Goal: Entertainment & Leisure: Consume media (video, audio)

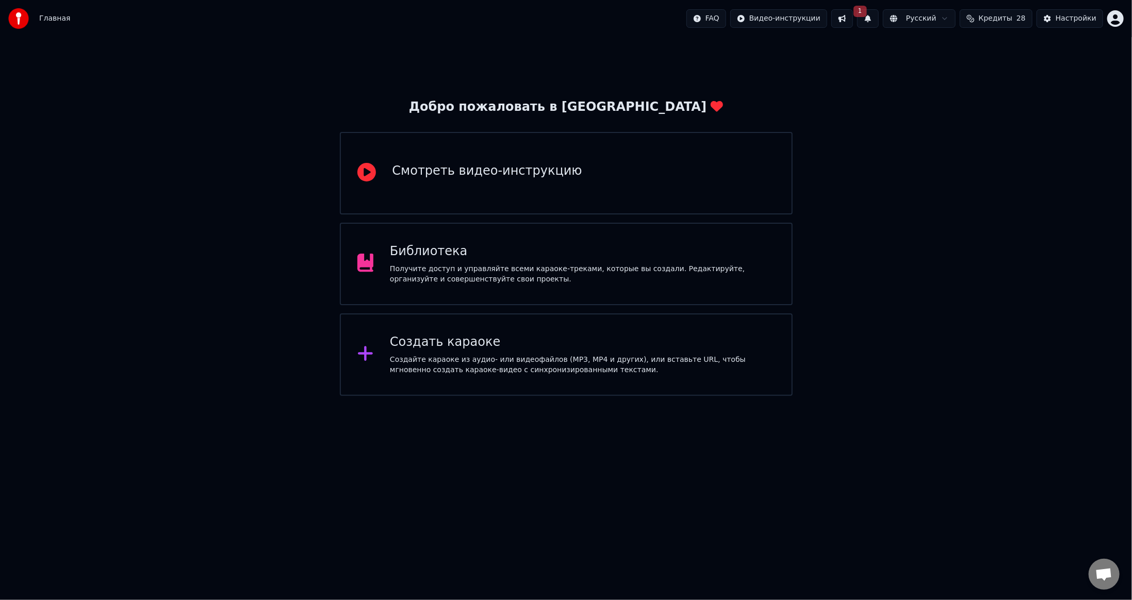
click at [879, 19] on button "1" at bounding box center [868, 18] width 22 height 19
click at [960, 52] on button "Обновить" at bounding box center [959, 51] width 54 height 19
click at [504, 279] on div "Получите доступ и управляйте всеми караоке-треками, которые вы создали. Редакти…" at bounding box center [582, 274] width 385 height 21
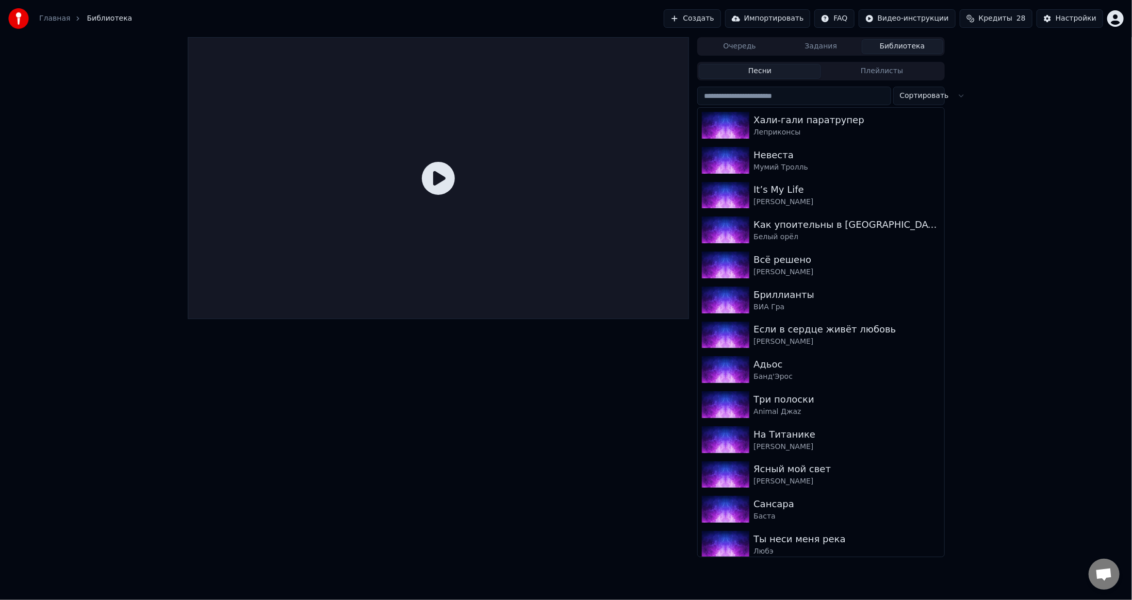
click at [769, 102] on input "search" at bounding box center [793, 96] width 193 height 19
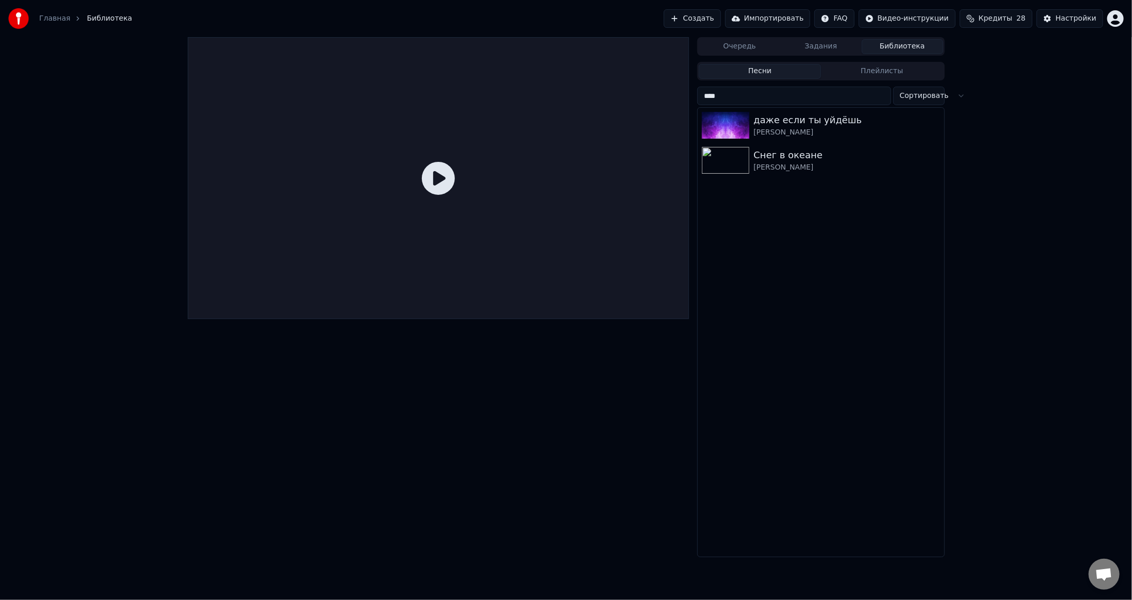
type input "****"
click at [738, 126] on img at bounding box center [725, 125] width 47 height 27
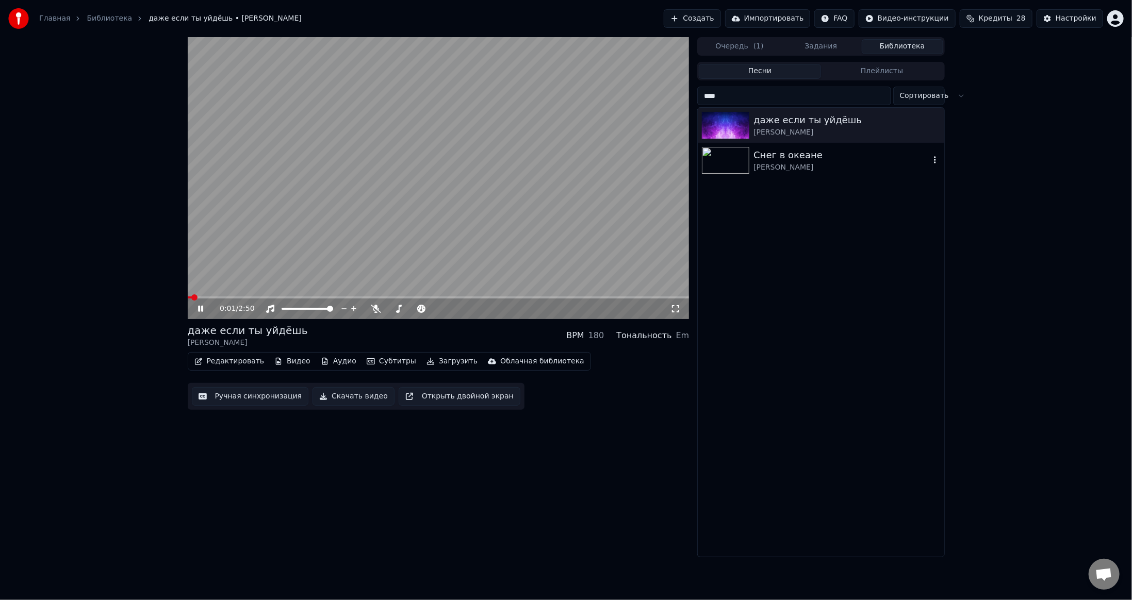
click at [729, 162] on img at bounding box center [725, 160] width 47 height 27
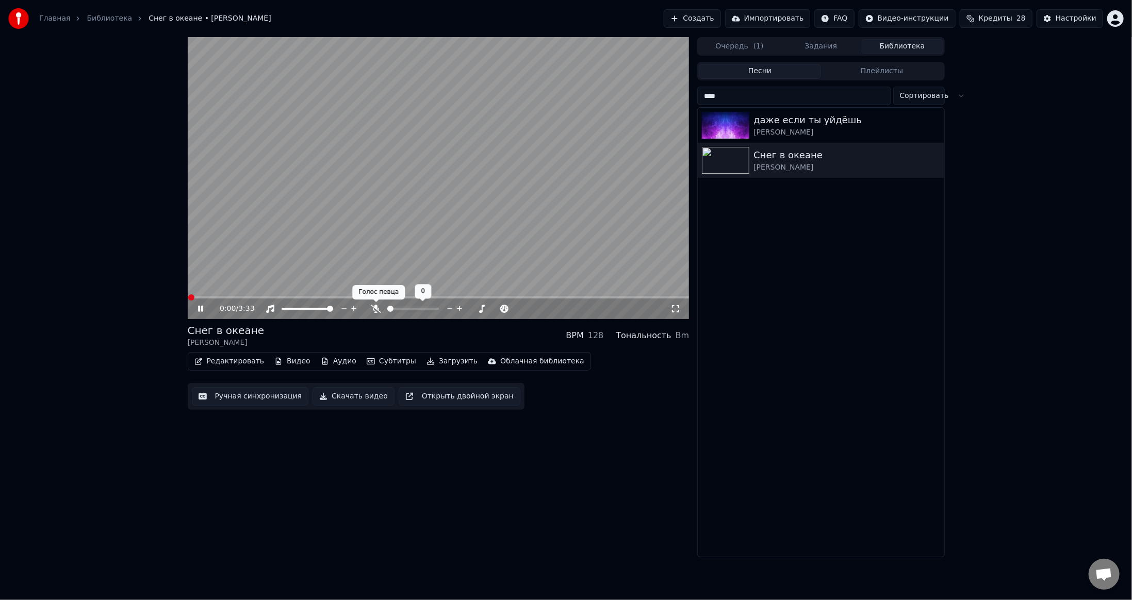
click at [376, 308] on icon at bounding box center [376, 309] width 10 height 8
click at [198, 309] on icon at bounding box center [200, 309] width 5 height 6
click at [283, 359] on button "Видео" at bounding box center [292, 361] width 44 height 14
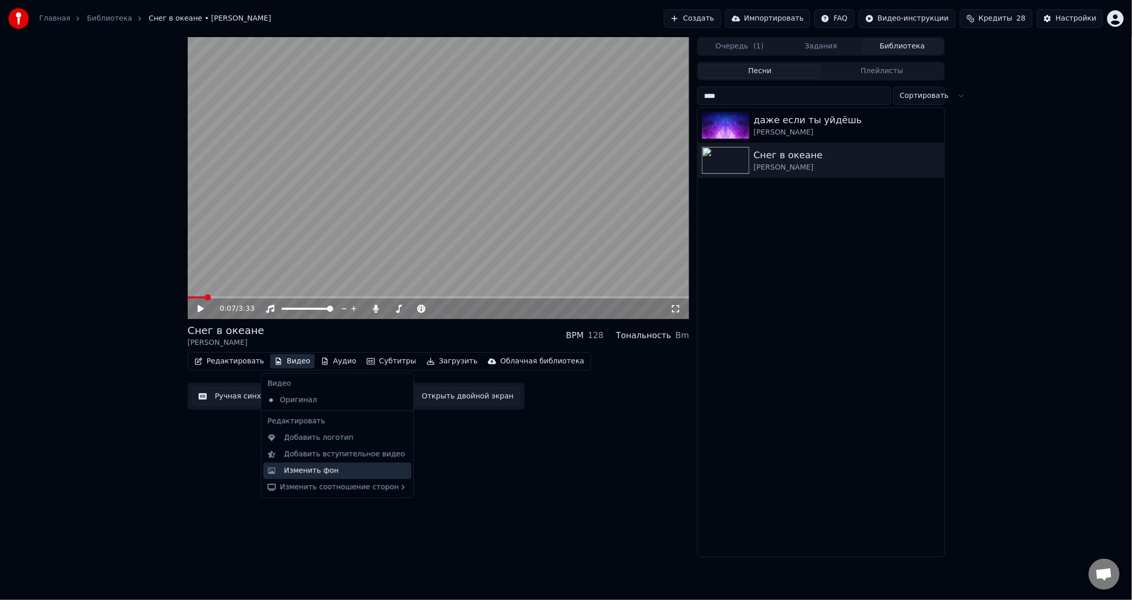
click at [323, 470] on div "Изменить фон" at bounding box center [311, 471] width 55 height 10
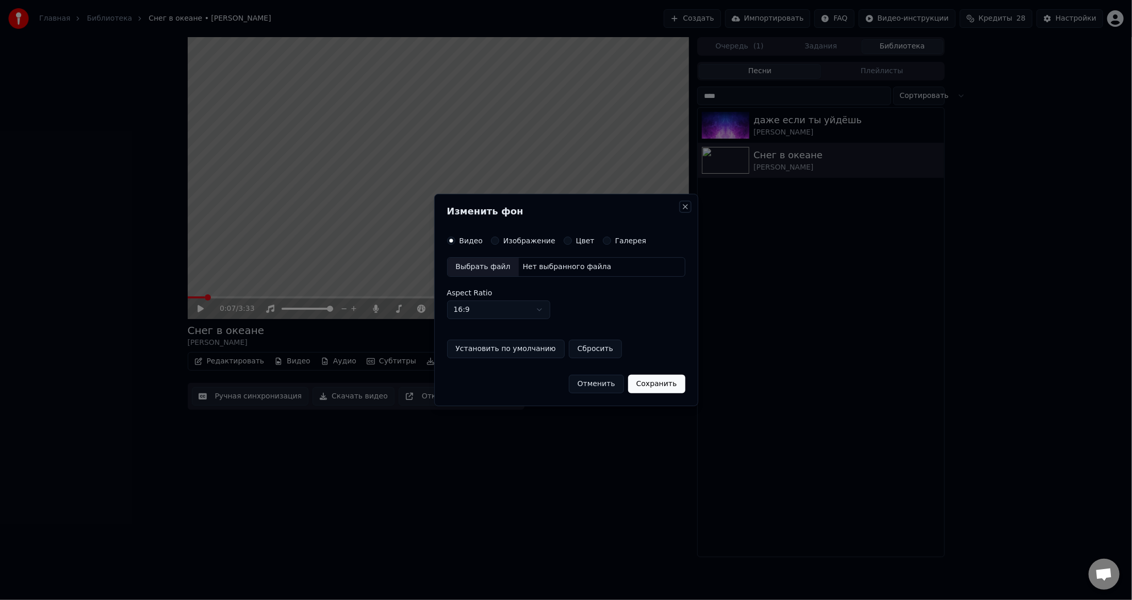
click at [682, 209] on button "Close" at bounding box center [685, 207] width 8 height 8
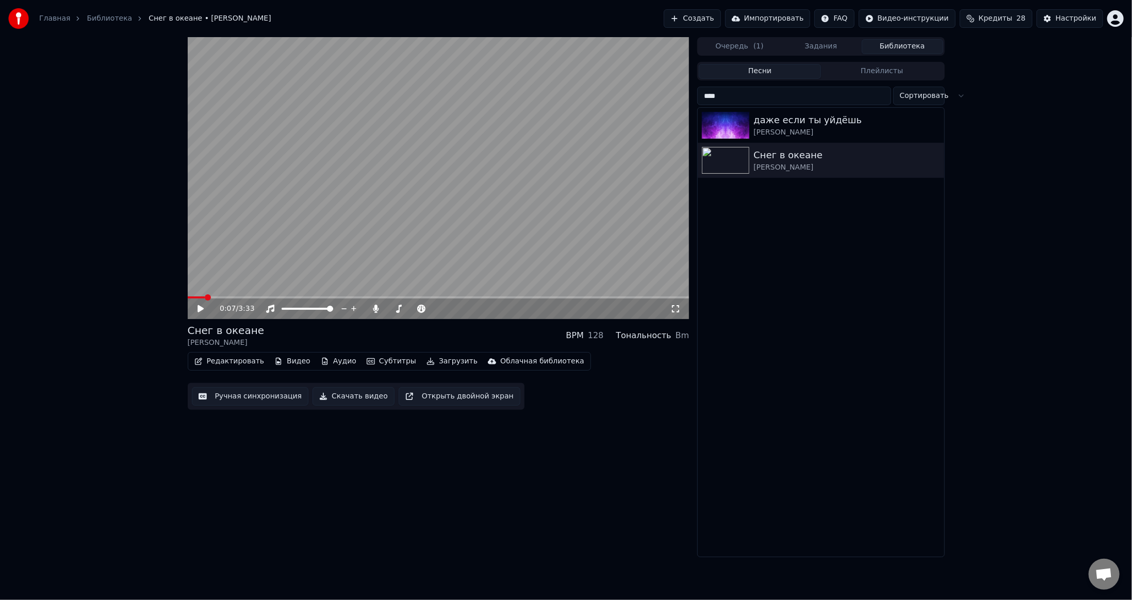
click at [374, 363] on button "Субтитры" at bounding box center [391, 361] width 58 height 14
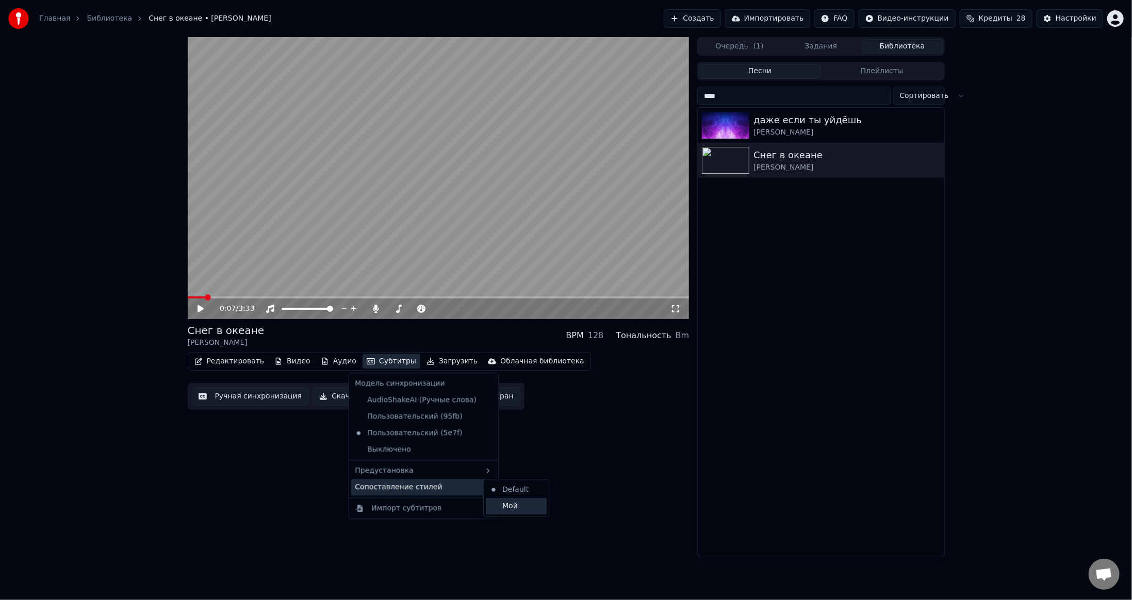
click at [510, 503] on div "Мой" at bounding box center [516, 506] width 61 height 16
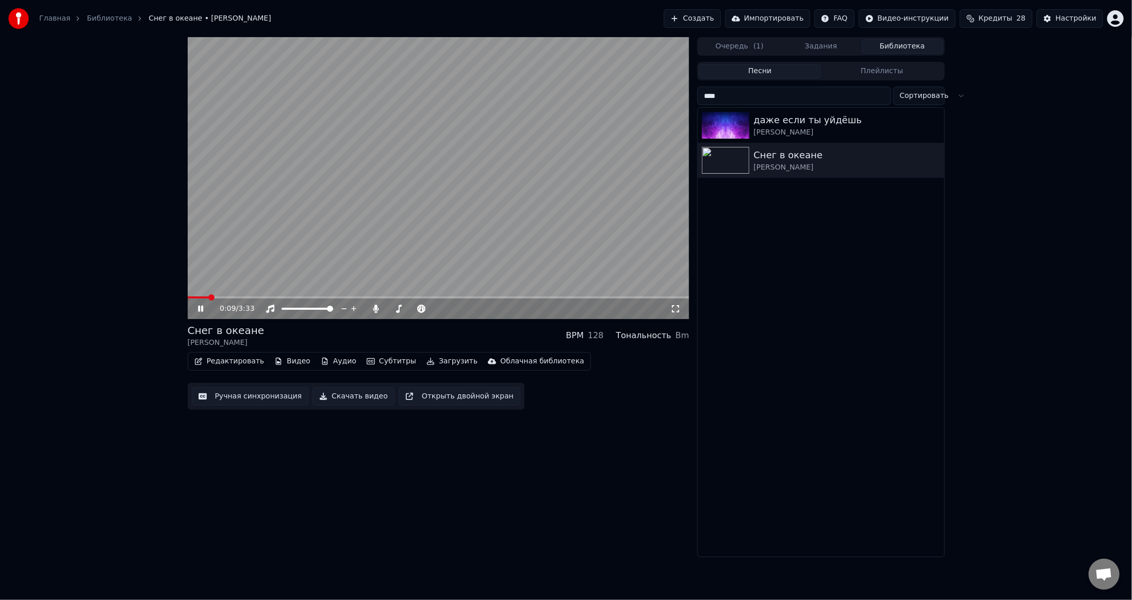
click at [469, 223] on video at bounding box center [439, 178] width 502 height 282
click at [1053, 20] on button "Настройки" at bounding box center [1069, 18] width 67 height 19
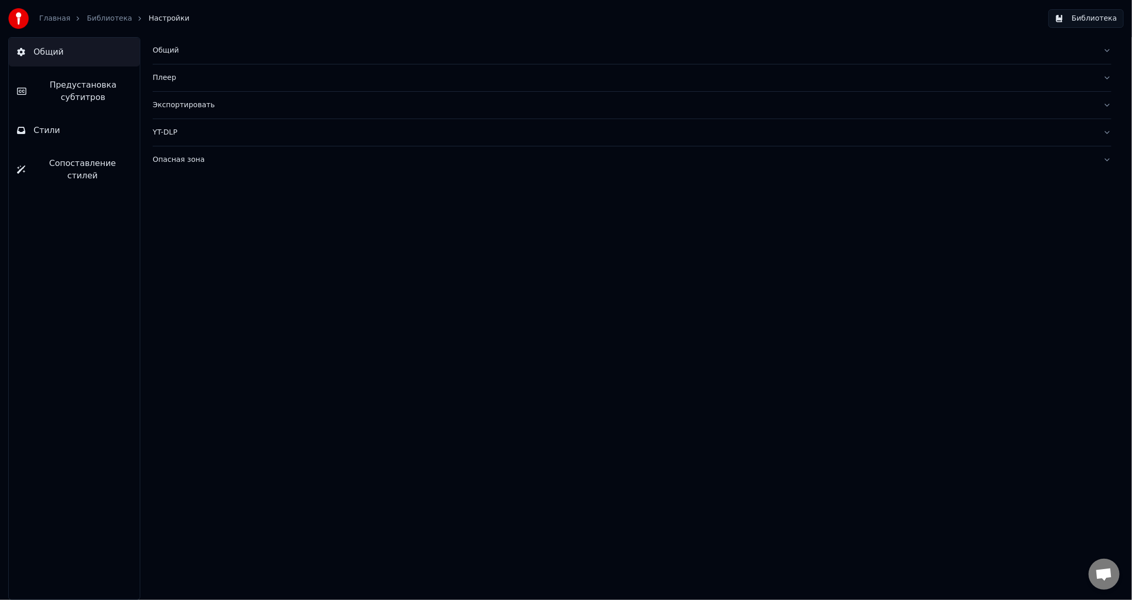
click at [46, 135] on span "Стили" at bounding box center [47, 130] width 27 height 12
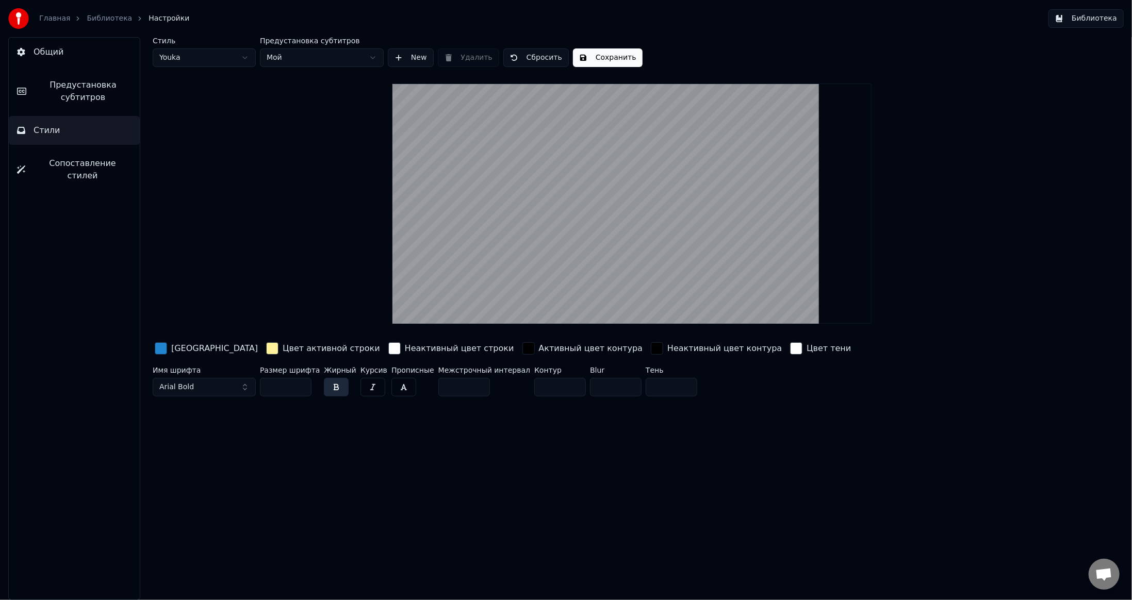
click at [230, 55] on html "Главная Библиотека Настройки Библиотека Общий Предустановка субтитров Стили Соп…" at bounding box center [566, 300] width 1132 height 600
click at [301, 133] on html "Главная Библиотека Настройки Библиотека Общий Предустановка субтитров Стили Соп…" at bounding box center [566, 300] width 1132 height 600
click at [301, 51] on html "Главная Библиотека Настройки Библиотека Общий Предустановка субтитров Стили Соп…" at bounding box center [566, 300] width 1132 height 600
click at [301, 52] on html "Главная Библиотека Настройки Библиотека Общий Предустановка субтитров Стили Соп…" at bounding box center [566, 300] width 1132 height 600
click at [192, 58] on html "Главная Библиотека Настройки Библиотека Общий Предустановка субтитров Стили Соп…" at bounding box center [566, 300] width 1132 height 600
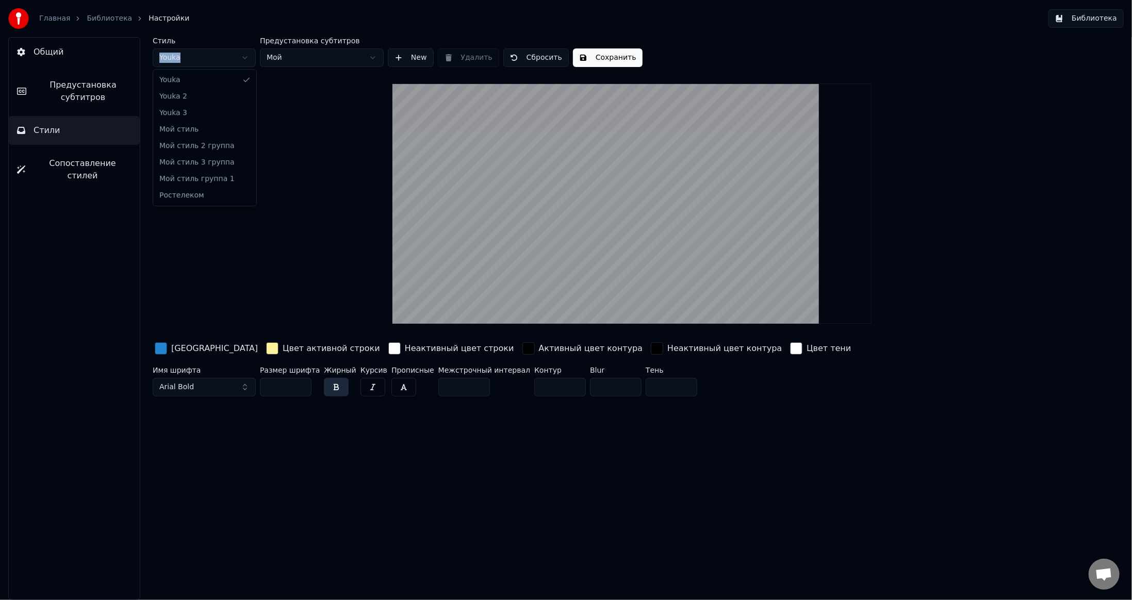
click at [192, 58] on html "Главная Библиотека Настройки Библиотека Общий Предустановка субтитров Стили Соп…" at bounding box center [566, 300] width 1132 height 600
click at [97, 20] on link "Библиотека" at bounding box center [109, 18] width 45 height 10
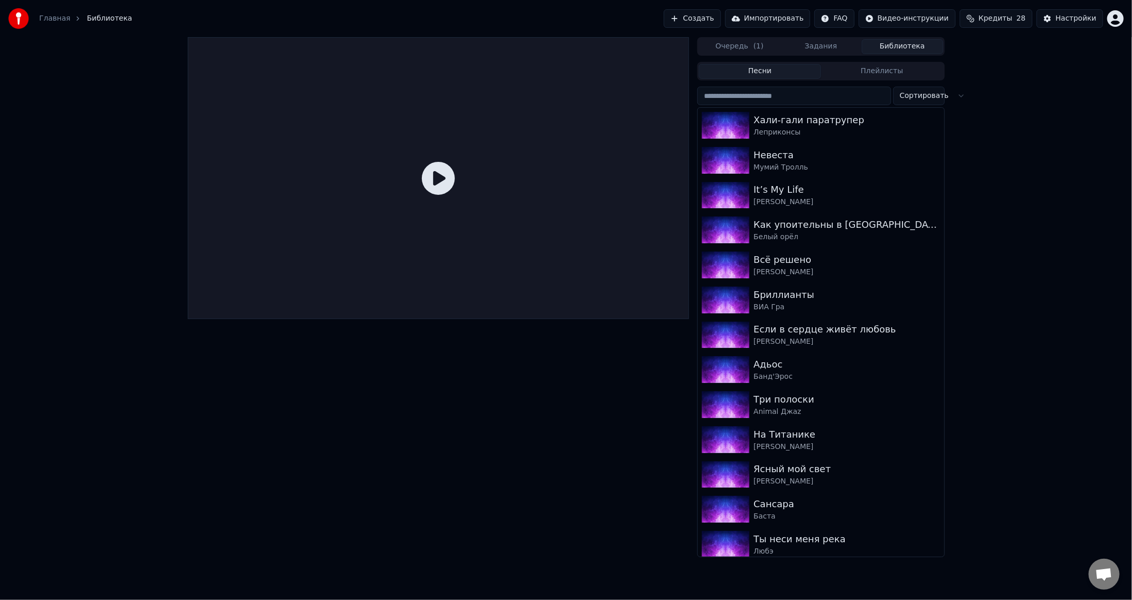
click at [795, 94] on input "search" at bounding box center [793, 96] width 193 height 19
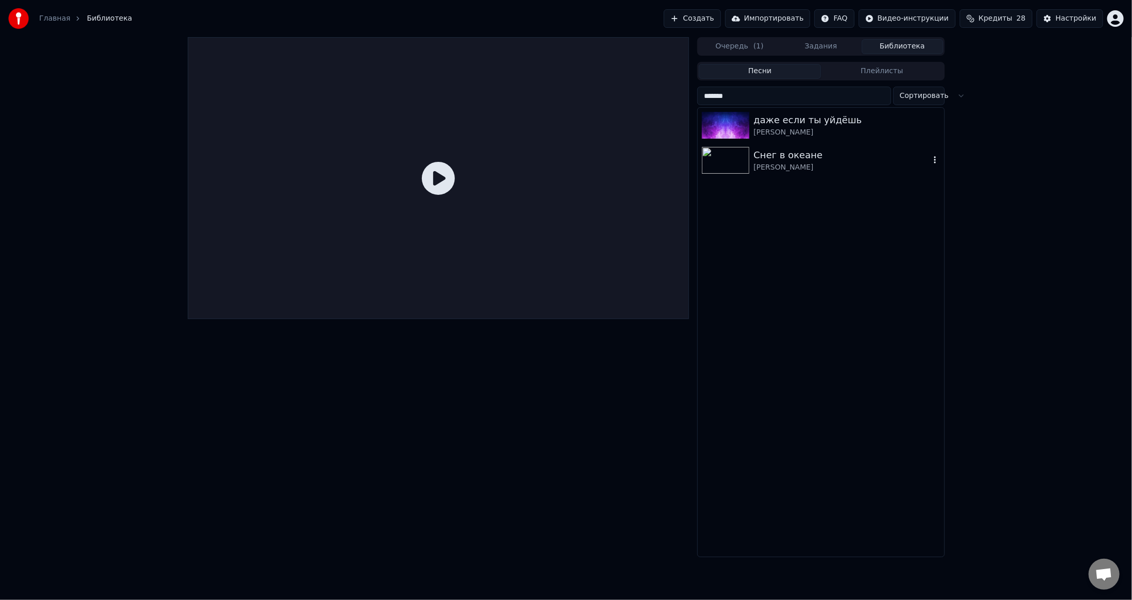
type input "*******"
click at [733, 157] on img at bounding box center [725, 160] width 47 height 27
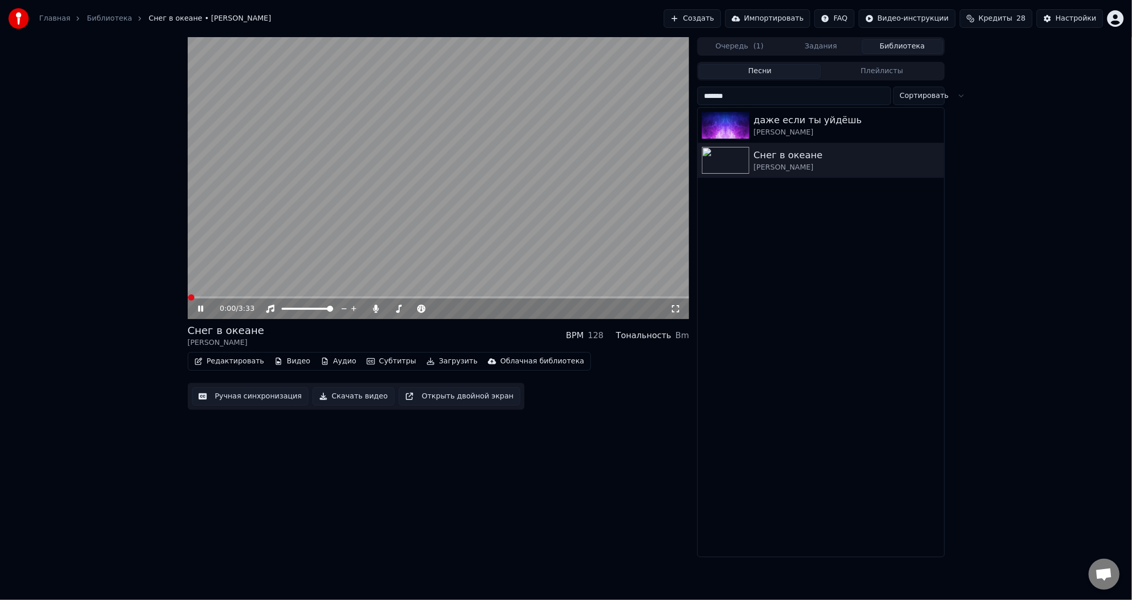
click at [470, 205] on video at bounding box center [439, 178] width 502 height 282
click at [375, 363] on button "Субтитры" at bounding box center [391, 361] width 58 height 14
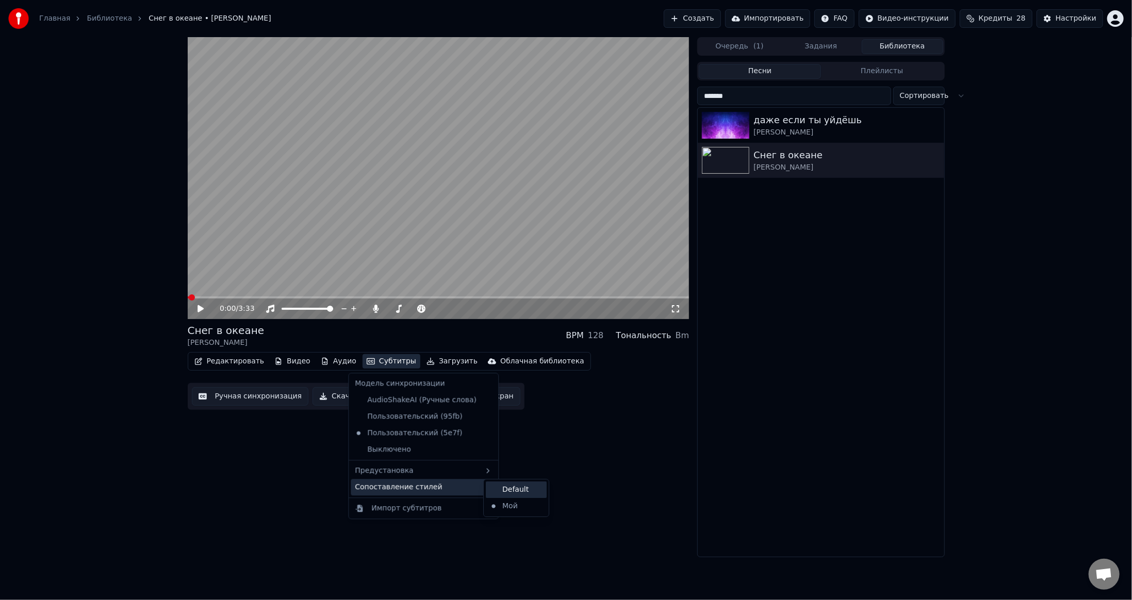
click at [508, 490] on div "Default" at bounding box center [516, 490] width 61 height 16
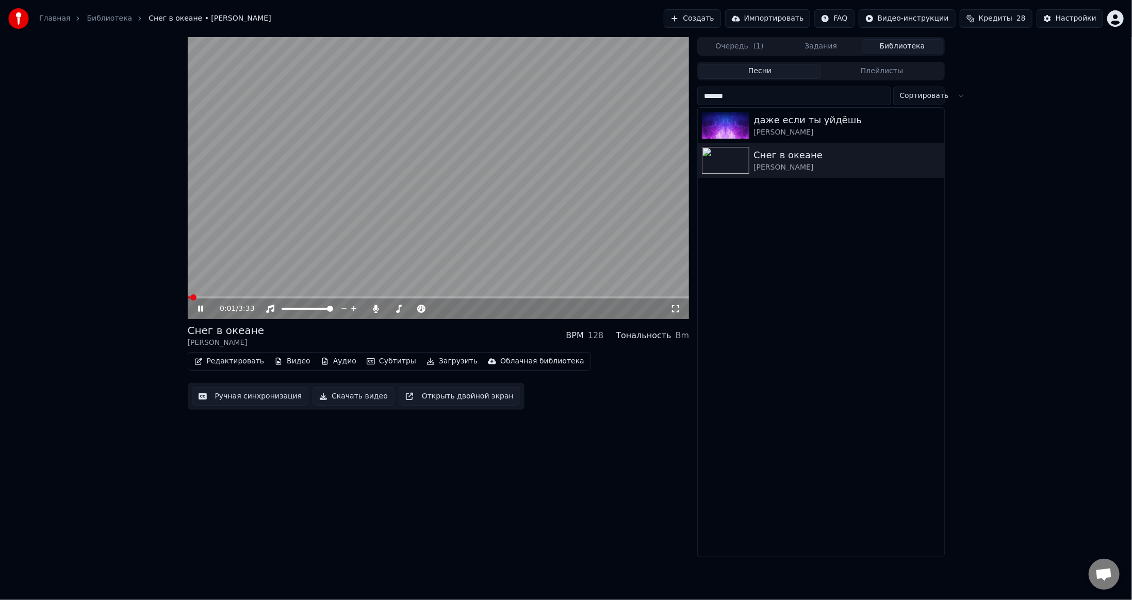
click at [456, 236] on video at bounding box center [439, 178] width 502 height 282
click at [372, 358] on button "Субтитры" at bounding box center [391, 361] width 58 height 14
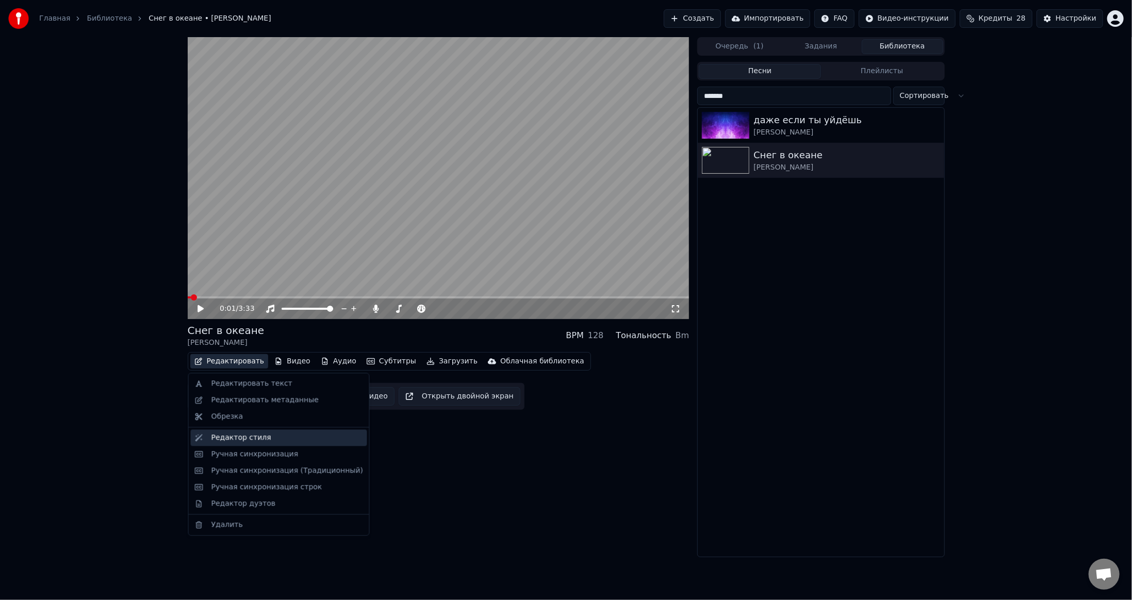
click at [243, 437] on div "Редактор стиля" at bounding box center [241, 438] width 60 height 10
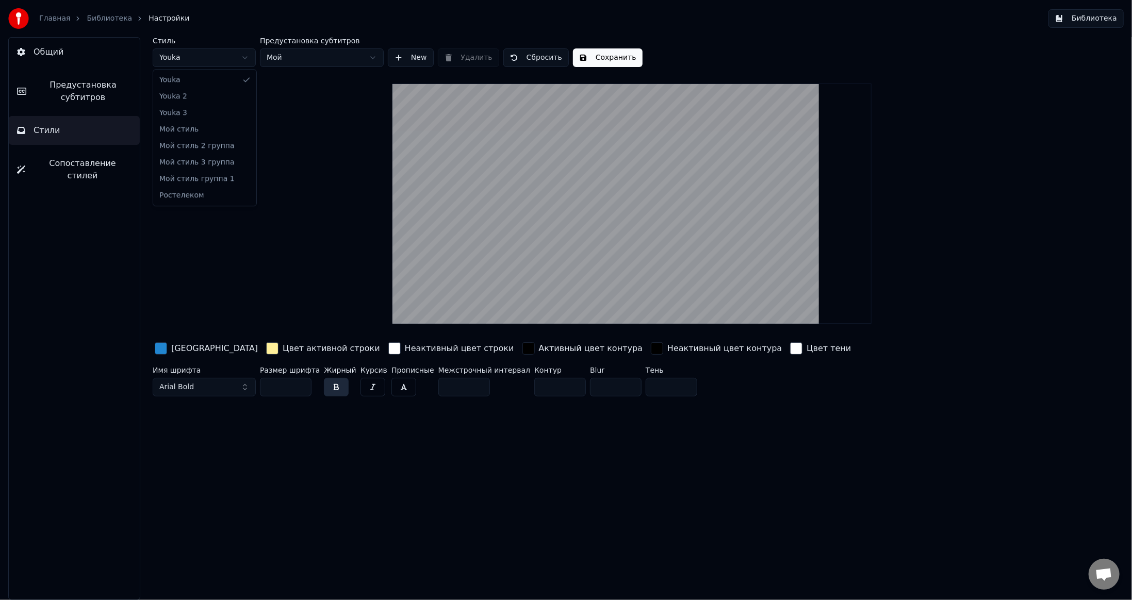
click at [243, 58] on html "Главная Библиотека Настройки Библиотека Общий Предустановка субтитров Стили Соп…" at bounding box center [566, 300] width 1132 height 600
click at [407, 56] on html "Главная Библиотека Настройки Библиотека Общий Предустановка субтитров Стили Соп…" at bounding box center [566, 300] width 1132 height 600
click at [409, 61] on button "New" at bounding box center [411, 57] width 46 height 19
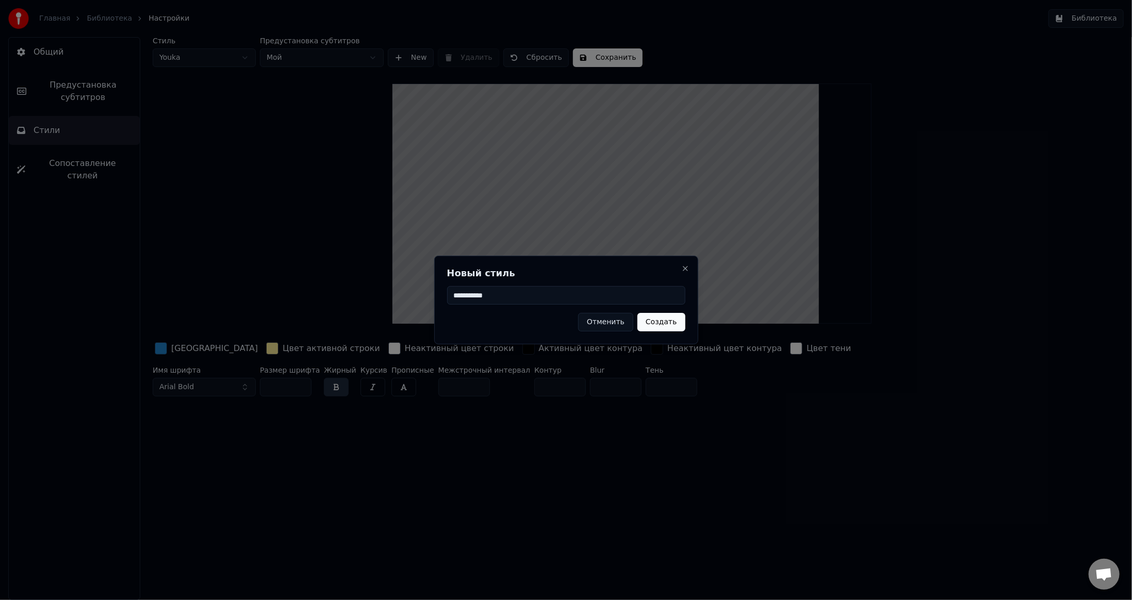
type input "**********"
click at [664, 322] on button "Создать" at bounding box center [660, 322] width 47 height 19
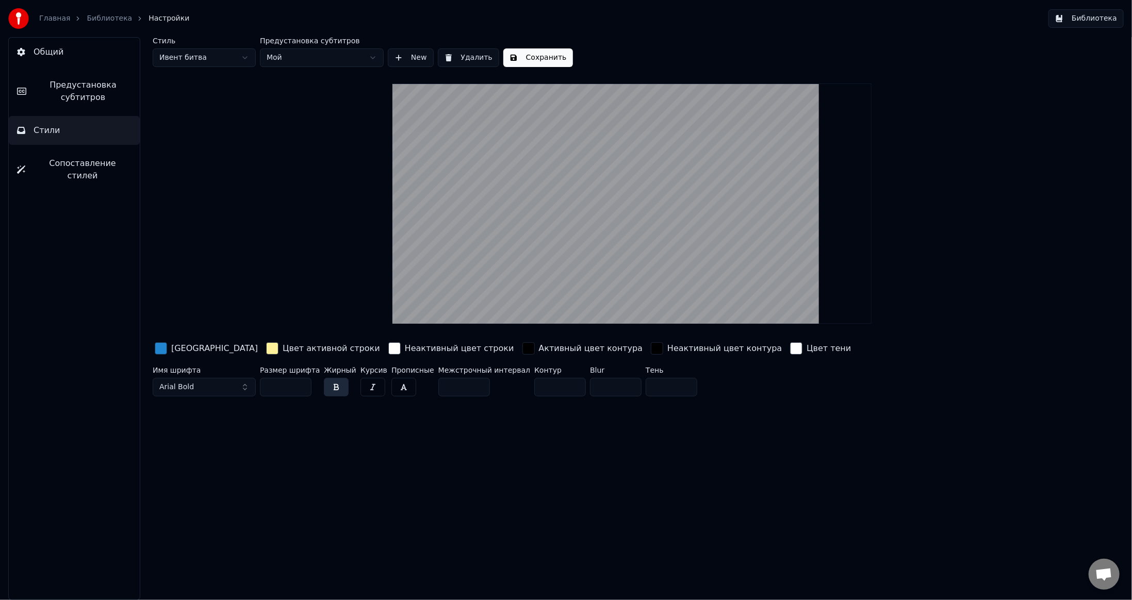
click at [212, 54] on html "Главная Библиотека Настройки Библиотека Общий Предустановка субтитров Стили Соп…" at bounding box center [566, 300] width 1132 height 600
click at [298, 61] on html "Главная Библиотека Настройки Библиотека Общий Предустановка субтитров Стили Соп…" at bounding box center [566, 300] width 1132 height 600
click at [208, 60] on html "Главная Библиотека Настройки Библиотека Общий Предустановка субтитров Стили Соп…" at bounding box center [566, 300] width 1132 height 600
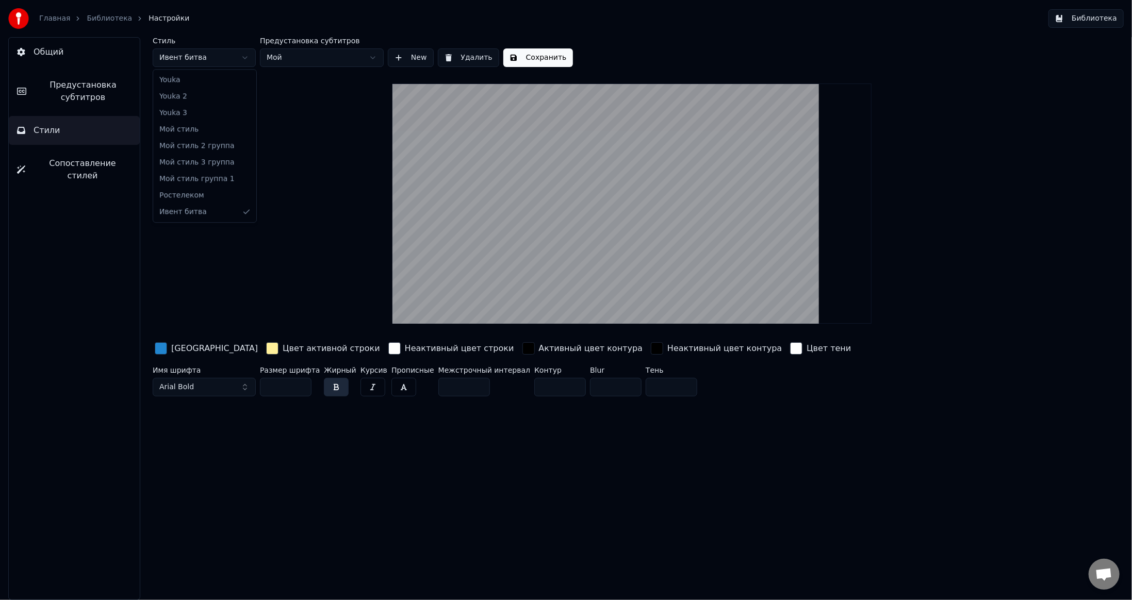
type input "**"
type input "*"
click at [204, 61] on html "Главная Библиотека Настройки Библиотека Общий Предустановка субтитров Стили Соп…" at bounding box center [566, 300] width 1132 height 600
type input "**"
type input "*"
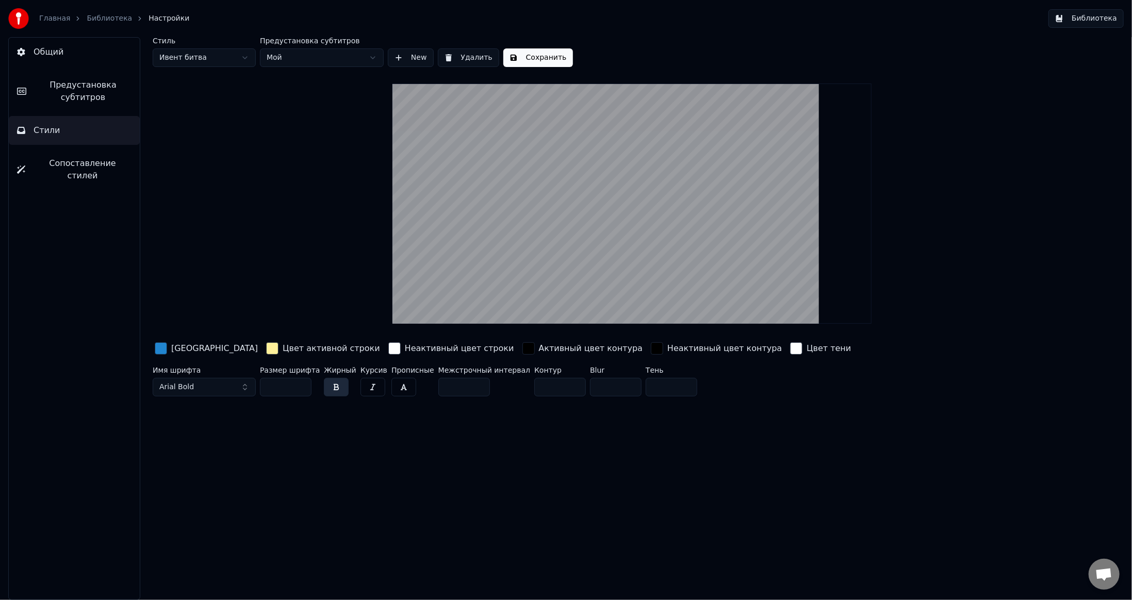
click at [242, 386] on button "Arial Bold" at bounding box center [204, 387] width 103 height 19
click at [196, 386] on button "Arial Bold" at bounding box center [204, 387] width 103 height 19
click at [246, 386] on button "Arial Bold" at bounding box center [204, 387] width 103 height 19
click at [245, 386] on button "Arial Bold" at bounding box center [204, 387] width 103 height 19
click at [241, 386] on button "Arial Bold" at bounding box center [204, 387] width 103 height 19
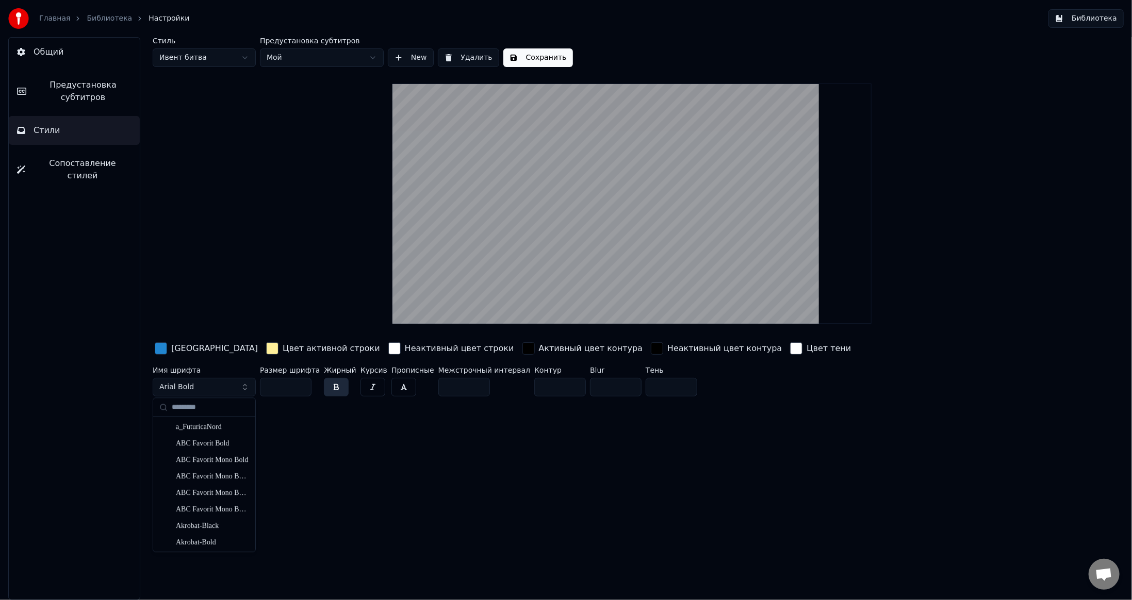
drag, startPoint x: 175, startPoint y: 385, endPoint x: 302, endPoint y: 443, distance: 139.6
click at [175, 385] on span "Arial Bold" at bounding box center [176, 387] width 35 height 10
click at [166, 385] on span "Arial Bold" at bounding box center [176, 387] width 35 height 10
click at [194, 385] on button "Arial Bold" at bounding box center [204, 387] width 103 height 19
click at [197, 380] on button "Arial Bold" at bounding box center [204, 387] width 103 height 19
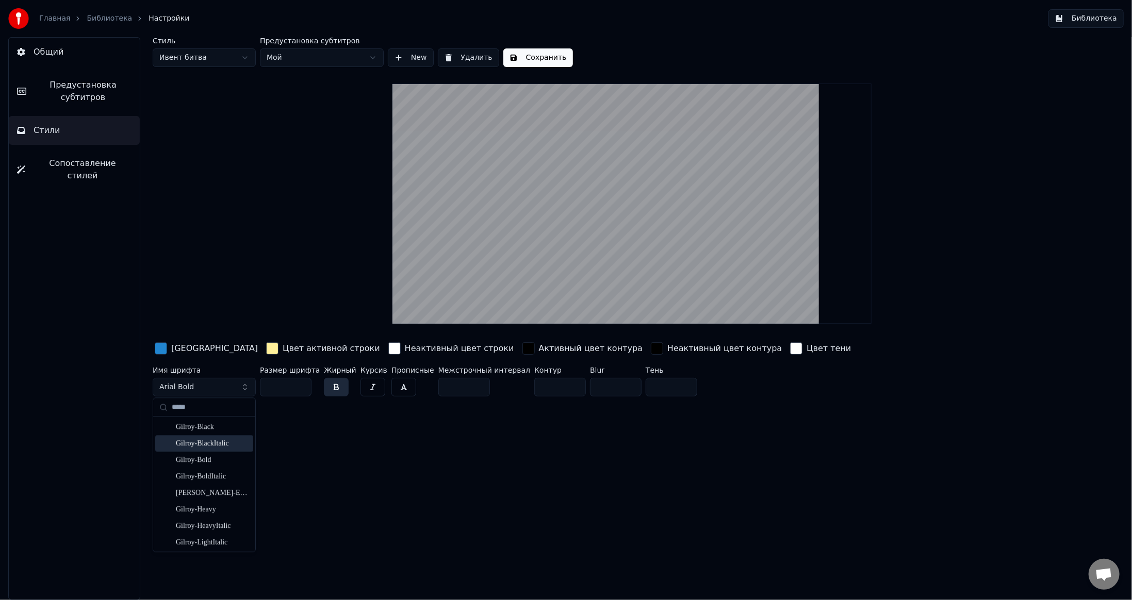
type input "*****"
click at [196, 457] on div "Gilroy-Bold" at bounding box center [212, 460] width 73 height 10
click at [301, 389] on input "**" at bounding box center [286, 387] width 52 height 19
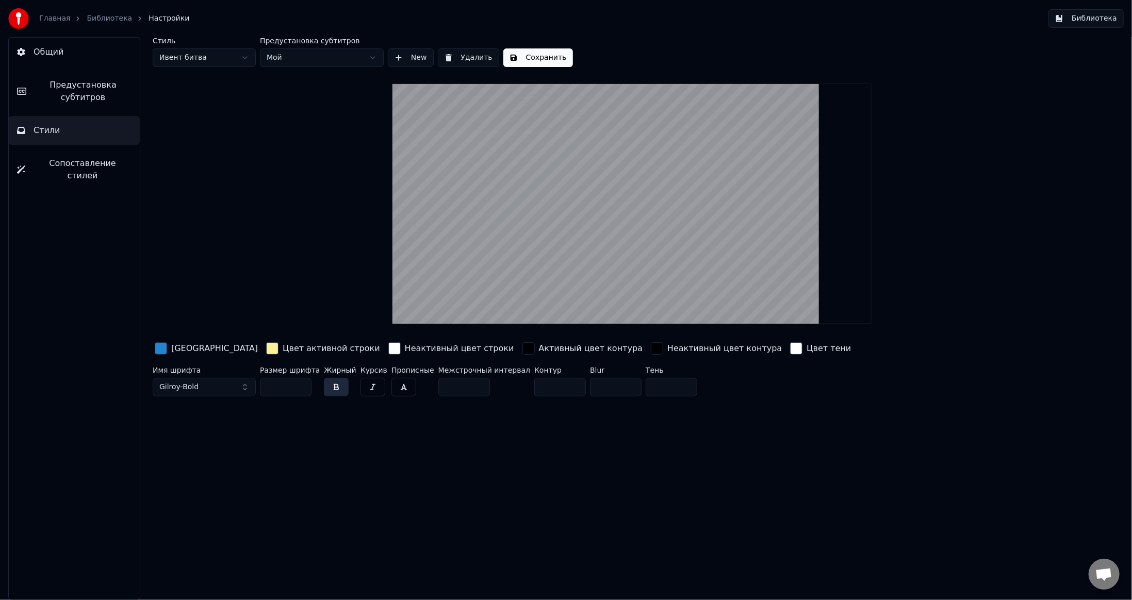
click at [301, 389] on input "**" at bounding box center [286, 387] width 52 height 19
type input "**"
click at [301, 389] on input "**" at bounding box center [286, 387] width 52 height 19
click at [552, 388] on input "*" at bounding box center [560, 387] width 52 height 19
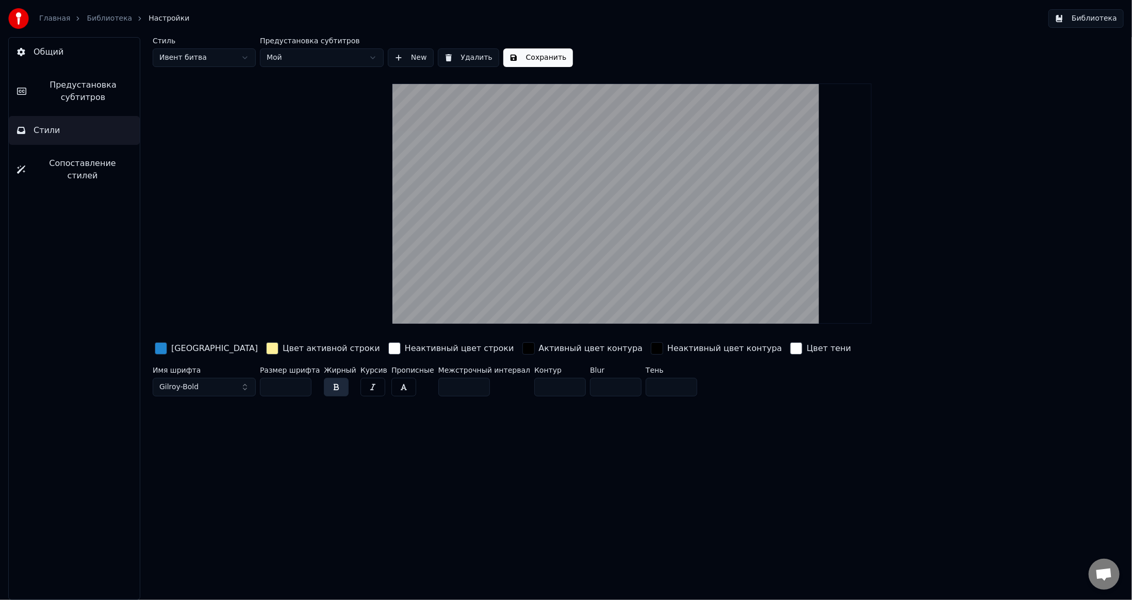
click at [552, 388] on input "*" at bounding box center [560, 387] width 52 height 19
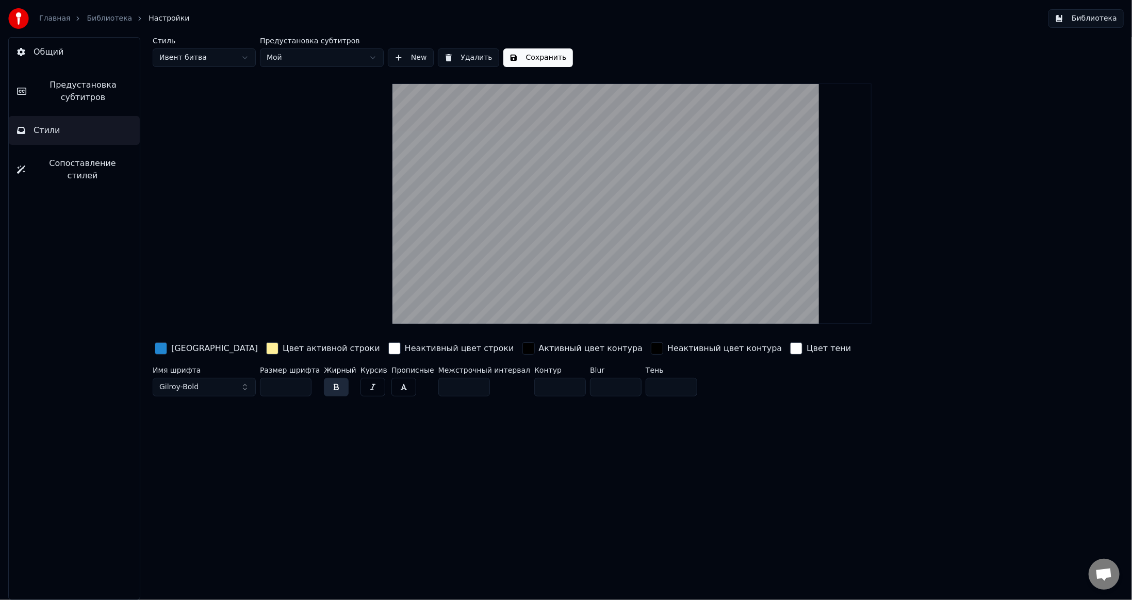
click at [552, 388] on input "*" at bounding box center [560, 387] width 52 height 19
type input "*"
click at [552, 388] on input "*" at bounding box center [560, 387] width 52 height 19
click at [162, 345] on div "button" at bounding box center [161, 348] width 12 height 12
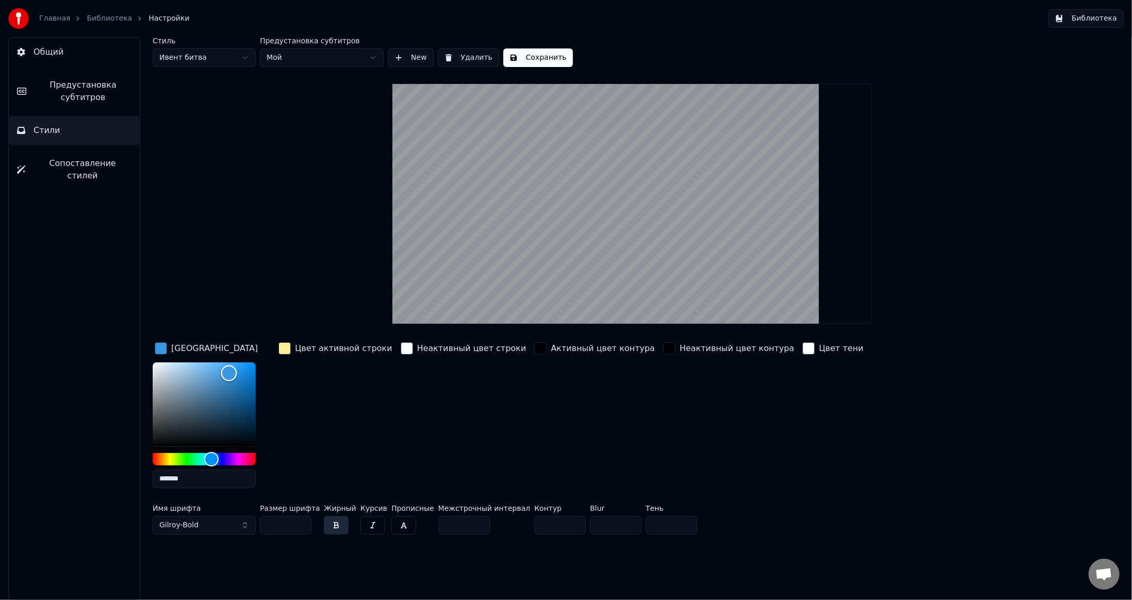
type input "*******"
drag, startPoint x: 229, startPoint y: 373, endPoint x: 68, endPoint y: 335, distance: 165.2
click at [68, 335] on div "Общий Предустановка субтитров Стили Сопоставление стилей Стиль Ивент битва Пред…" at bounding box center [566, 318] width 1132 height 563
click at [286, 347] on div "button" at bounding box center [284, 348] width 12 height 12
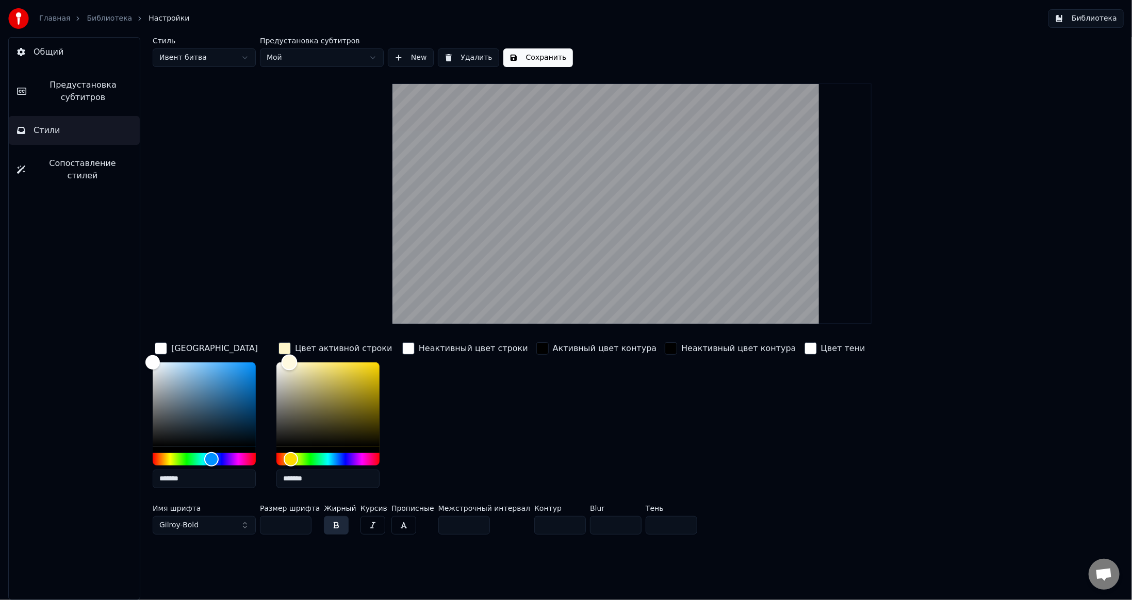
type input "*******"
drag, startPoint x: 316, startPoint y: 362, endPoint x: 245, endPoint y: 354, distance: 70.5
click at [245, 354] on div "Цвет заливки ******* Цвет активной строки ******* Неактивный цвет строки Активн…" at bounding box center [549, 418] width 792 height 156
click at [407, 349] on div "button" at bounding box center [408, 348] width 12 height 12
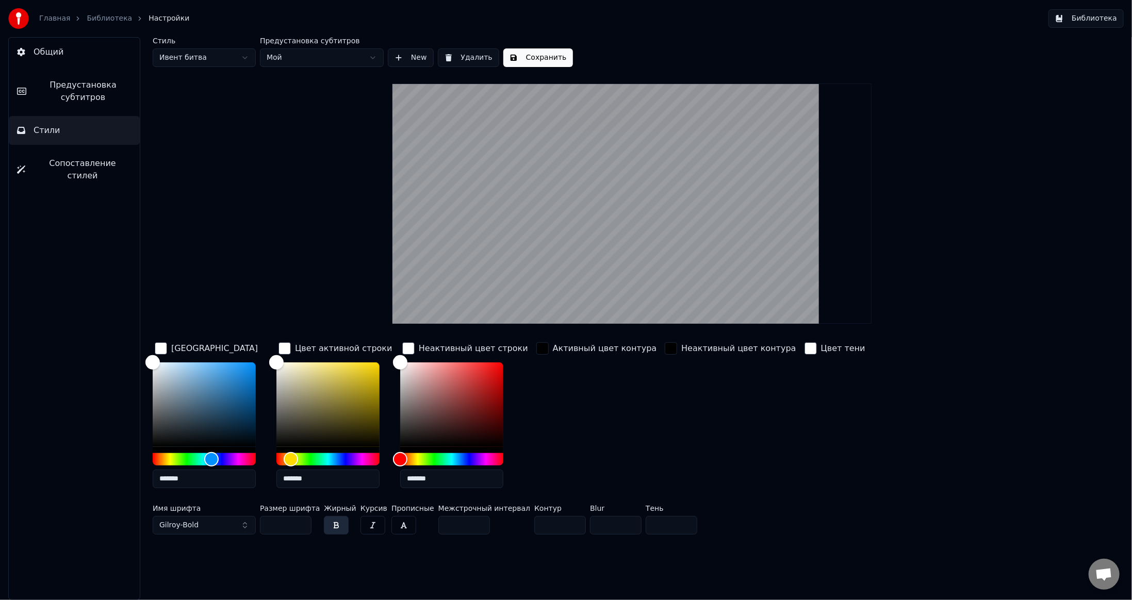
drag, startPoint x: 438, startPoint y: 475, endPoint x: 332, endPoint y: 470, distance: 105.8
click at [332, 470] on div "Цвет заливки ******* Цвет активной строки ******* Неактивный цвет строки ******…" at bounding box center [549, 418] width 792 height 156
paste input "text"
type input "*******"
click at [285, 348] on div "button" at bounding box center [284, 348] width 12 height 12
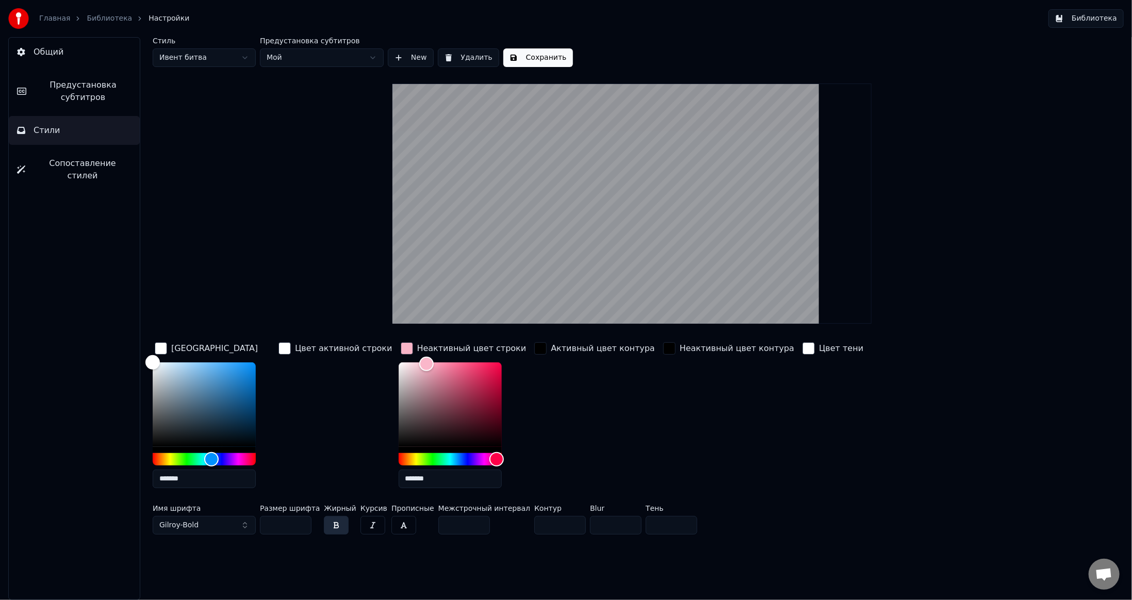
click at [284, 350] on div "button" at bounding box center [284, 348] width 12 height 12
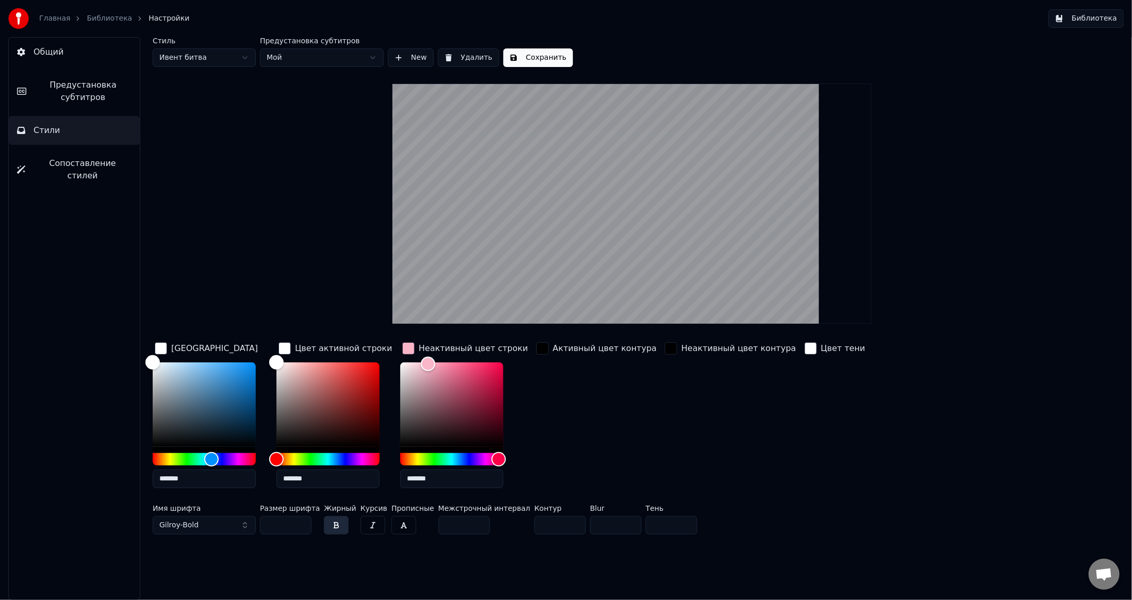
drag, startPoint x: 284, startPoint y: 476, endPoint x: 241, endPoint y: 477, distance: 43.3
click at [243, 477] on div "Цвет заливки ******* Цвет активной строки ******* Неактивный цвет строки ******…" at bounding box center [549, 418] width 792 height 156
paste input "text"
type input "*******"
drag, startPoint x: 430, startPoint y: 365, endPoint x: 448, endPoint y: 364, distance: 17.6
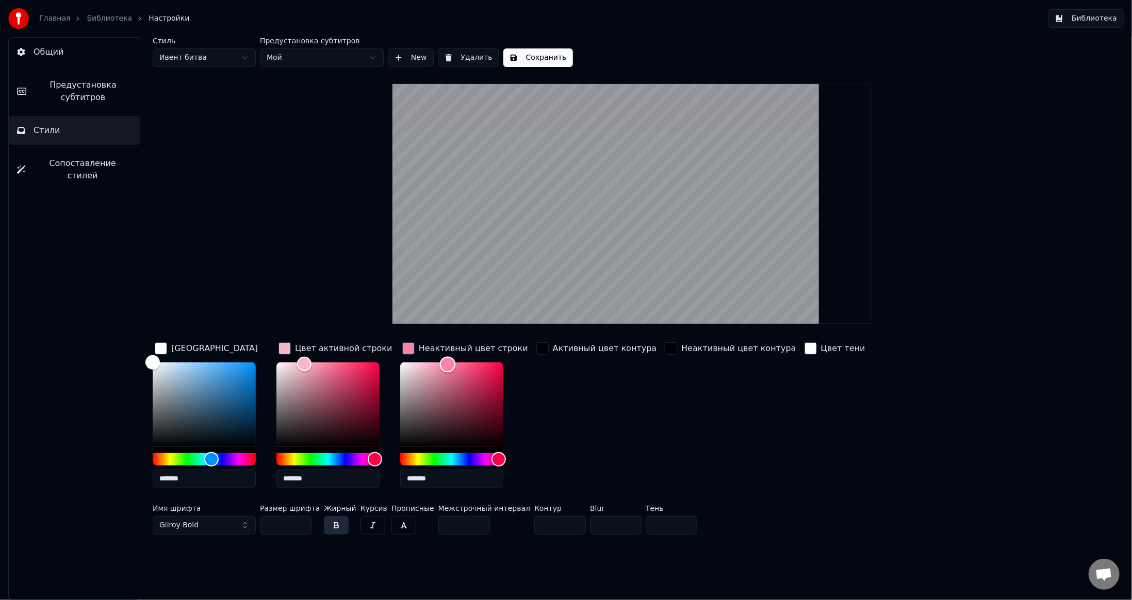
click at [448, 364] on div "Color" at bounding box center [448, 365] width 16 height 16
drag, startPoint x: 448, startPoint y: 481, endPoint x: 321, endPoint y: 471, distance: 126.7
click at [321, 471] on div "Цвет заливки ******* Цвет активной строки ******* Неактивный цвет строки ******…" at bounding box center [549, 418] width 792 height 156
paste input "text"
type input "*******"
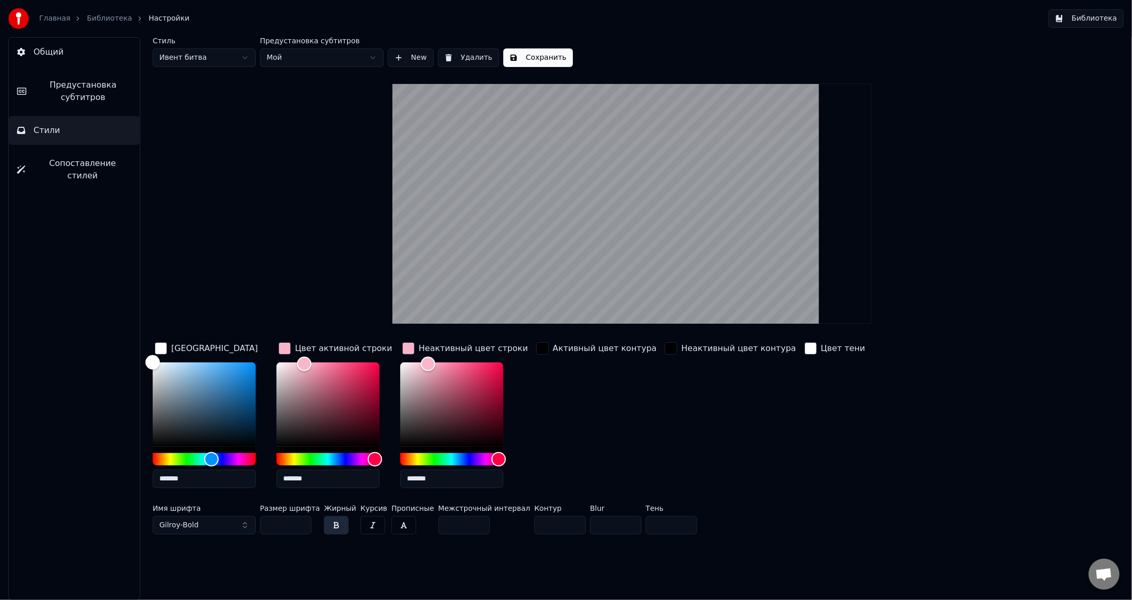
click at [603, 445] on div "Активный цвет контура" at bounding box center [596, 418] width 125 height 156
click at [525, 58] on button "Сохранить" at bounding box center [538, 57] width 70 height 19
click at [531, 59] on button "Сохранить" at bounding box center [538, 57] width 70 height 19
click at [71, 91] on span "Предустановка субтитров" at bounding box center [83, 91] width 97 height 25
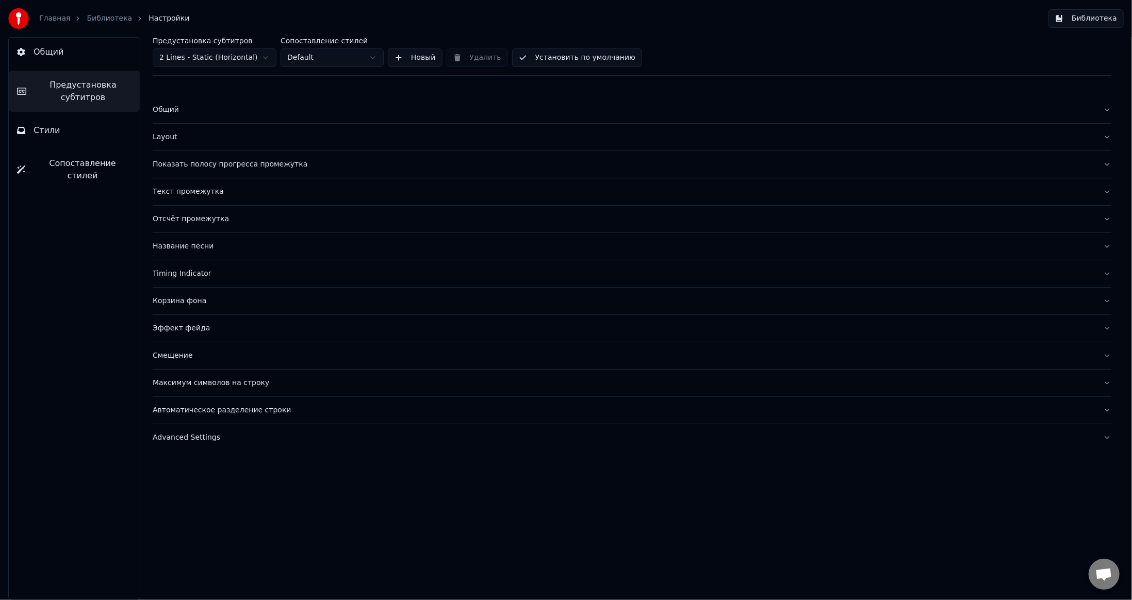
click at [52, 56] on span "Общий" at bounding box center [49, 52] width 30 height 12
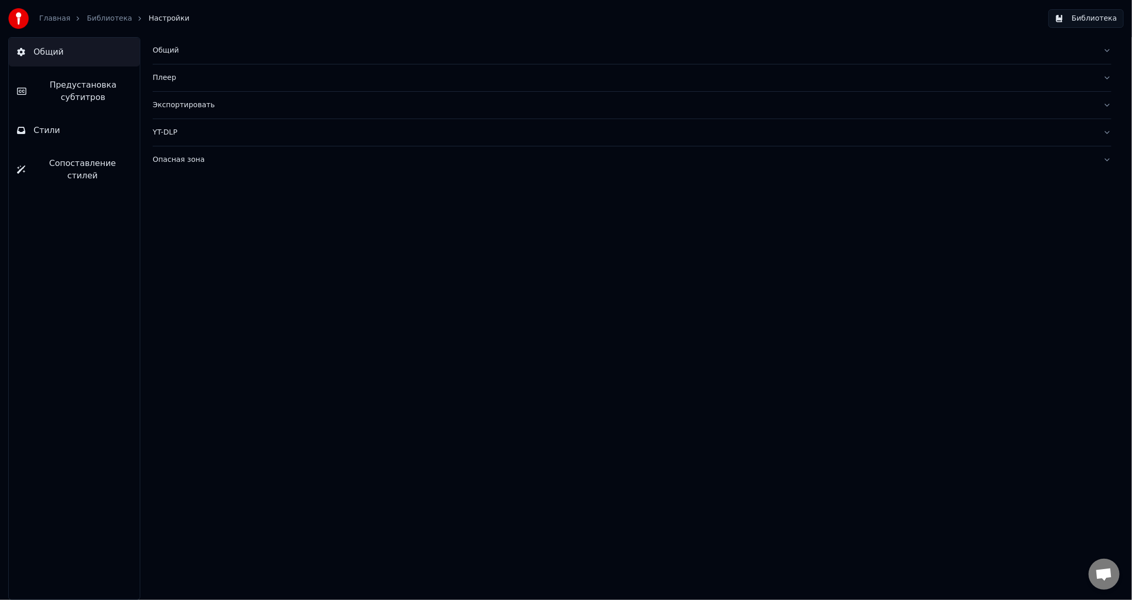
click at [106, 16] on link "Библиотека" at bounding box center [109, 18] width 45 height 10
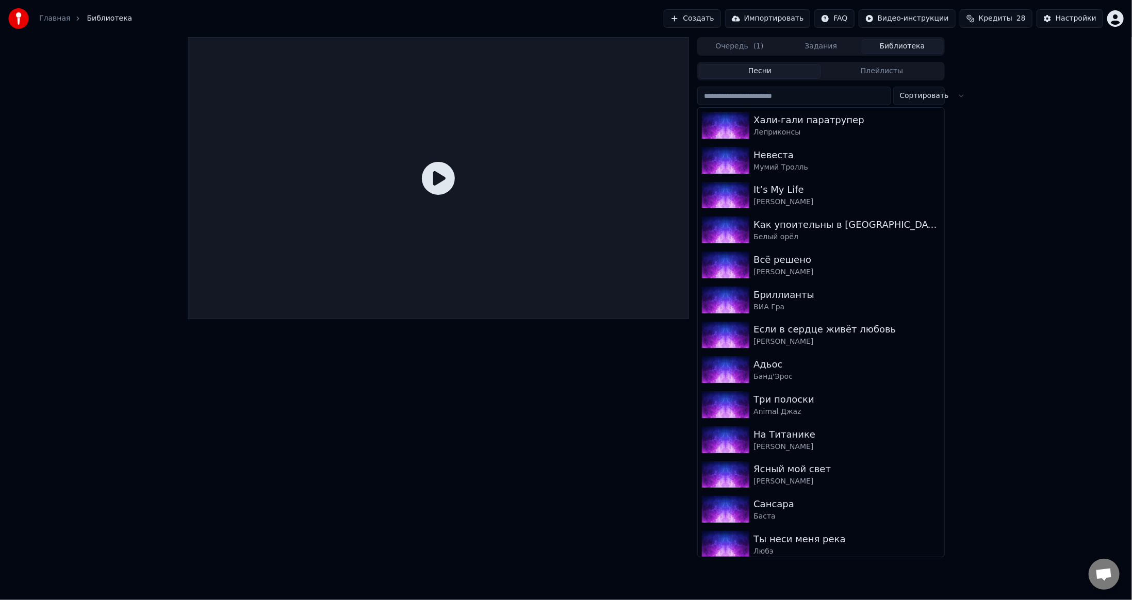
click at [813, 95] on input "search" at bounding box center [793, 96] width 193 height 19
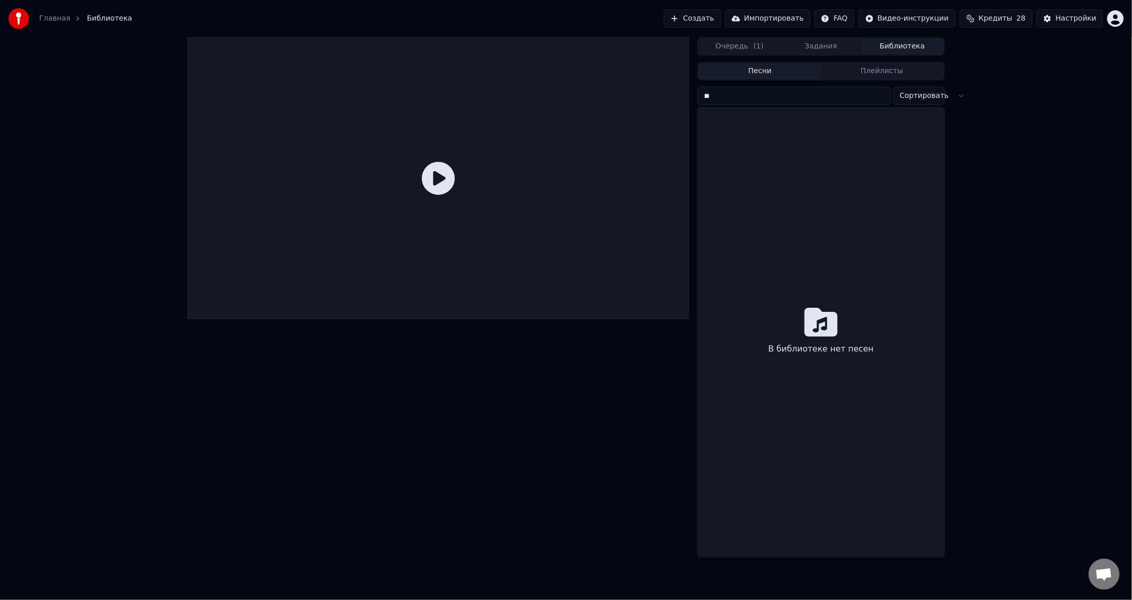
type input "*"
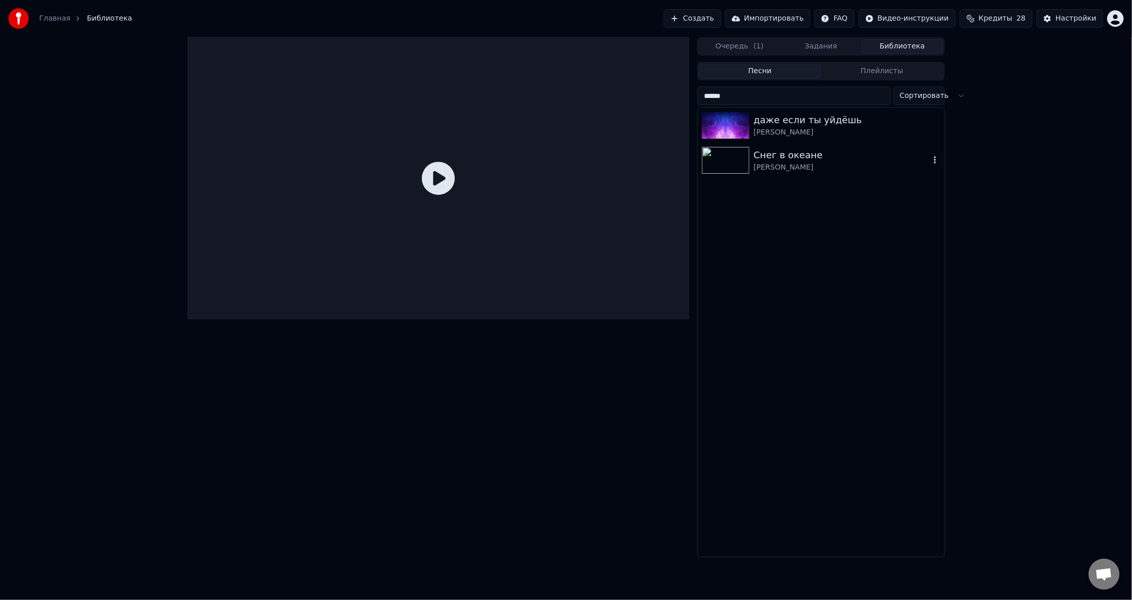
type input "******"
click at [731, 155] on img at bounding box center [725, 160] width 47 height 27
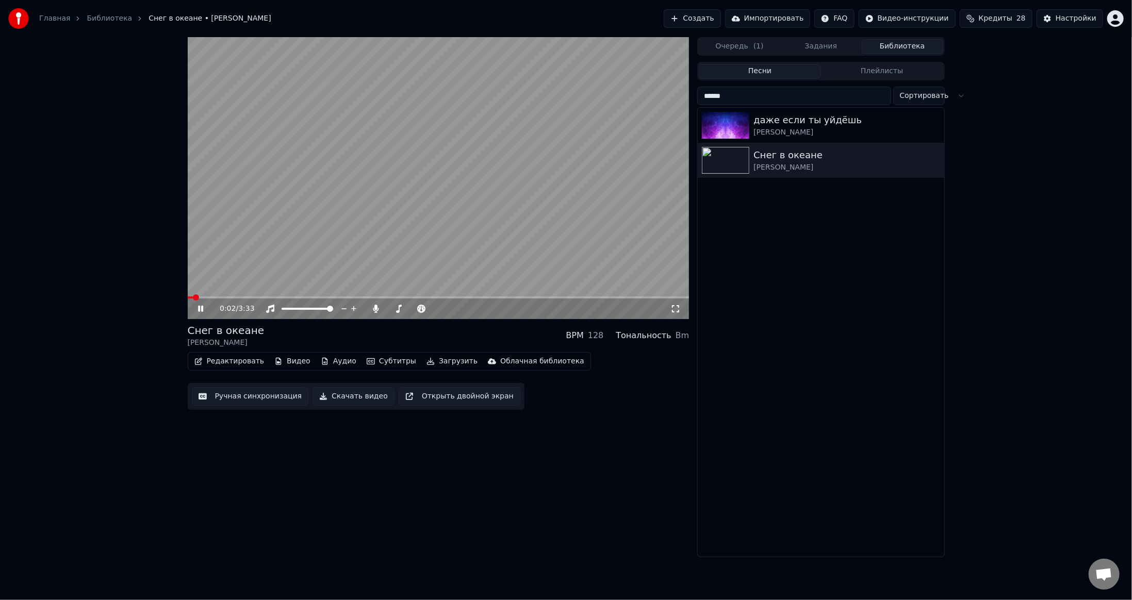
click at [387, 209] on video at bounding box center [439, 178] width 502 height 282
click at [215, 361] on button "Редактировать" at bounding box center [229, 361] width 78 height 14
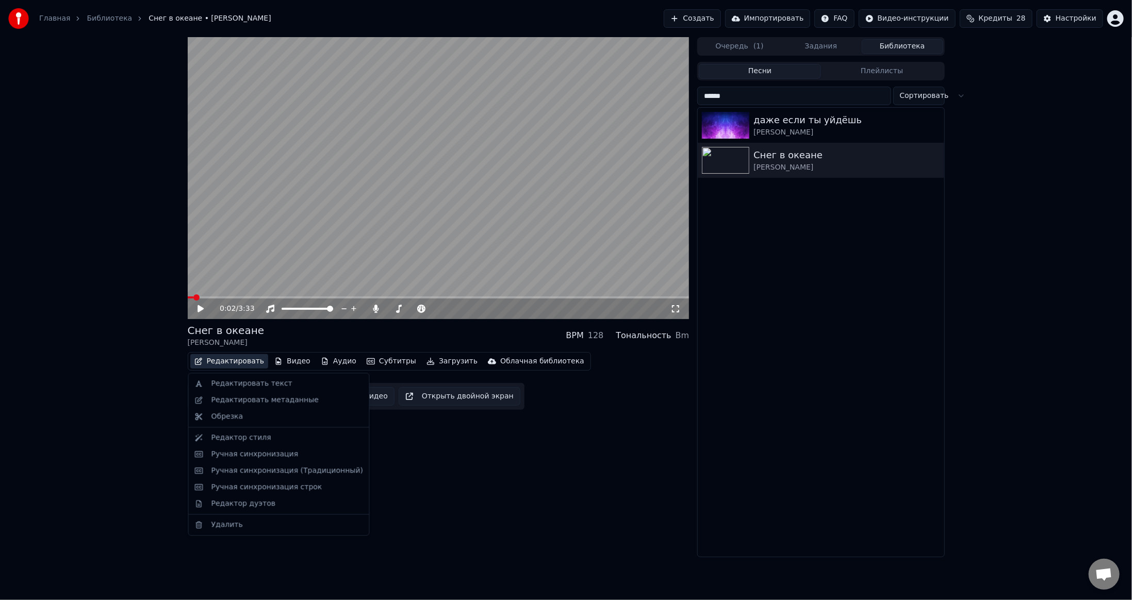
click at [392, 468] on div "0:02 / 3:33 Снег в океане [PERSON_NAME] BPM 128 Тональность Bm Редактировать Ви…" at bounding box center [439, 297] width 502 height 520
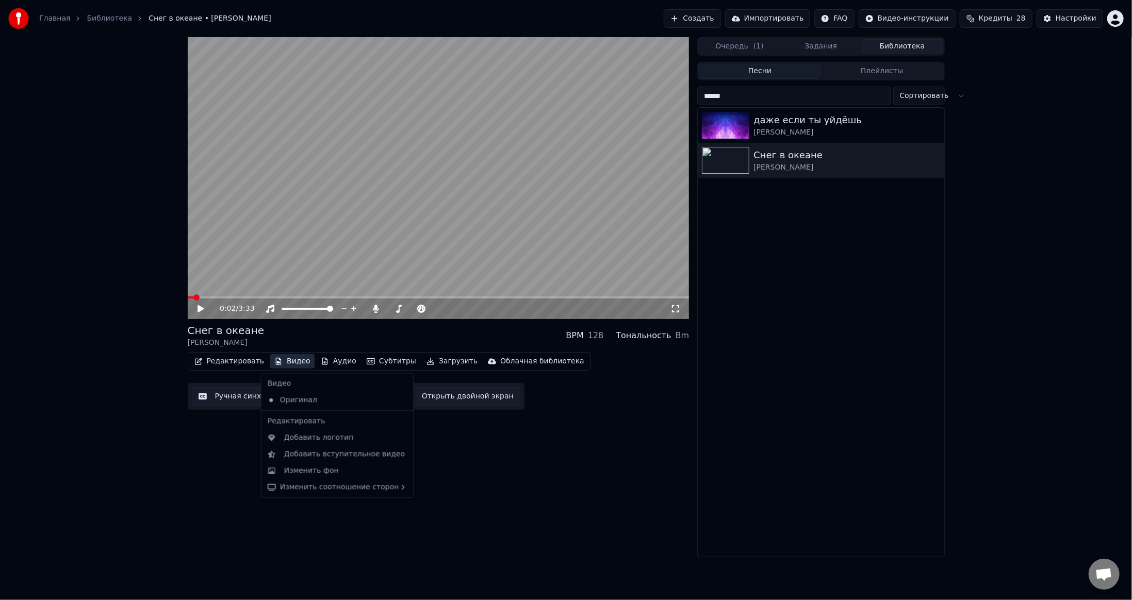
click at [293, 360] on button "Видео" at bounding box center [292, 361] width 44 height 14
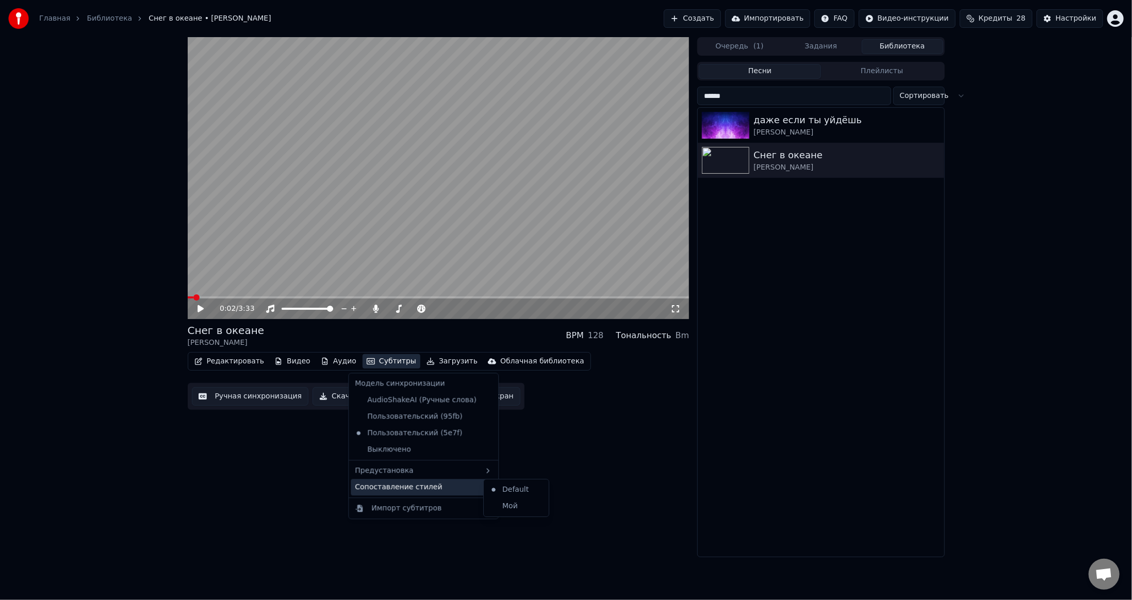
click at [452, 487] on div "Сопоставление стилей" at bounding box center [423, 487] width 145 height 16
click at [504, 506] on div "Мой" at bounding box center [516, 506] width 61 height 16
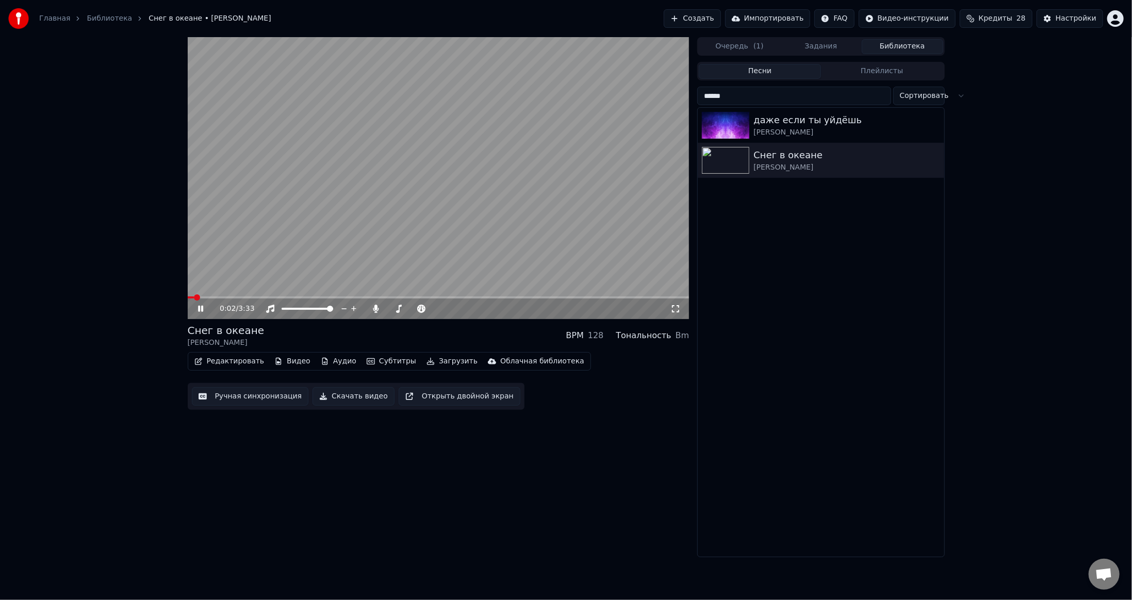
click at [494, 195] on video at bounding box center [439, 178] width 502 height 282
click at [1082, 13] on div "Настройки" at bounding box center [1075, 18] width 41 height 10
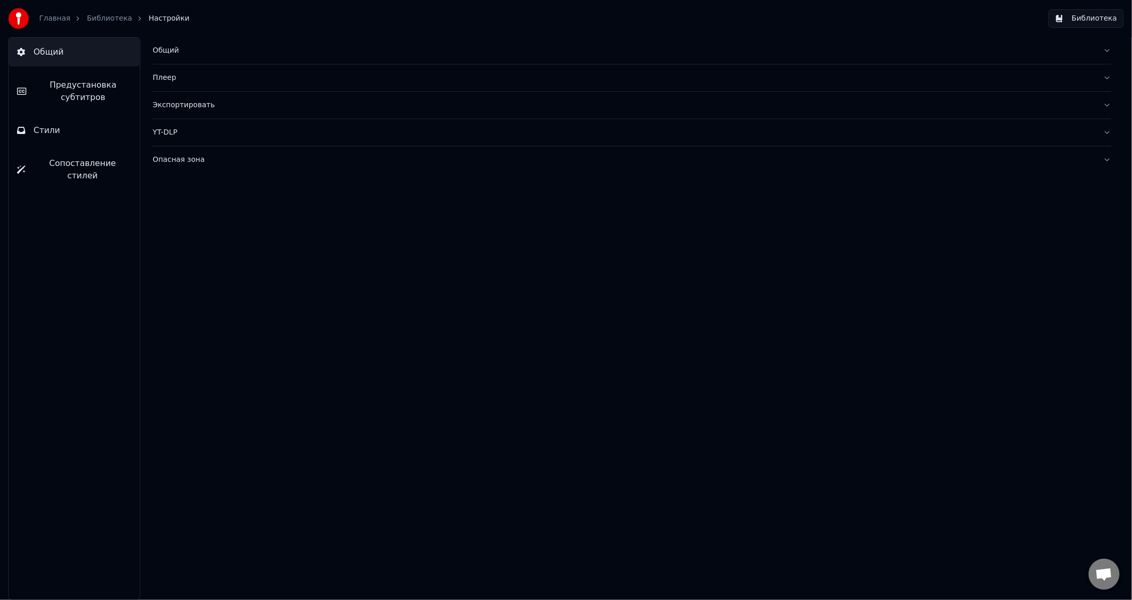
click at [62, 93] on span "Предустановка субтитров" at bounding box center [83, 91] width 97 height 25
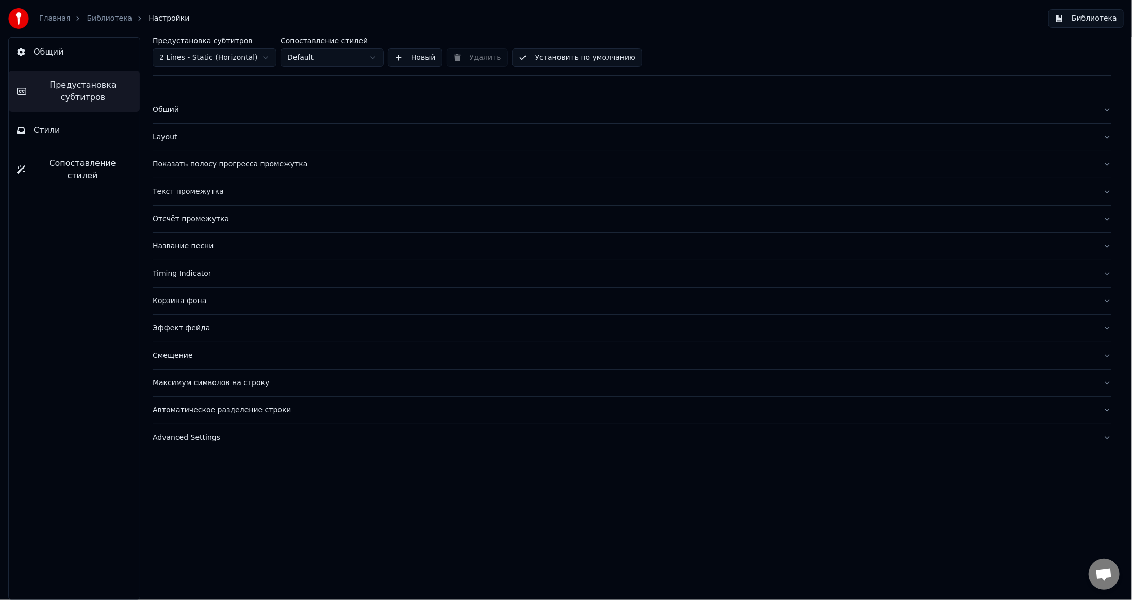
click at [60, 130] on button "Стили" at bounding box center [74, 130] width 131 height 29
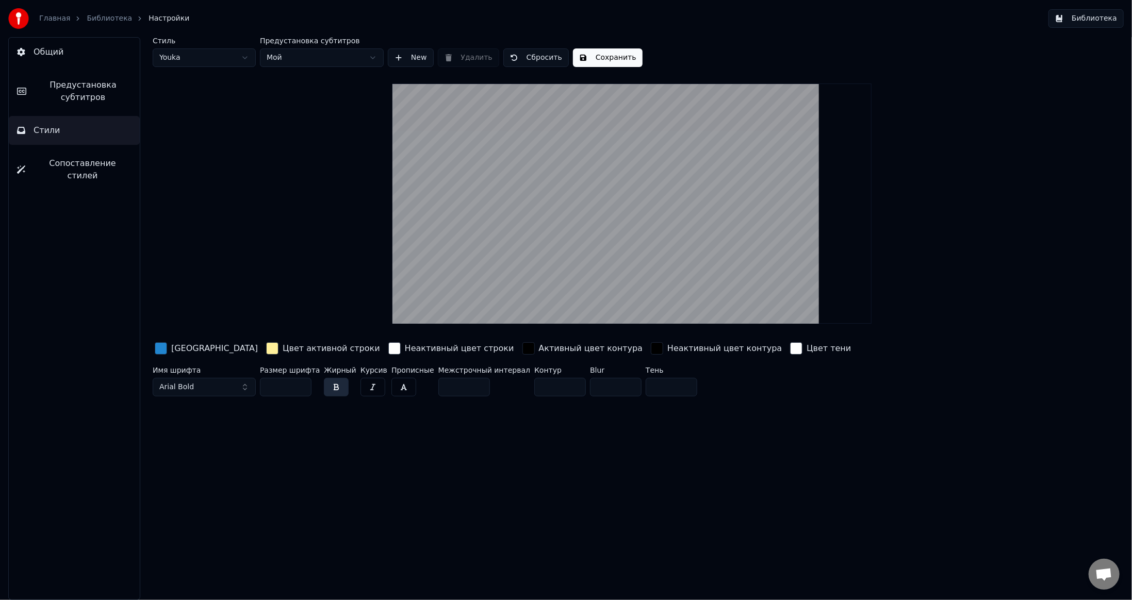
click at [233, 56] on html "Главная Библиотека Настройки Библиотека Общий Предустановка субтитров Стили Соп…" at bounding box center [566, 300] width 1132 height 600
click at [209, 247] on html "Главная Библиотека Настройки Библиотека Общий Предустановка субтитров Стили Соп…" at bounding box center [566, 300] width 1132 height 600
click at [326, 60] on html "Главная Библиотека Настройки Библиотека Общий Предустановка субтитров Стили Соп…" at bounding box center [566, 300] width 1132 height 600
click at [104, 16] on link "Библиотека" at bounding box center [109, 18] width 45 height 10
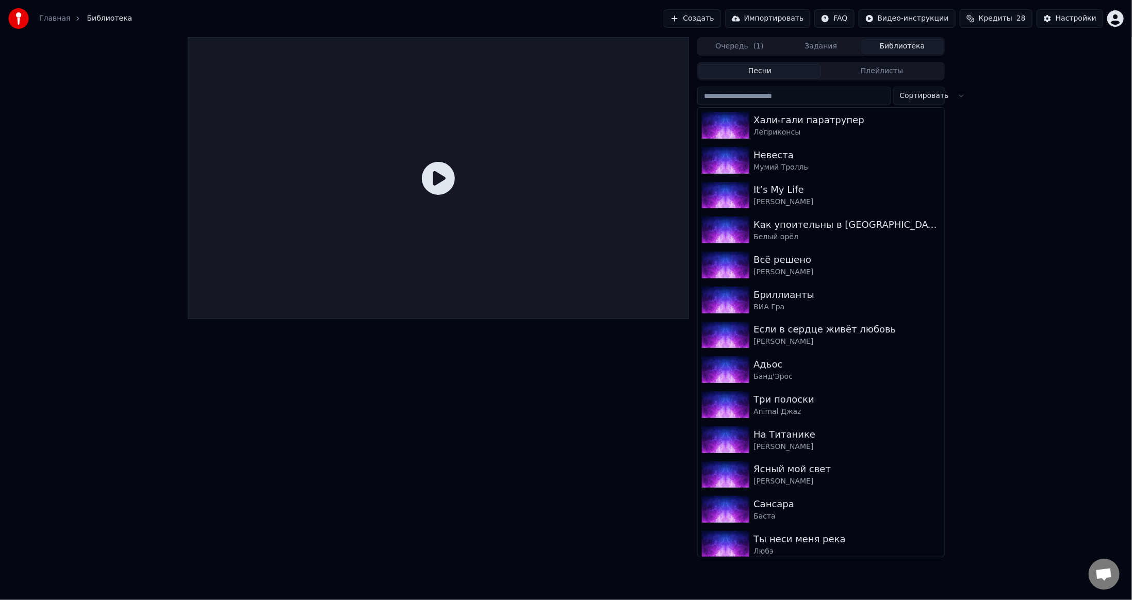
click at [795, 99] on input "search" at bounding box center [793, 96] width 193 height 19
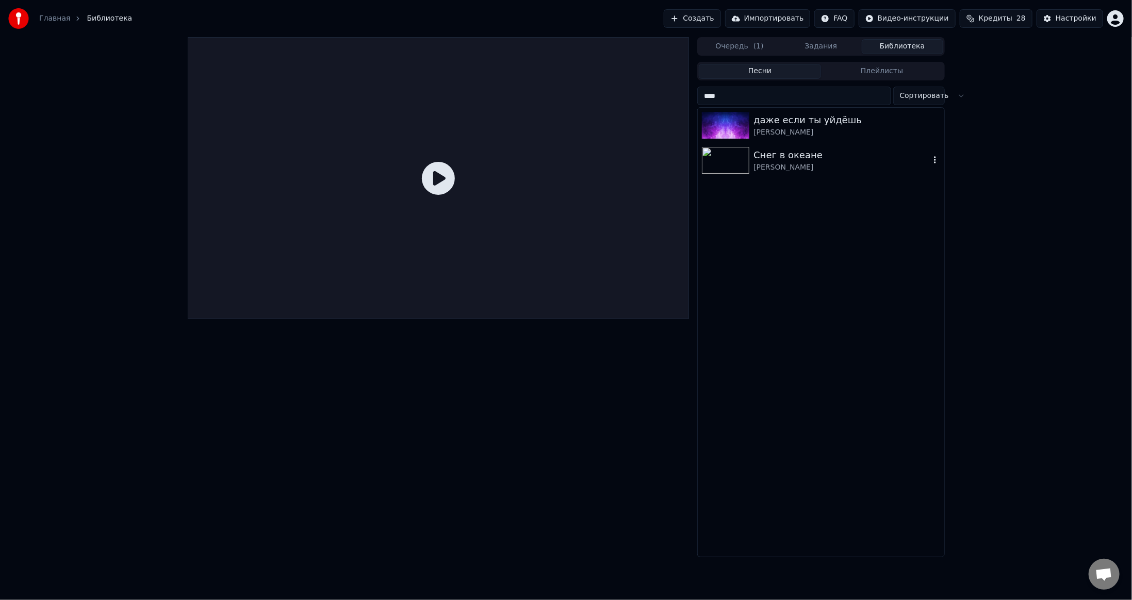
type input "****"
click at [780, 165] on div "[PERSON_NAME]" at bounding box center [841, 167] width 176 height 10
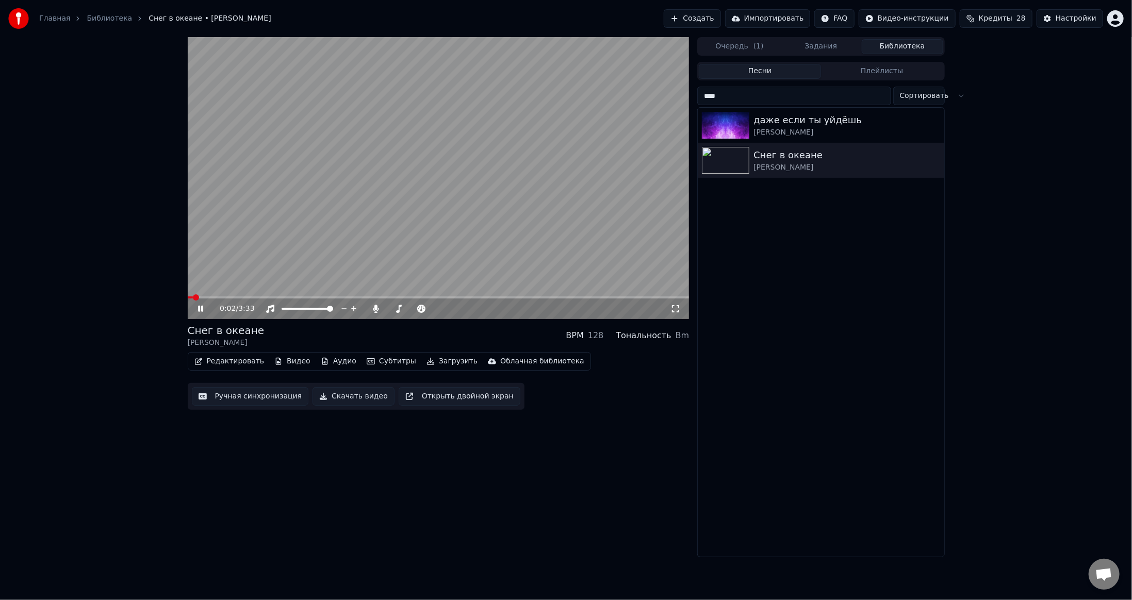
click at [370, 360] on button "Субтитры" at bounding box center [391, 361] width 58 height 14
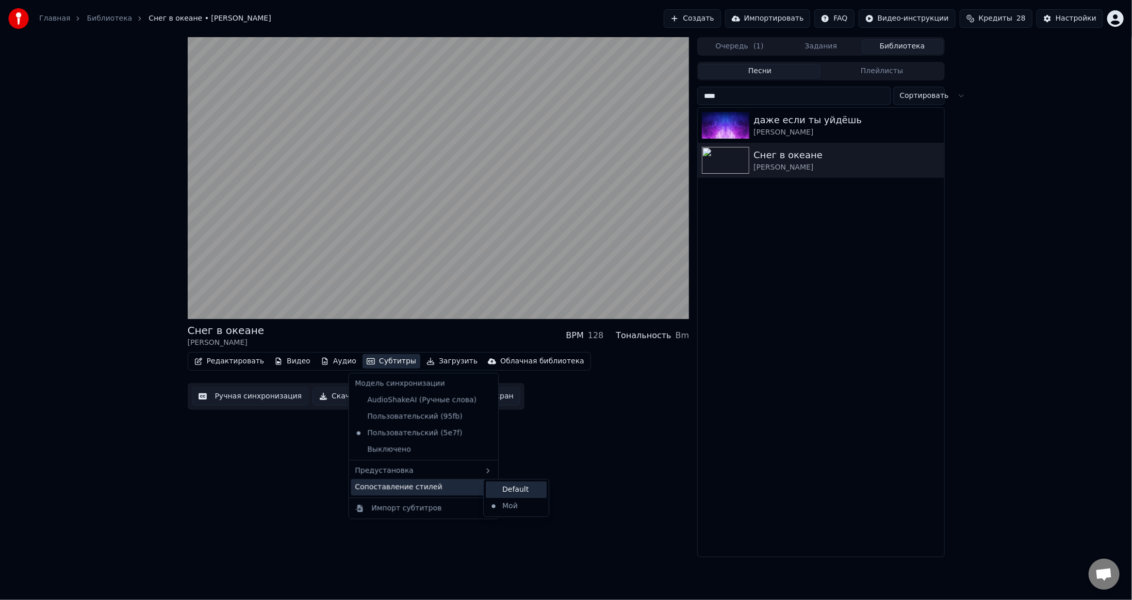
click at [497, 491] on div "Default" at bounding box center [516, 490] width 61 height 16
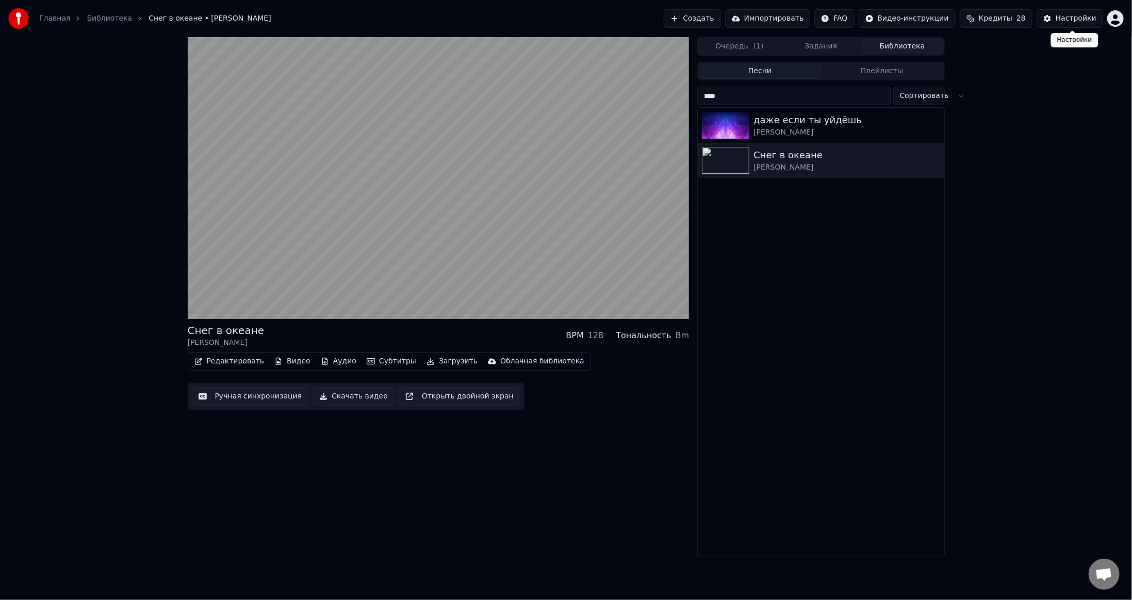
click at [1065, 12] on button "Настройки" at bounding box center [1069, 18] width 67 height 19
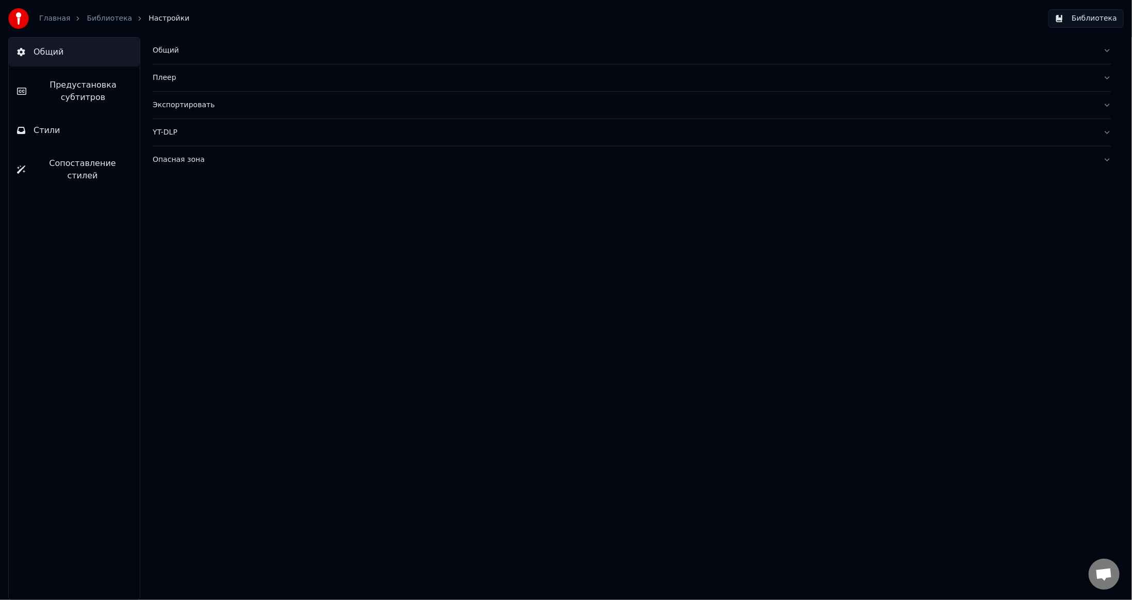
click at [80, 89] on span "Предустановка субтитров" at bounding box center [83, 91] width 97 height 25
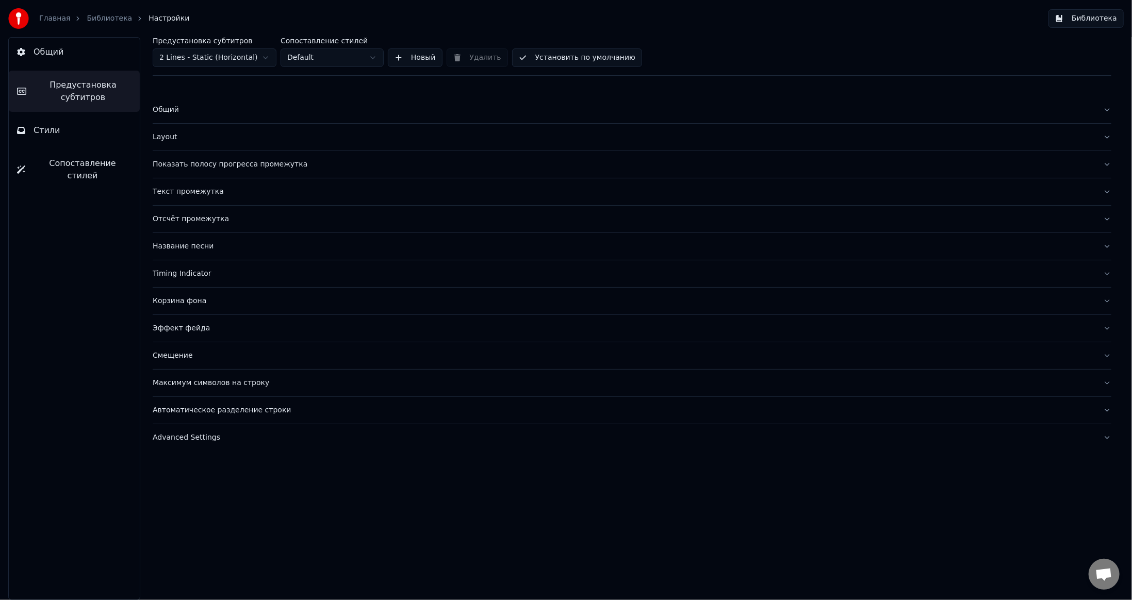
click at [59, 123] on button "Стили" at bounding box center [74, 130] width 131 height 29
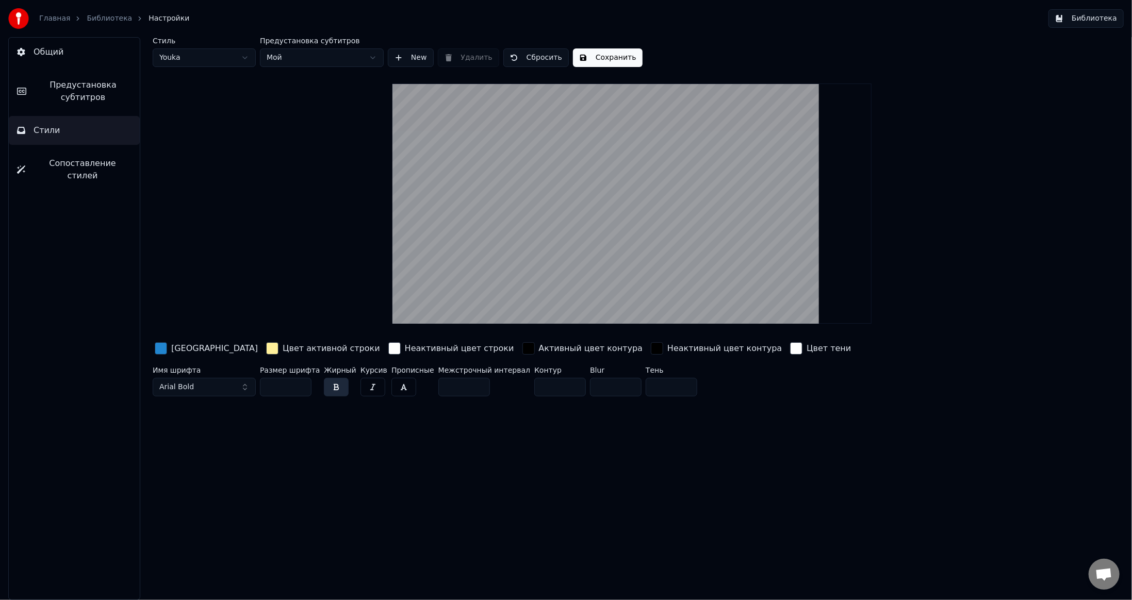
click at [217, 59] on html "Главная Библиотека Настройки Библиотека Общий Предустановка субтитров Стили Соп…" at bounding box center [566, 300] width 1132 height 600
type input "**"
type input "*"
click at [342, 62] on html "Главная Библиотека Настройки Библиотека Общий Предустановка субтитров Стили Соп…" at bounding box center [566, 300] width 1132 height 600
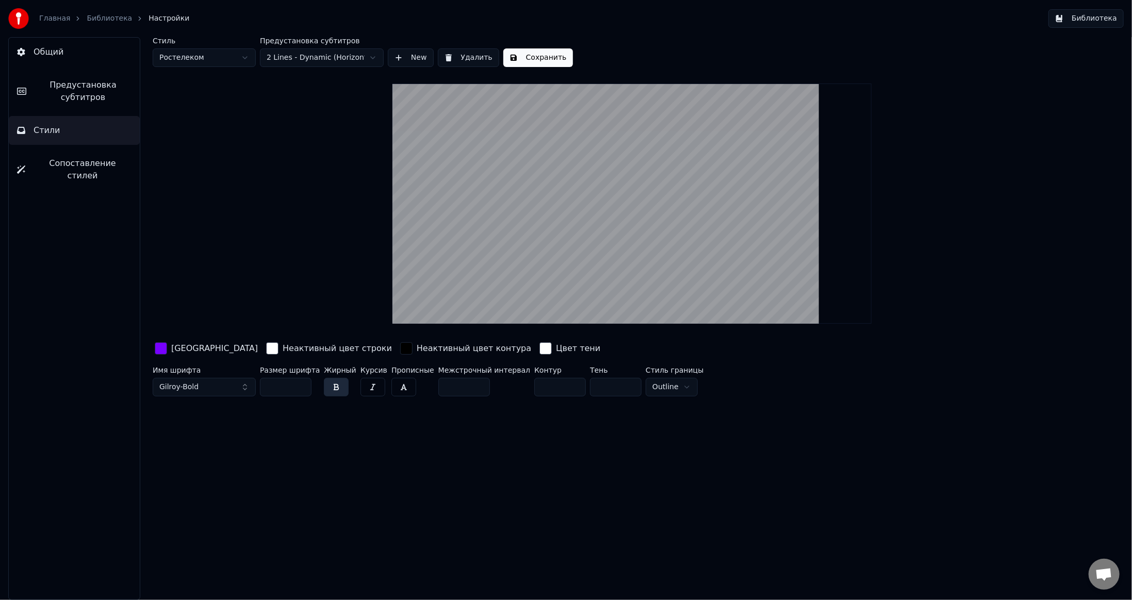
click at [342, 56] on html "Главная Библиотека Настройки Библиотека Общий Предустановка субтитров Стили Соп…" at bounding box center [566, 300] width 1132 height 600
click at [217, 58] on html "Главная Библиотека Настройки Библиотека Общий Предустановка субтитров Стили Соп…" at bounding box center [566, 300] width 1132 height 600
click at [535, 60] on button "Сохранить" at bounding box center [538, 57] width 70 height 19
click at [87, 91] on span "Предустановка субтитров" at bounding box center [83, 91] width 97 height 25
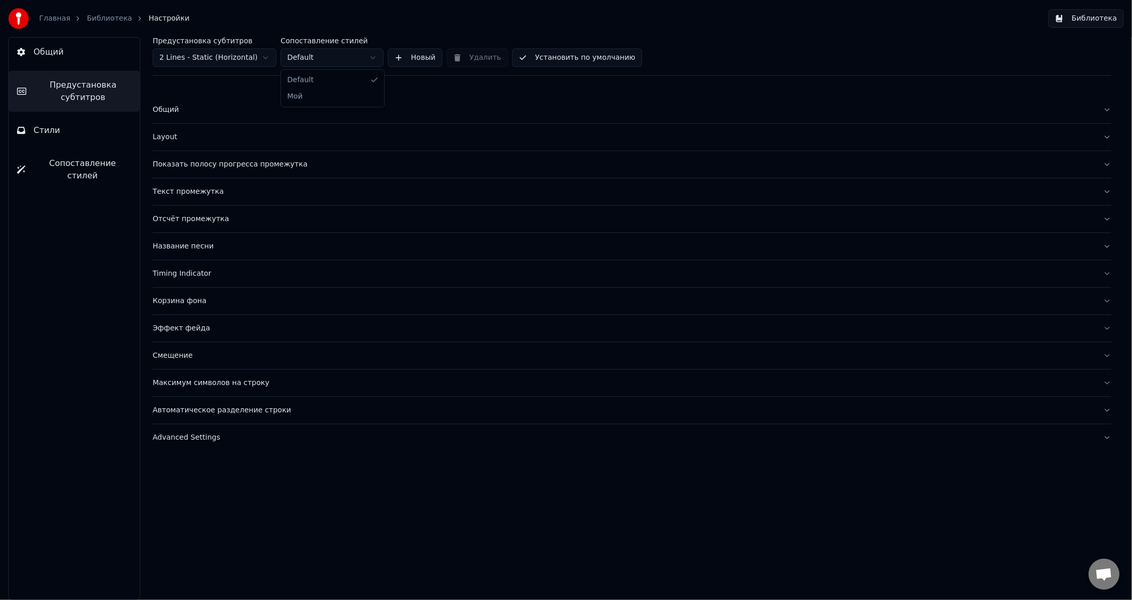
click at [353, 57] on html "Главная Библиотека Настройки Библиотека Общий Предустановка субтитров Стили Соп…" at bounding box center [566, 300] width 1132 height 600
click at [339, 58] on html "Главная Библиотека Настройки Библиотека Общий Предустановка субтитров Стили Соп…" at bounding box center [566, 300] width 1132 height 600
click at [357, 58] on html "Главная Библиотека Настройки Библиотека Общий Предустановка субтитров Стили Соп…" at bounding box center [566, 300] width 1132 height 600
click at [411, 57] on button "Новый" at bounding box center [415, 57] width 55 height 19
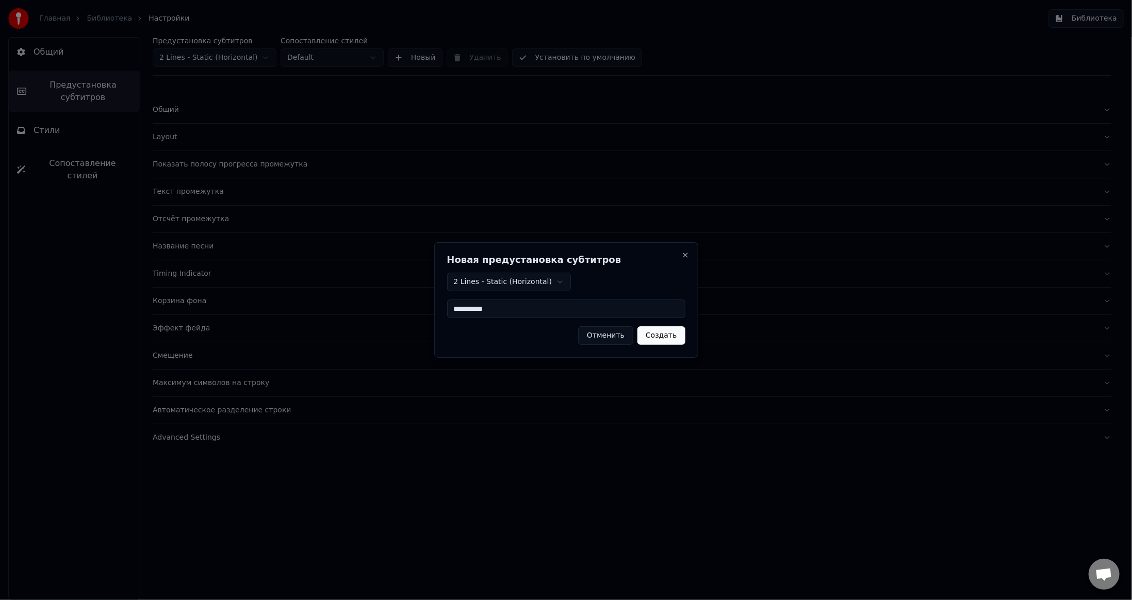
type input "**********"
click at [656, 326] on button "Создать" at bounding box center [660, 335] width 47 height 19
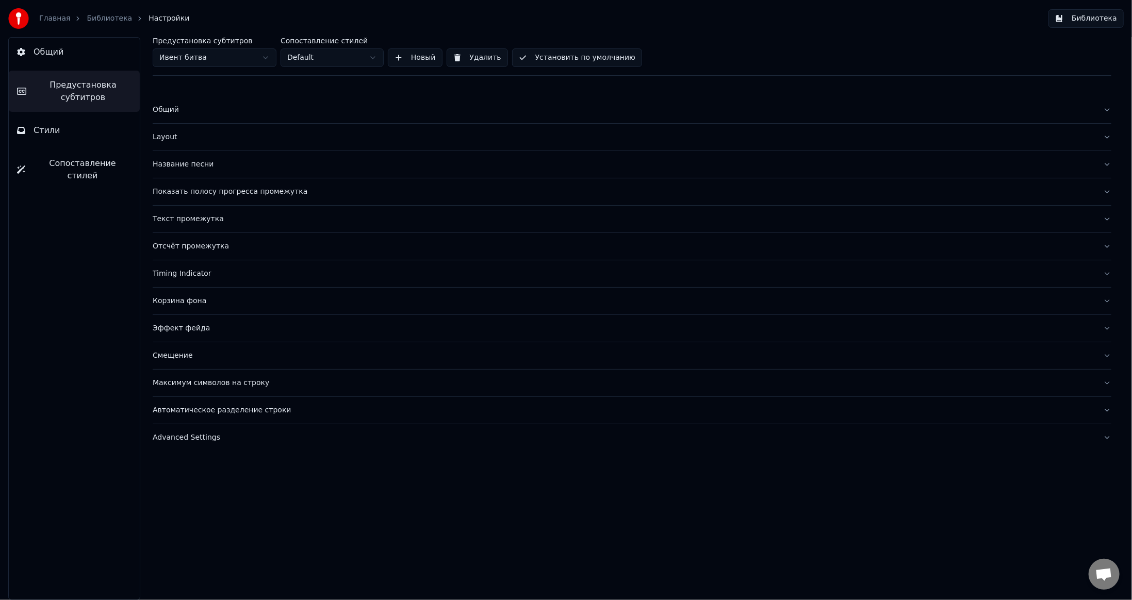
click at [203, 103] on button "Общий" at bounding box center [632, 109] width 959 height 27
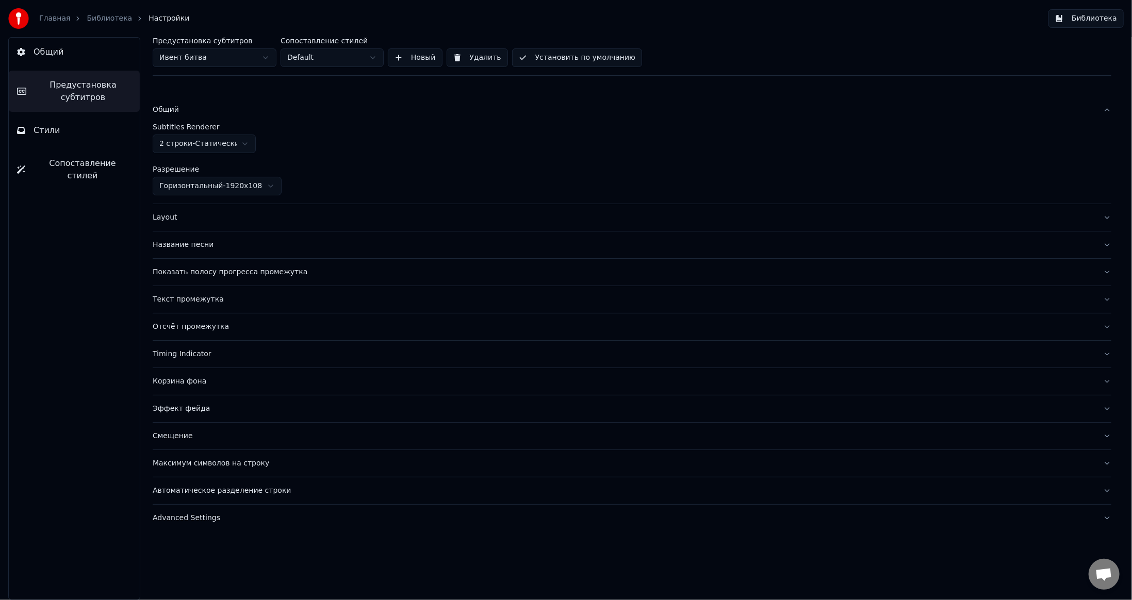
click at [219, 213] on div "Layout" at bounding box center [624, 217] width 942 height 10
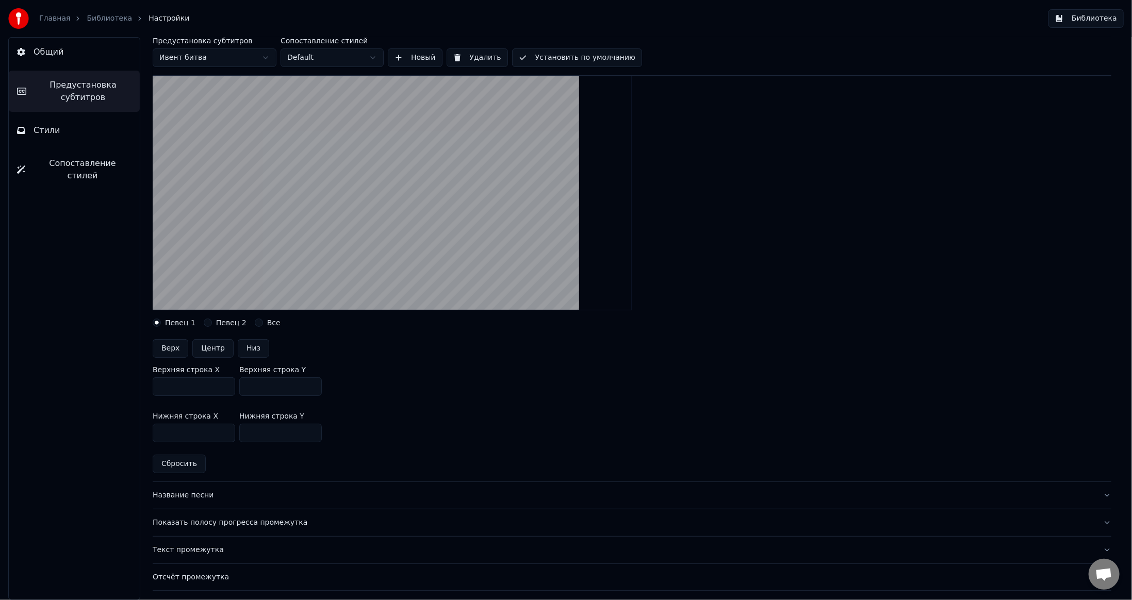
scroll to position [206, 0]
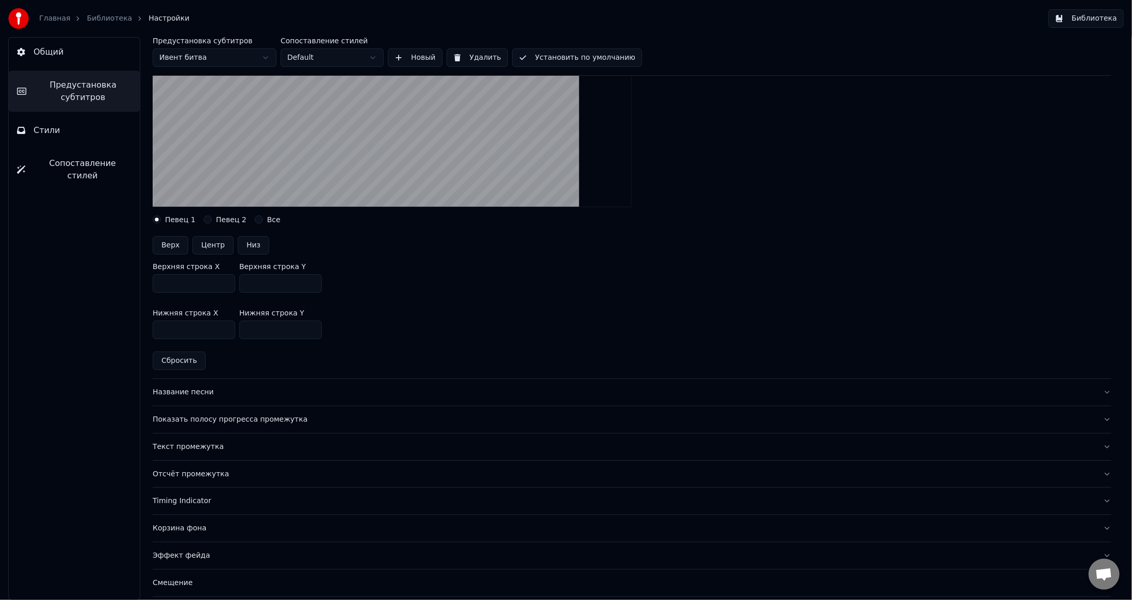
click at [345, 423] on div "Показать полосу прогресса промежутка" at bounding box center [624, 420] width 942 height 10
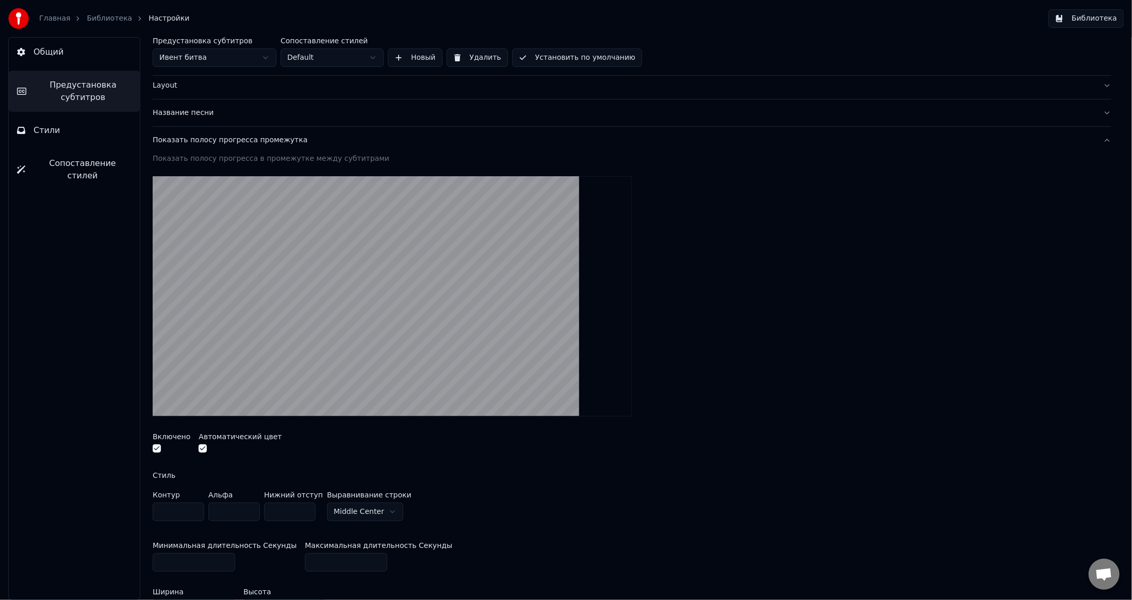
scroll to position [0, 0]
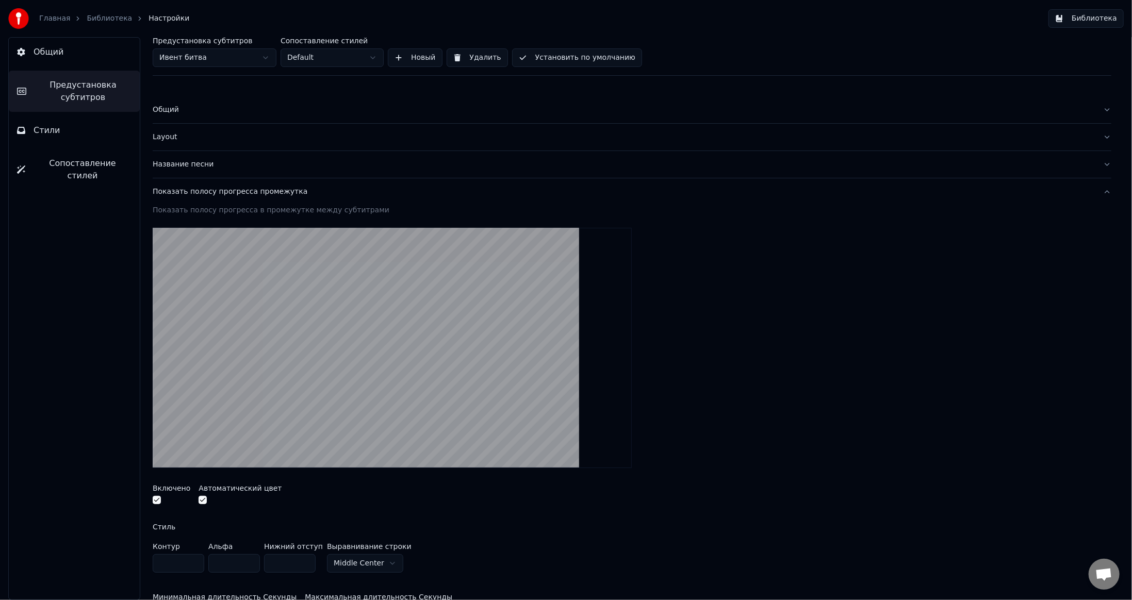
click at [288, 166] on div "Название песни" at bounding box center [624, 164] width 942 height 10
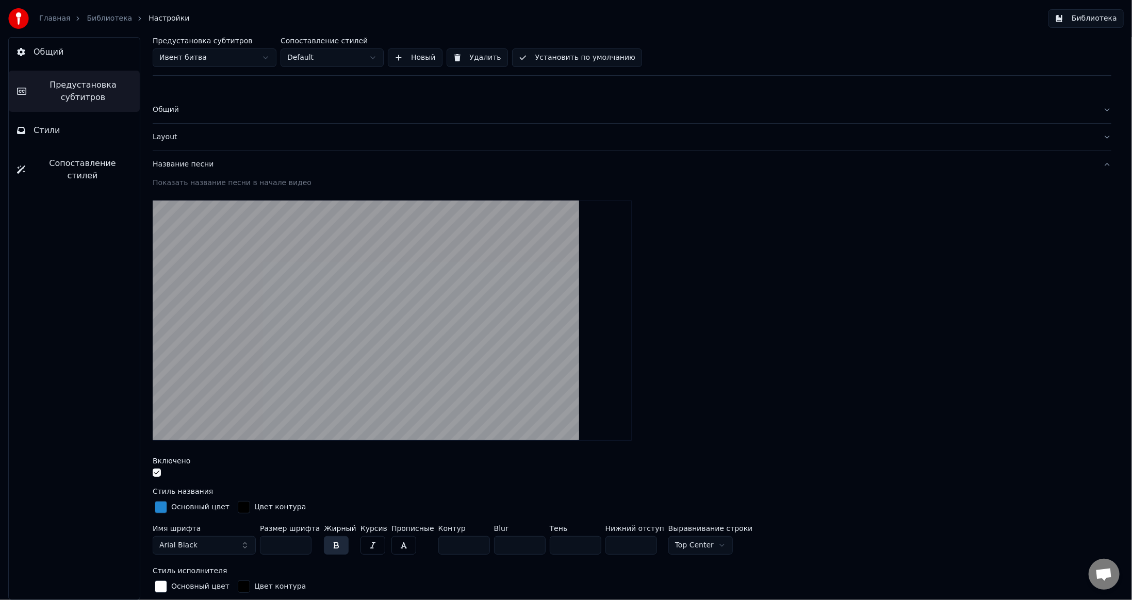
click at [236, 137] on div "Layout" at bounding box center [624, 137] width 942 height 10
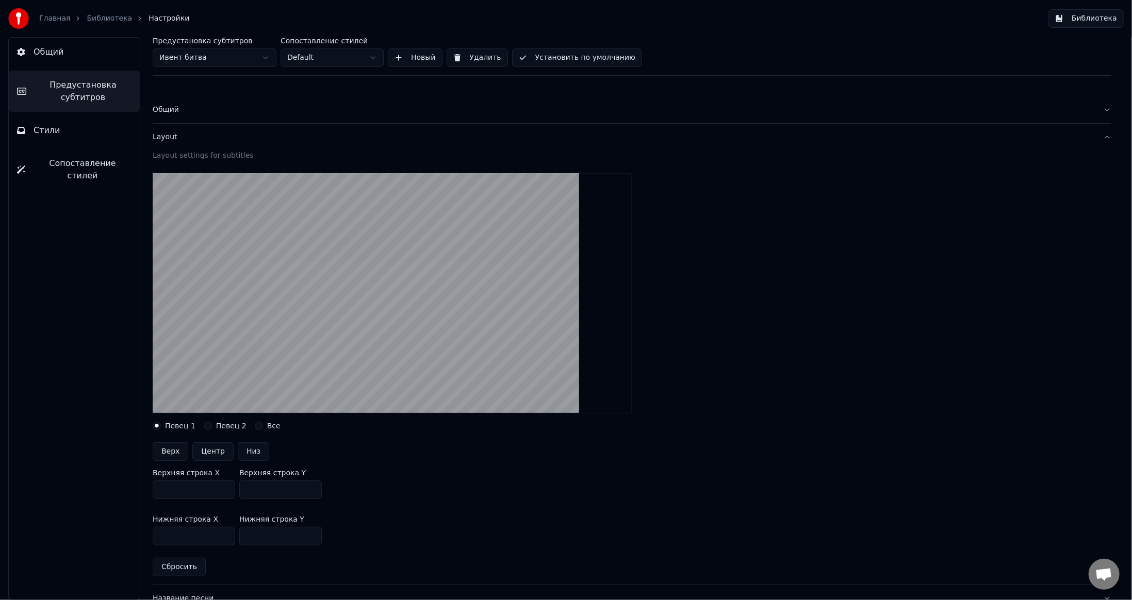
click at [254, 118] on button "Общий" at bounding box center [632, 109] width 959 height 27
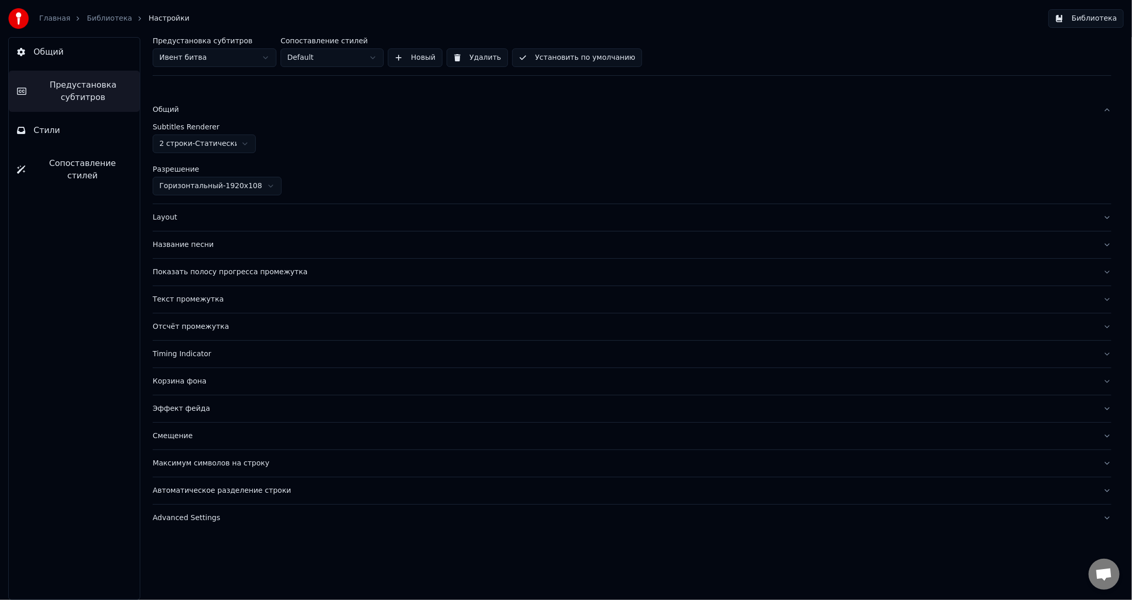
click at [221, 220] on div "Layout" at bounding box center [624, 217] width 942 height 10
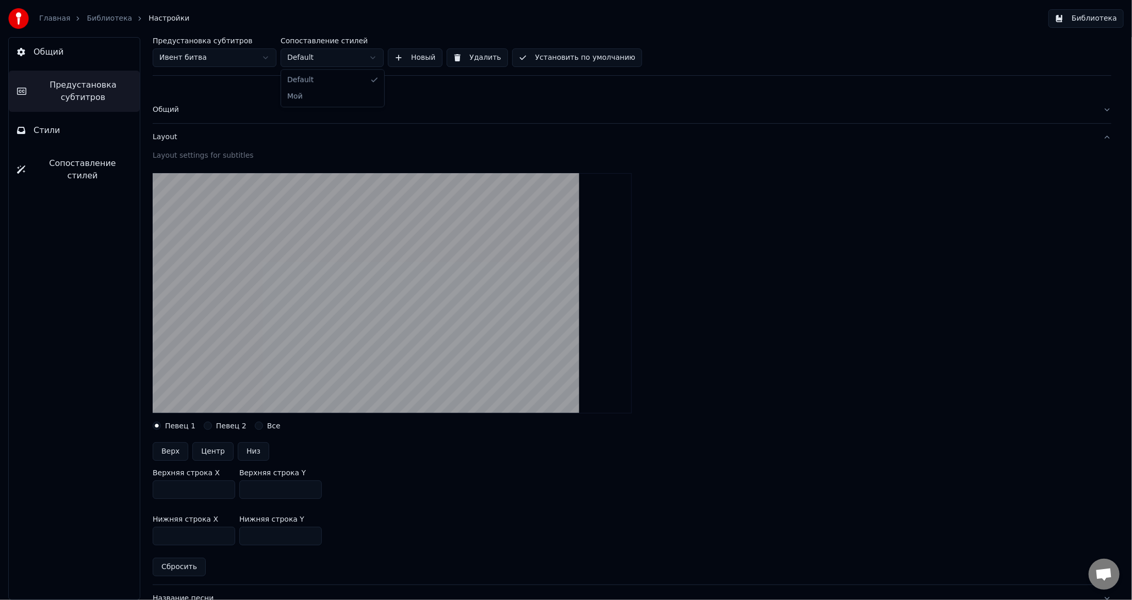
click at [323, 53] on html "Главная Библиотека Настройки Библиотека Общий Предустановка субтитров Стили Соп…" at bounding box center [566, 300] width 1132 height 600
click at [247, 54] on html "Главная Библиотека Настройки Библиотека Общий Предустановка субтитров Стили Соп…" at bounding box center [566, 300] width 1132 height 600
click at [324, 59] on html "Главная Библиотека Настройки Библиотека Общий Предустановка субтитров Стили Соп…" at bounding box center [566, 300] width 1132 height 600
click at [52, 131] on span "Стили" at bounding box center [47, 130] width 27 height 12
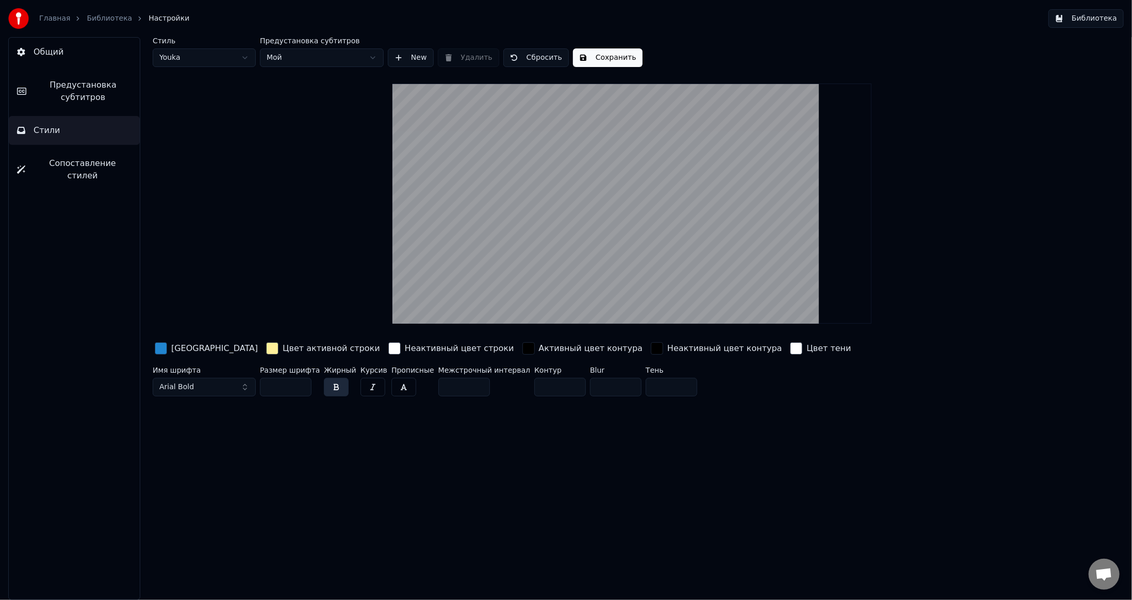
click at [204, 52] on html "Главная Библиотека Настройки Библиотека Общий Предустановка субтитров Стили Соп…" at bounding box center [566, 300] width 1132 height 600
type input "**"
type input "*"
click at [514, 58] on button "Сохранить" at bounding box center [538, 57] width 70 height 19
click at [1083, 19] on button "Библиотека" at bounding box center [1085, 18] width 75 height 19
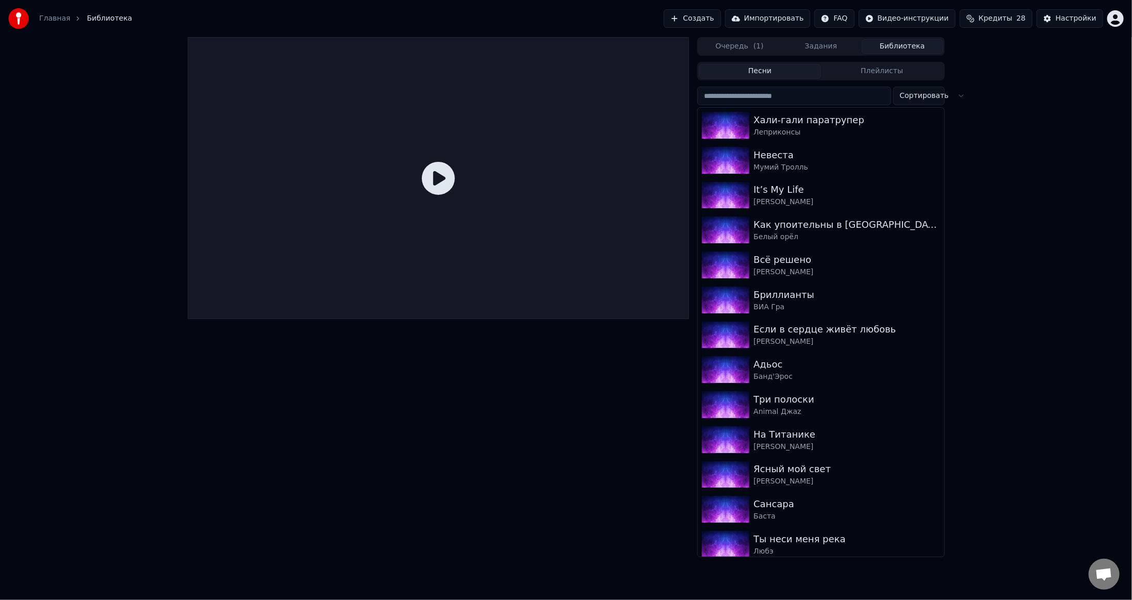
click at [856, 70] on button "Плейлисты" at bounding box center [882, 71] width 122 height 15
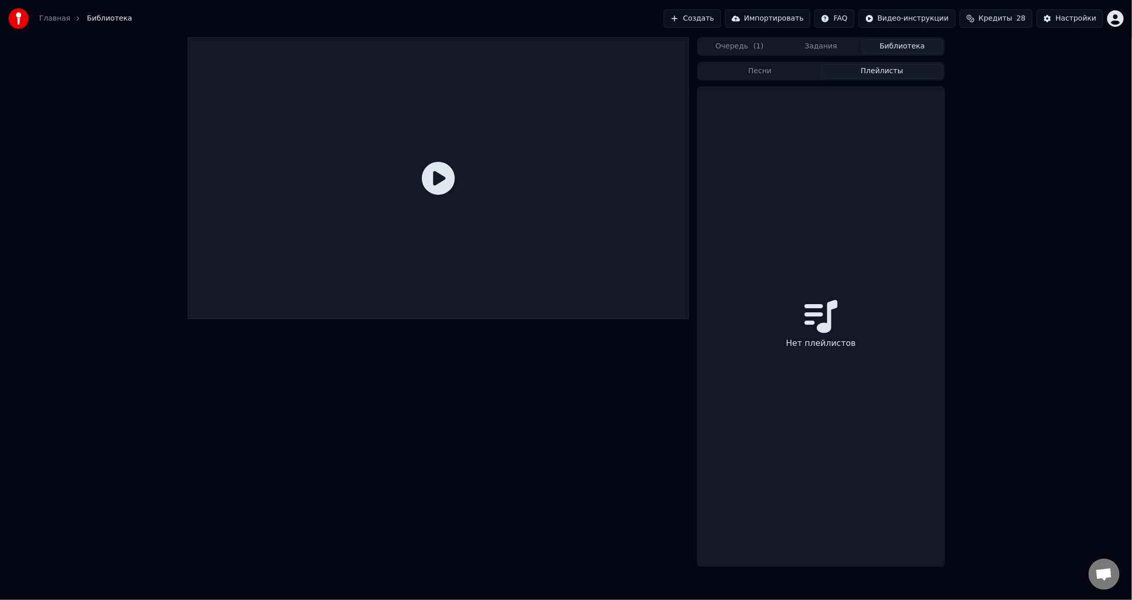
click at [779, 62] on div "Песни Плейлисты" at bounding box center [820, 71] width 247 height 19
click at [770, 69] on button "Песни" at bounding box center [760, 71] width 122 height 15
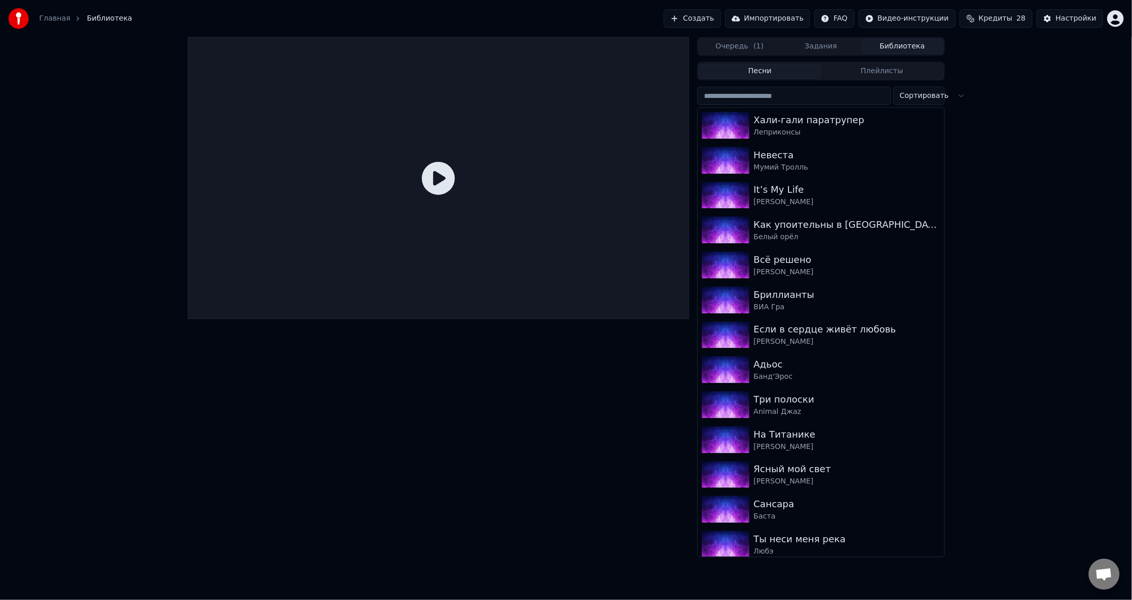
click at [771, 92] on input "search" at bounding box center [793, 96] width 193 height 19
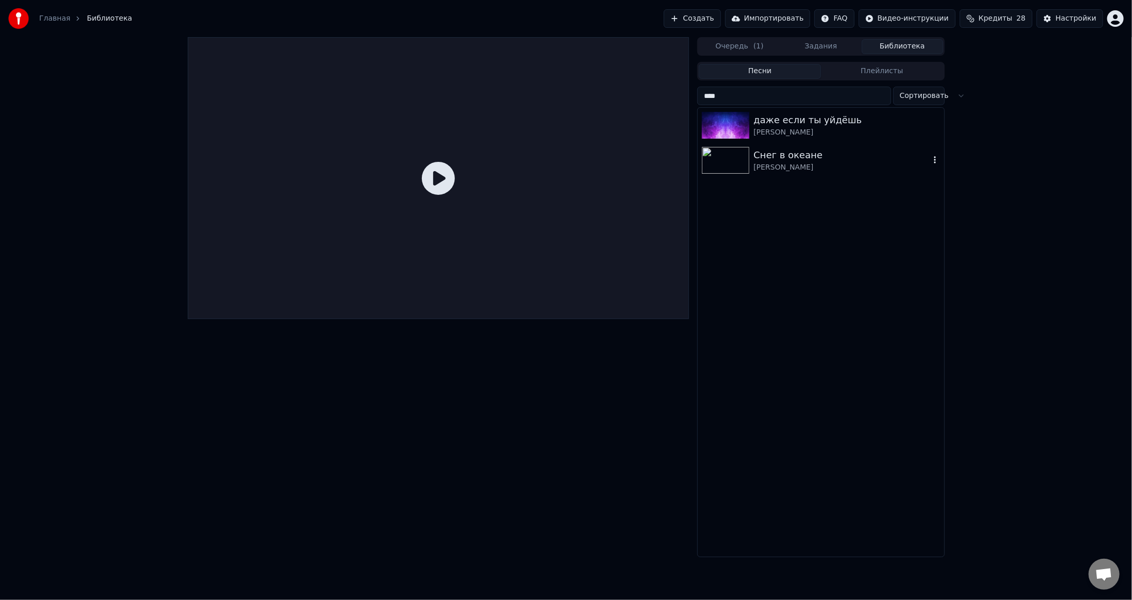
type input "****"
click at [740, 160] on img at bounding box center [725, 160] width 47 height 27
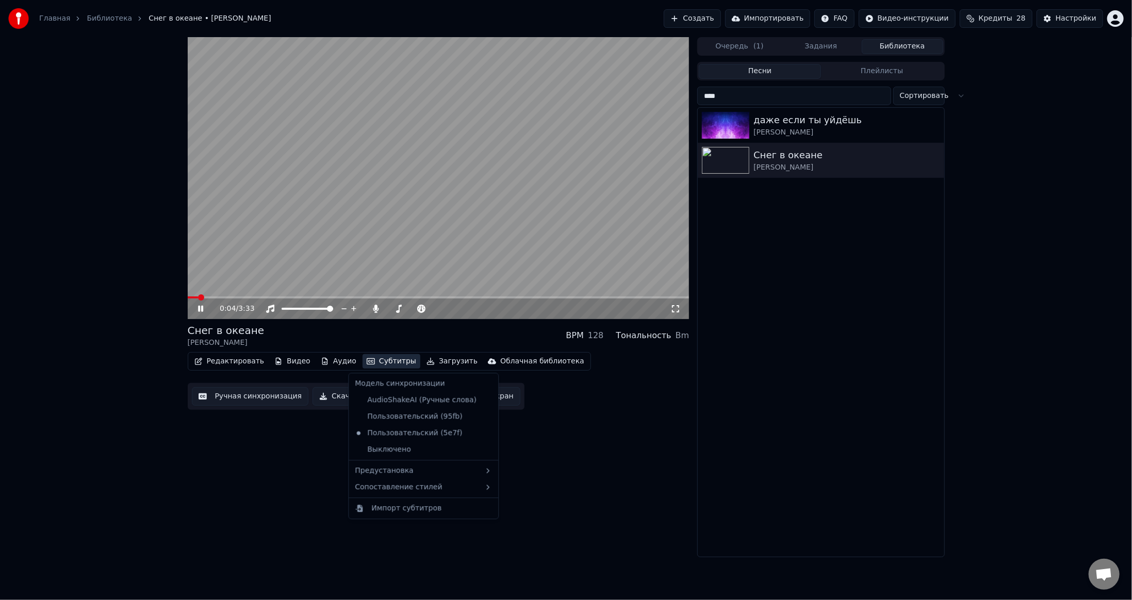
click at [372, 359] on button "Субтитры" at bounding box center [391, 361] width 58 height 14
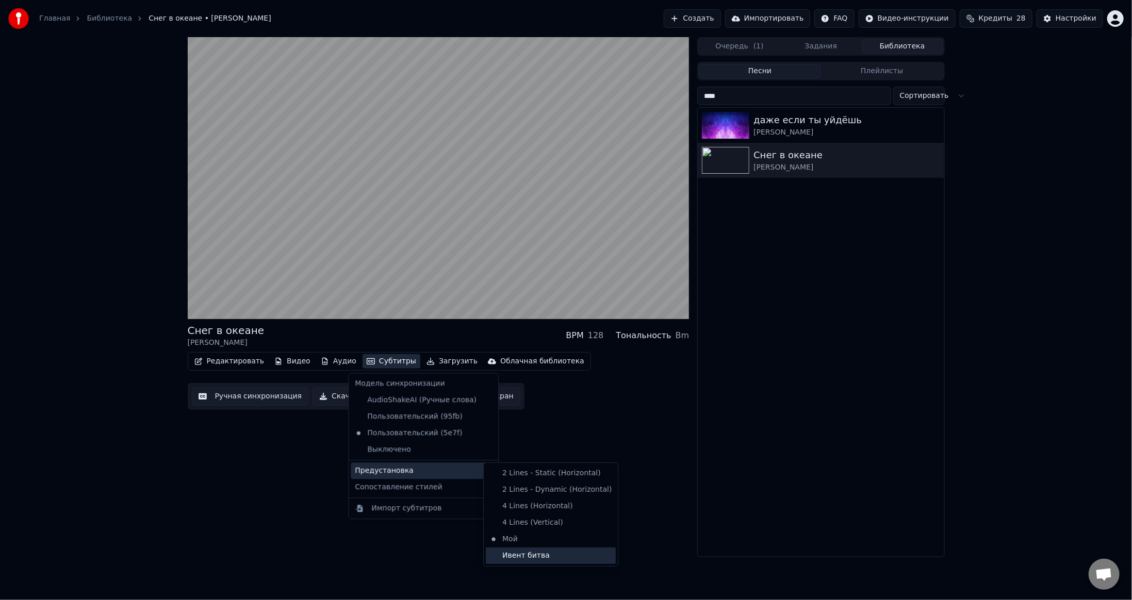
click at [514, 554] on div "Ивент битва" at bounding box center [551, 556] width 130 height 16
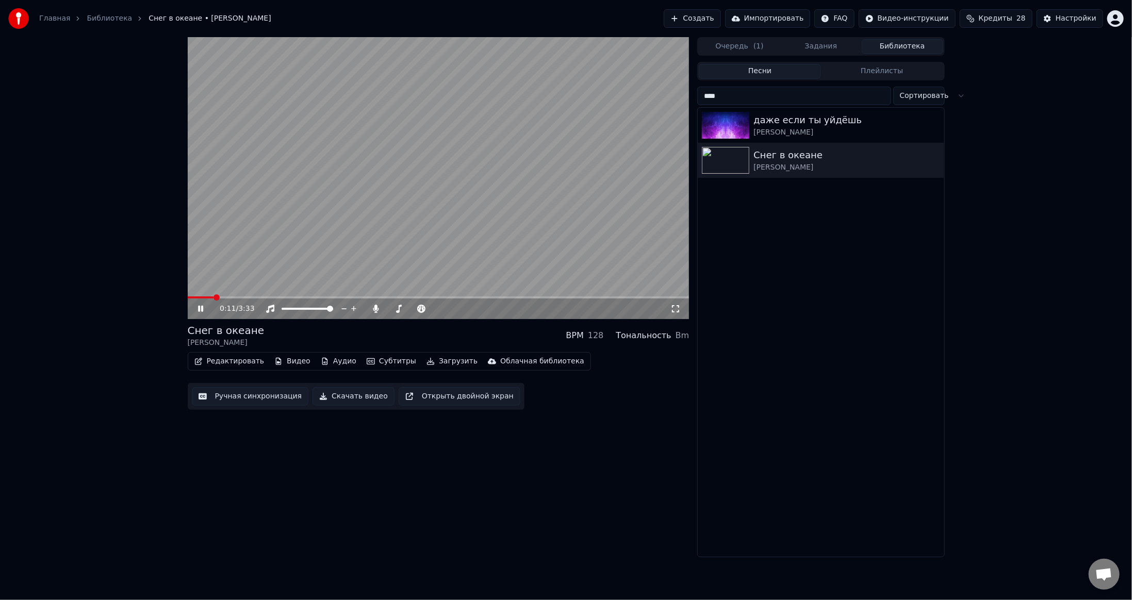
click at [375, 361] on button "Субтитры" at bounding box center [391, 361] width 58 height 14
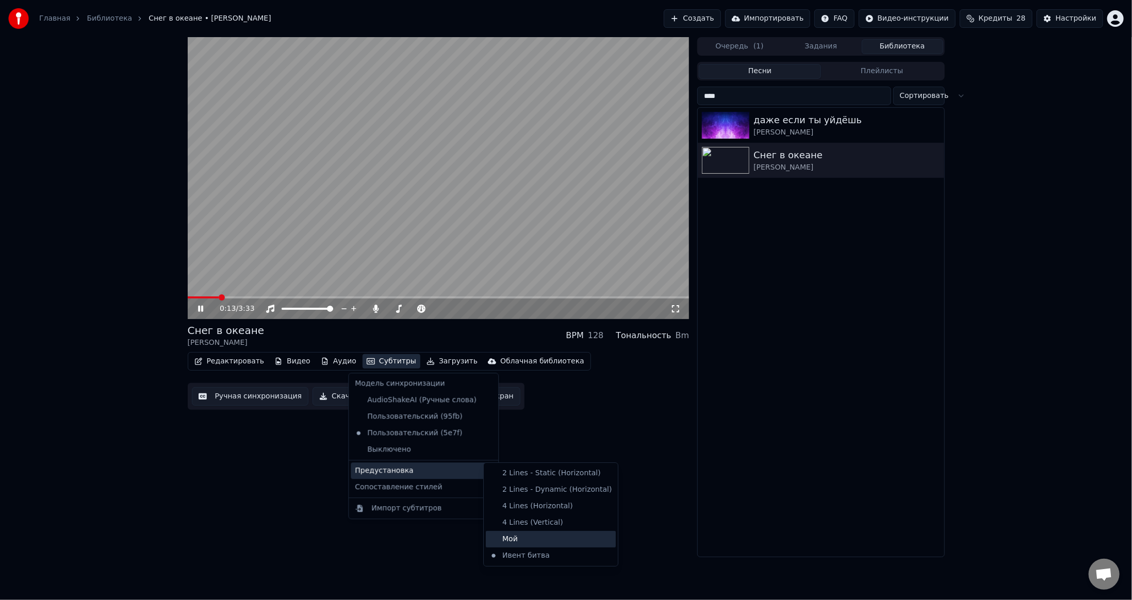
click at [513, 540] on div "Мой" at bounding box center [551, 539] width 130 height 16
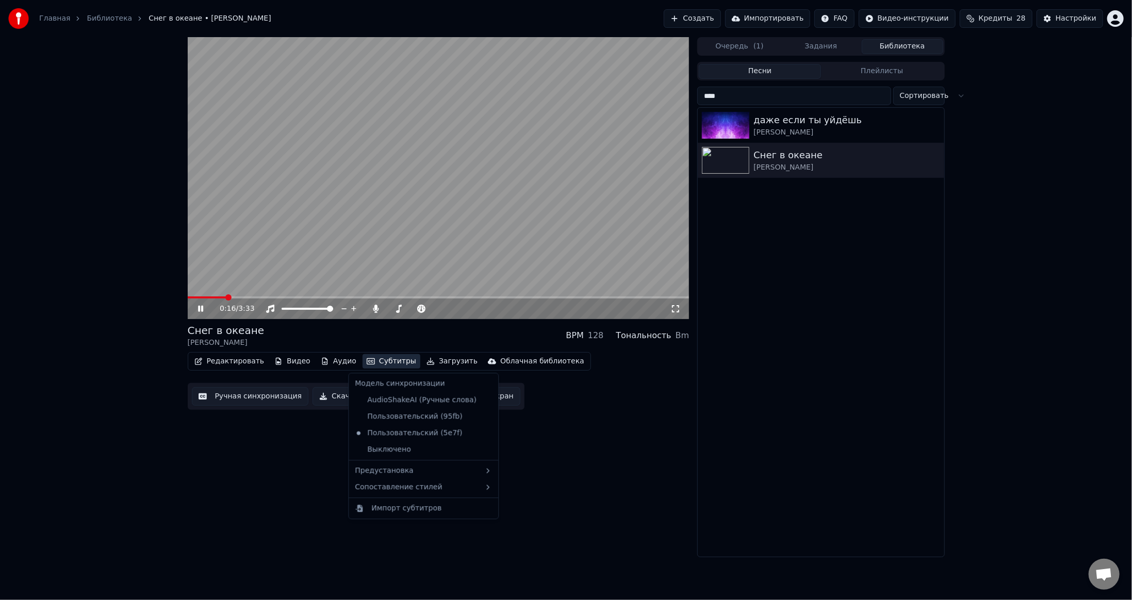
click at [383, 360] on button "Субтитры" at bounding box center [391, 361] width 58 height 14
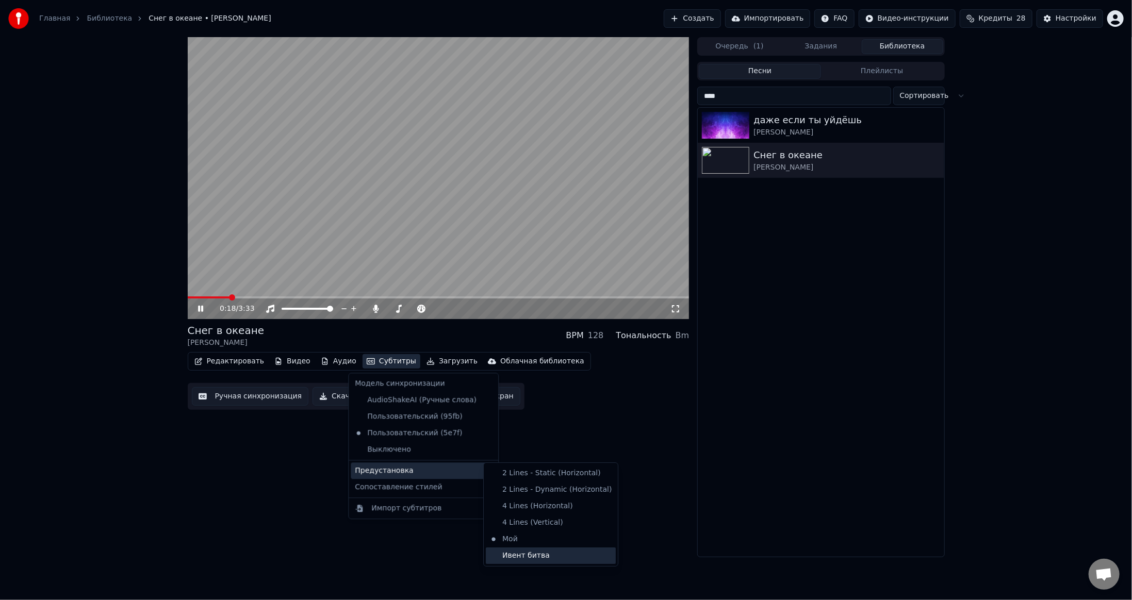
click at [511, 553] on div "Ивент битва" at bounding box center [551, 556] width 130 height 16
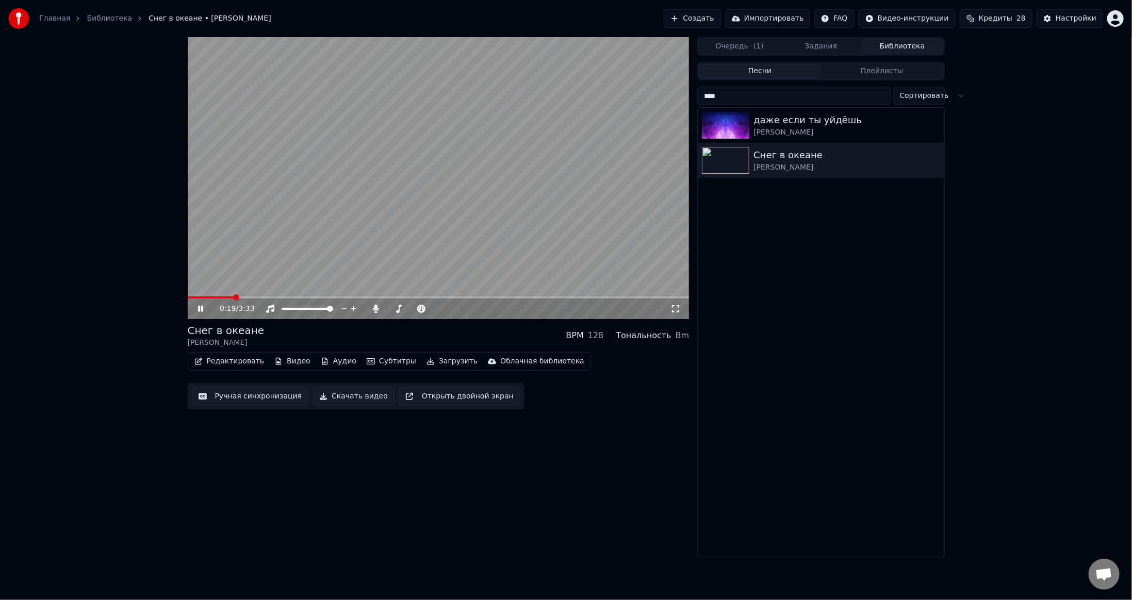
click at [502, 211] on video at bounding box center [439, 178] width 502 height 282
click at [1089, 22] on div "Настройки" at bounding box center [1075, 18] width 41 height 10
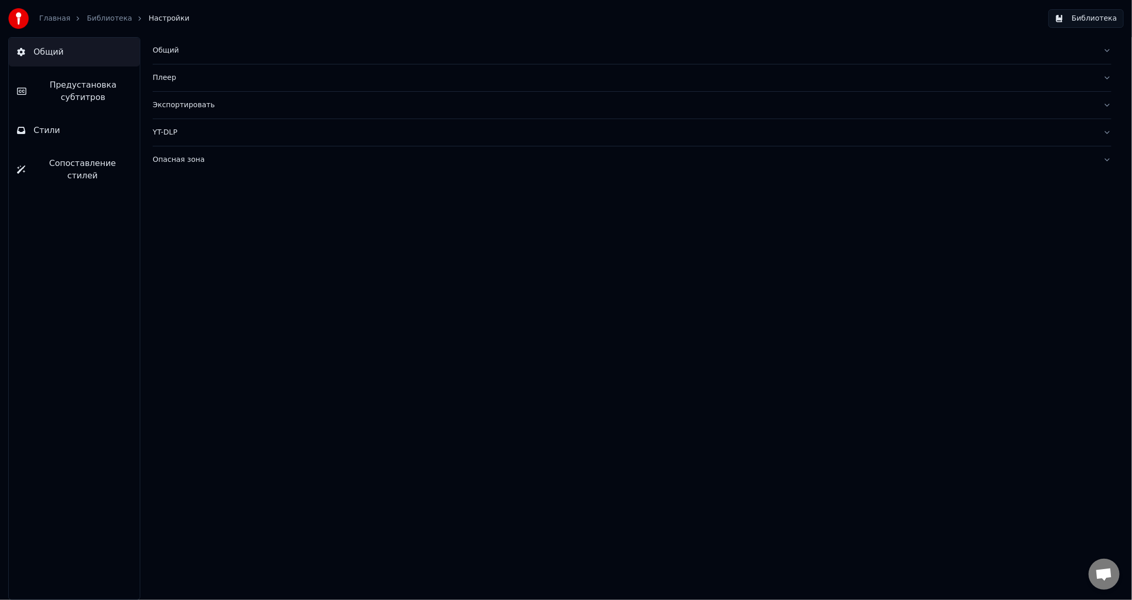
click at [243, 55] on div "Общий" at bounding box center [624, 50] width 942 height 10
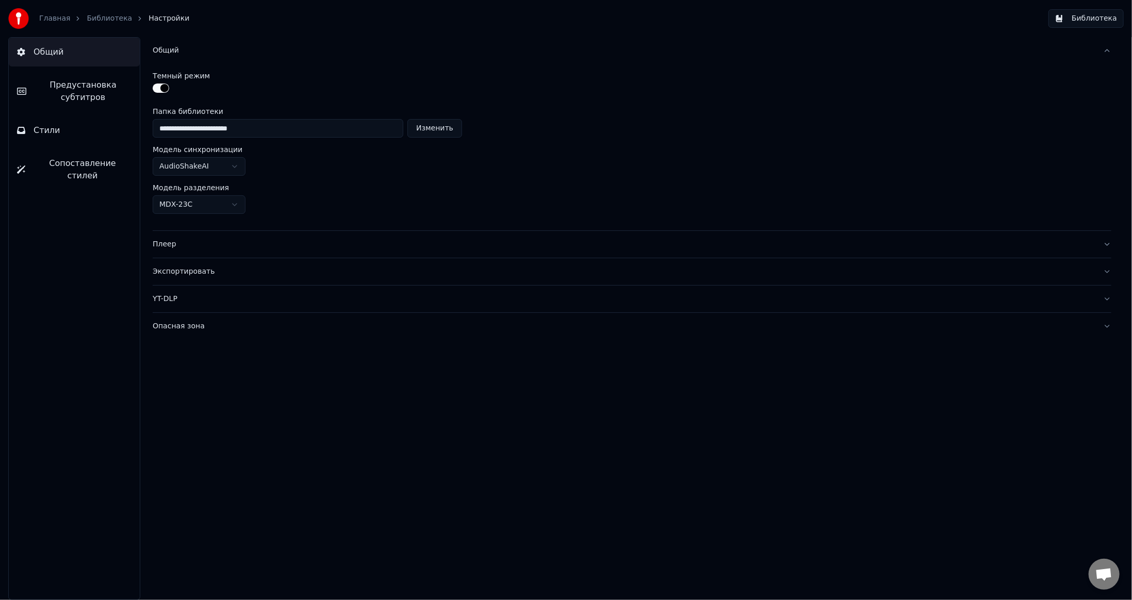
click at [247, 244] on div "Плеер" at bounding box center [624, 244] width 942 height 10
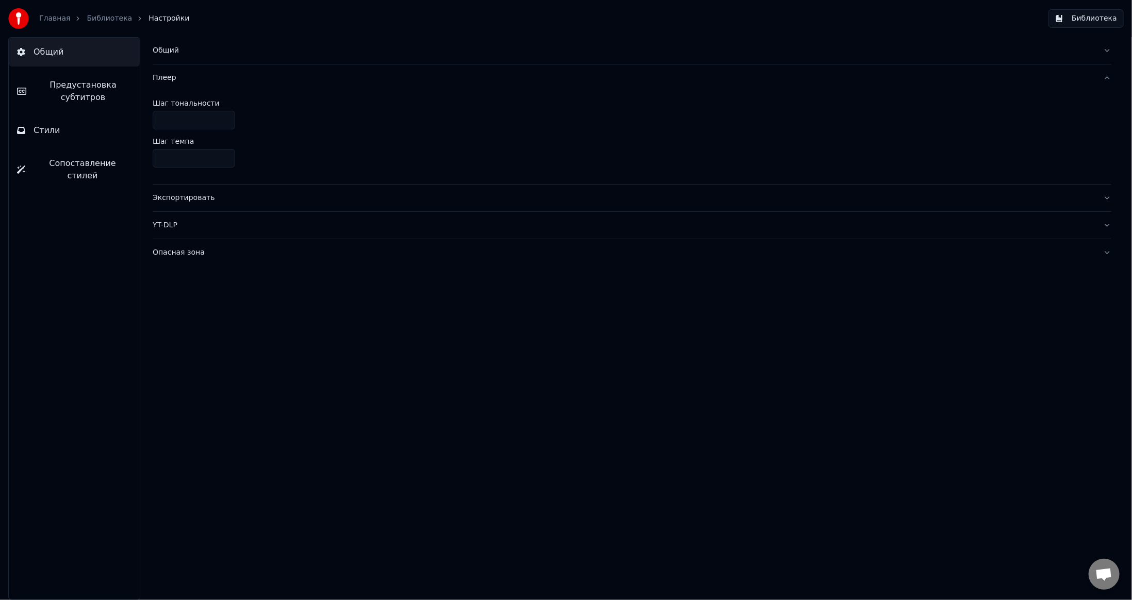
click at [295, 196] on div "Экспортировать" at bounding box center [624, 198] width 942 height 10
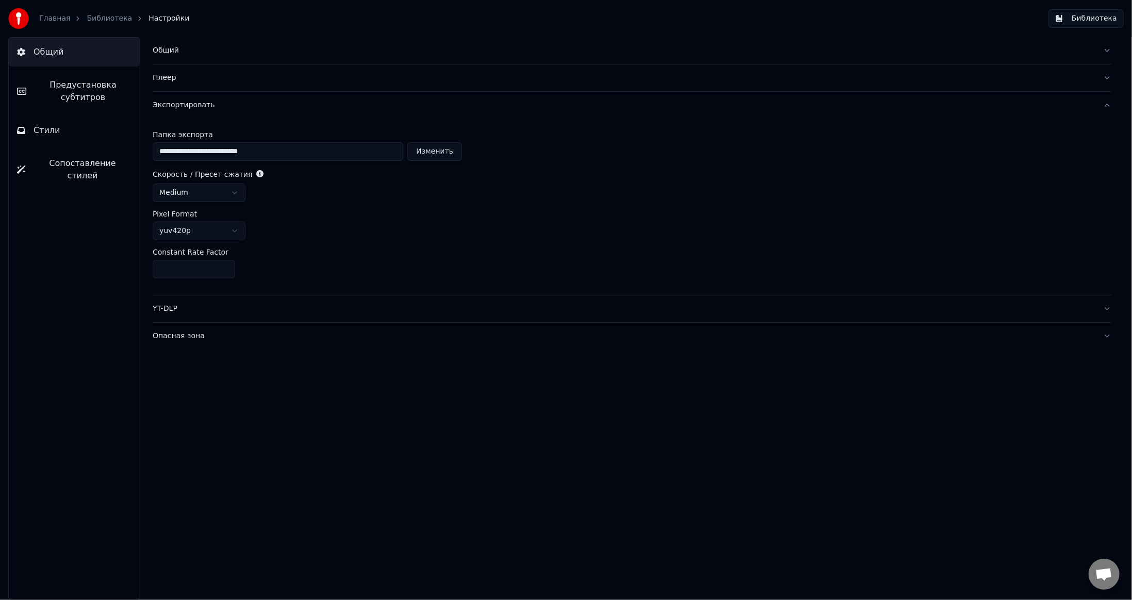
click at [283, 308] on div "YT-DLP" at bounding box center [624, 309] width 942 height 10
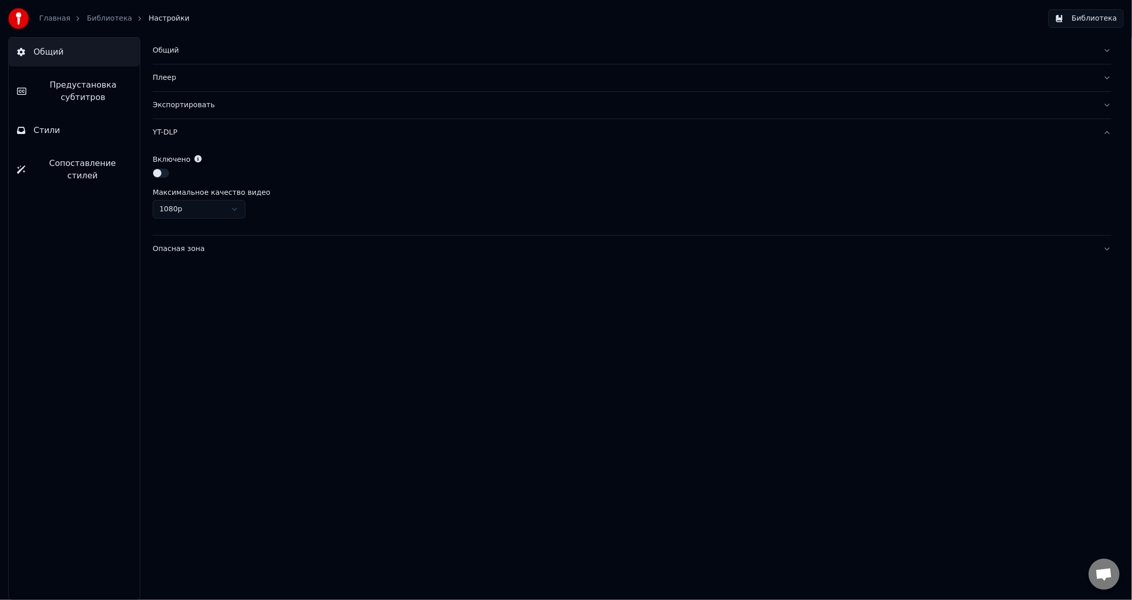
click at [263, 254] on button "Опасная зона" at bounding box center [632, 249] width 959 height 27
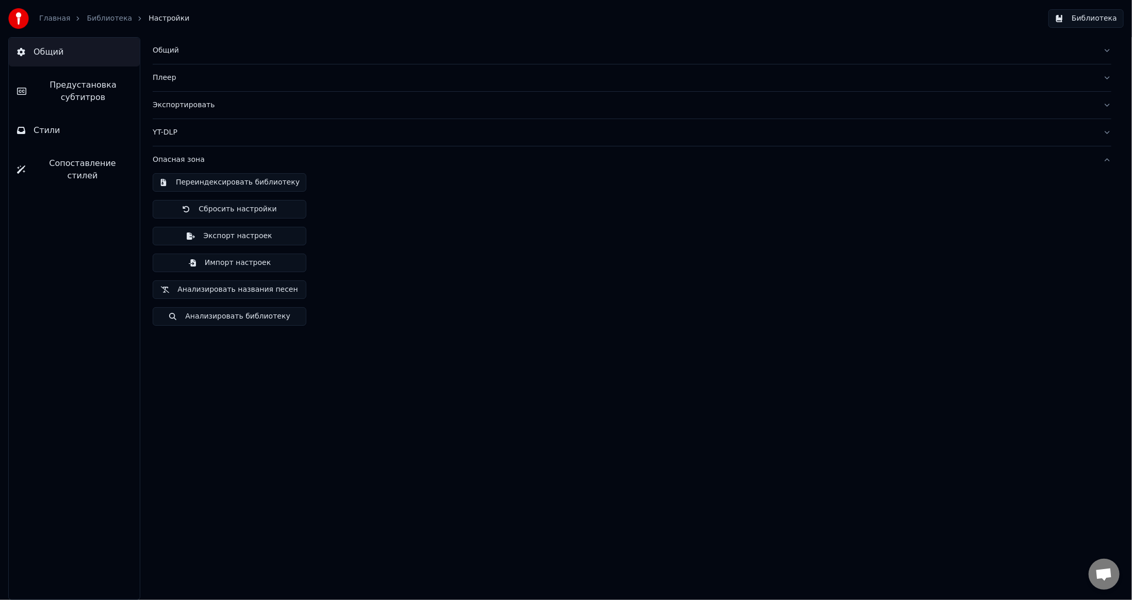
click at [267, 125] on button "YT-DLP" at bounding box center [632, 132] width 959 height 27
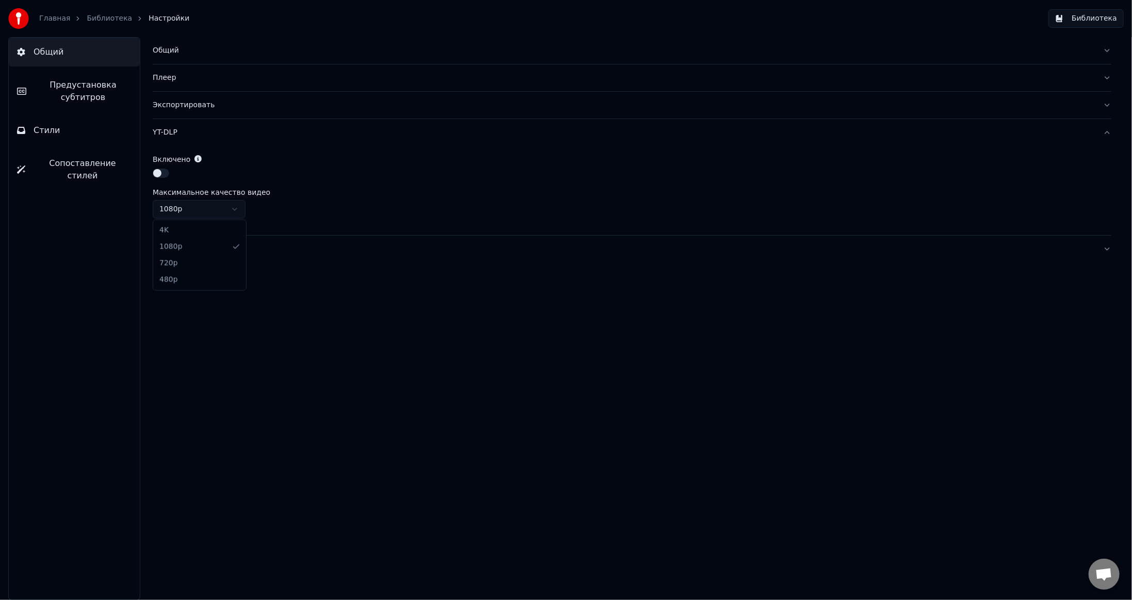
click at [221, 202] on html "Главная Библиотека Настройки Библиотека Общий Предустановка субтитров Стили Соп…" at bounding box center [566, 300] width 1132 height 600
drag, startPoint x: 201, startPoint y: 136, endPoint x: 113, endPoint y: 122, distance: 88.2
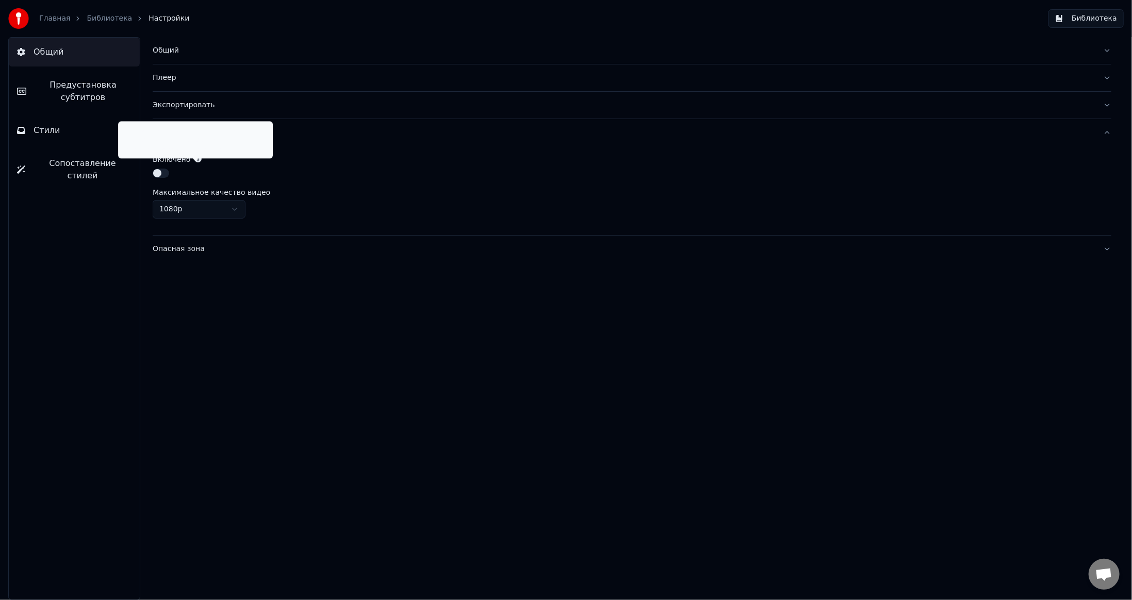
click at [194, 160] on icon at bounding box center [197, 158] width 7 height 7
click at [196, 160] on icon at bounding box center [197, 158] width 7 height 7
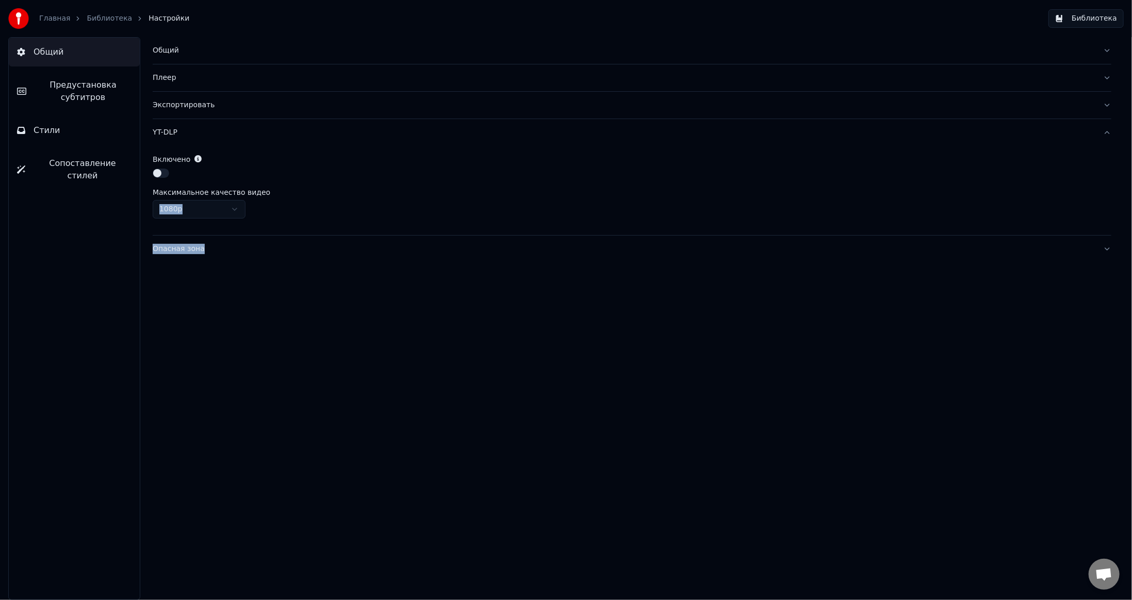
drag, startPoint x: 260, startPoint y: 139, endPoint x: 225, endPoint y: 137, distance: 35.1
click at [195, 158] on icon at bounding box center [197, 158] width 7 height 7
drag, startPoint x: 252, startPoint y: 141, endPoint x: 167, endPoint y: 131, distance: 85.6
click at [194, 158] on icon at bounding box center [197, 158] width 7 height 7
drag, startPoint x: 180, startPoint y: 130, endPoint x: 194, endPoint y: 133, distance: 13.8
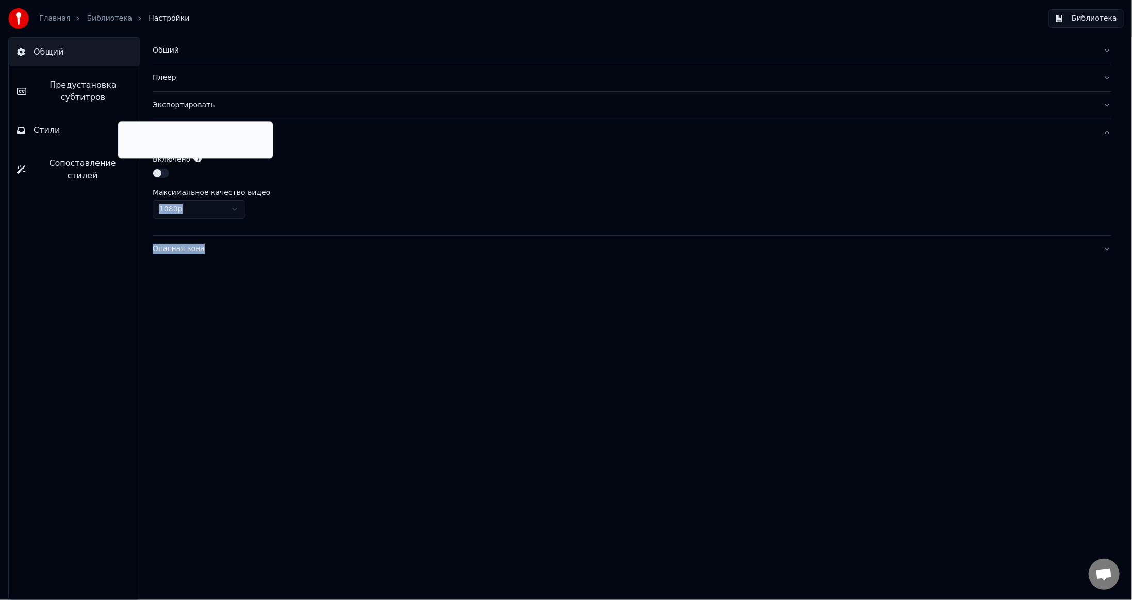
click at [196, 156] on icon at bounding box center [197, 158] width 7 height 7
click at [192, 145] on div "yt-dlp is an open source project that allows you to search and download online …" at bounding box center [195, 139] width 155 height 37
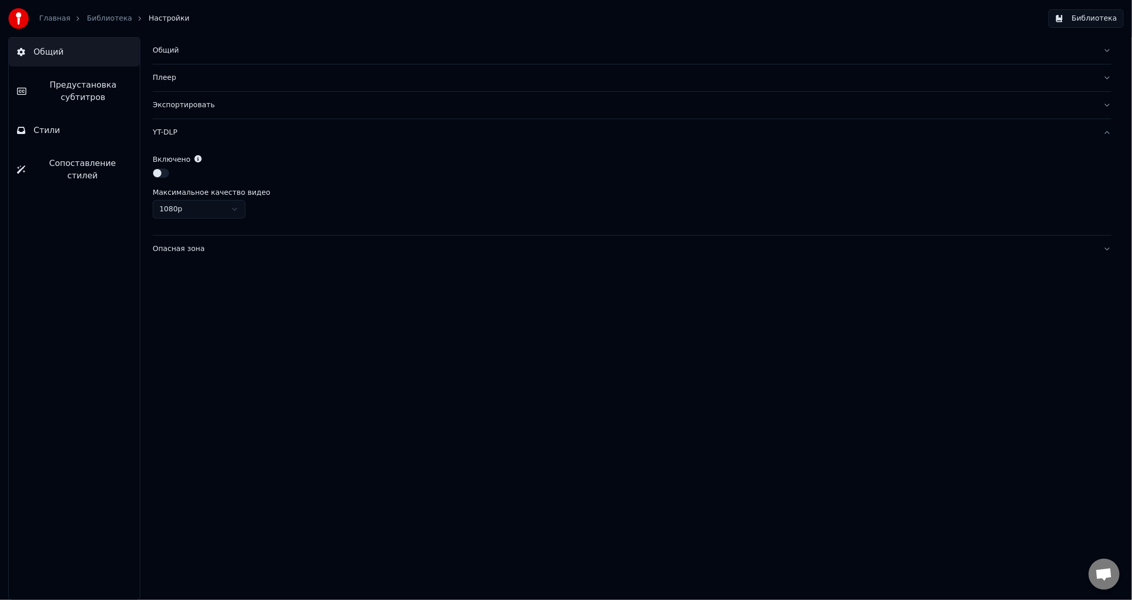
click at [69, 158] on span "Сопоставление стилей" at bounding box center [83, 169] width 98 height 25
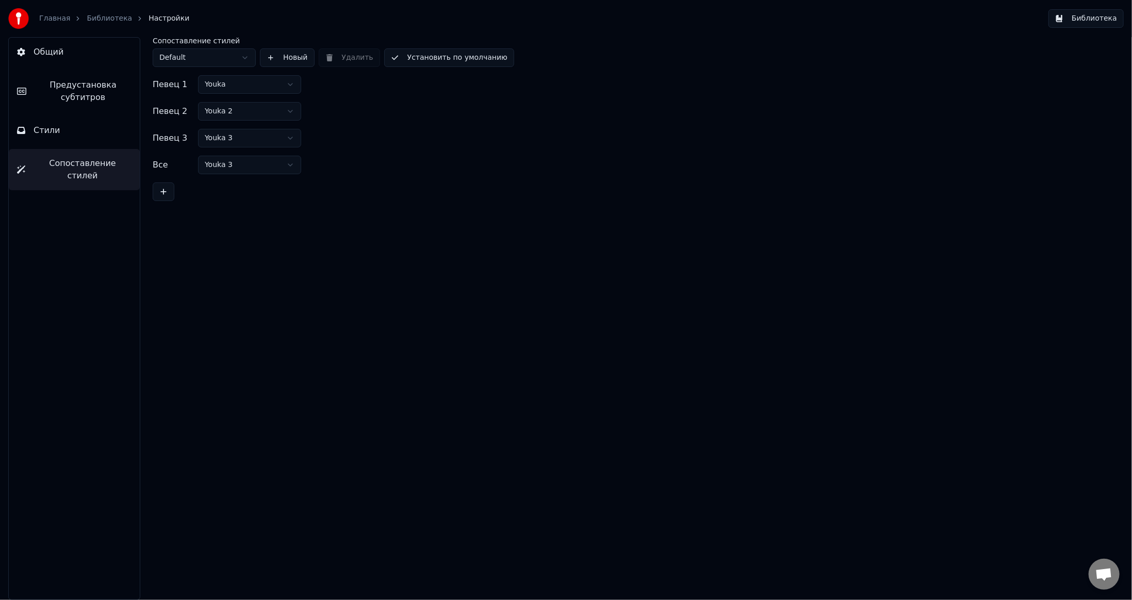
click at [218, 60] on html "Главная Библиотека Настройки Библиотека Общий Предустановка субтитров Стили Соп…" at bounding box center [566, 300] width 1132 height 600
click at [266, 85] on html "Главная Библиотека Настройки Библиотека Общий Предустановка субтитров Стили Соп…" at bounding box center [566, 300] width 1132 height 600
click at [237, 80] on html "Главная Библиотека Настройки Библиотека Общий Предустановка субтитров Стили Соп…" at bounding box center [566, 300] width 1132 height 600
click at [456, 58] on button "Установить по умолчанию" at bounding box center [449, 57] width 130 height 19
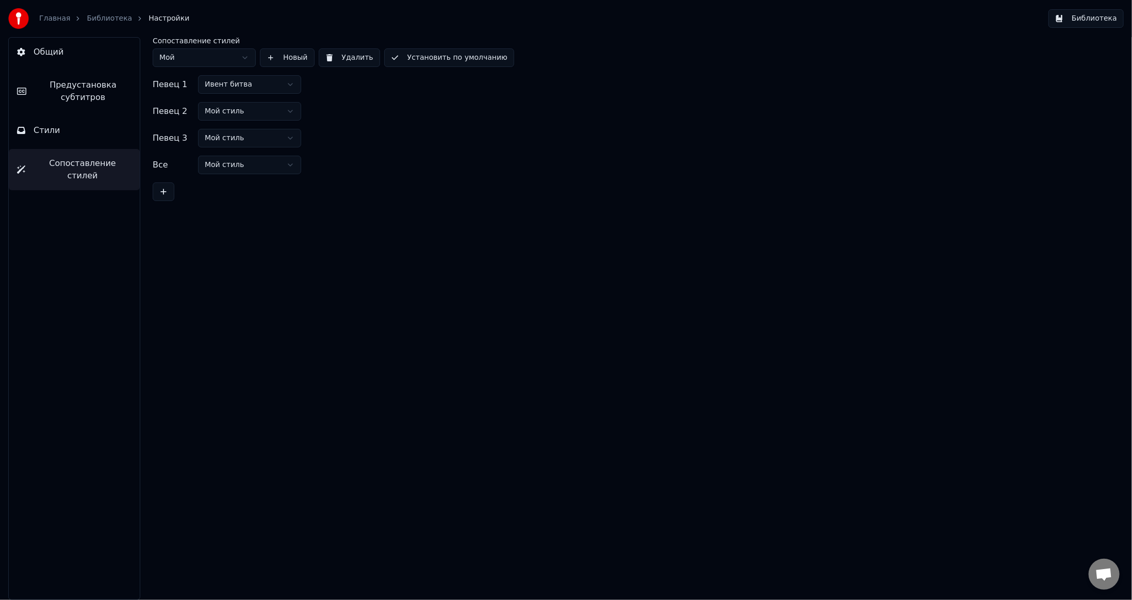
click at [201, 56] on html "Главная Библиотека Настройки Библиотека Общий Предустановка субтитров Стили Соп…" at bounding box center [566, 300] width 1132 height 600
click at [1080, 25] on button "Библиотека" at bounding box center [1085, 18] width 75 height 19
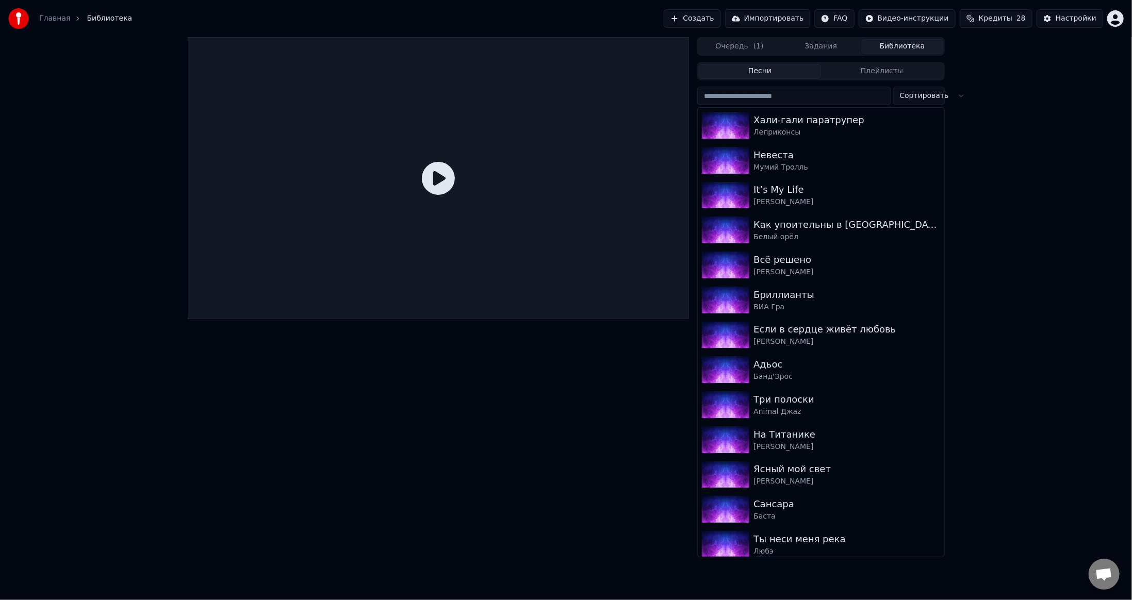
click at [818, 92] on input "search" at bounding box center [793, 96] width 193 height 19
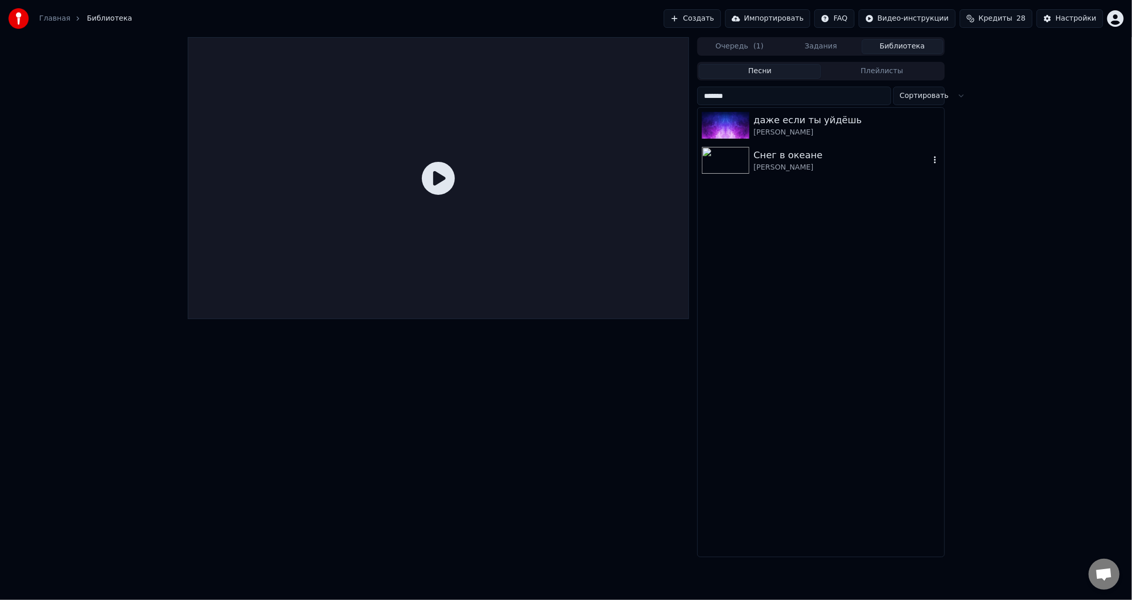
type input "*******"
click at [737, 166] on img at bounding box center [725, 160] width 47 height 27
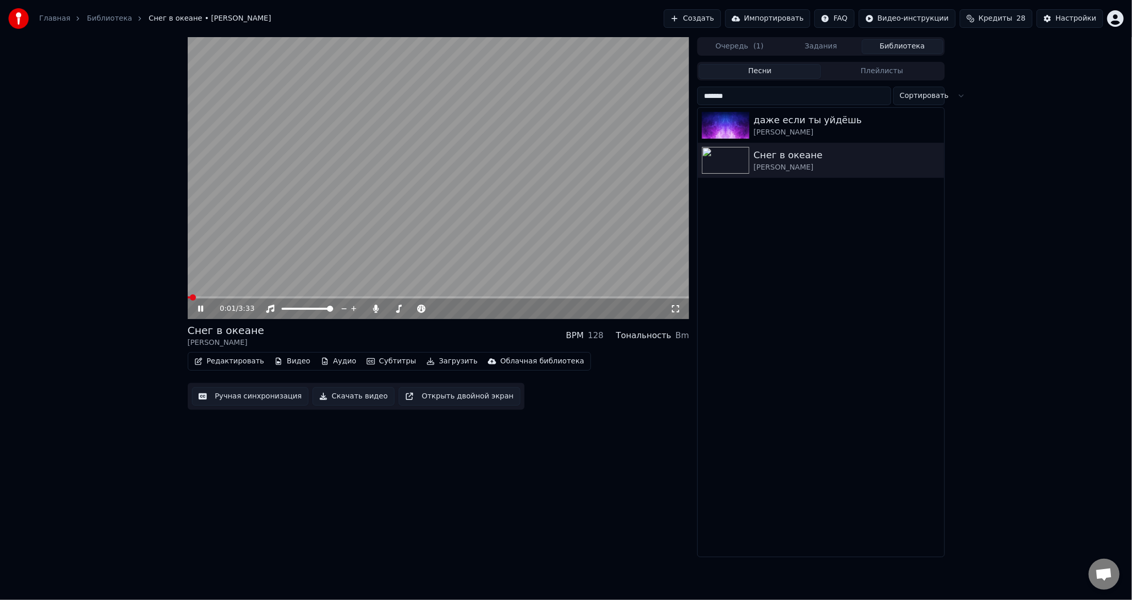
click at [378, 363] on button "Субтитры" at bounding box center [391, 361] width 58 height 14
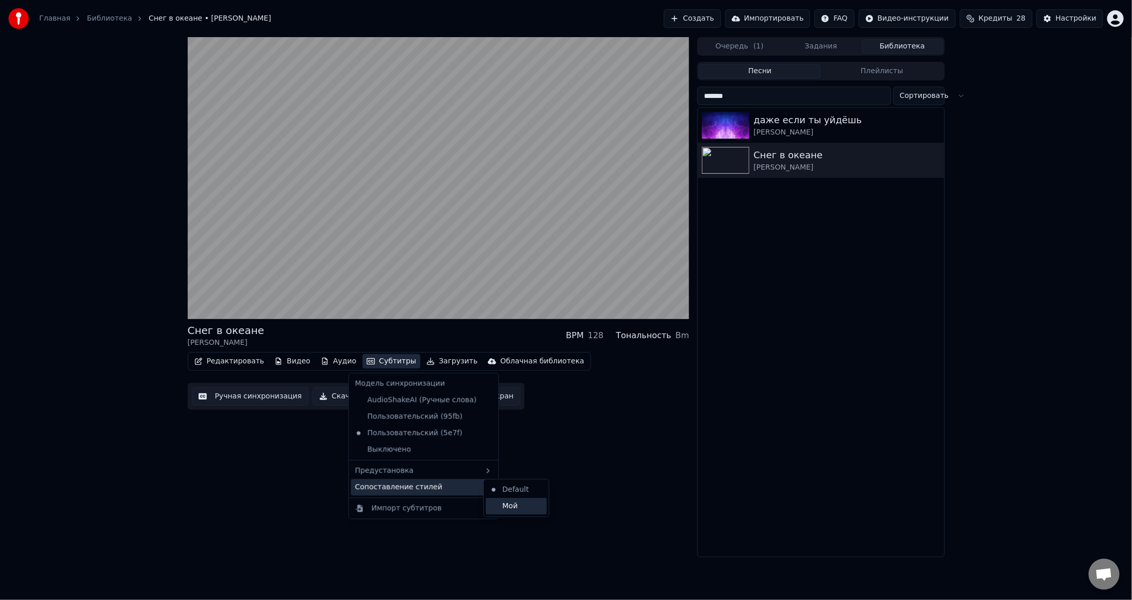
click at [514, 505] on div "Мой" at bounding box center [516, 506] width 61 height 16
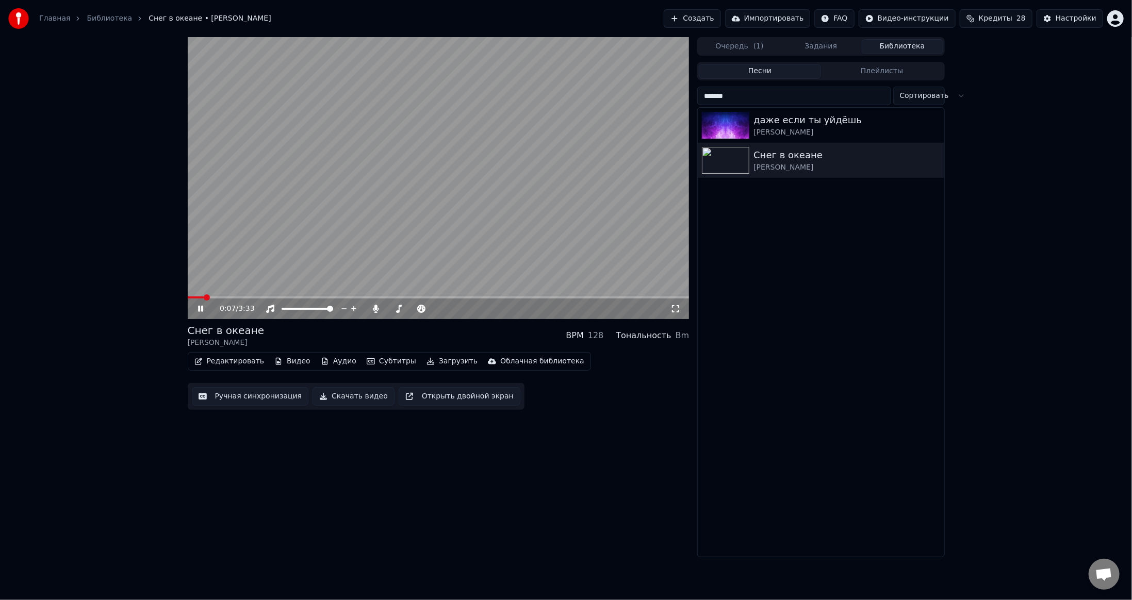
click at [204, 299] on span at bounding box center [207, 297] width 6 height 6
click at [1068, 13] on div "Настройки" at bounding box center [1075, 18] width 41 height 10
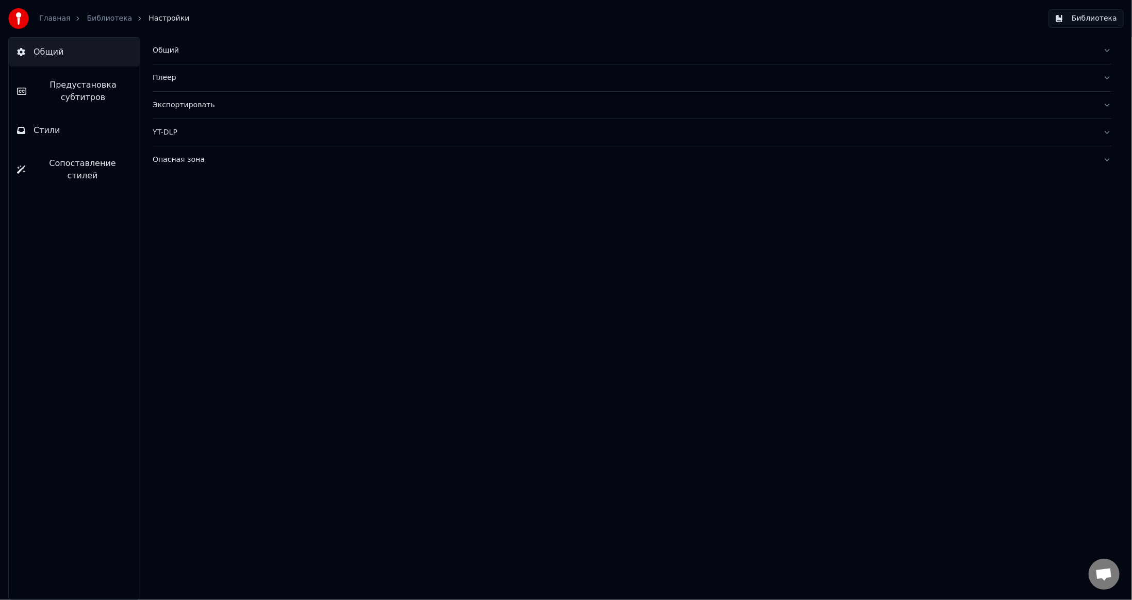
click at [73, 161] on span "Сопоставление стилей" at bounding box center [83, 169] width 98 height 25
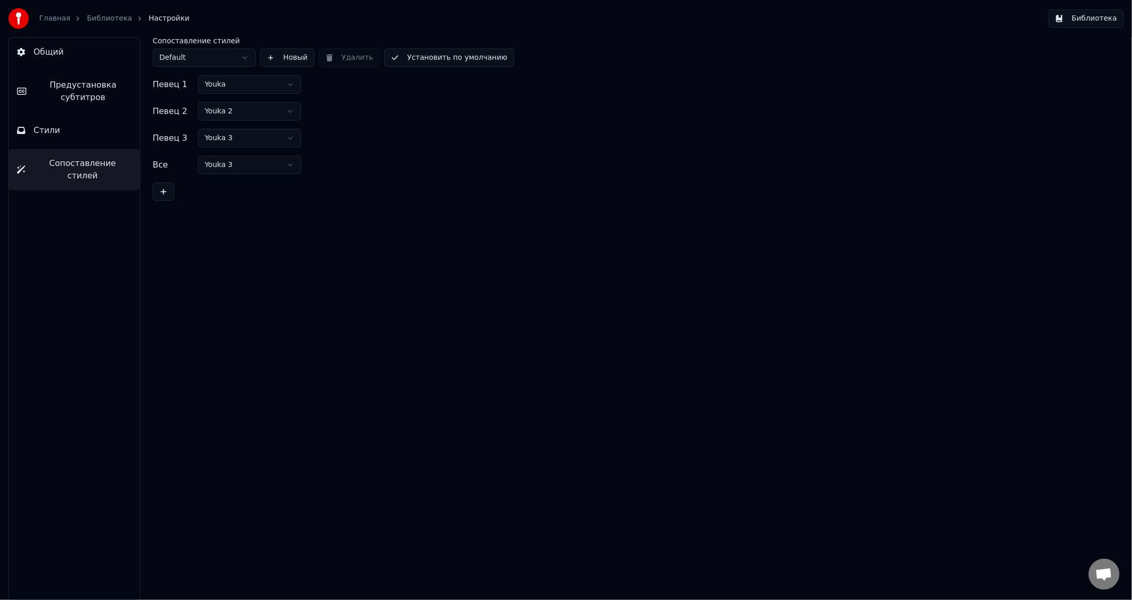
click at [201, 60] on html "Главная Библиотека Настройки Библиотека Общий Предустановка субтитров Стили Соп…" at bounding box center [566, 300] width 1132 height 600
click at [262, 82] on html "Главная Библиотека Настройки Библиотека Общий Предустановка субтитров Стили Соп…" at bounding box center [566, 300] width 1132 height 600
click at [49, 131] on span "Стили" at bounding box center [47, 130] width 27 height 12
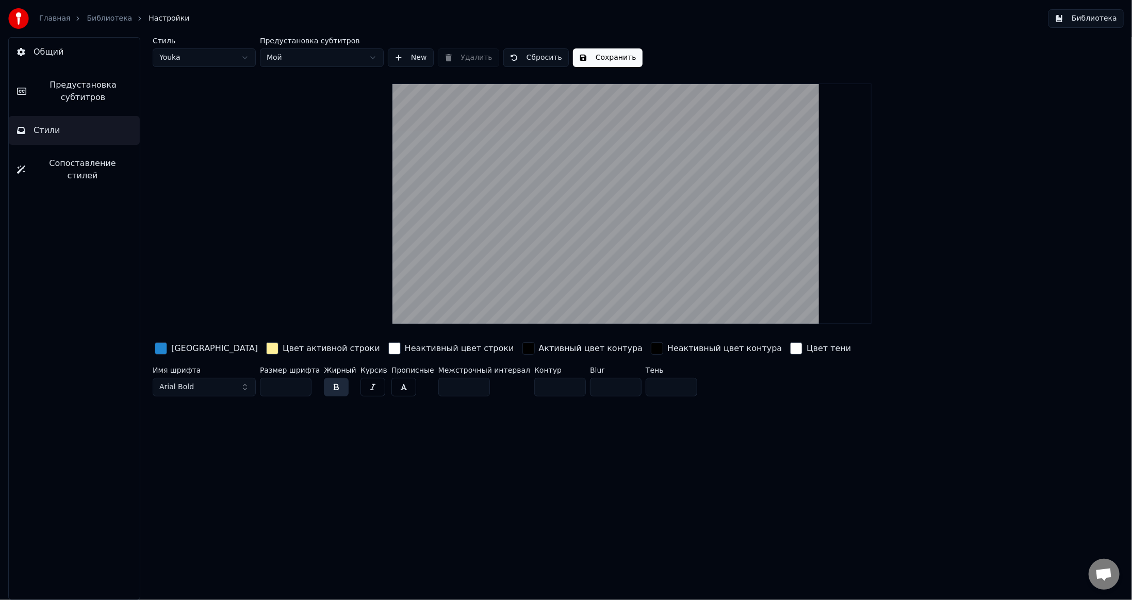
click at [236, 58] on html "Главная Библиотека Настройки Библиотека Общий Предустановка субтитров Стили Соп…" at bounding box center [566, 300] width 1132 height 600
type input "**"
type input "*"
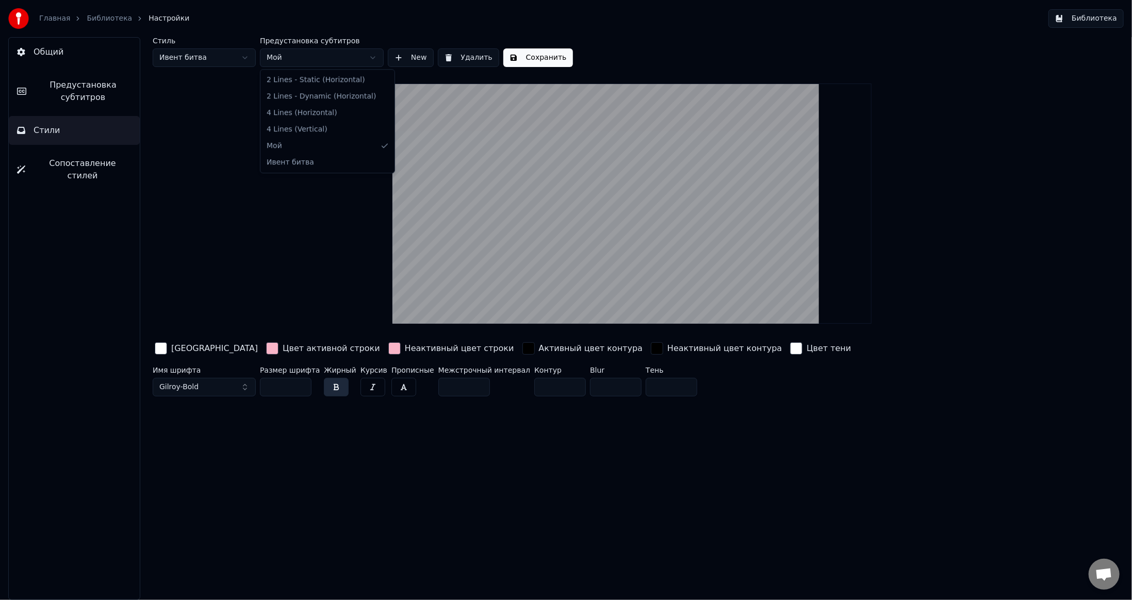
click at [311, 56] on html "Главная Библиотека Настройки Библиотека Общий Предустановка субтитров Стили Соп…" at bounding box center [566, 300] width 1132 height 600
click at [321, 53] on html "Главная Библиотека Настройки Библиотека Общий Предустановка субтитров Стили Соп…" at bounding box center [566, 300] width 1132 height 600
click at [69, 160] on span "Сопоставление стилей" at bounding box center [83, 169] width 98 height 25
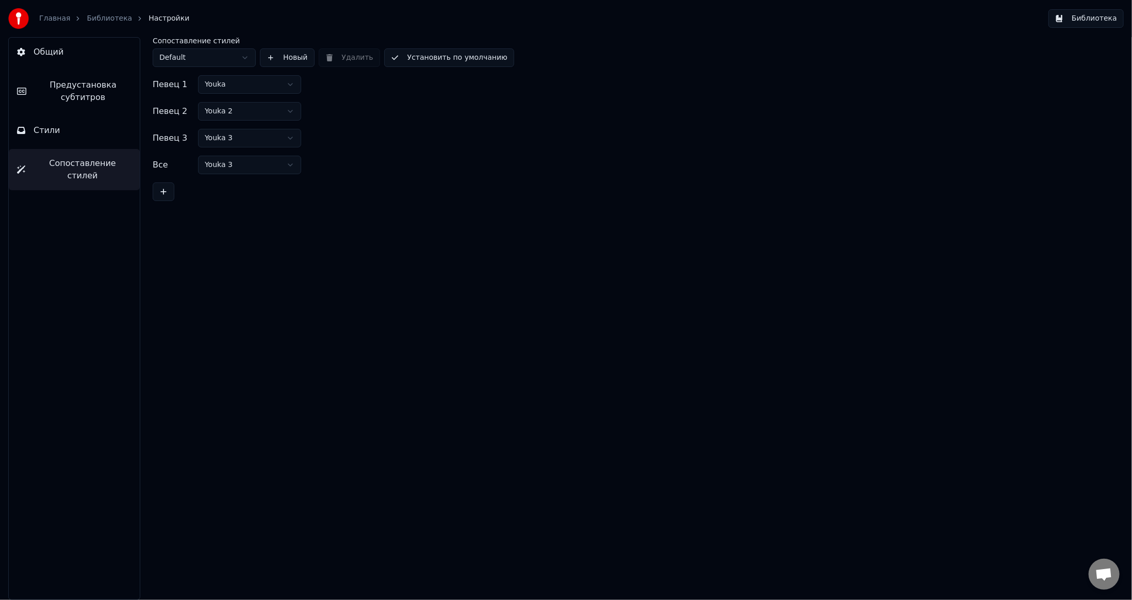
click at [196, 53] on html "Главная Библиотека Настройки Библиотека Общий Предустановка субтитров Стили Соп…" at bounding box center [566, 300] width 1132 height 600
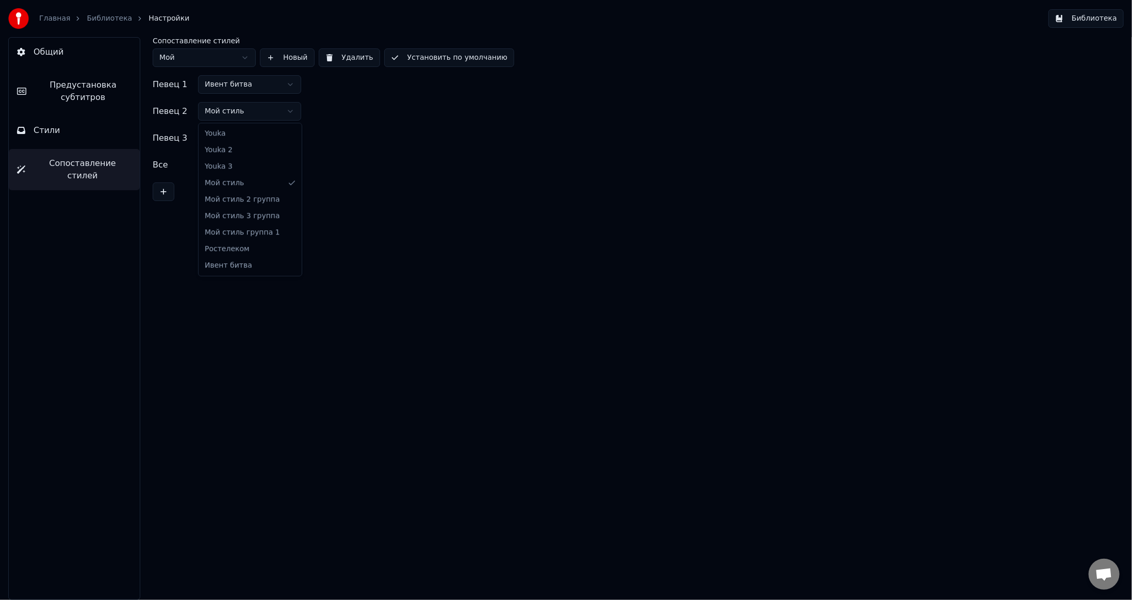
click at [227, 110] on html "Главная Библиотека Настройки Библиотека Общий Предустановка субтитров Стили Соп…" at bounding box center [566, 300] width 1132 height 600
click at [195, 65] on html "Главная Библиотека Настройки Библиотека Общий Предустановка субтитров Стили Соп…" at bounding box center [566, 300] width 1132 height 600
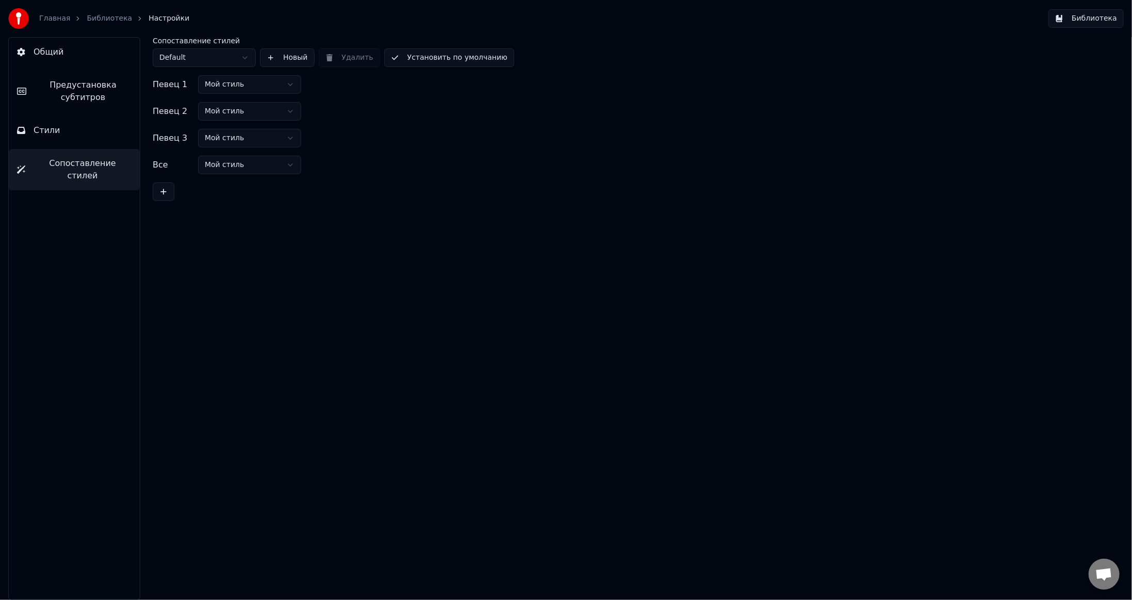
click at [198, 52] on html "Главная Библиотека Настройки Библиотека Общий Предустановка субтитров Стили Соп…" at bounding box center [566, 300] width 1132 height 600
click at [277, 81] on html "Главная Библиотека Настройки Библиотека Общий Предустановка субтитров Стили Соп…" at bounding box center [566, 300] width 1132 height 600
click at [430, 59] on button "Установить по умолчанию" at bounding box center [449, 57] width 130 height 19
click at [1095, 8] on div "Главная Библиотека Настройки Библиотека" at bounding box center [566, 18] width 1132 height 37
click at [1091, 16] on button "Библиотека" at bounding box center [1085, 18] width 75 height 19
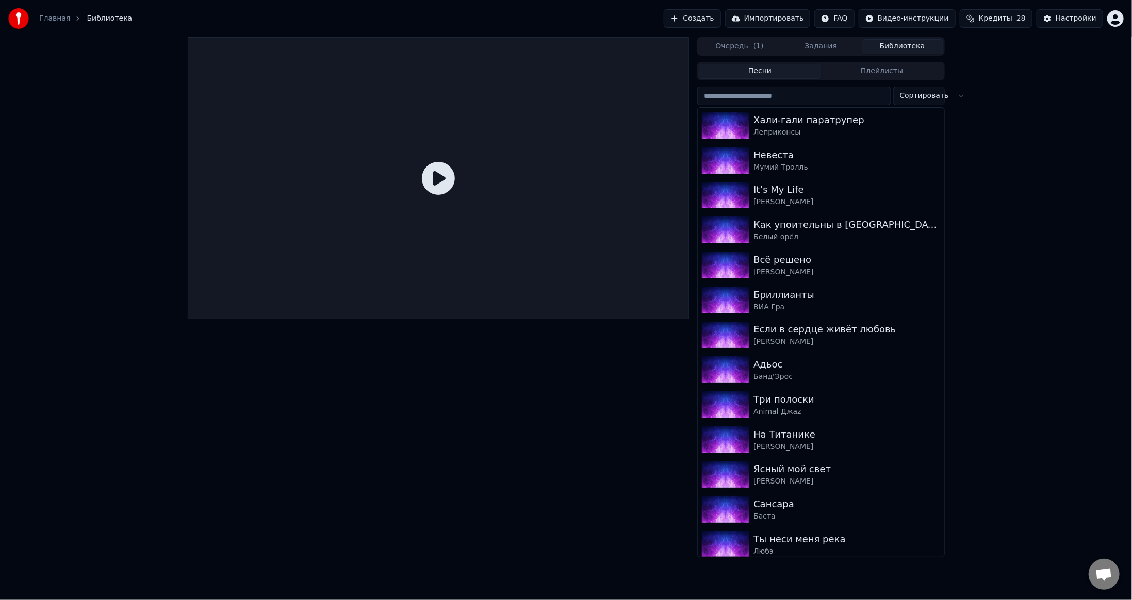
click at [796, 99] on input "search" at bounding box center [793, 96] width 193 height 19
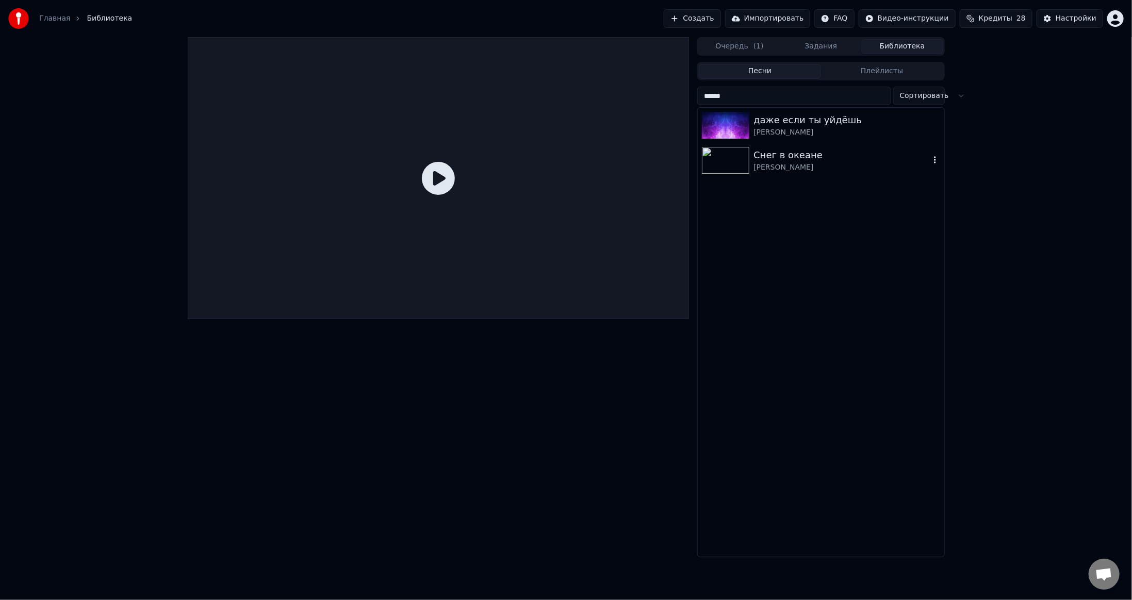
type input "******"
click at [746, 172] on img at bounding box center [725, 160] width 47 height 27
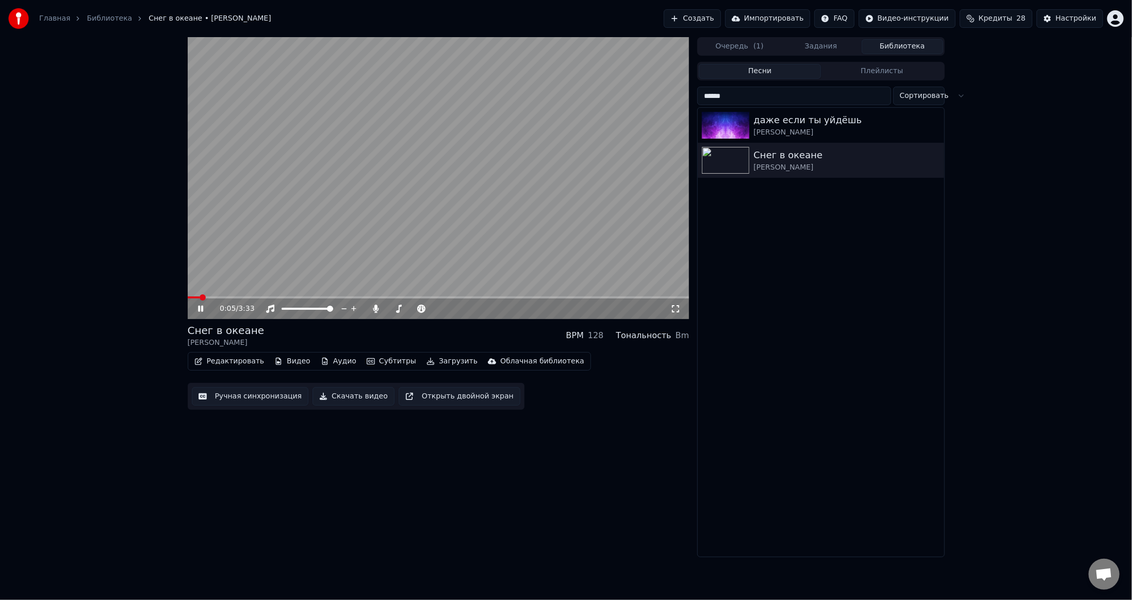
click at [377, 359] on button "Субтитры" at bounding box center [391, 361] width 58 height 14
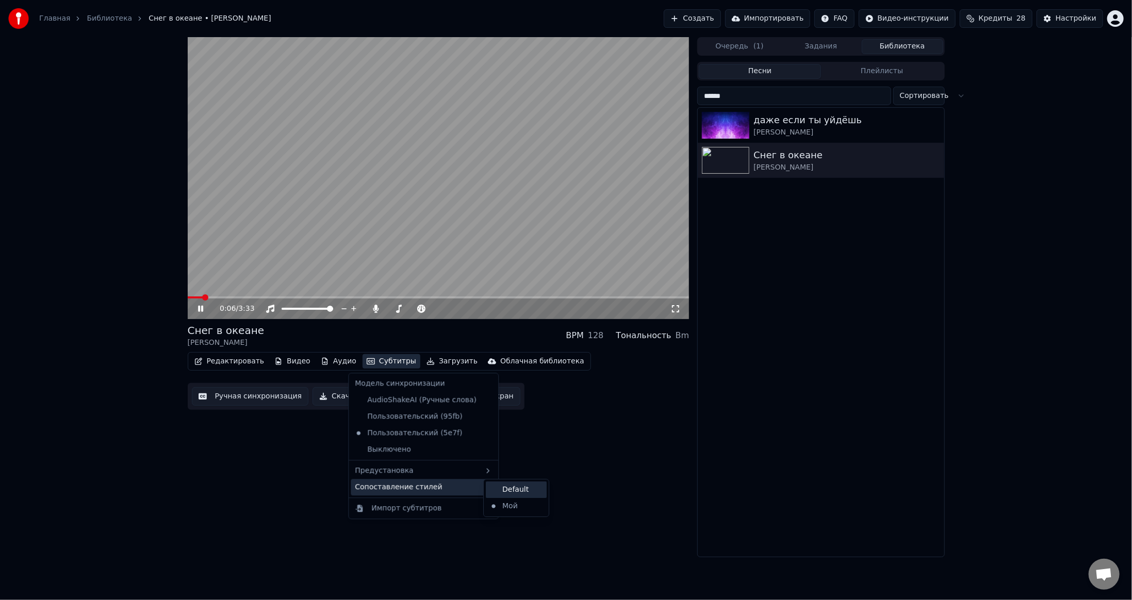
click at [500, 492] on div "Default" at bounding box center [516, 490] width 61 height 16
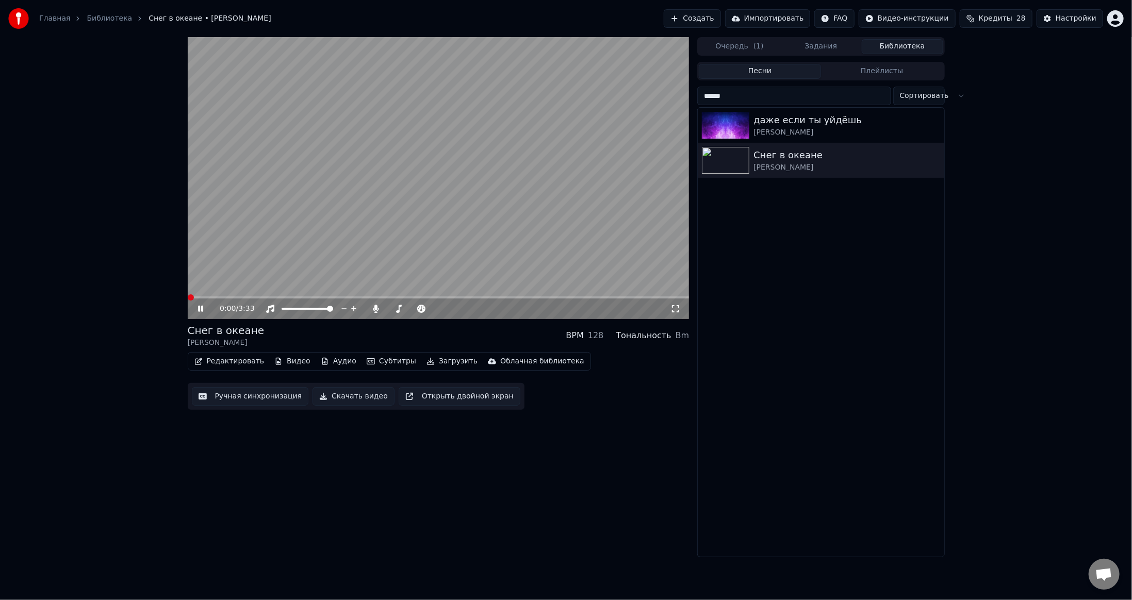
click at [188, 299] on span at bounding box center [188, 297] width 0 height 2
click at [196, 309] on icon at bounding box center [208, 309] width 24 height 8
click at [1060, 22] on div "Настройки" at bounding box center [1075, 18] width 41 height 10
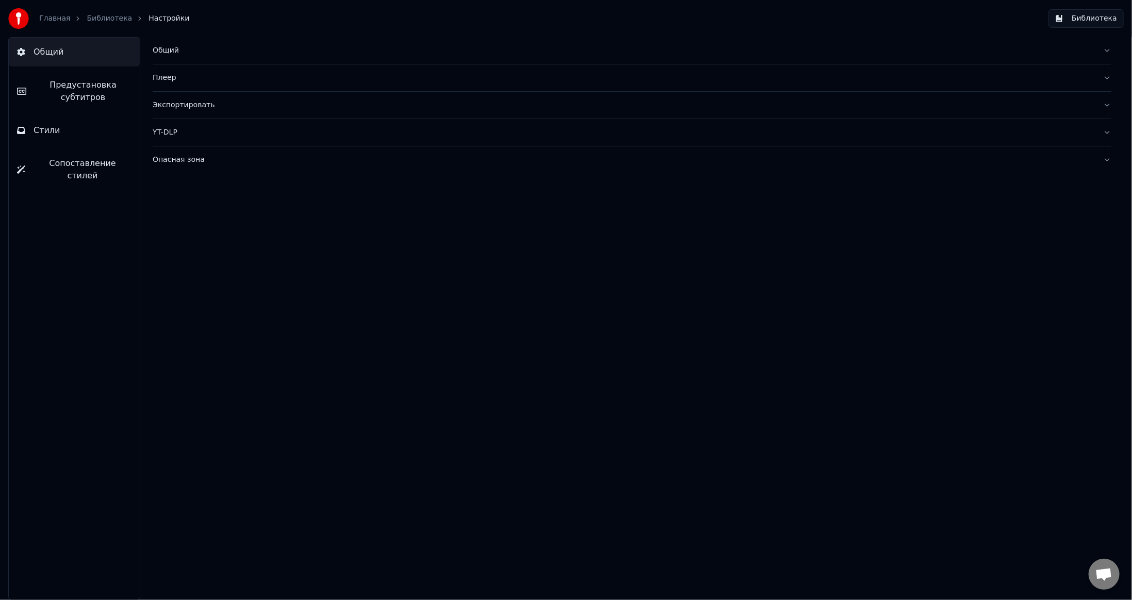
click at [71, 90] on span "Предустановка субтитров" at bounding box center [83, 91] width 97 height 25
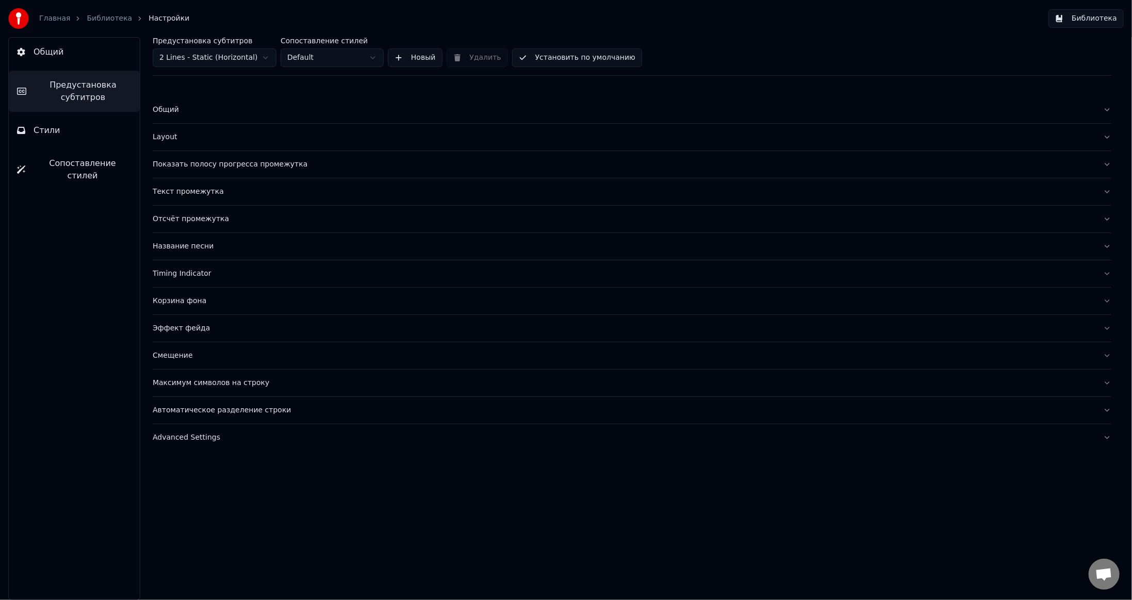
click at [309, 56] on html "Главная Библиотека Настройки Библиотека Общий Предустановка субтитров Стили Соп…" at bounding box center [566, 300] width 1132 height 600
click at [242, 114] on div "Общий" at bounding box center [624, 110] width 942 height 10
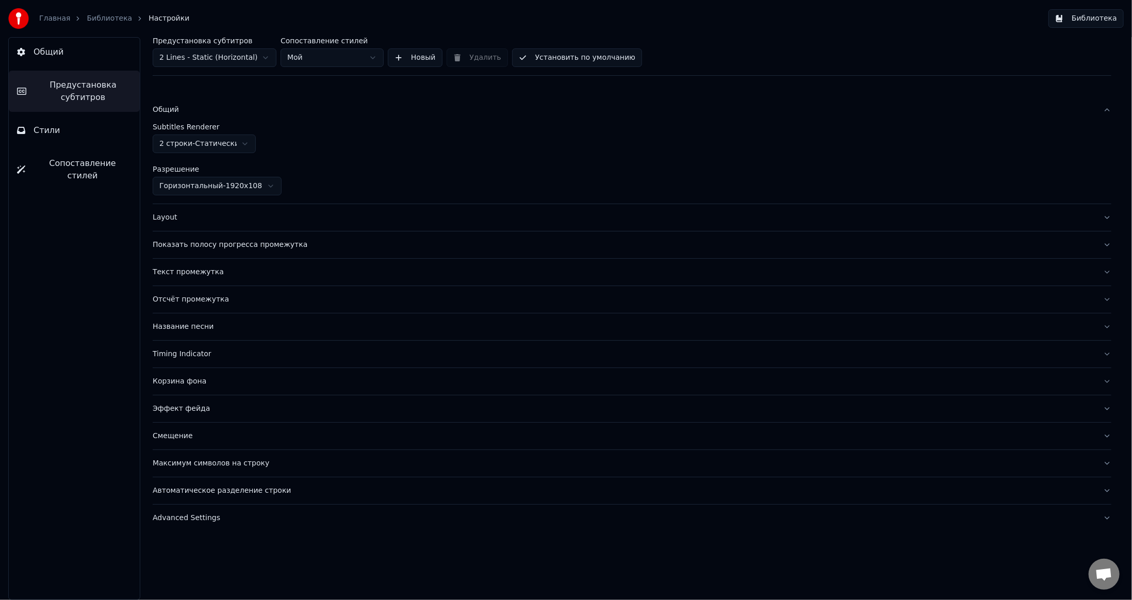
click at [206, 213] on div "Layout" at bounding box center [624, 217] width 942 height 10
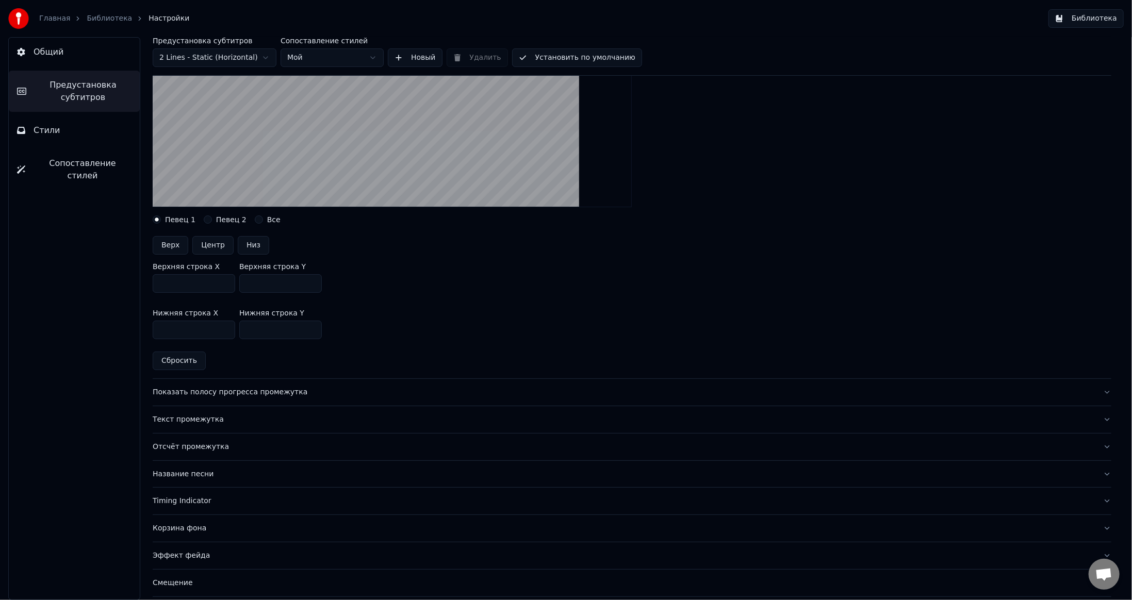
scroll to position [258, 0]
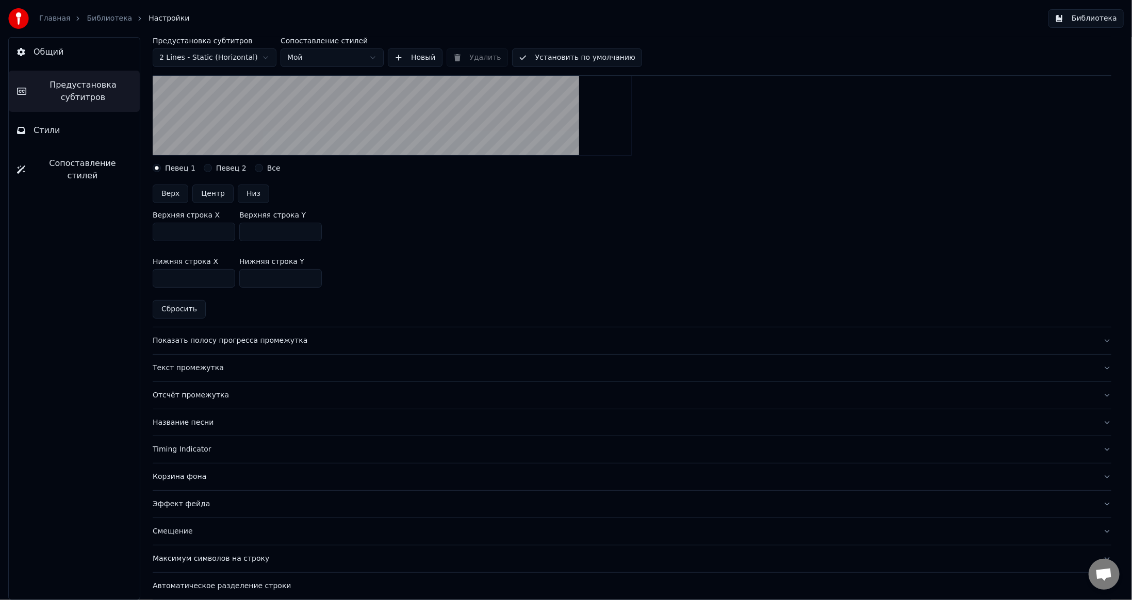
click at [359, 340] on div "Показать полосу прогресса промежутка" at bounding box center [624, 341] width 942 height 10
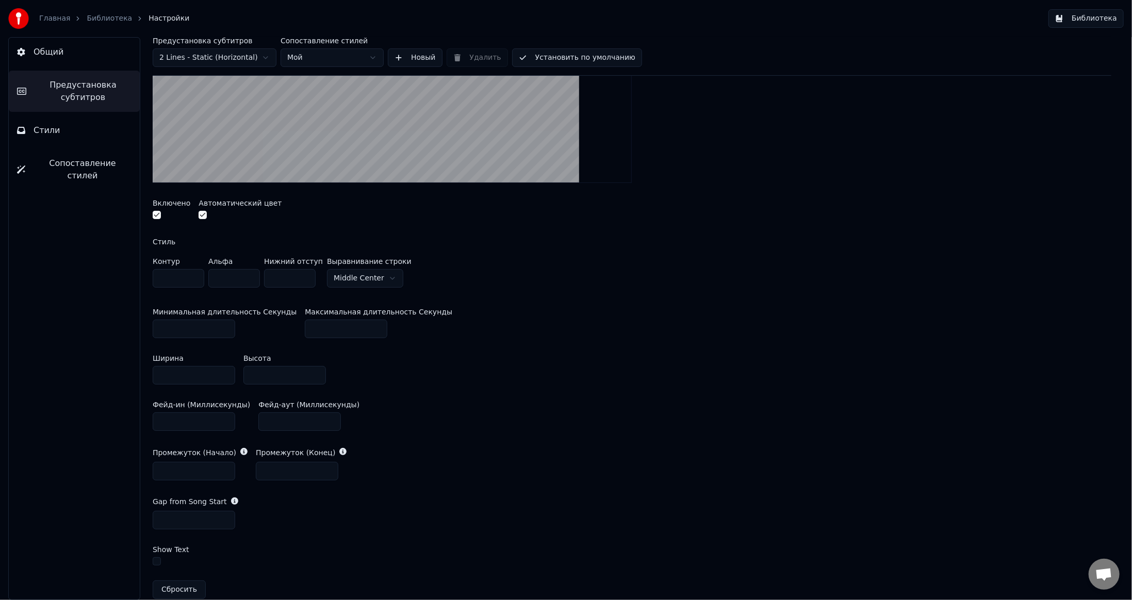
scroll to position [52, 0]
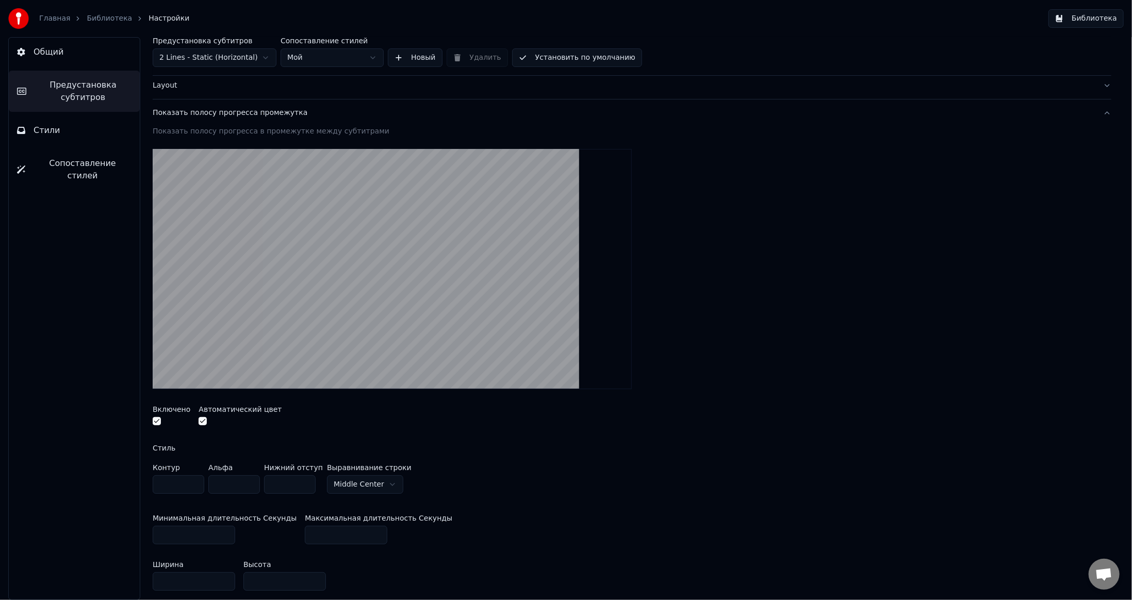
click at [157, 418] on button "button" at bounding box center [157, 421] width 8 height 8
click at [202, 420] on button "button" at bounding box center [203, 421] width 8 height 8
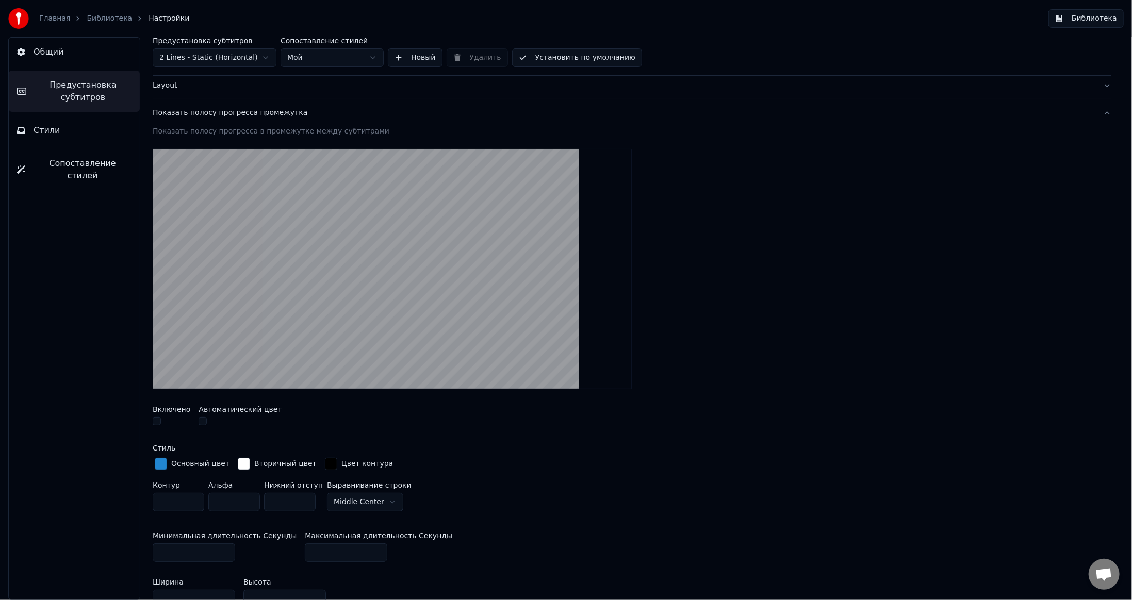
click at [257, 117] on div "Показать полосу прогресса промежутка" at bounding box center [624, 113] width 942 height 10
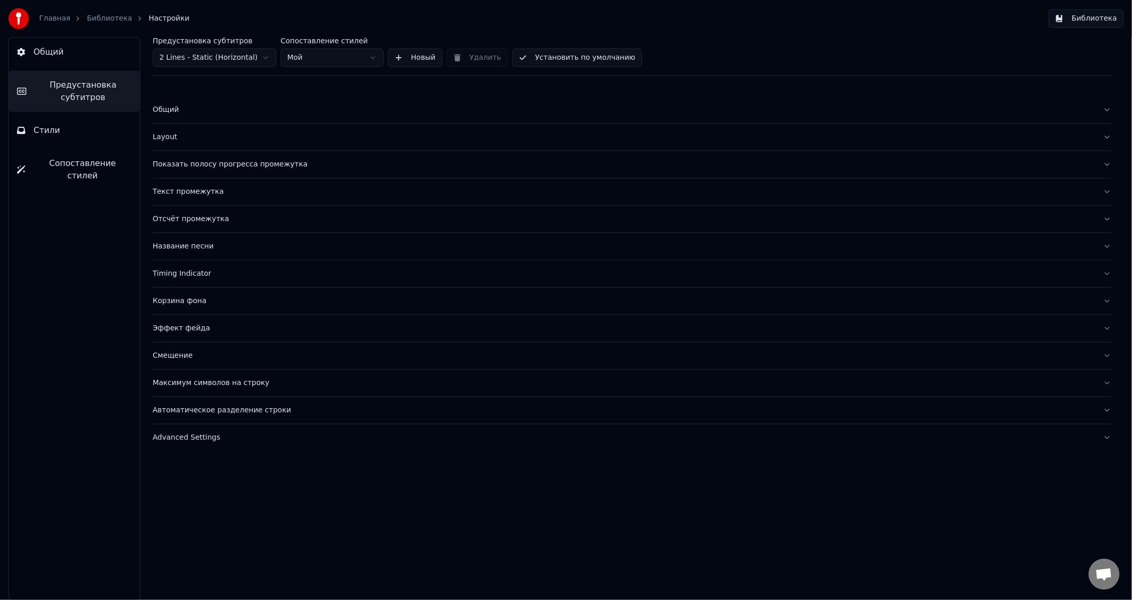
click at [234, 193] on div "Текст промежутка" at bounding box center [624, 192] width 942 height 10
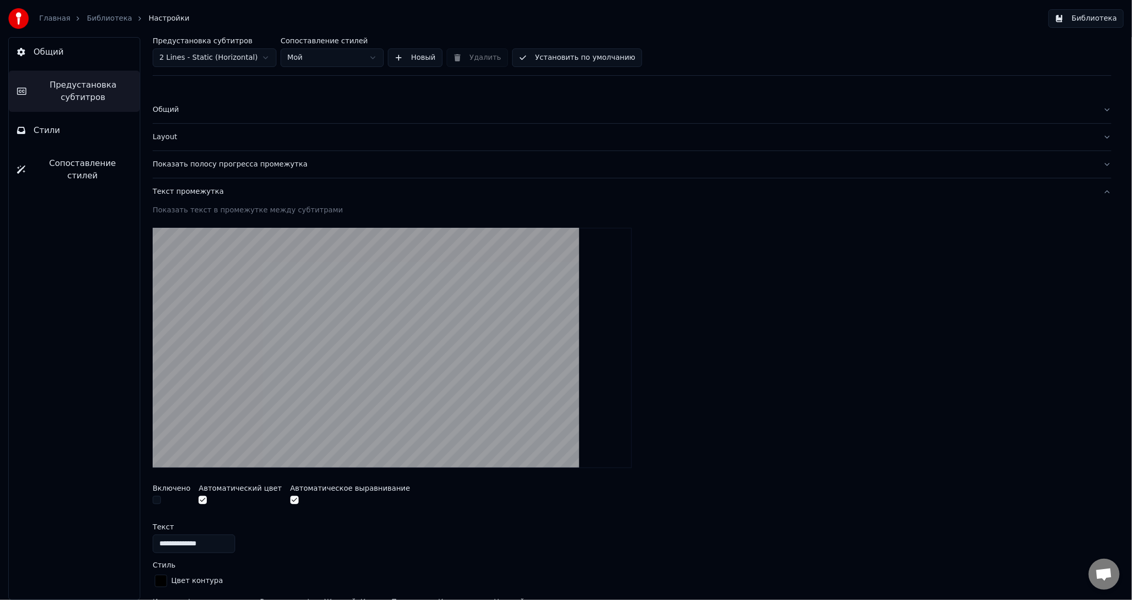
scroll to position [103, 0]
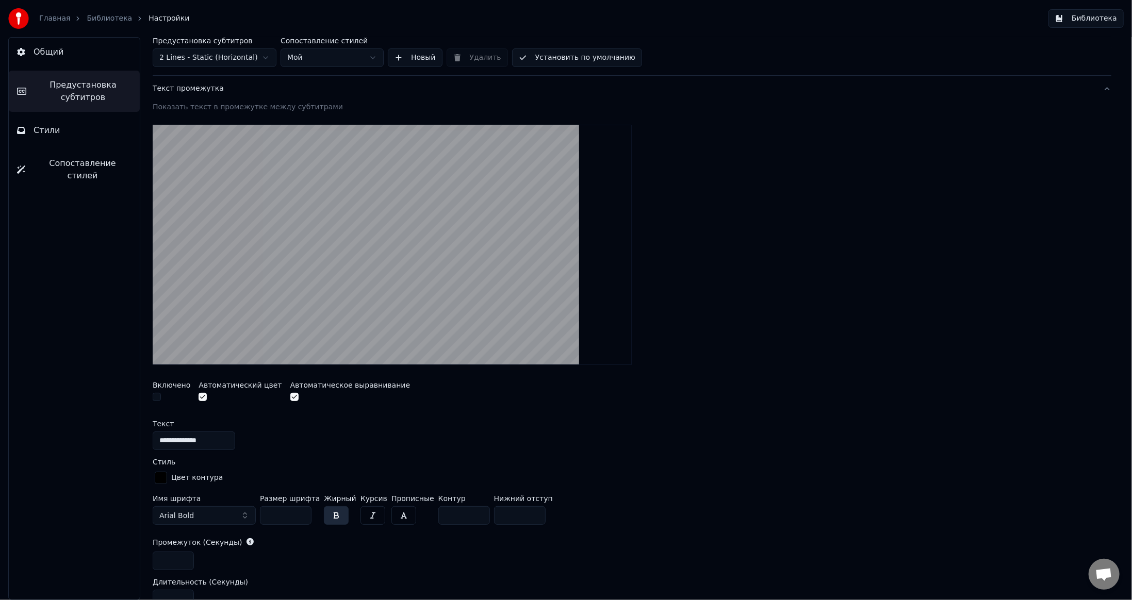
click at [336, 95] on button "Текст промежутка" at bounding box center [632, 88] width 959 height 27
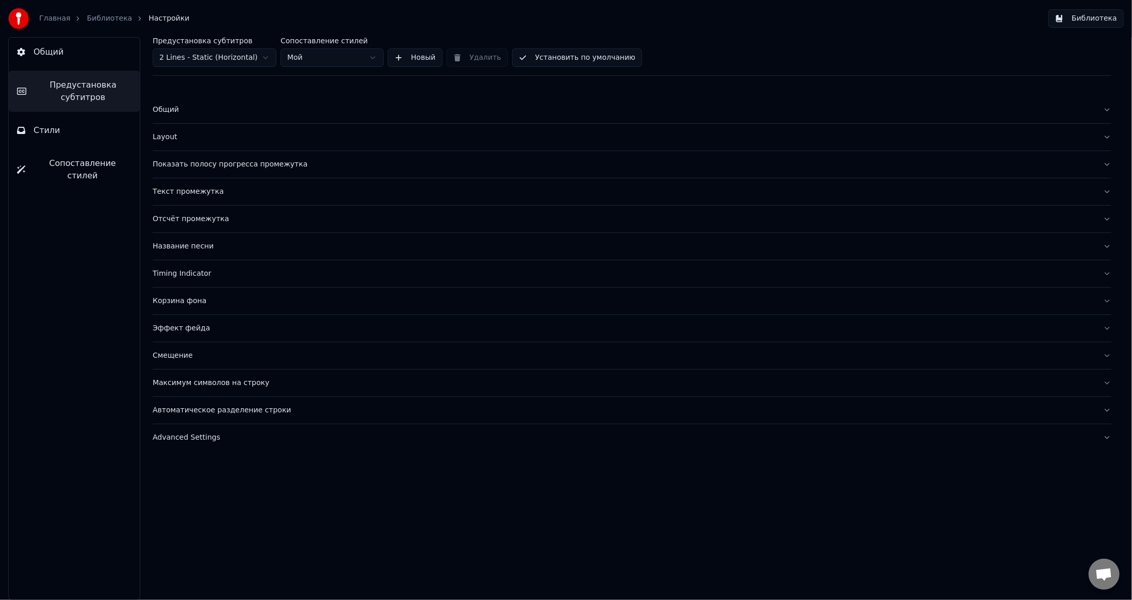
click at [258, 218] on div "Отсчёт промежутка" at bounding box center [624, 219] width 942 height 10
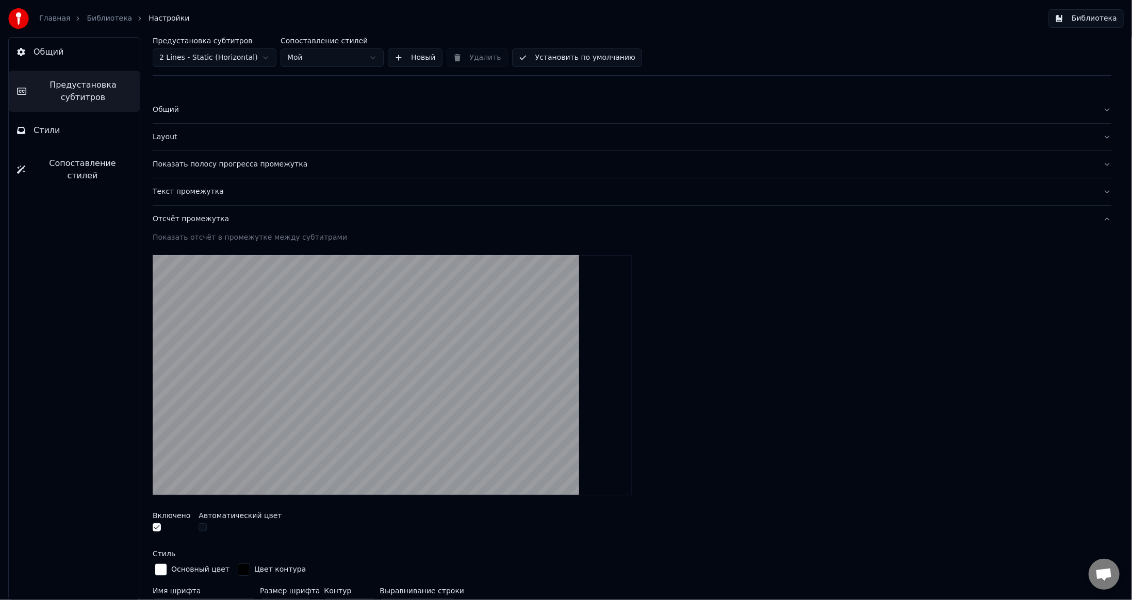
click at [155, 524] on button "button" at bounding box center [157, 527] width 8 height 8
click at [310, 195] on div "Текст промежутка" at bounding box center [624, 192] width 942 height 10
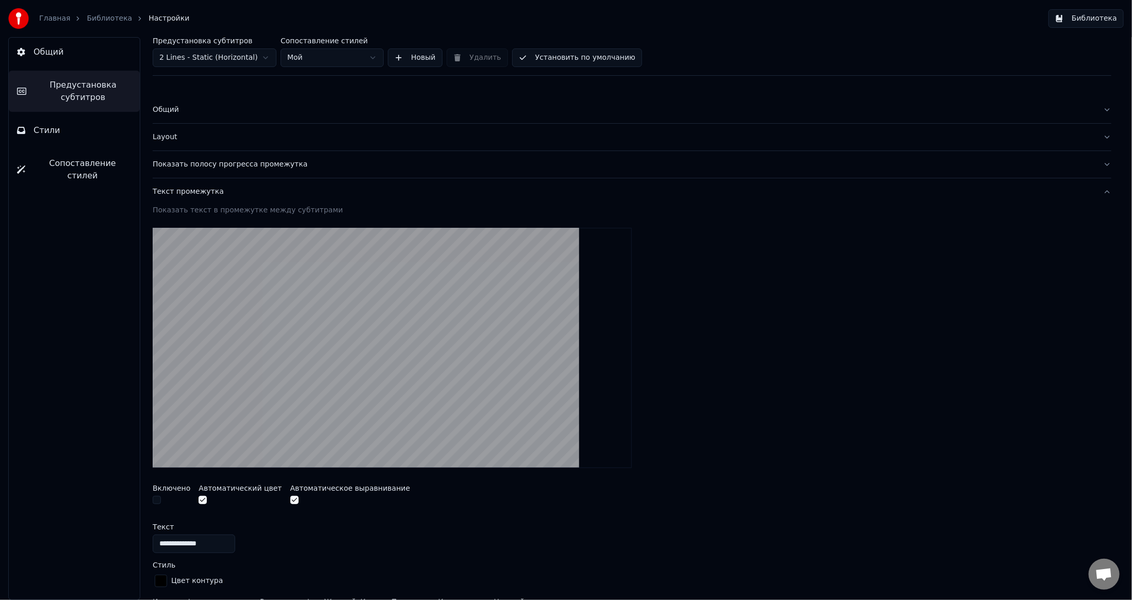
click at [310, 195] on div "Текст промежутка" at bounding box center [624, 192] width 942 height 10
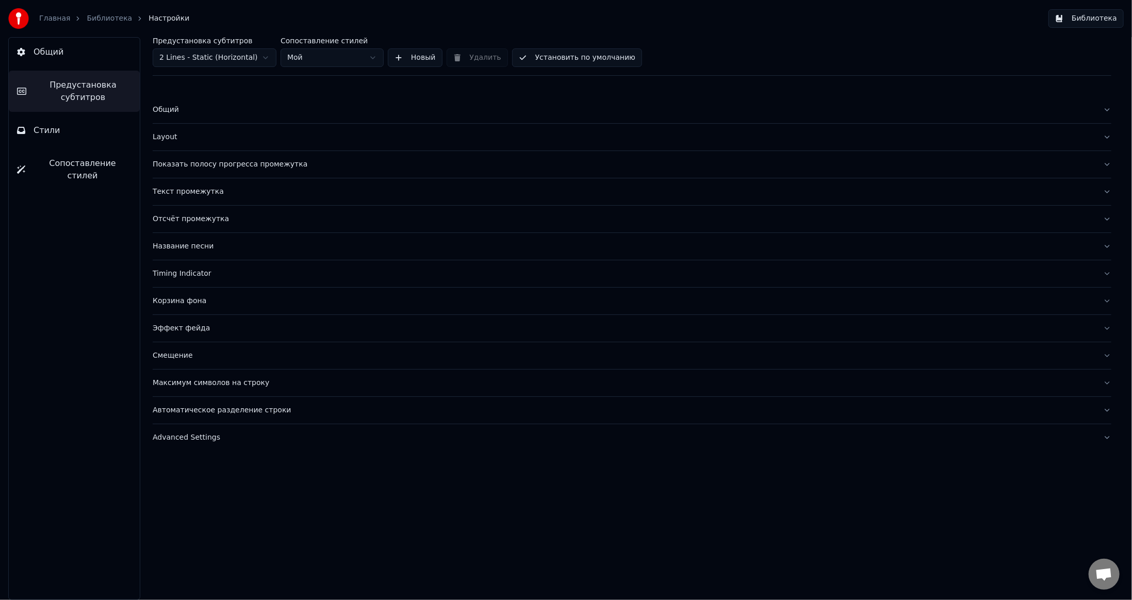
click at [280, 246] on div "Название песни" at bounding box center [624, 246] width 942 height 10
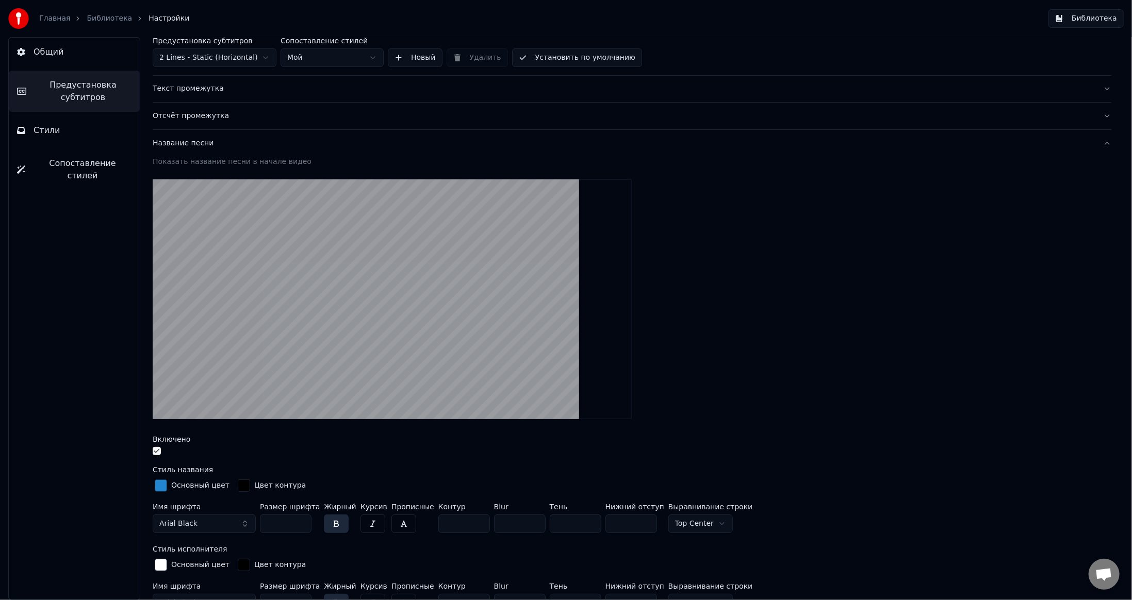
scroll to position [155, 0]
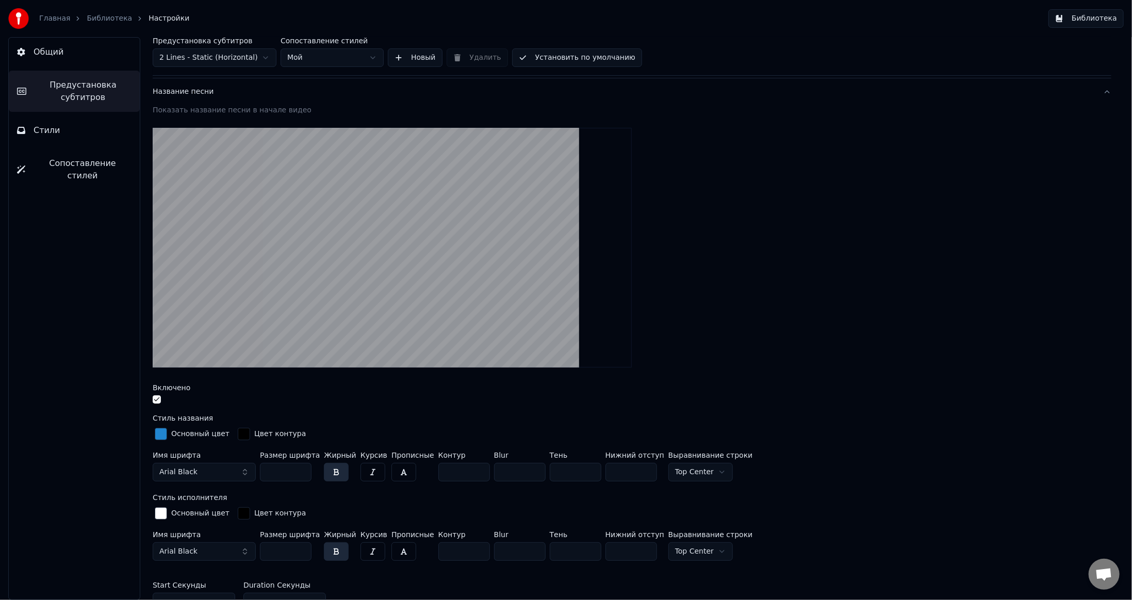
click at [158, 401] on button "button" at bounding box center [157, 399] width 8 height 8
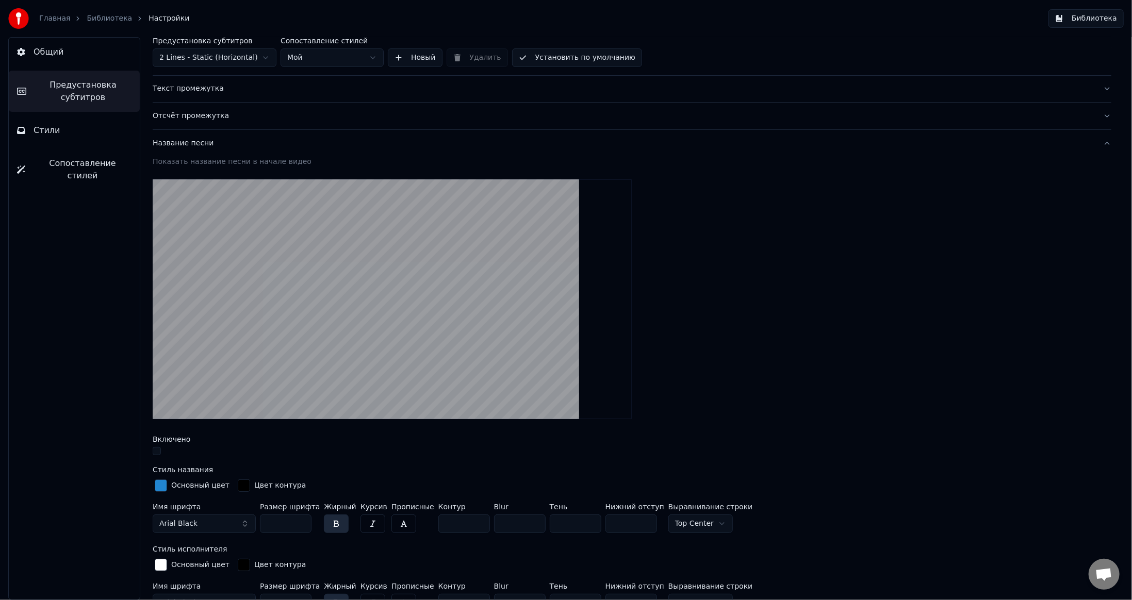
scroll to position [52, 0]
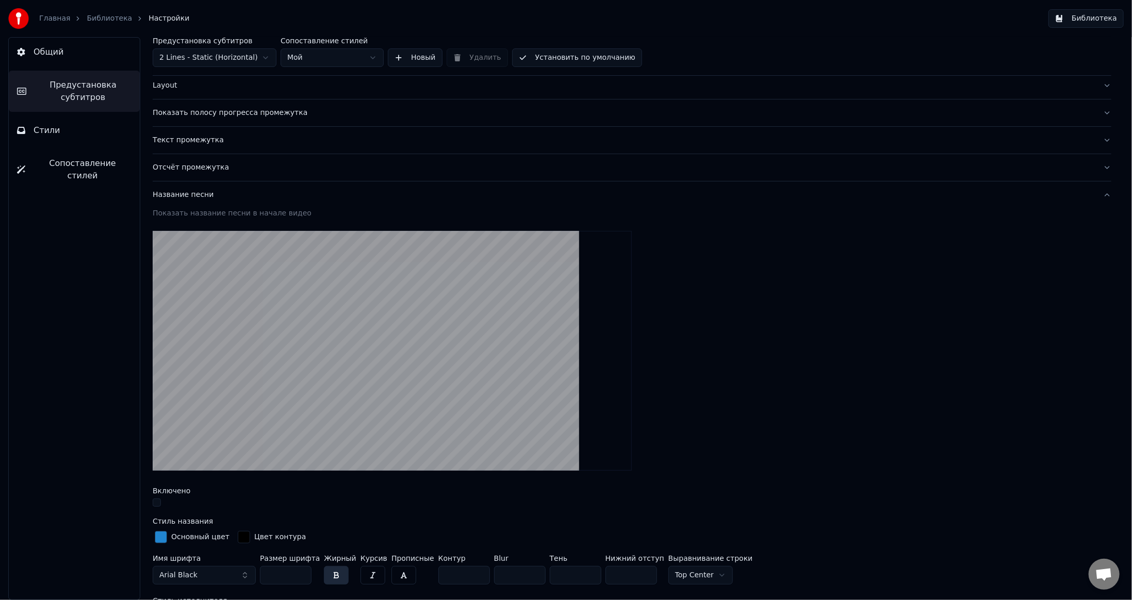
click at [280, 193] on div "Название песни" at bounding box center [624, 195] width 942 height 10
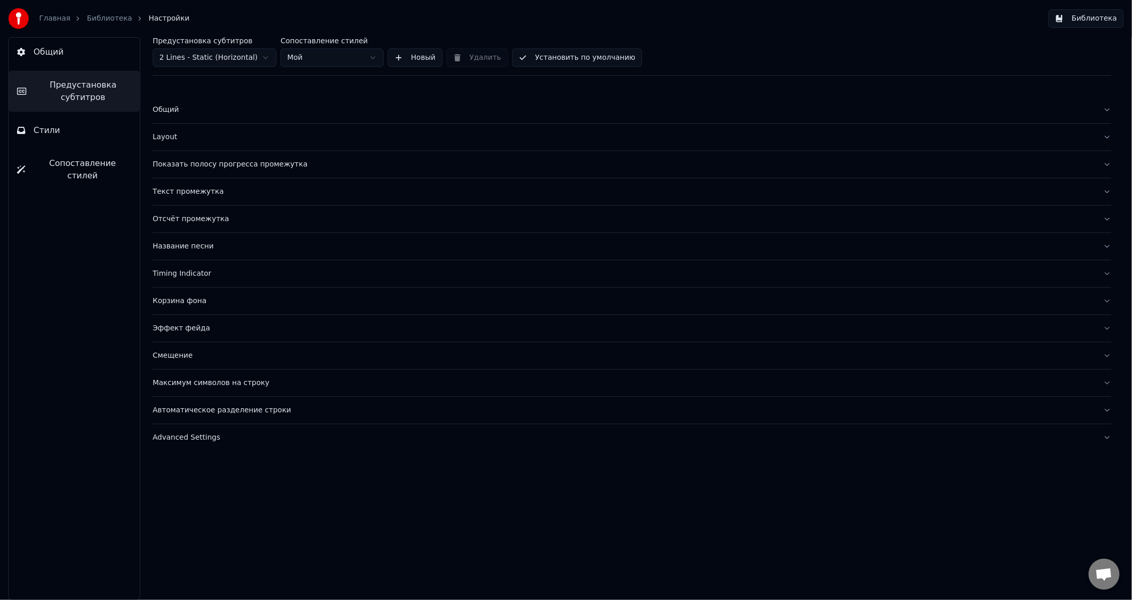
click at [258, 275] on div "Timing Indicator" at bounding box center [624, 274] width 942 height 10
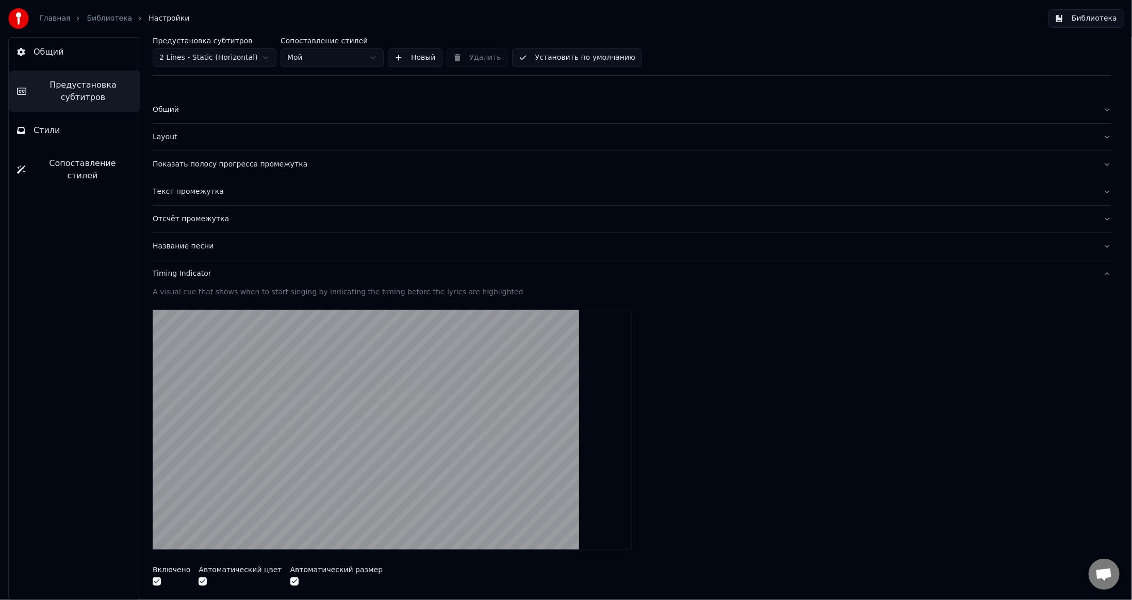
scroll to position [103, 0]
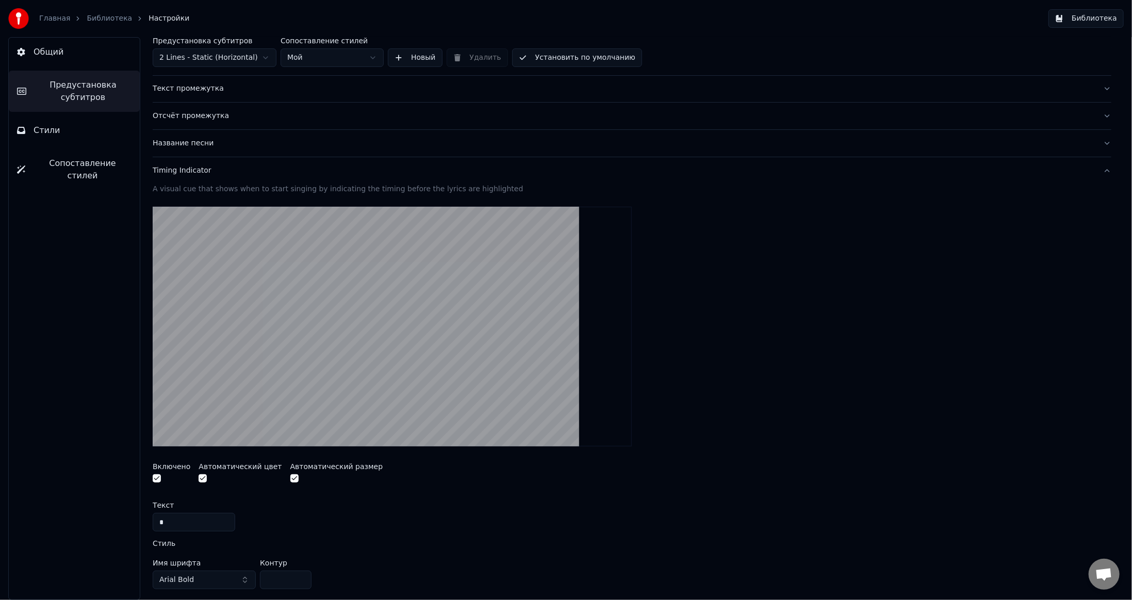
click at [154, 475] on button "button" at bounding box center [157, 478] width 8 height 8
click at [308, 170] on div "Timing Indicator" at bounding box center [624, 171] width 942 height 10
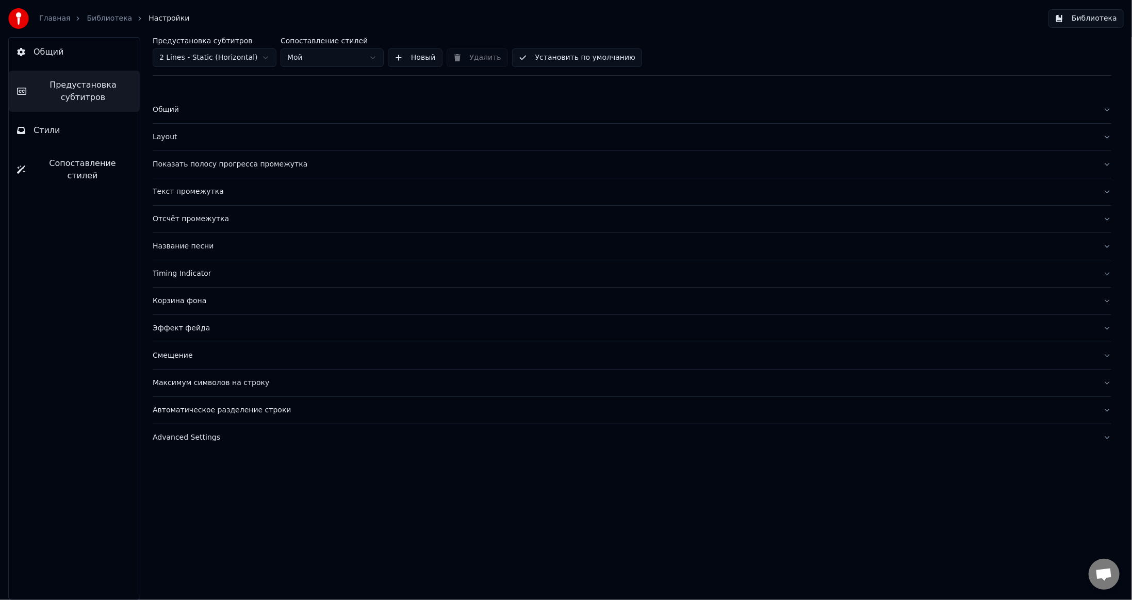
click at [265, 300] on div "Корзина фона" at bounding box center [624, 301] width 942 height 10
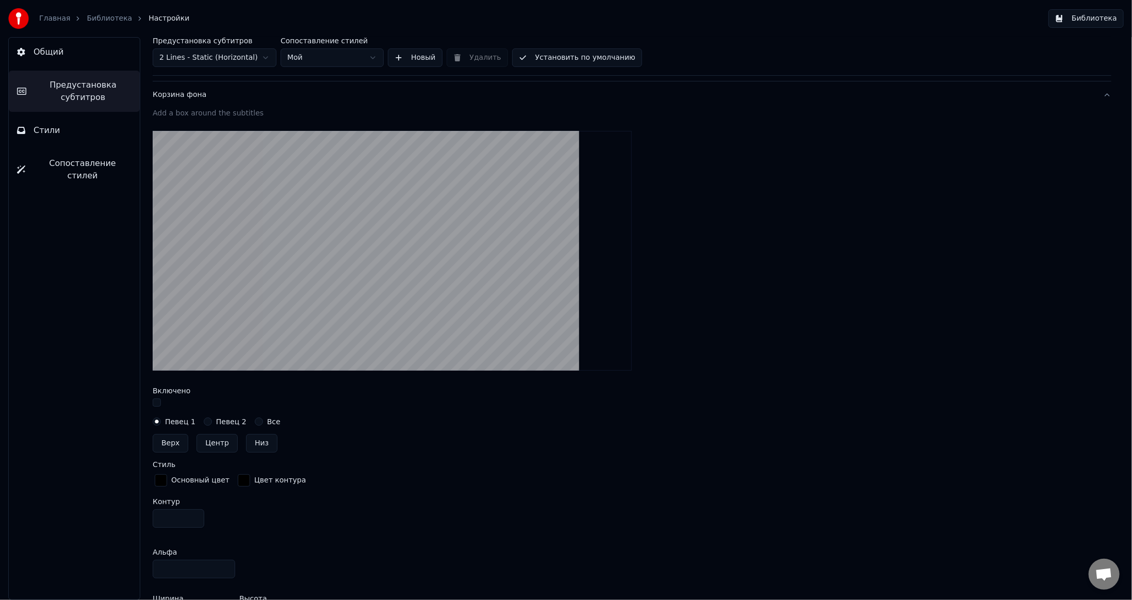
scroll to position [103, 0]
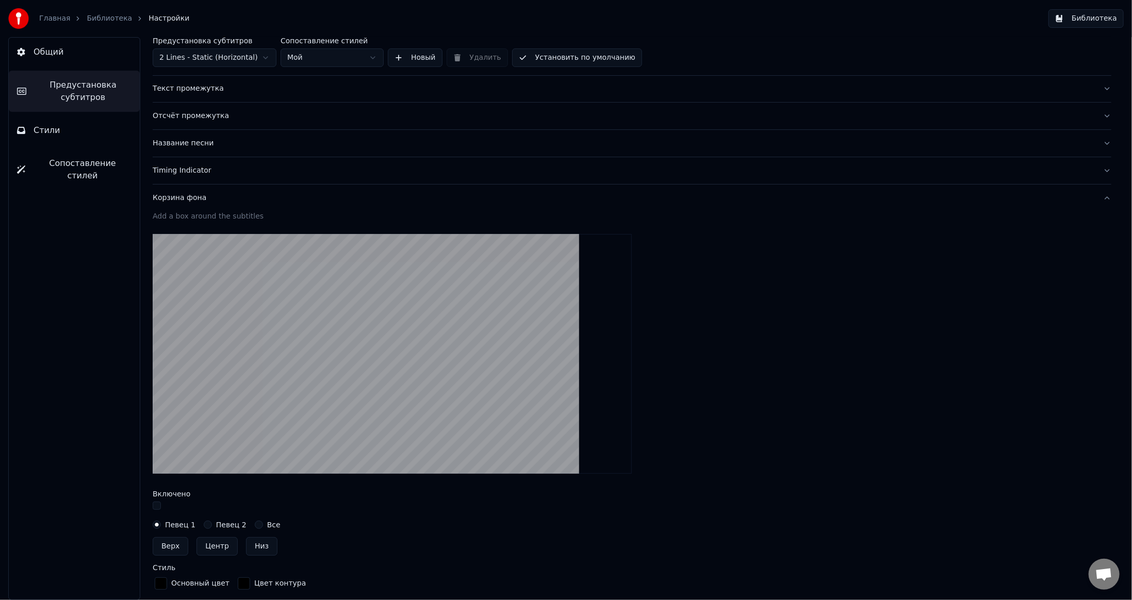
click at [247, 199] on div "Корзина фона" at bounding box center [624, 198] width 942 height 10
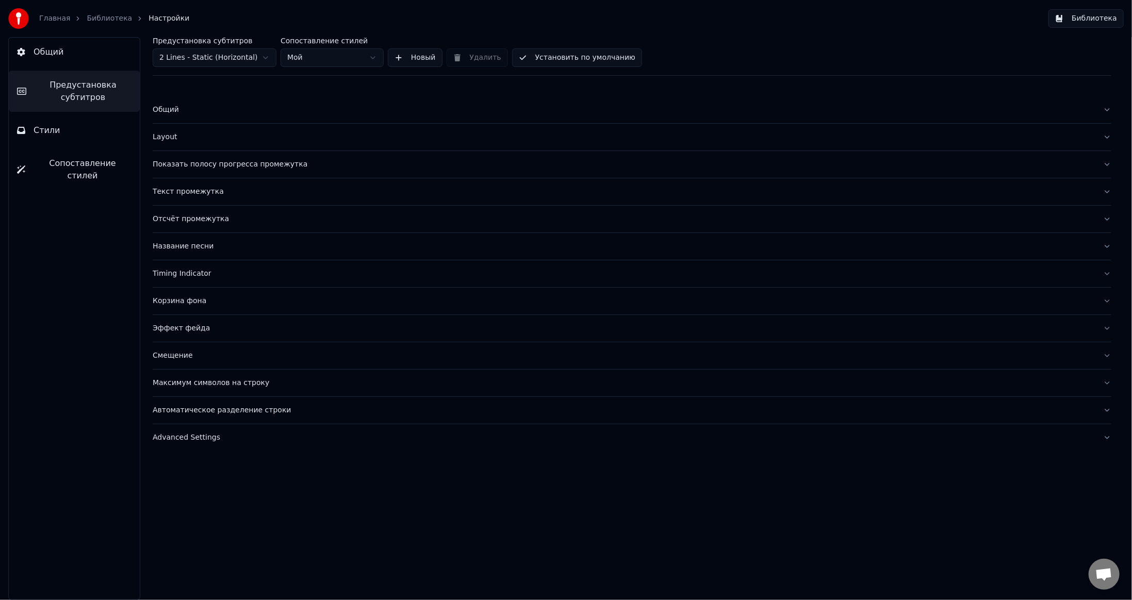
click at [253, 327] on div "Эффект фейда" at bounding box center [624, 328] width 942 height 10
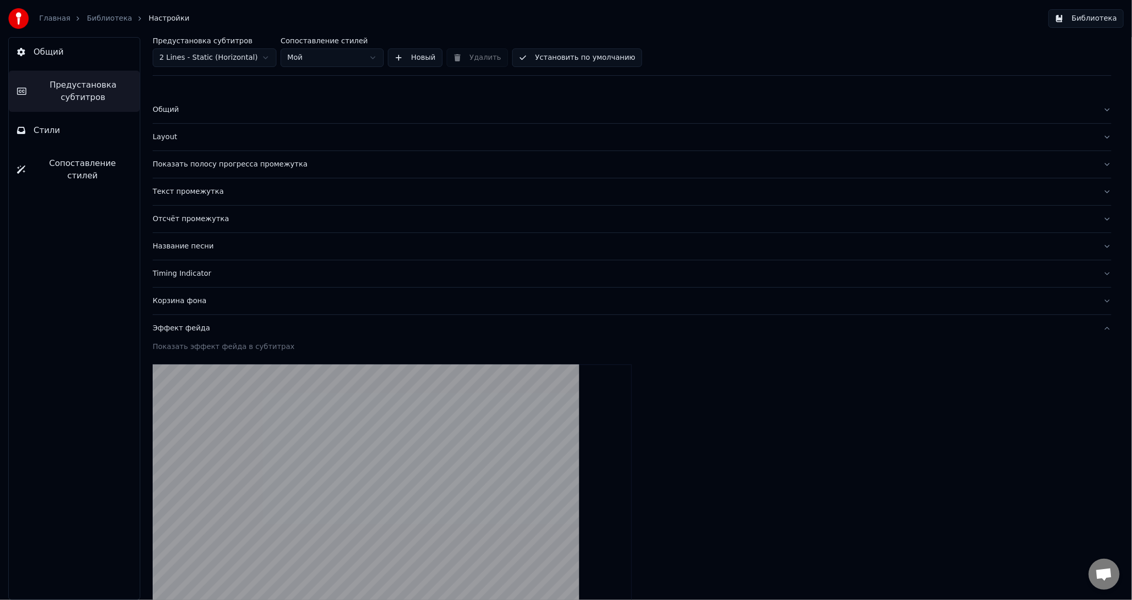
scroll to position [206, 0]
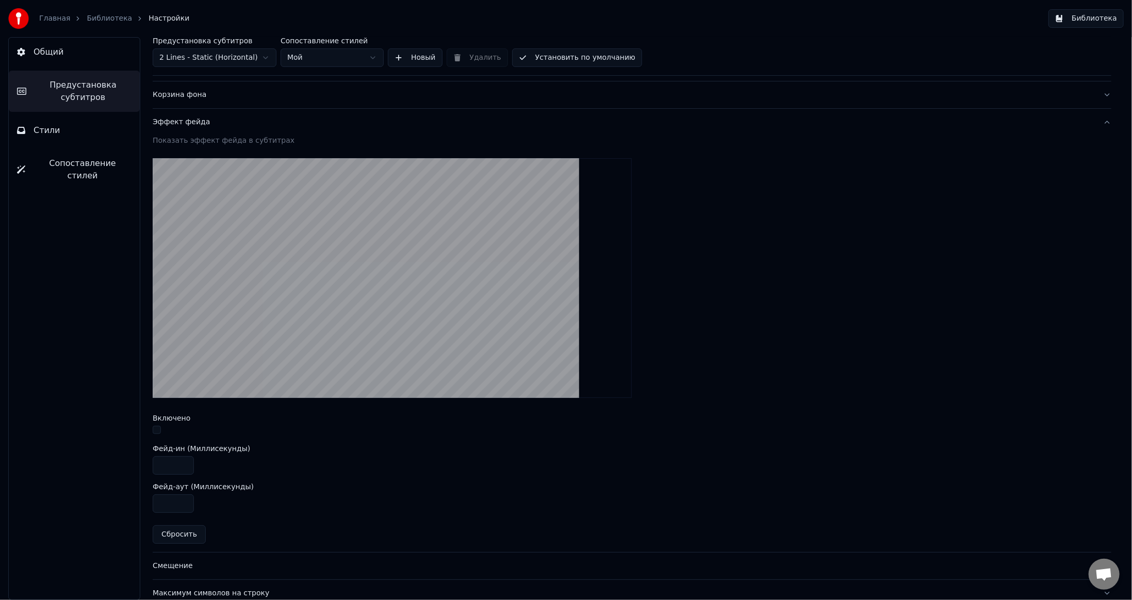
click at [156, 426] on button "button" at bounding box center [157, 430] width 8 height 8
click at [157, 429] on button "button" at bounding box center [157, 430] width 8 height 8
click at [310, 136] on div "Показать эффект фейда в субтитрах" at bounding box center [632, 141] width 959 height 10
click at [343, 130] on button "Эффект фейда" at bounding box center [632, 122] width 959 height 27
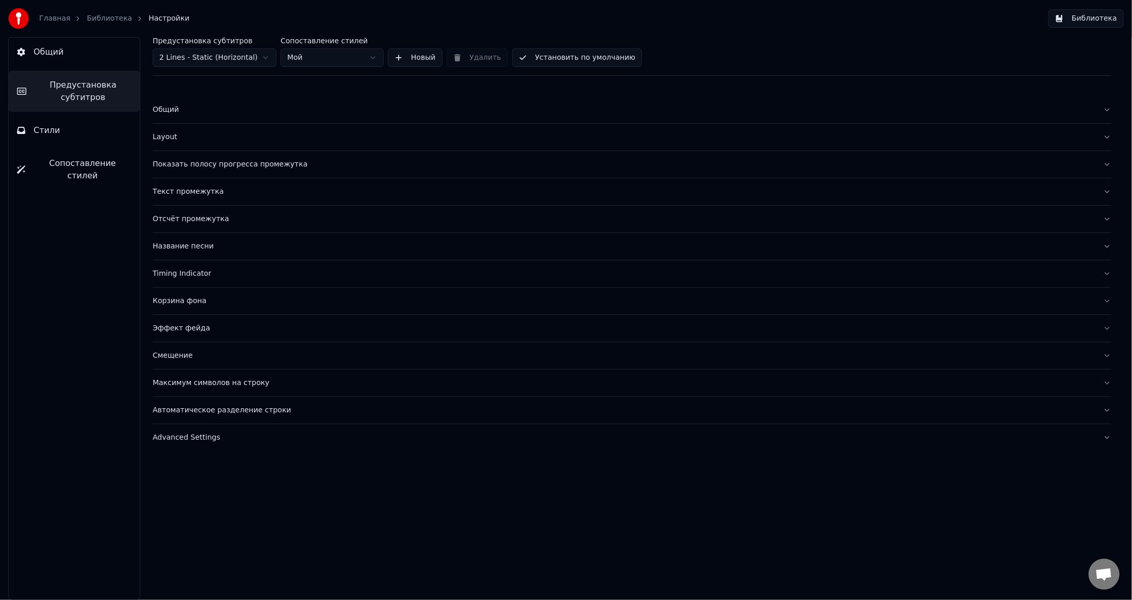
click at [246, 361] on button "Смещение" at bounding box center [632, 355] width 959 height 27
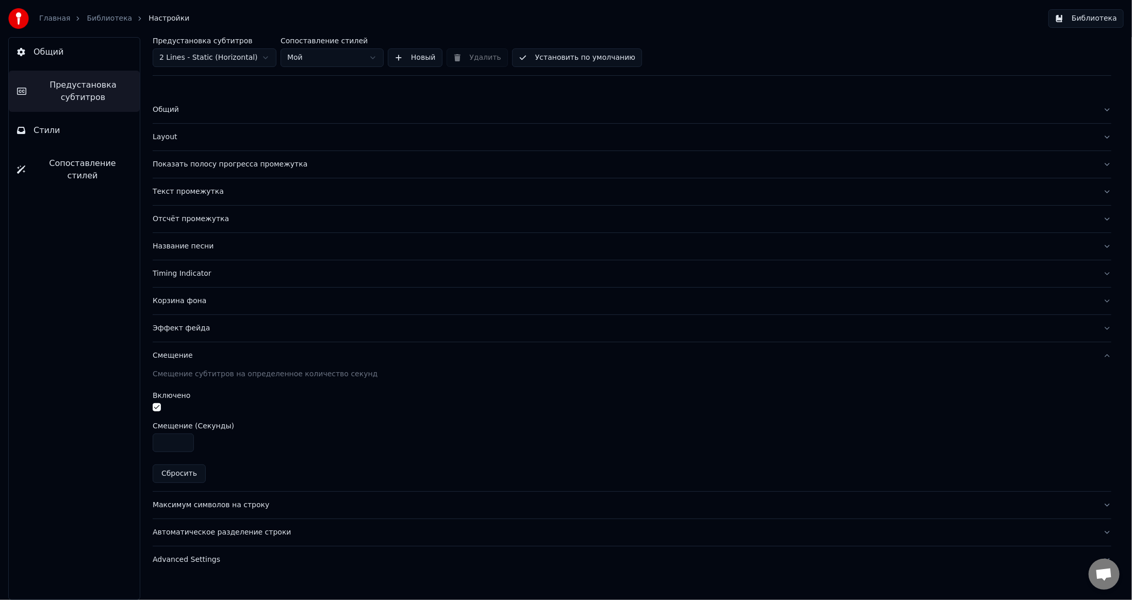
click at [300, 507] on button "Максимум символов на строку" at bounding box center [632, 505] width 959 height 27
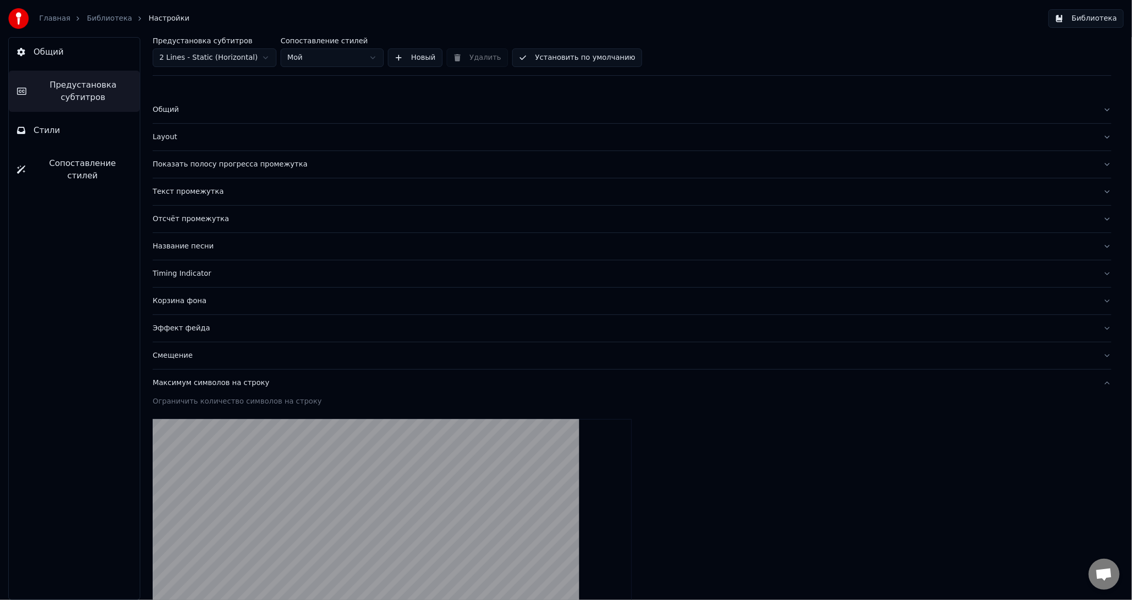
scroll to position [234, 0]
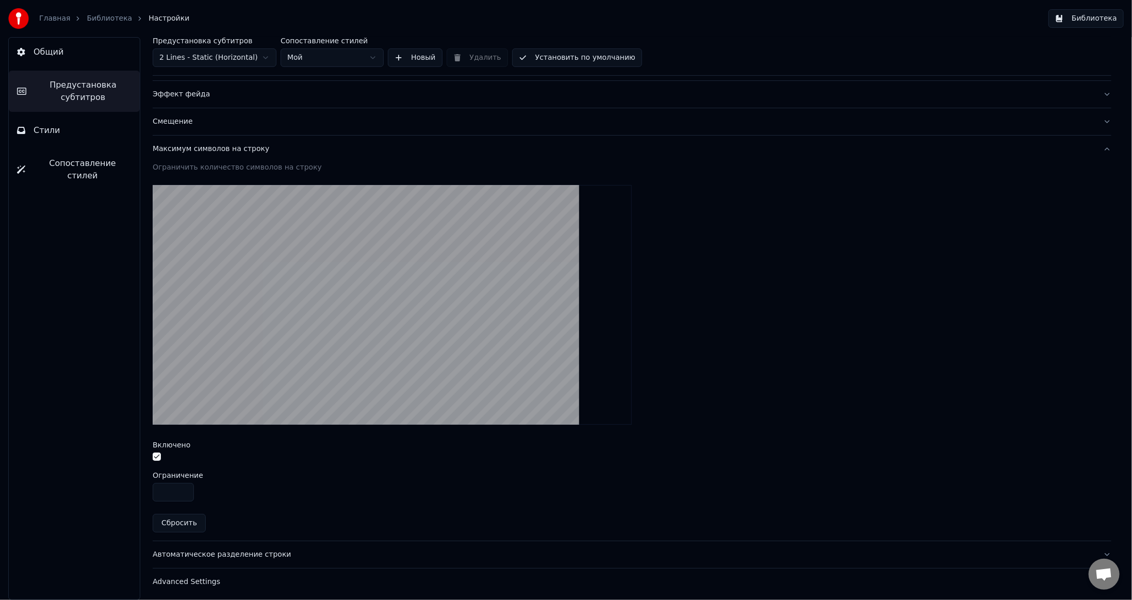
click at [184, 486] on input "**" at bounding box center [173, 492] width 41 height 19
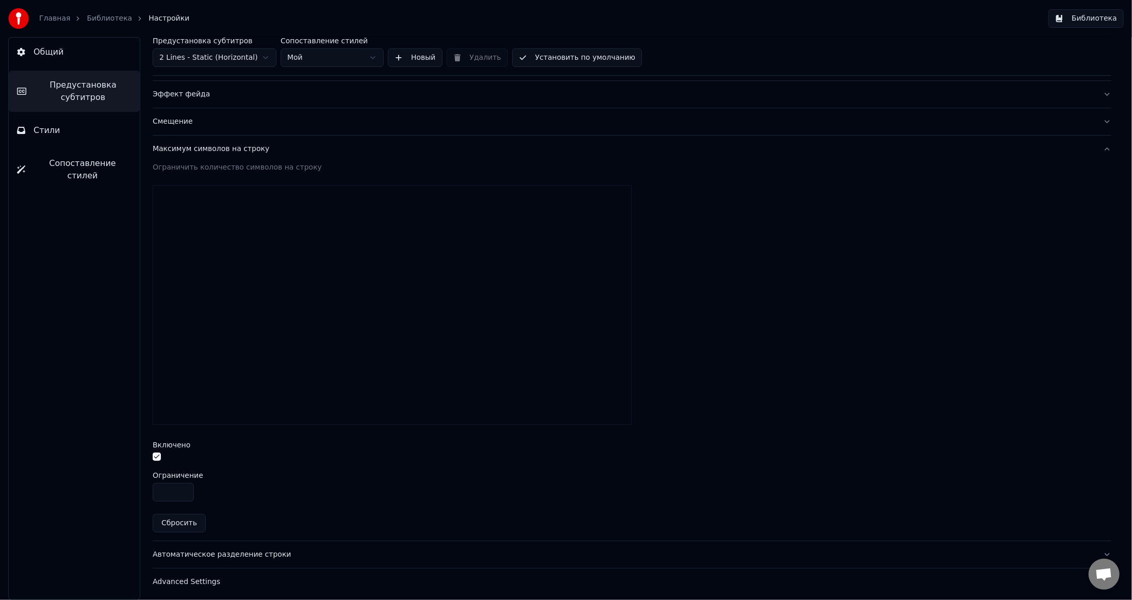
click at [184, 486] on input "**" at bounding box center [173, 492] width 41 height 19
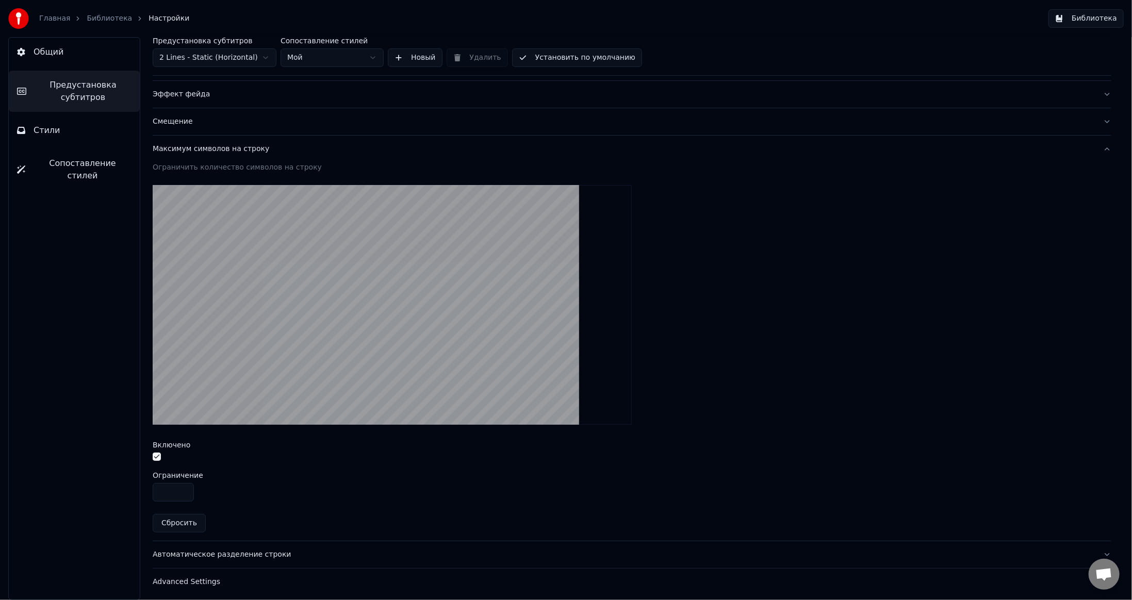
click at [184, 486] on input "**" at bounding box center [173, 492] width 41 height 19
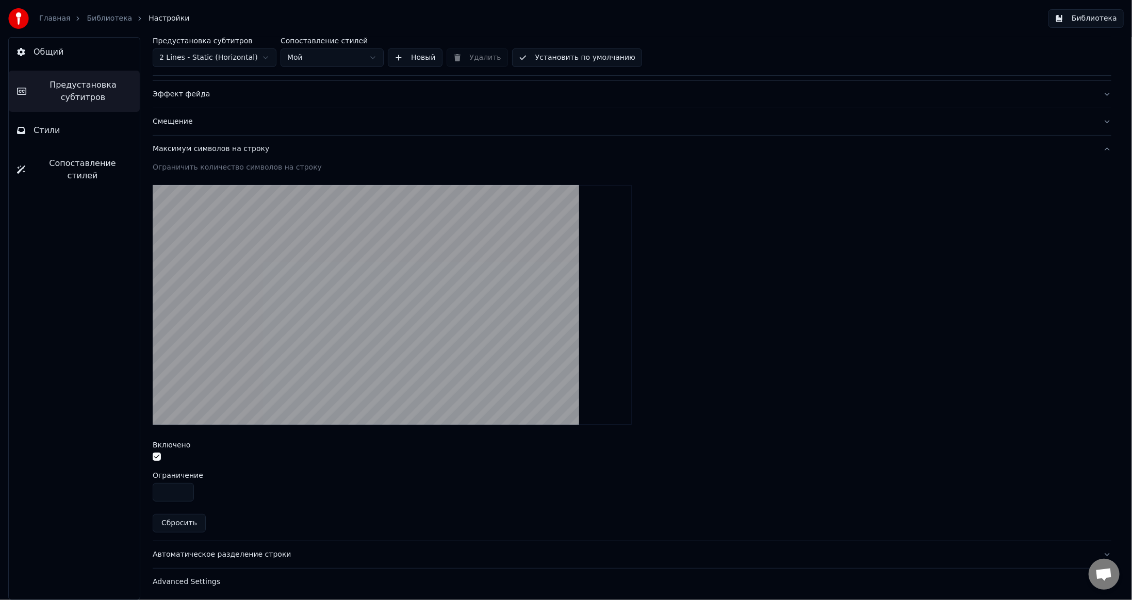
drag, startPoint x: 170, startPoint y: 489, endPoint x: 153, endPoint y: 490, distance: 17.0
click at [153, 490] on input "**" at bounding box center [173, 492] width 41 height 19
click at [323, 59] on html "Главная Библиотека Настройки Библиотека Общий Предустановка субтитров Стили Соп…" at bounding box center [566, 300] width 1132 height 600
click at [540, 59] on html "Главная Библиотека Настройки Библиотека Общий Предустановка субтитров Стили Соп…" at bounding box center [566, 300] width 1132 height 600
click at [184, 486] on input "**" at bounding box center [173, 492] width 41 height 19
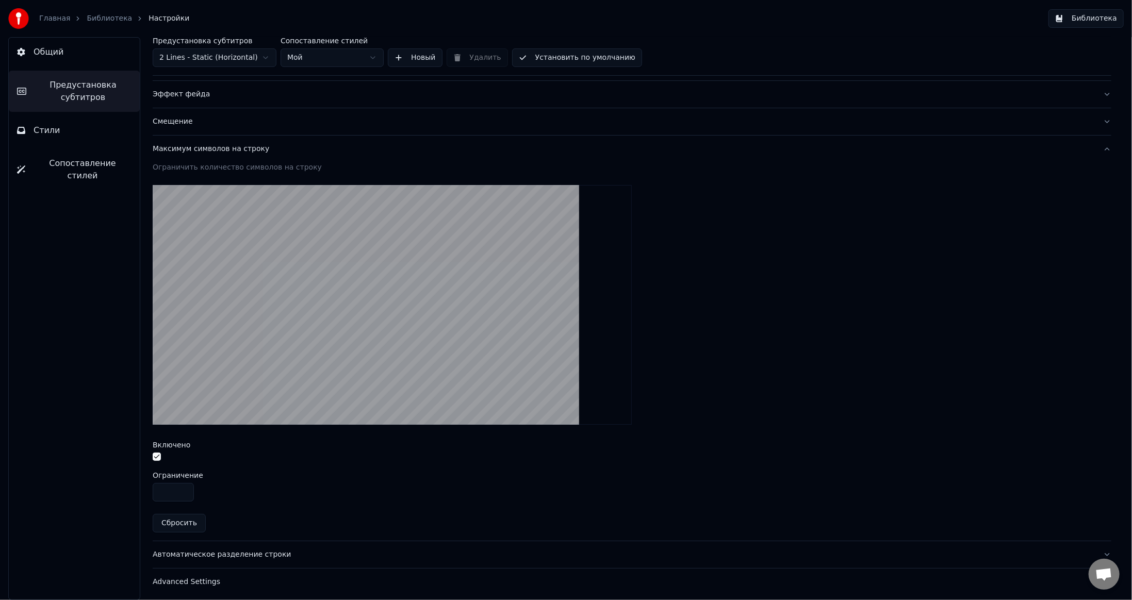
click at [184, 486] on input "**" at bounding box center [173, 492] width 41 height 19
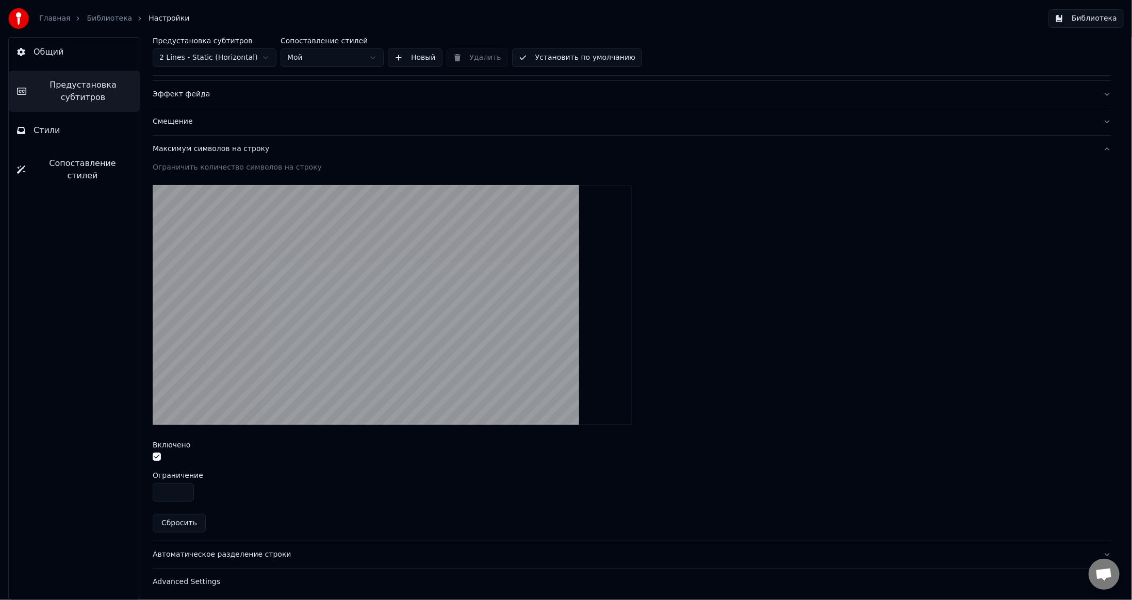
click at [184, 486] on input "**" at bounding box center [173, 492] width 41 height 19
type input "**"
click at [184, 486] on input "**" at bounding box center [173, 492] width 41 height 19
click at [582, 54] on button "Установить по умолчанию" at bounding box center [577, 57] width 130 height 19
click at [318, 557] on button "Автоматическое разделение строки" at bounding box center [632, 554] width 959 height 27
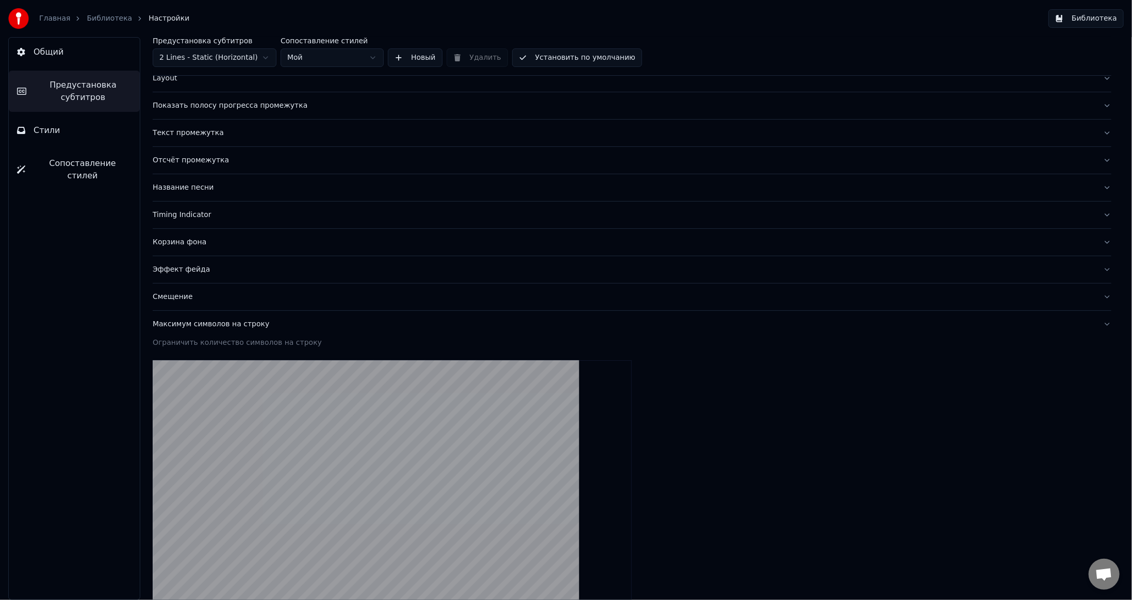
scroll to position [0, 0]
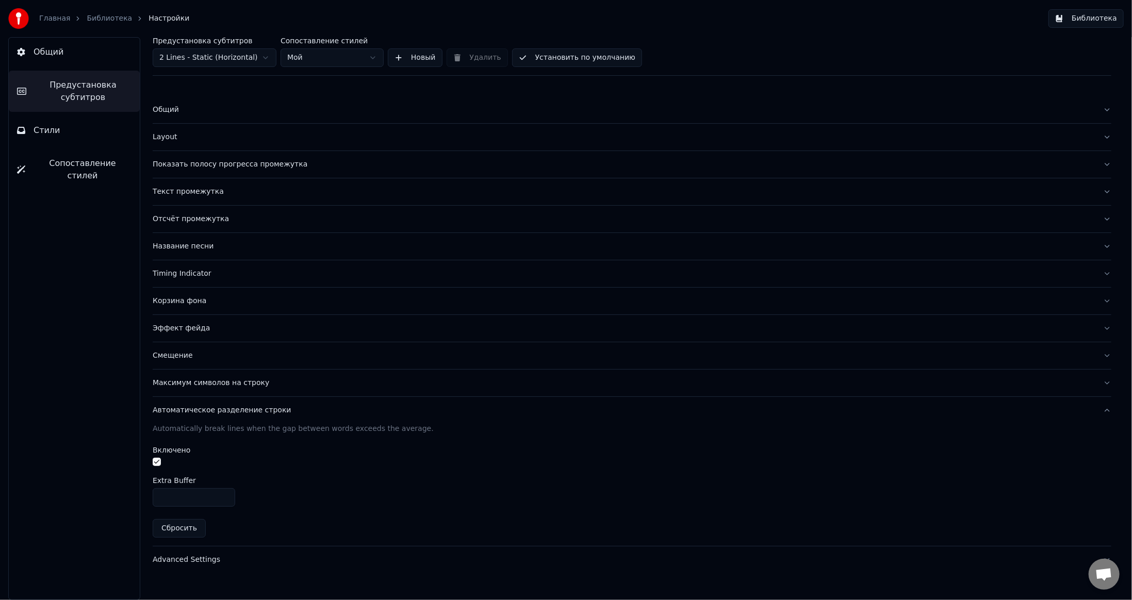
click at [259, 555] on div "Advanced Settings" at bounding box center [624, 560] width 942 height 10
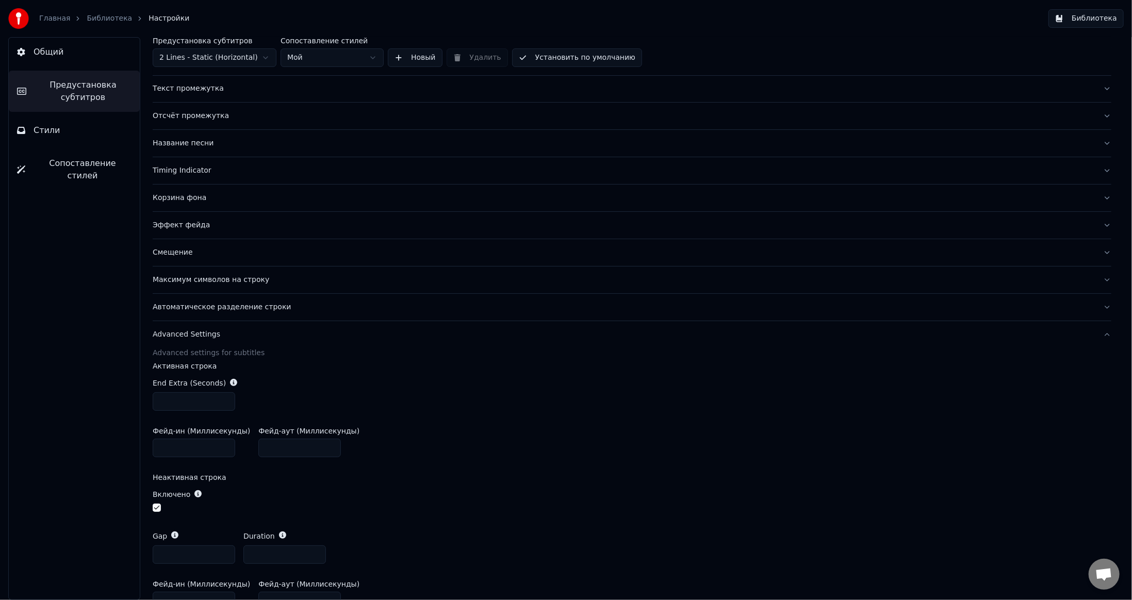
scroll to position [157, 0]
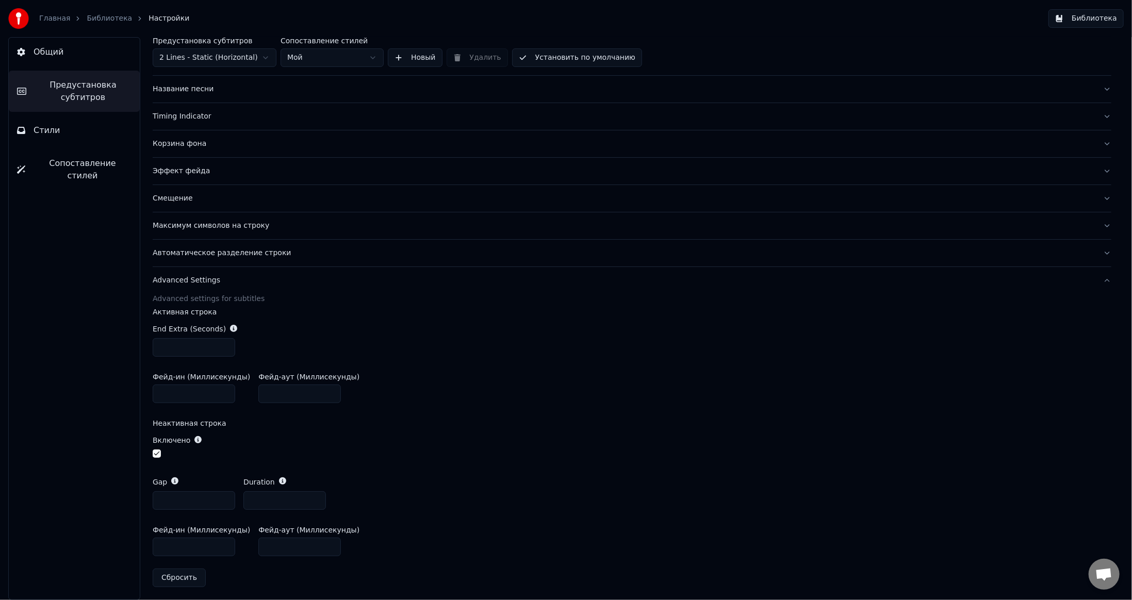
click at [249, 276] on div "Advanced Settings" at bounding box center [624, 280] width 942 height 10
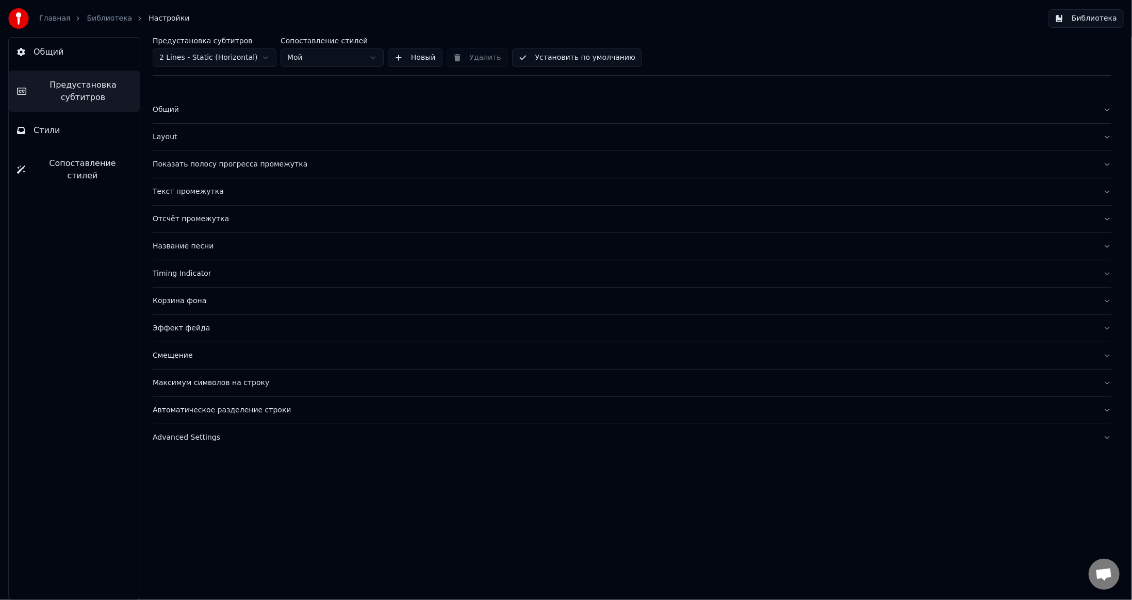
click at [581, 57] on button "Установить по умолчанию" at bounding box center [577, 57] width 130 height 19
click at [1082, 15] on button "Библиотека" at bounding box center [1085, 18] width 75 height 19
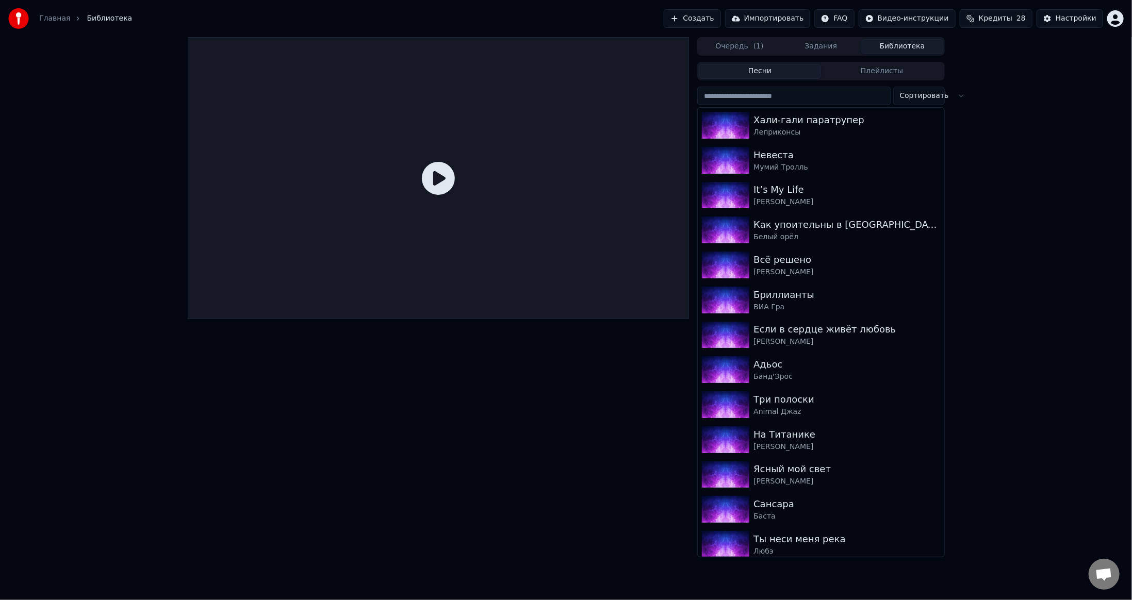
click at [794, 100] on input "search" at bounding box center [793, 96] width 193 height 19
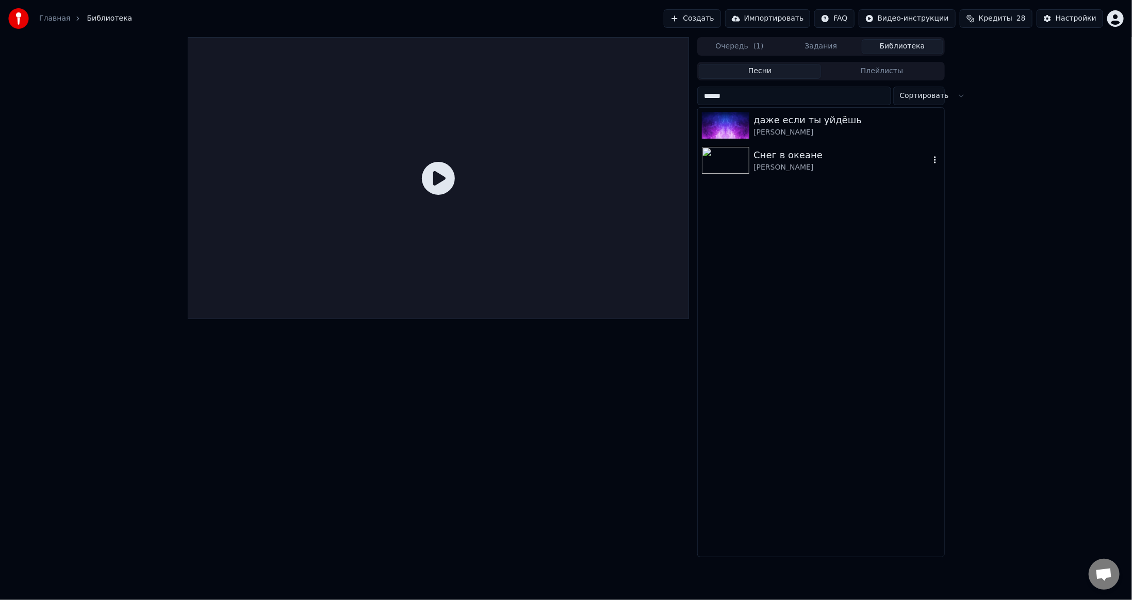
type input "******"
click at [747, 160] on img at bounding box center [725, 160] width 47 height 27
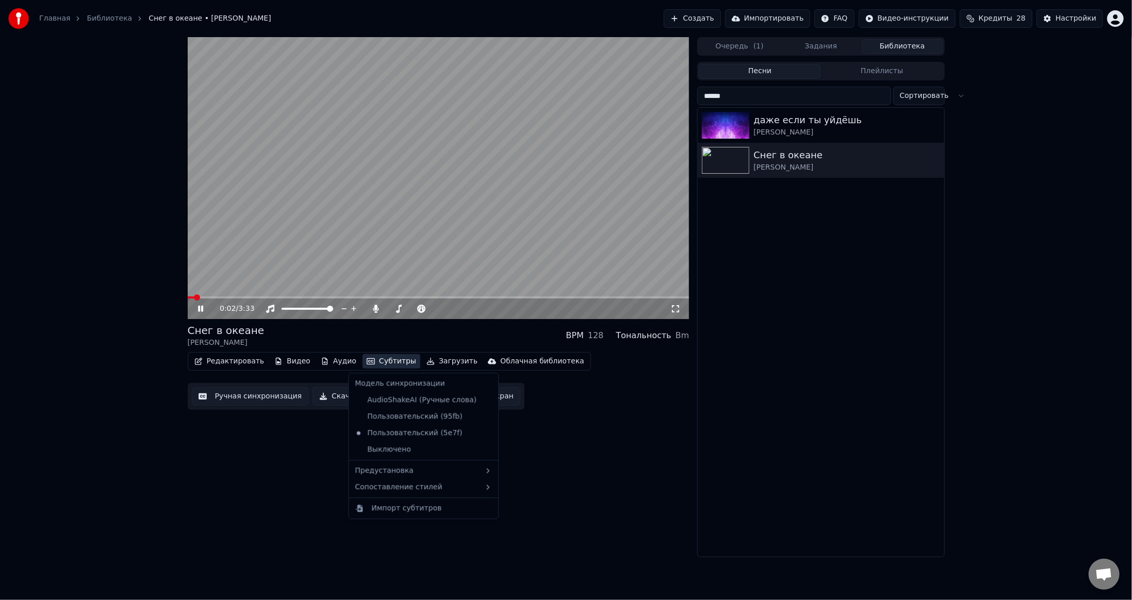
click at [382, 360] on button "Субтитры" at bounding box center [391, 361] width 58 height 14
click at [504, 504] on div "Мой" at bounding box center [516, 506] width 61 height 16
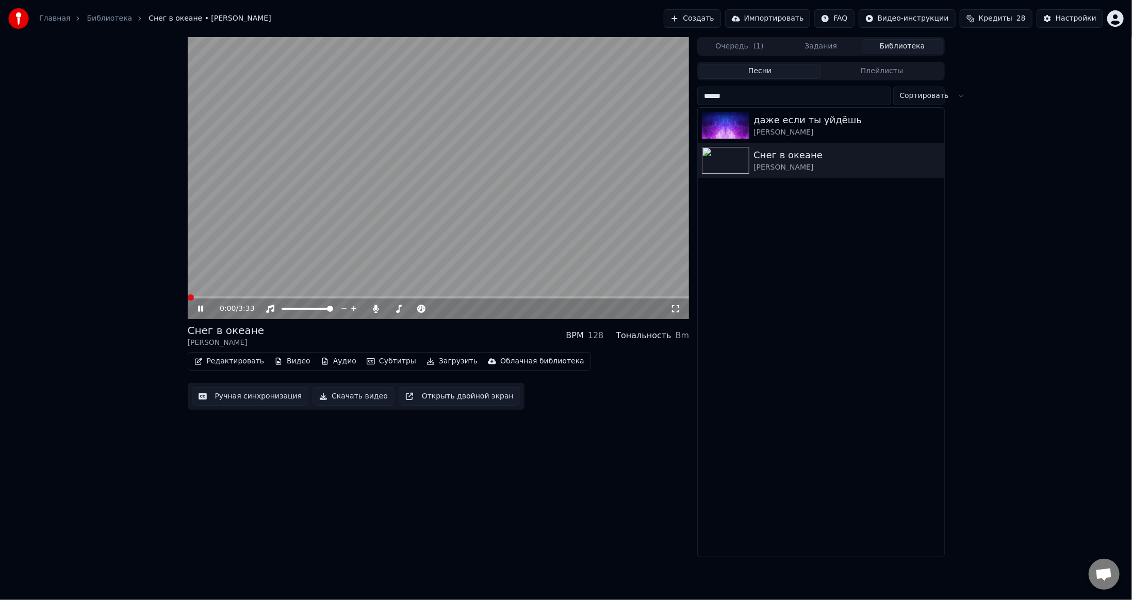
click at [188, 301] on span at bounding box center [191, 297] width 6 height 6
click at [463, 185] on video at bounding box center [439, 178] width 502 height 282
click at [1067, 19] on div "Настройки" at bounding box center [1075, 18] width 41 height 10
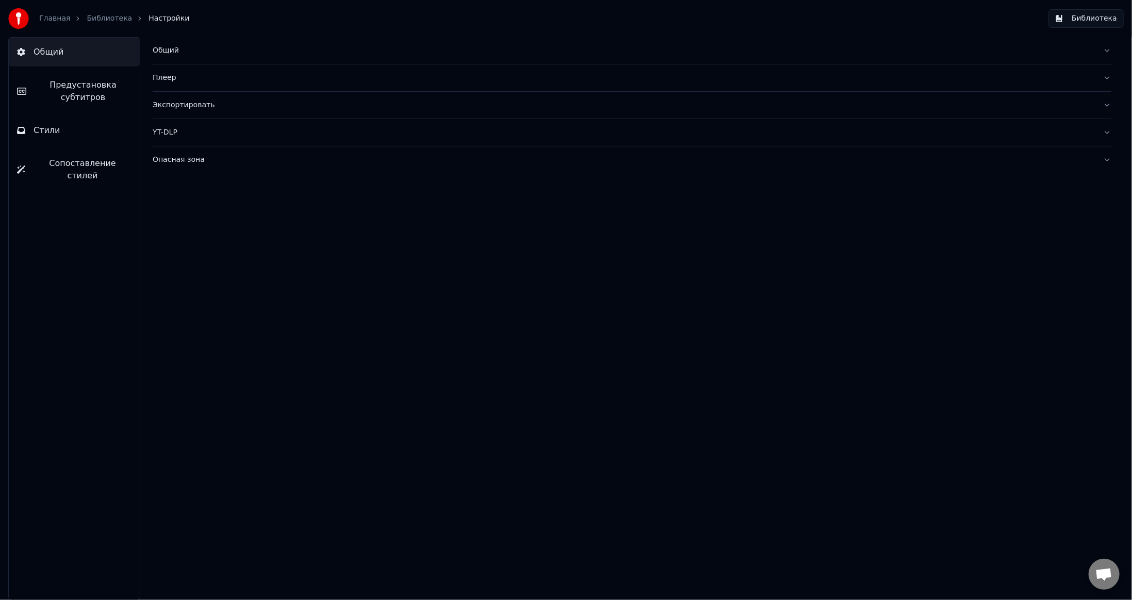
click at [69, 92] on span "Предустановка субтитров" at bounding box center [83, 91] width 97 height 25
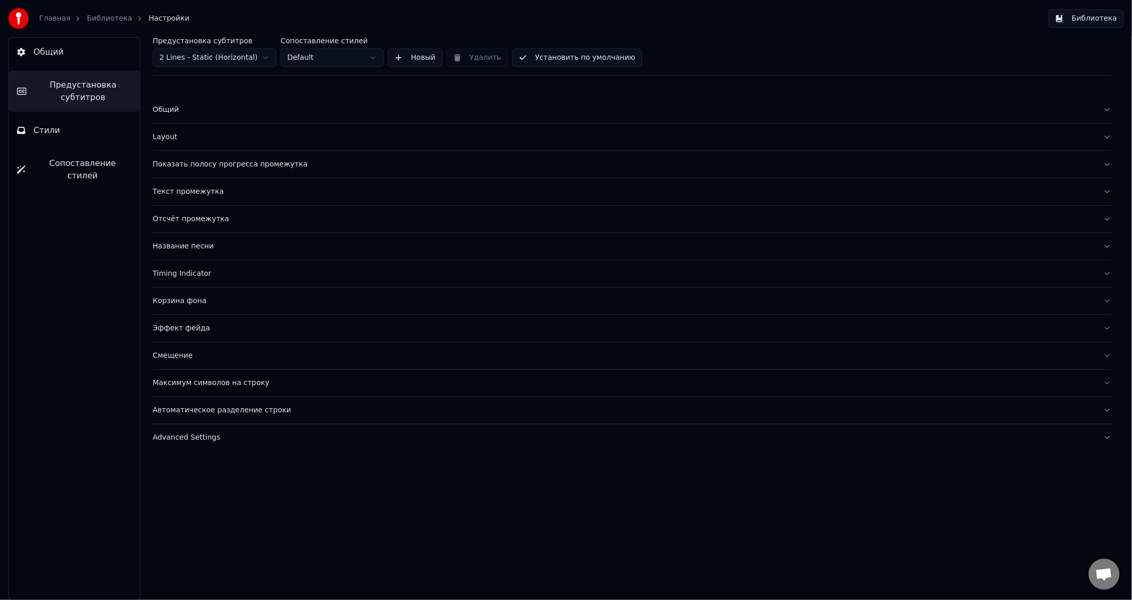
click at [315, 54] on html "Главная Библиотека Настройки Библиотека Общий Предустановка субтитров Стили Соп…" at bounding box center [566, 300] width 1132 height 600
click at [250, 107] on div "Общий" at bounding box center [624, 110] width 942 height 10
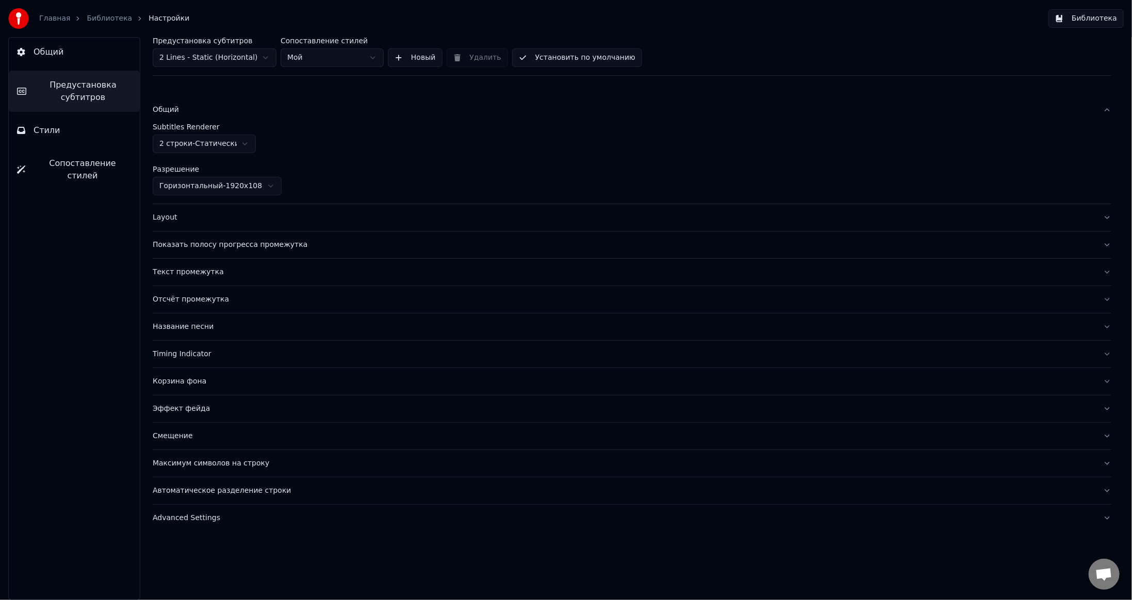
click at [307, 213] on div "Layout" at bounding box center [624, 217] width 942 height 10
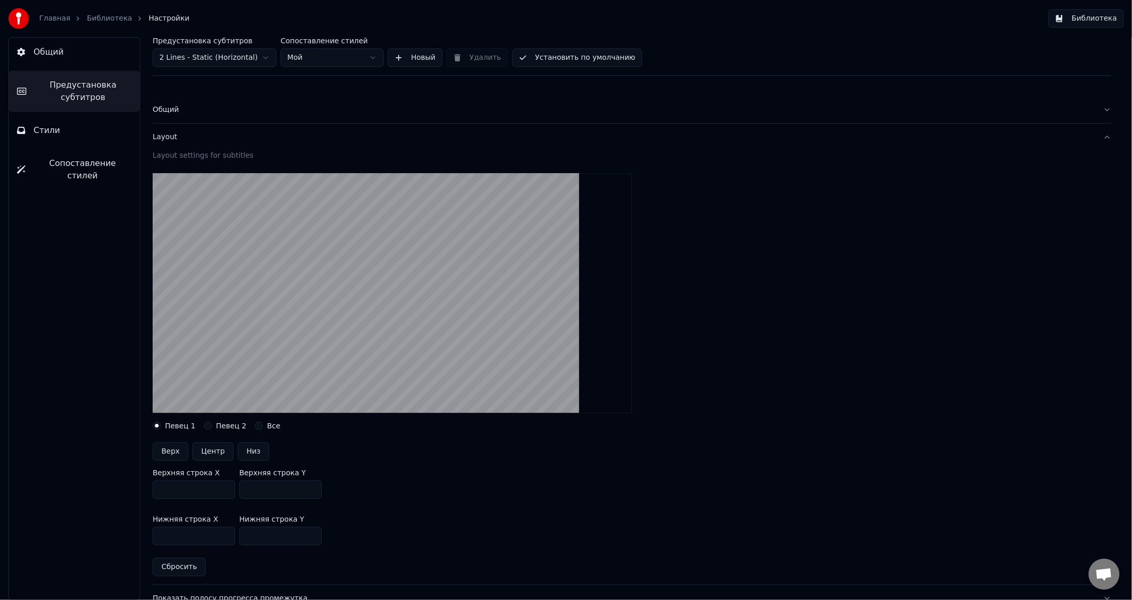
click at [314, 140] on div "Layout" at bounding box center [624, 137] width 942 height 10
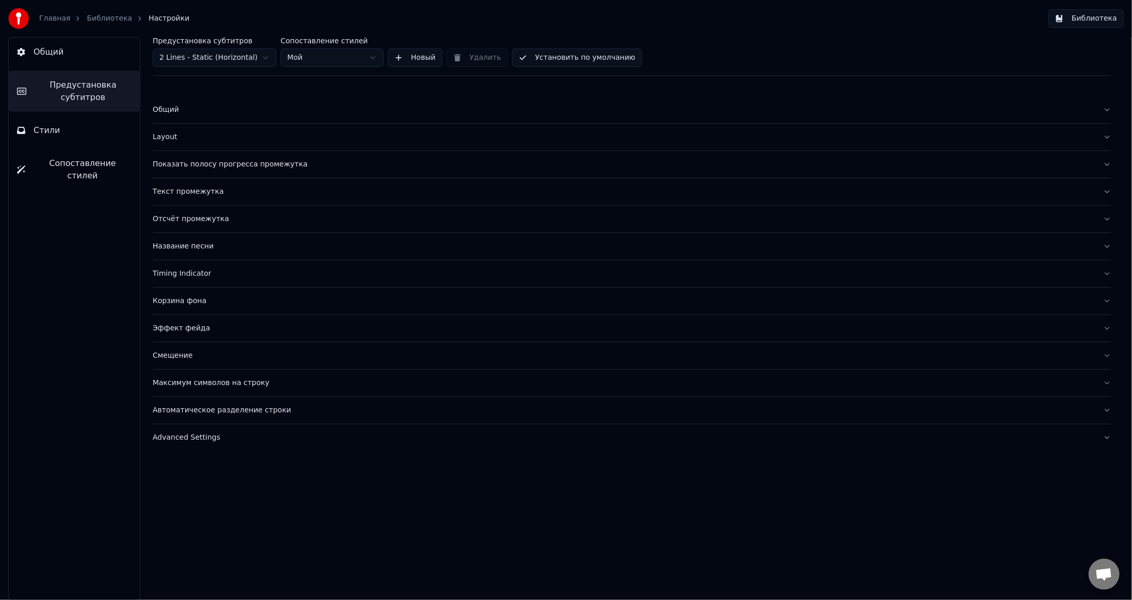
click at [269, 253] on button "Название песни" at bounding box center [632, 246] width 959 height 27
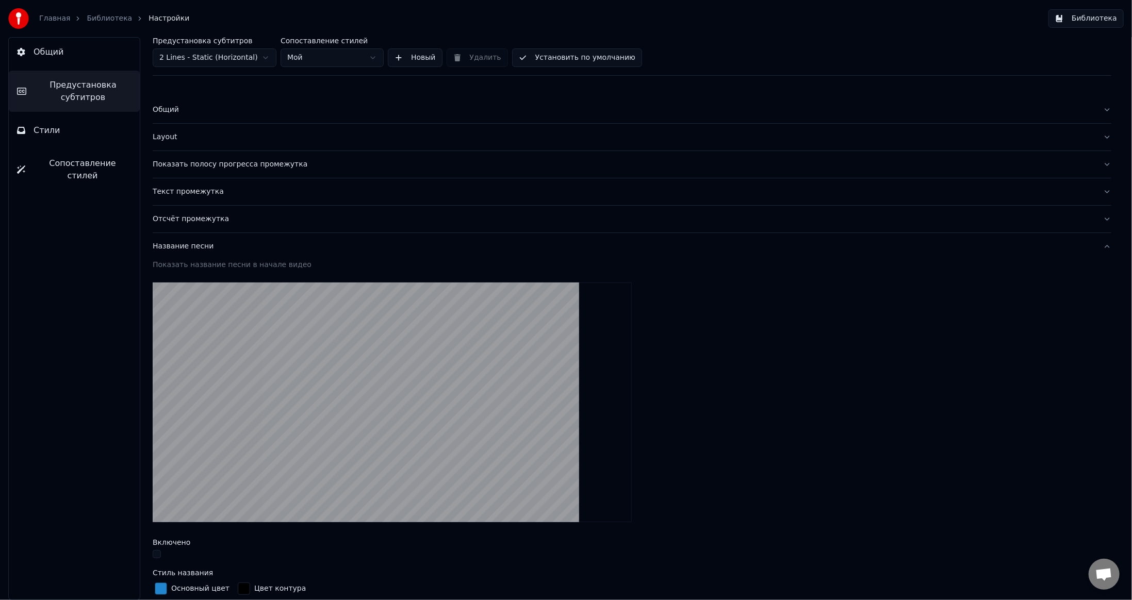
click at [80, 128] on button "Стили" at bounding box center [74, 130] width 131 height 29
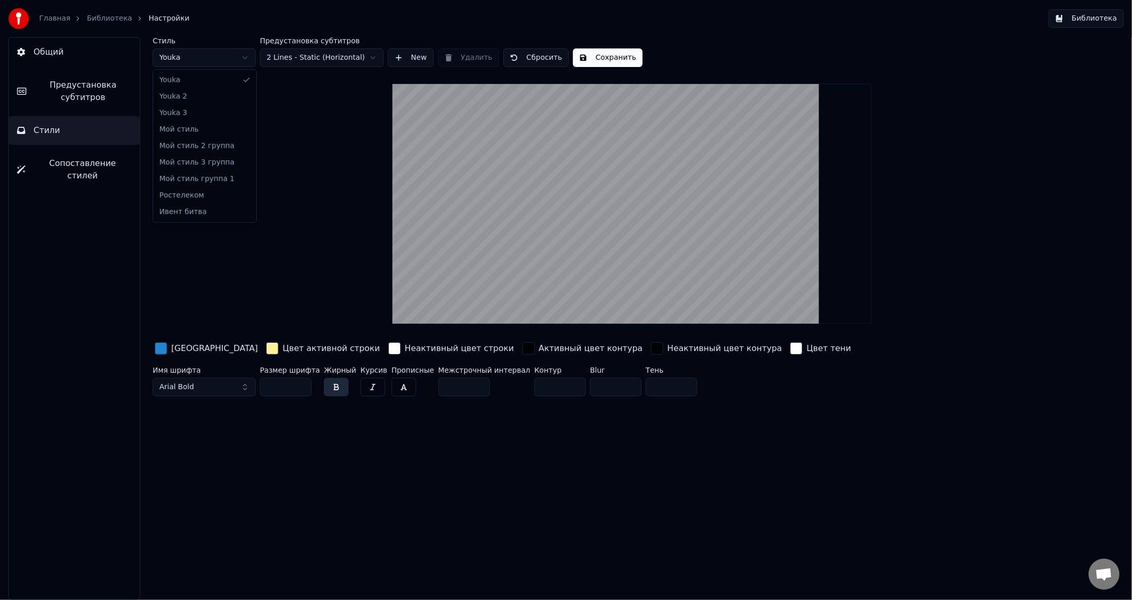
click at [234, 54] on html "Главная Библиотека Настройки Библиотека Общий Предустановка субтитров Стили Соп…" at bounding box center [566, 300] width 1132 height 600
type input "**"
type input "*"
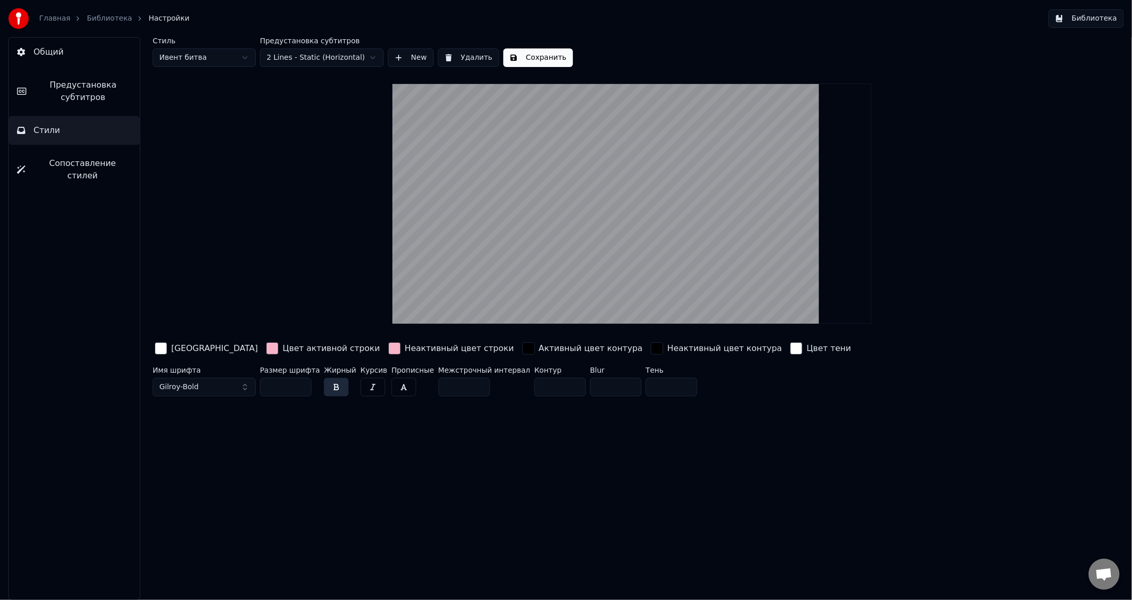
click at [337, 55] on html "Главная Библиотека Настройки Библиотека Общий Предустановка субтитров Стили Соп…" at bounding box center [566, 300] width 1132 height 600
click at [72, 87] on span "Предустановка субтитров" at bounding box center [83, 91] width 97 height 25
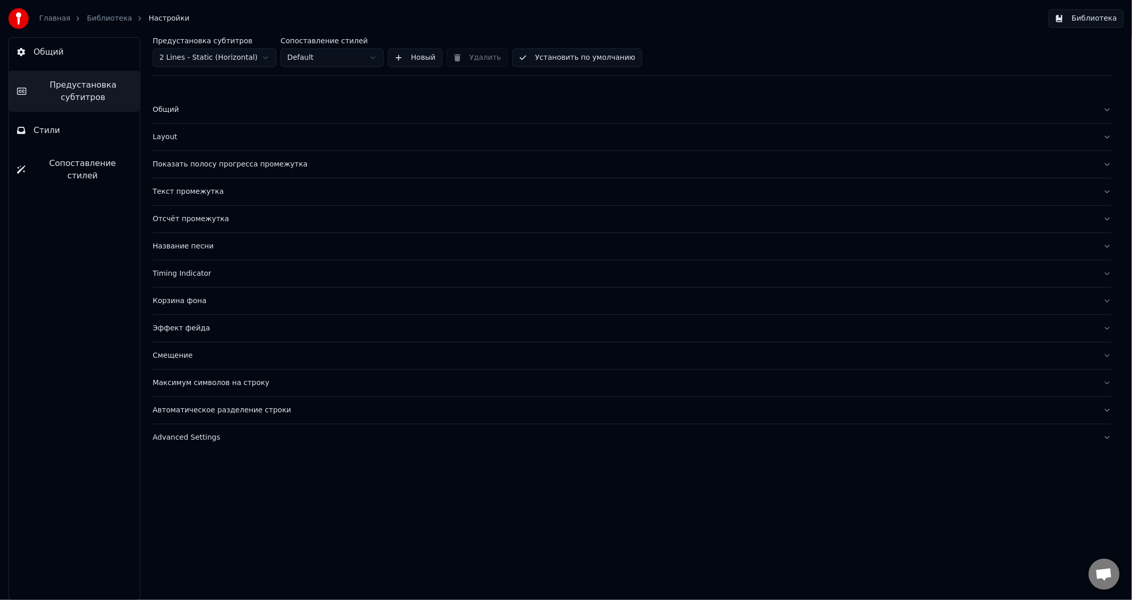
click at [322, 56] on html "Главная Библиотека Настройки Библиотека Общий Предустановка субтитров Стили Соп…" at bounding box center [566, 300] width 1132 height 600
click at [235, 56] on html "Главная Библиотека Настройки Библиотека Общий Предустановка субтитров Стили Соп…" at bounding box center [566, 300] width 1132 height 600
click at [213, 113] on div "Общий" at bounding box center [624, 110] width 942 height 10
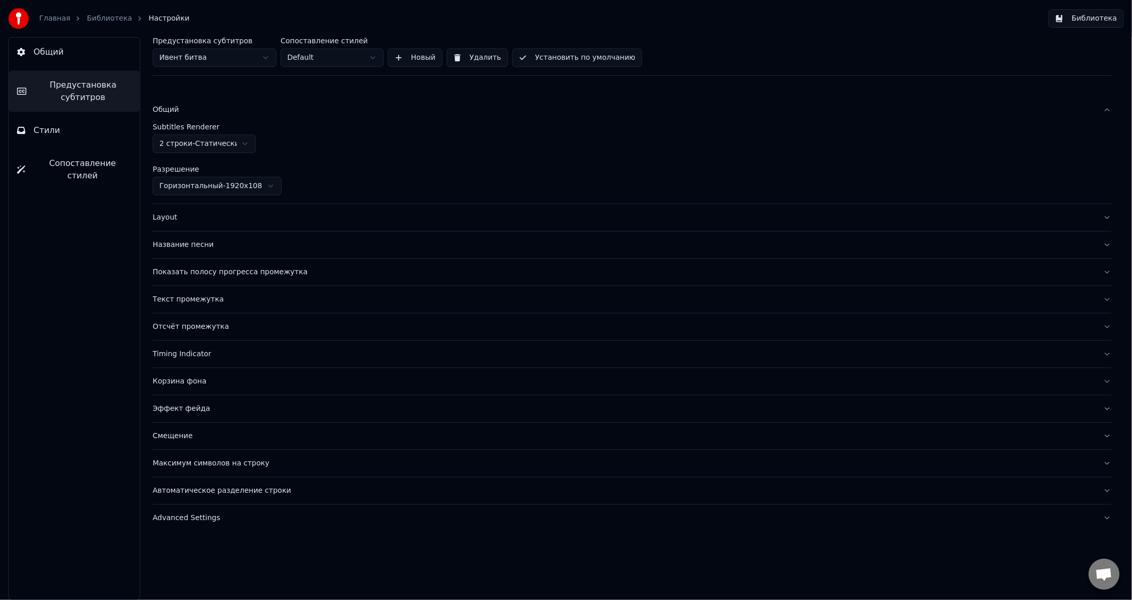
click at [255, 252] on button "Название песни" at bounding box center [632, 245] width 959 height 27
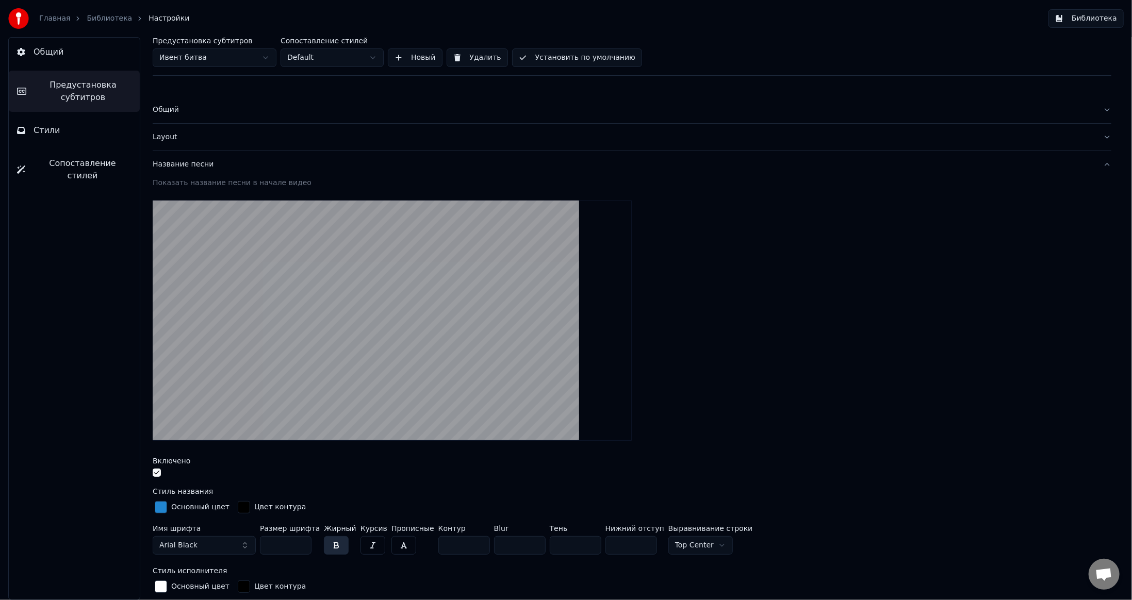
click at [156, 472] on button "button" at bounding box center [157, 473] width 8 height 8
click at [303, 165] on div "Название песни" at bounding box center [624, 164] width 942 height 10
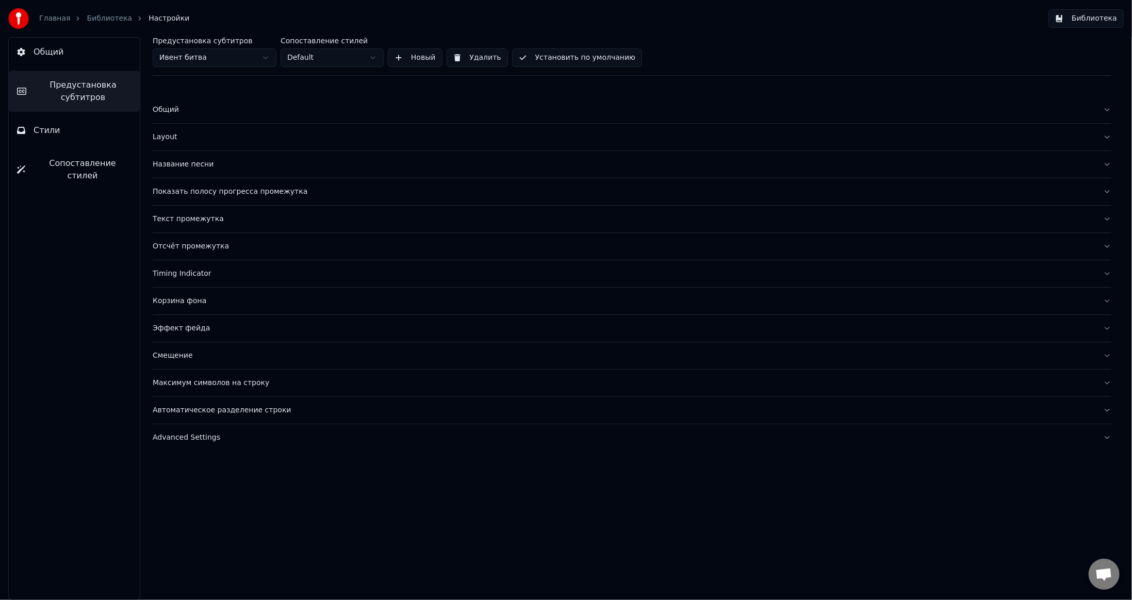
click at [335, 193] on div "Показать полосу прогресса промежутка" at bounding box center [624, 192] width 942 height 10
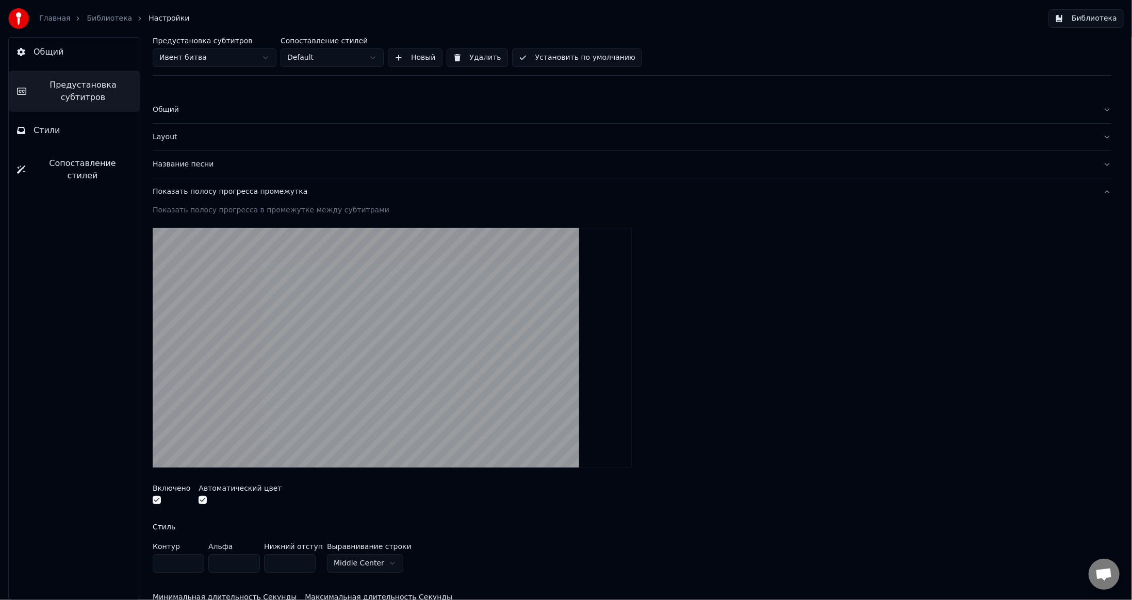
click at [156, 500] on button "button" at bounding box center [157, 500] width 8 height 8
click at [199, 499] on button "button" at bounding box center [203, 500] width 8 height 8
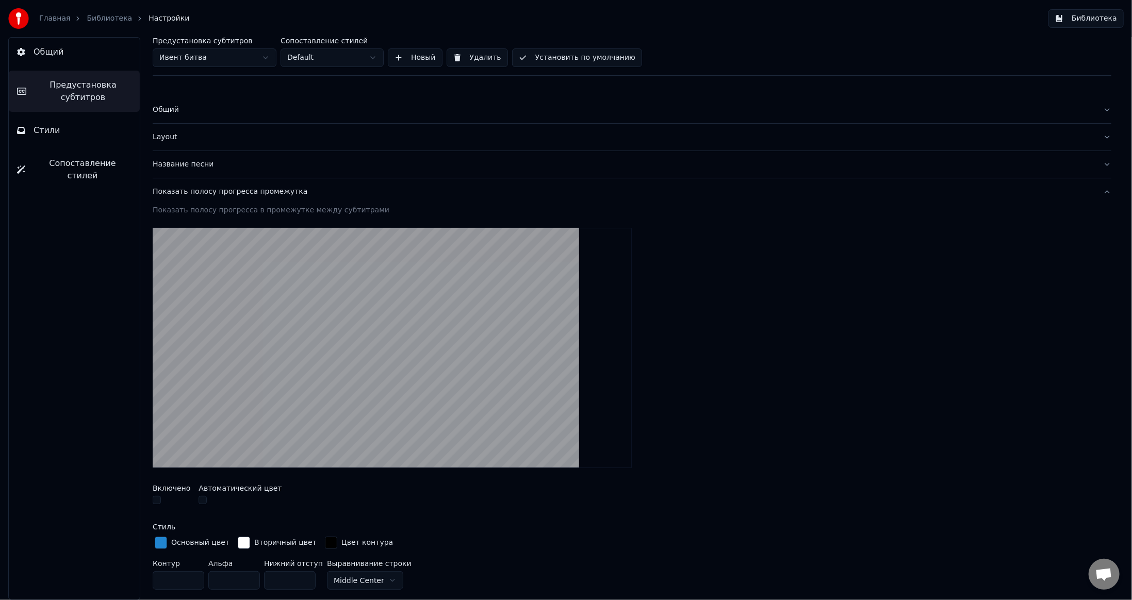
click at [407, 196] on button "Показать полосу прогресса промежутка" at bounding box center [632, 191] width 959 height 27
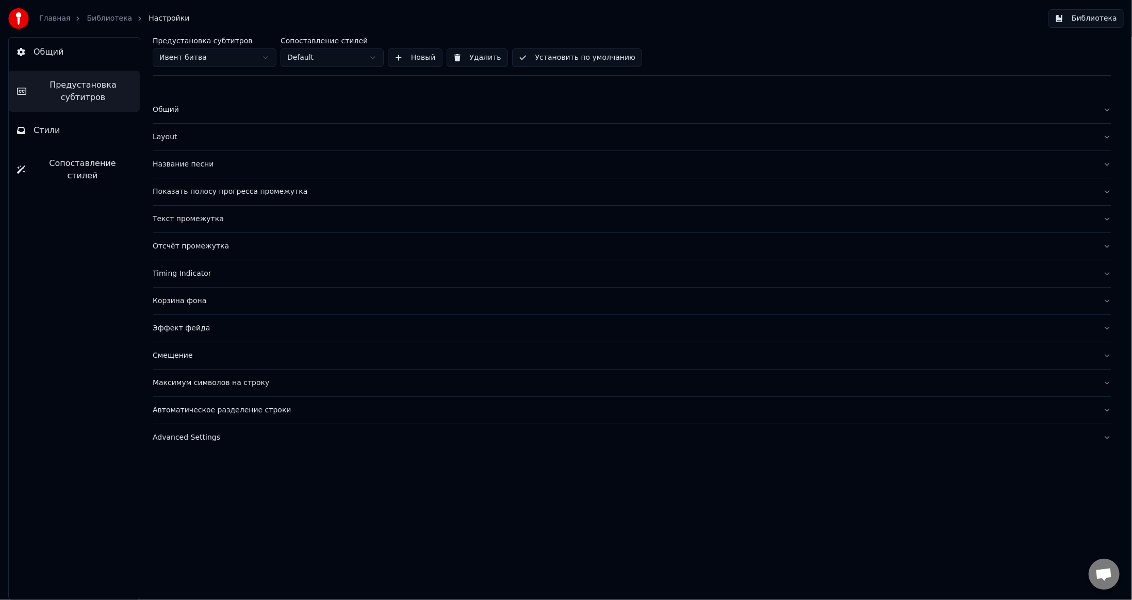
click at [296, 222] on div "Текст промежутка" at bounding box center [624, 219] width 942 height 10
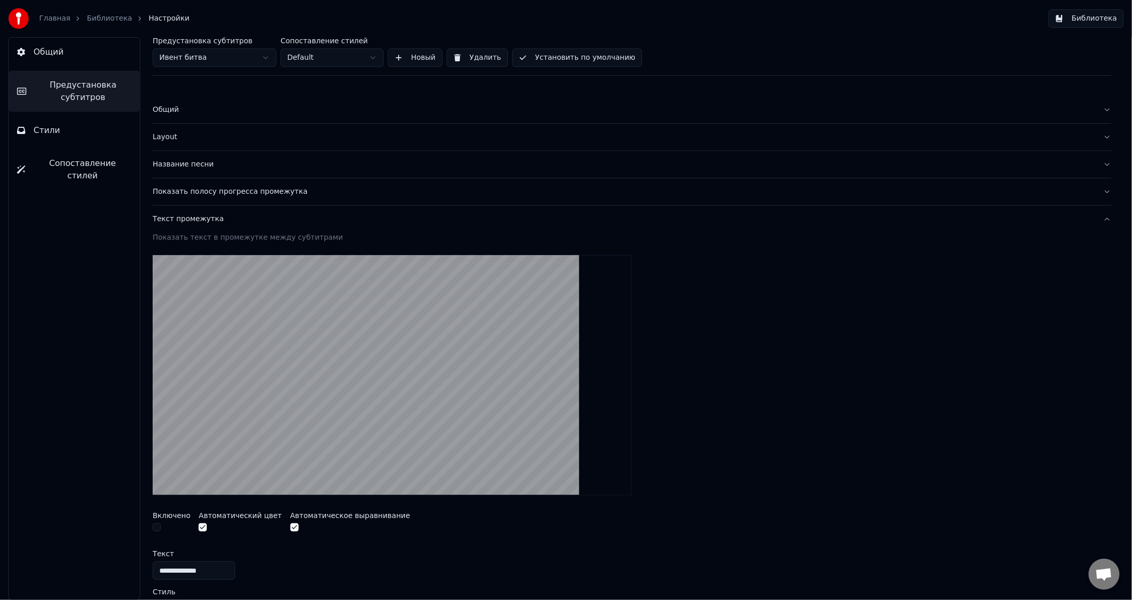
scroll to position [52, 0]
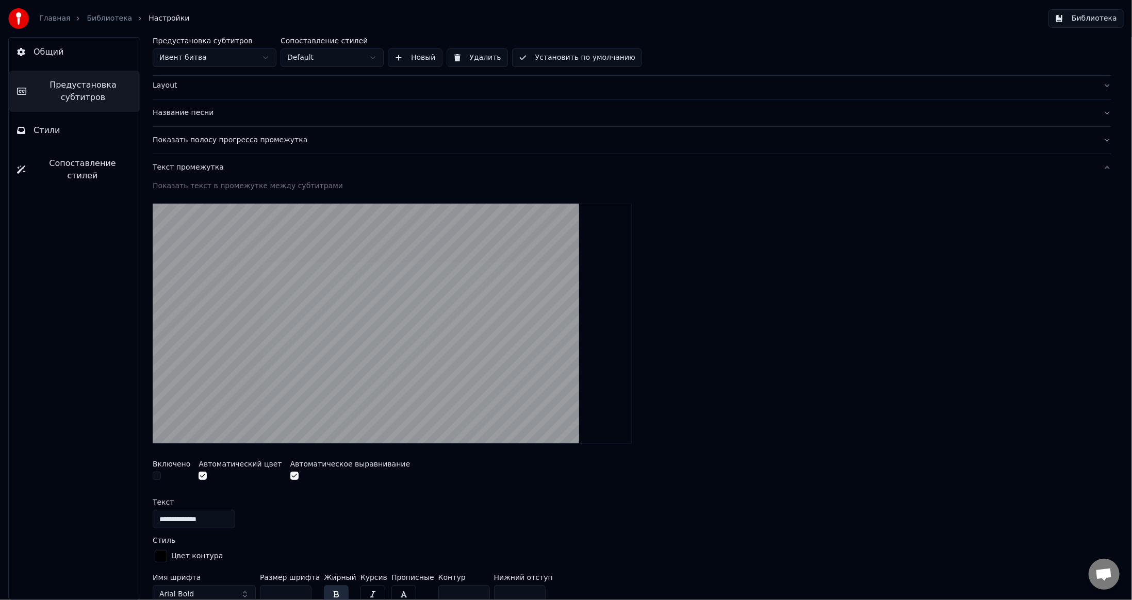
click at [326, 172] on button "Текст промежутка" at bounding box center [632, 167] width 959 height 27
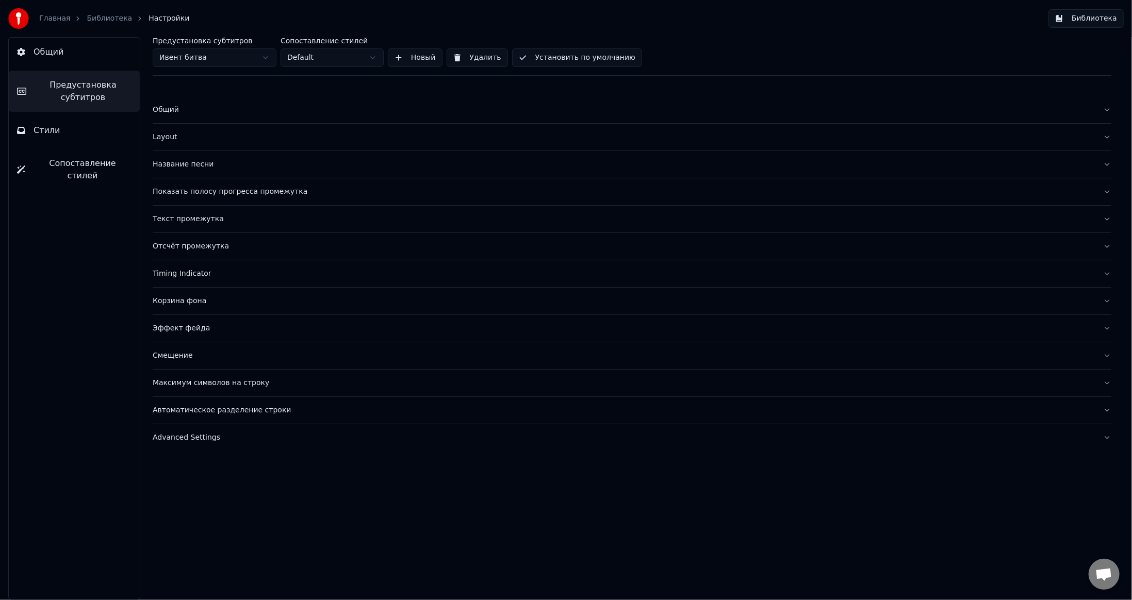
click at [293, 248] on div "Отсчёт промежутка" at bounding box center [624, 246] width 942 height 10
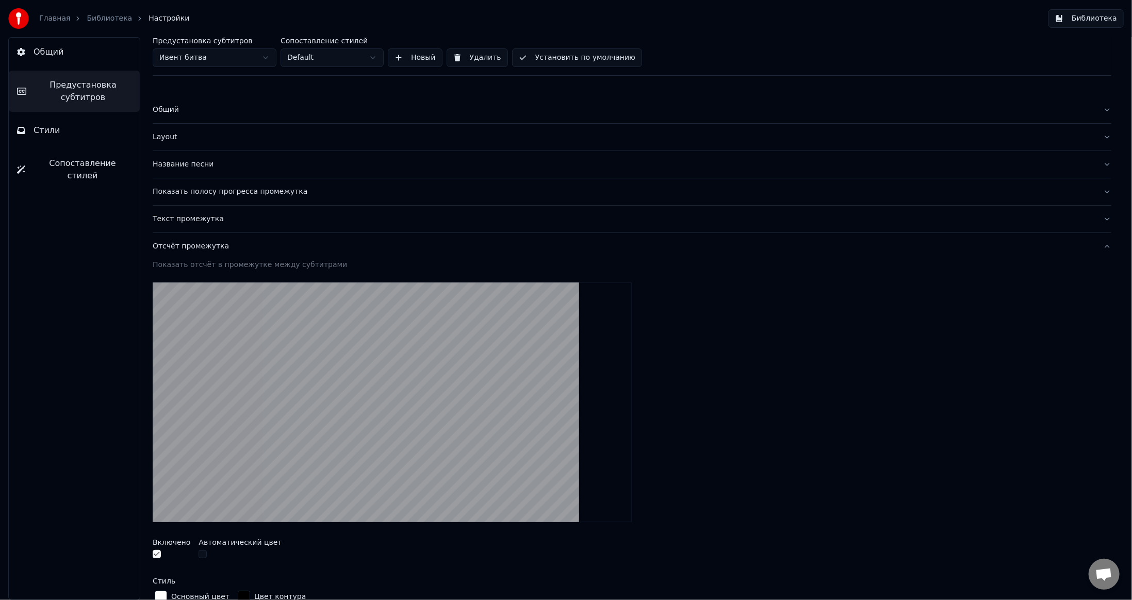
scroll to position [155, 0]
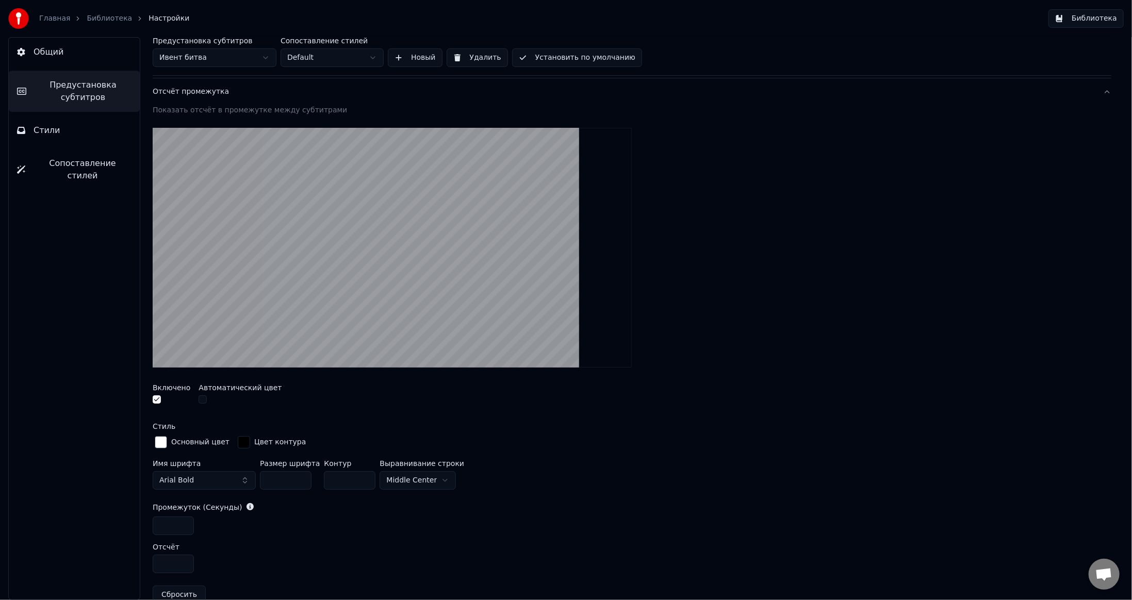
click at [157, 399] on button "button" at bounding box center [157, 399] width 8 height 8
click at [357, 106] on div "Показать отсчёт в промежутке между субтитрами" at bounding box center [632, 110] width 959 height 10
click at [363, 90] on div "Отсчёт промежутка" at bounding box center [624, 92] width 942 height 10
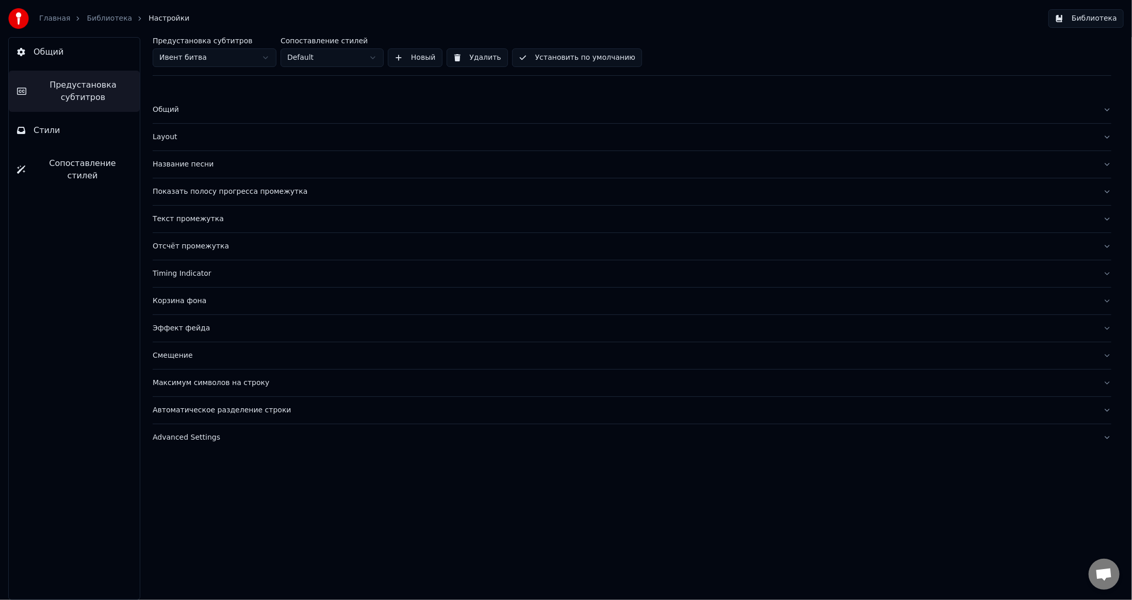
click at [242, 272] on div "Timing Indicator" at bounding box center [624, 274] width 942 height 10
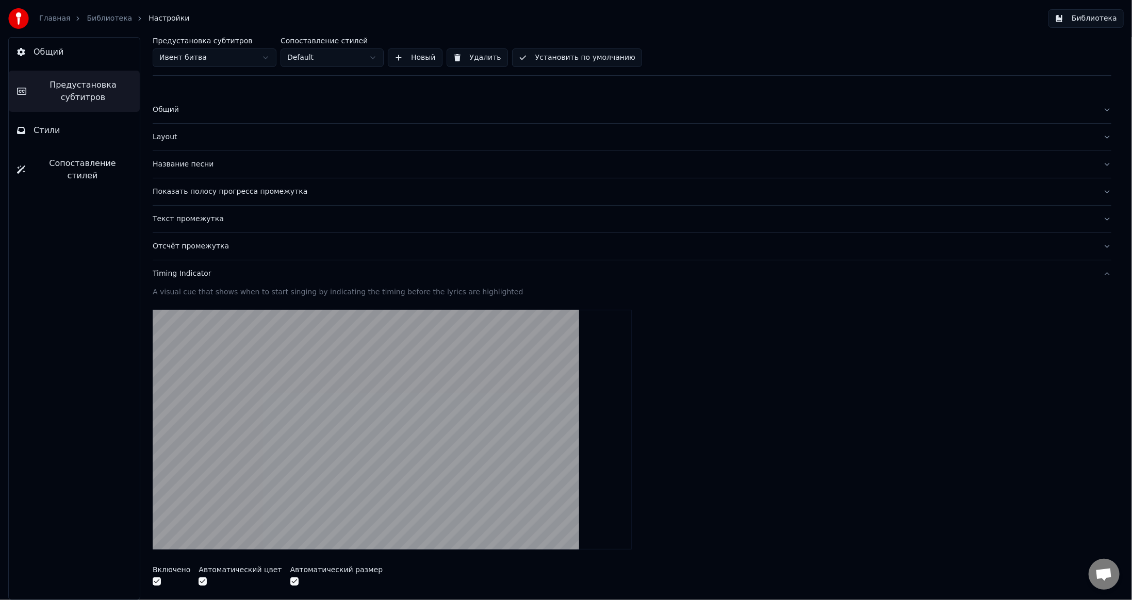
scroll to position [155, 0]
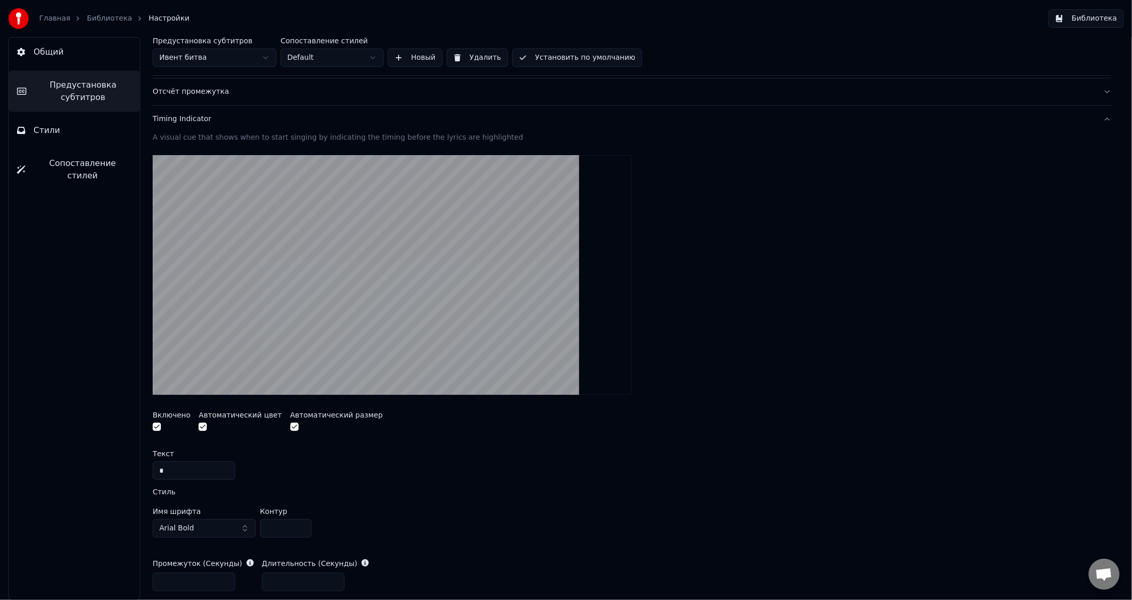
click at [155, 426] on button "button" at bounding box center [157, 427] width 8 height 8
click at [330, 125] on button "Timing Indicator" at bounding box center [632, 119] width 959 height 27
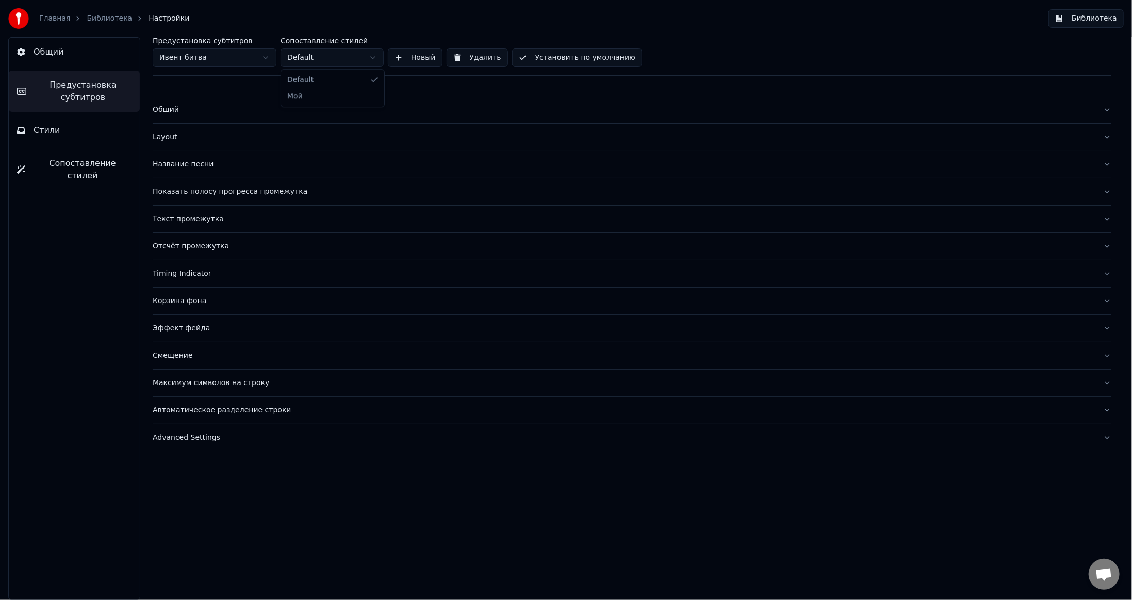
click at [341, 60] on html "Главная Библиотека Настройки Библиотека Общий Предустановка субтитров Стили Соп…" at bounding box center [566, 300] width 1132 height 600
click at [230, 143] on button "Layout" at bounding box center [632, 137] width 959 height 27
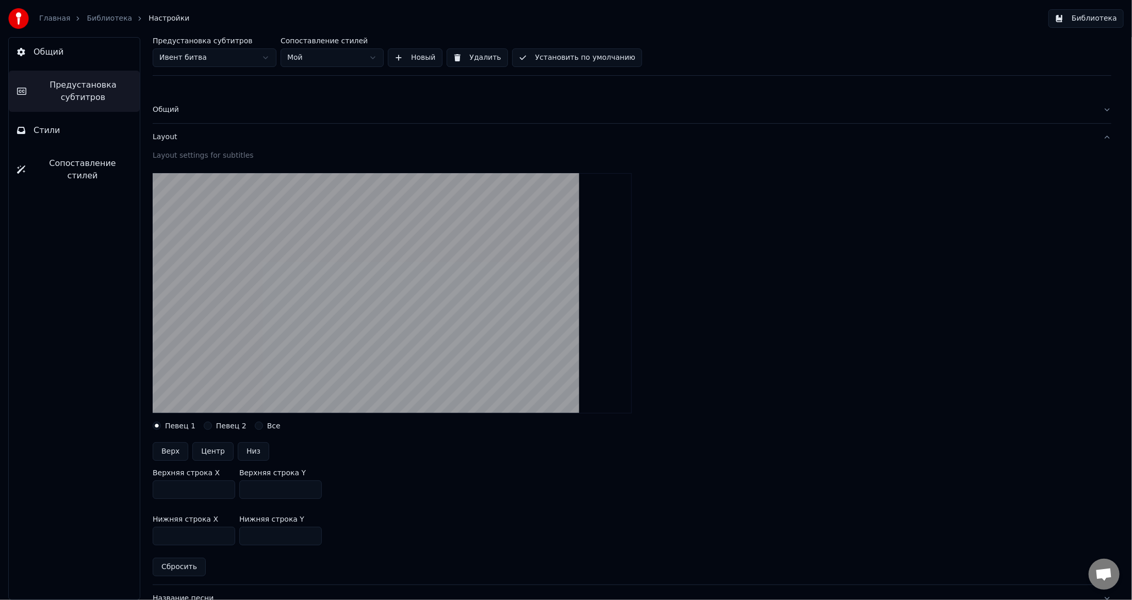
scroll to position [155, 0]
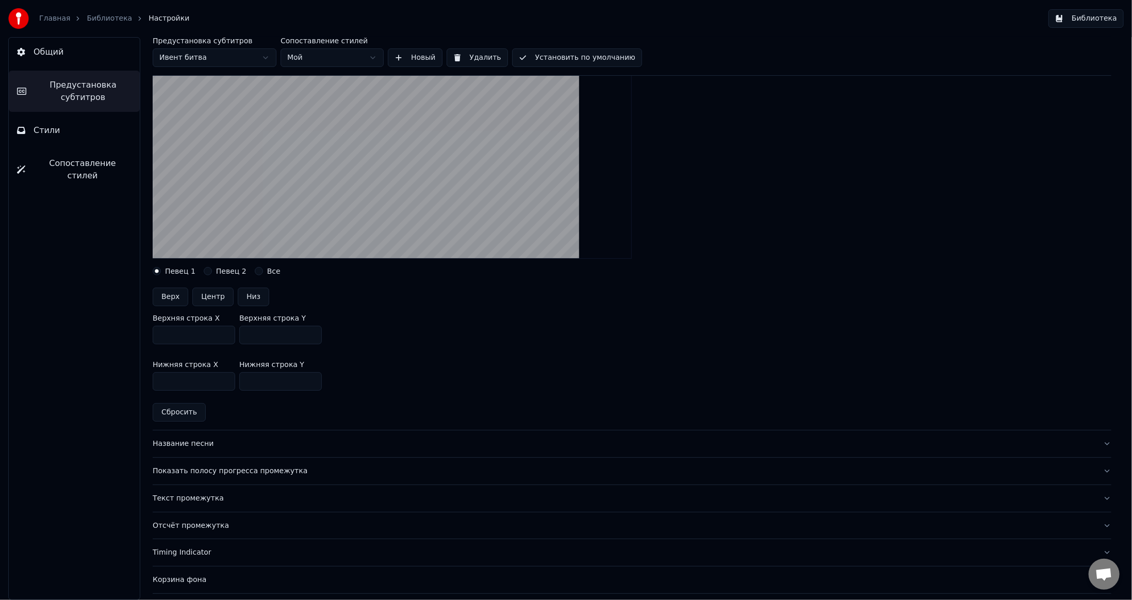
click at [219, 450] on button "Название песни" at bounding box center [632, 444] width 959 height 27
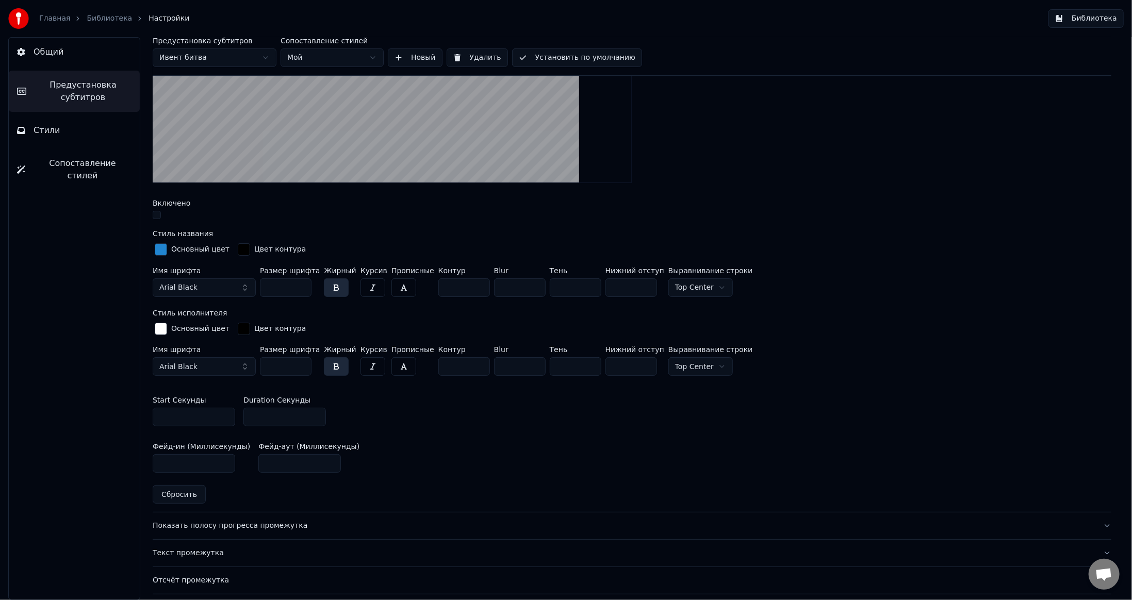
scroll to position [447, 0]
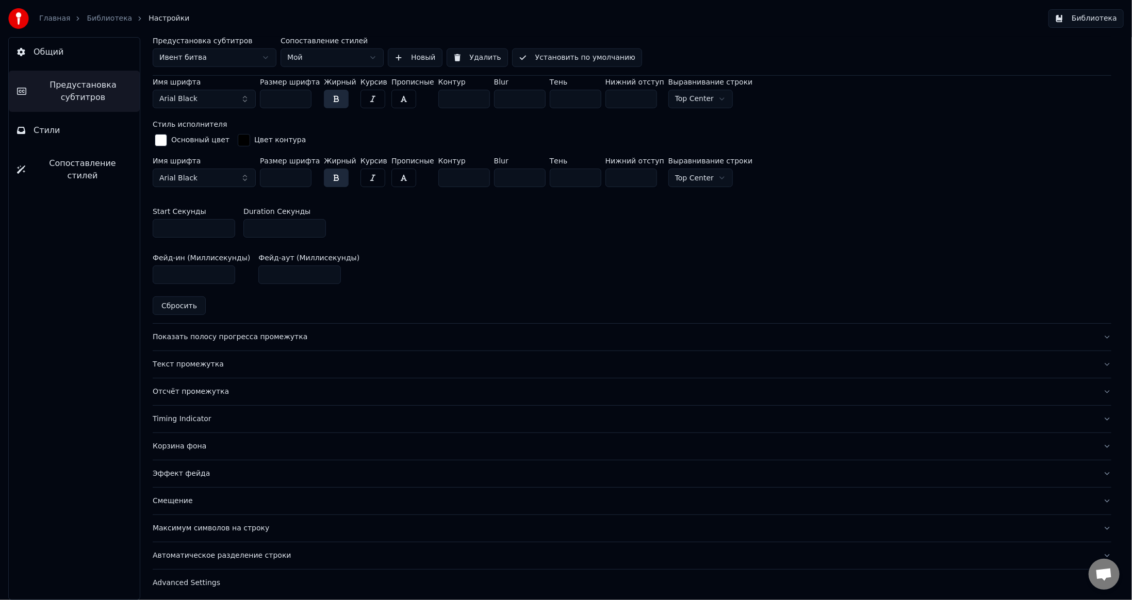
click at [341, 337] on div "Показать полосу прогресса промежутка" at bounding box center [624, 337] width 942 height 10
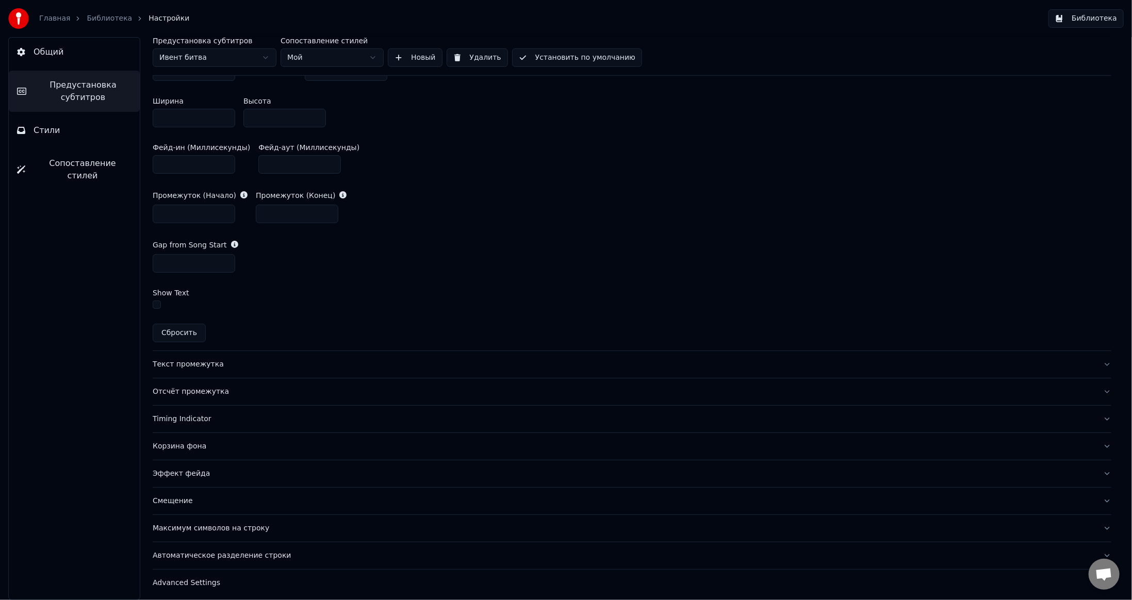
click at [290, 365] on div "Текст промежутка" at bounding box center [624, 364] width 942 height 10
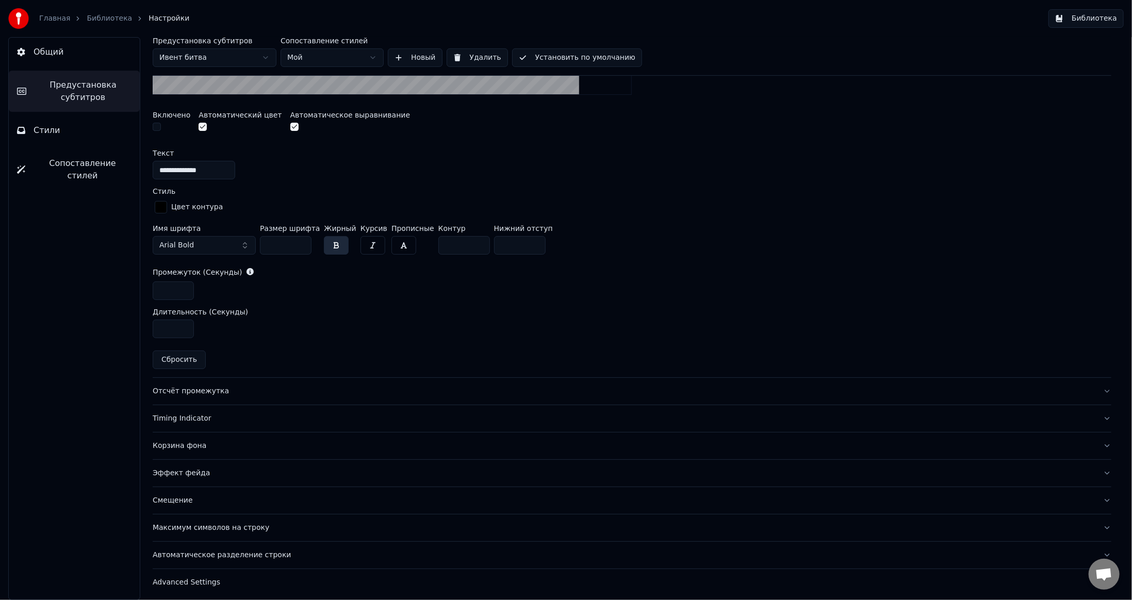
click at [259, 390] on div "Отсчёт промежутка" at bounding box center [624, 391] width 942 height 10
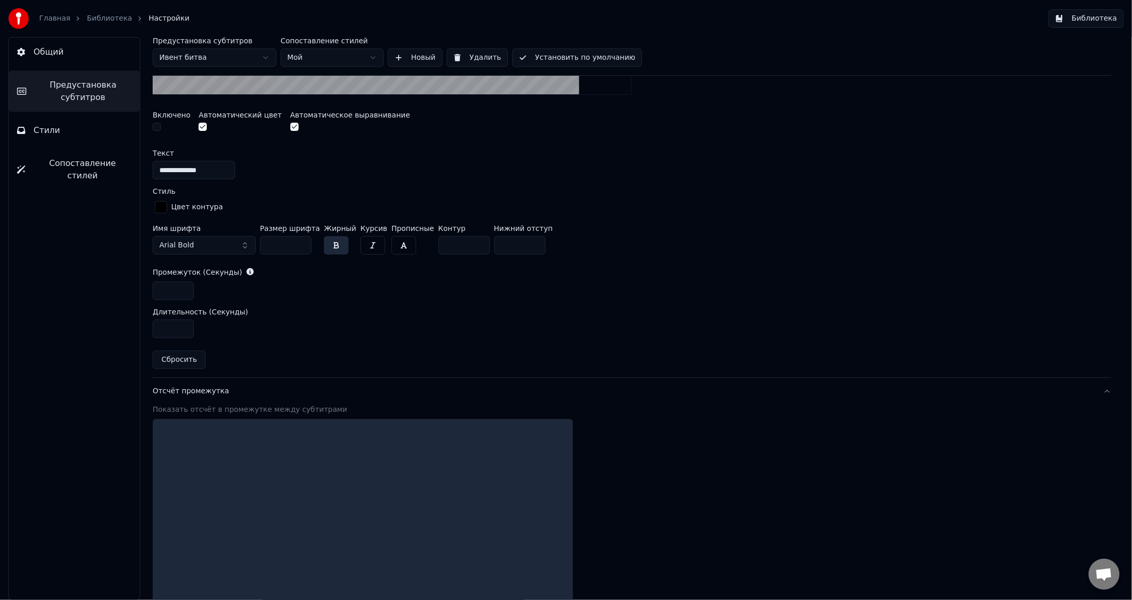
scroll to position [346, 0]
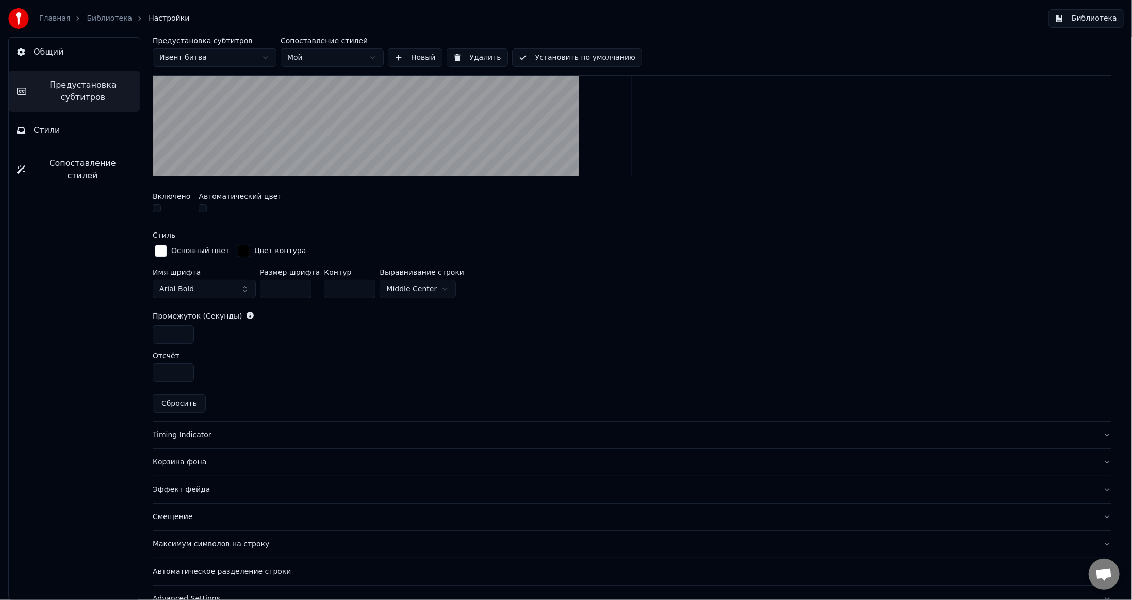
click at [253, 438] on button "Timing Indicator" at bounding box center [632, 435] width 959 height 27
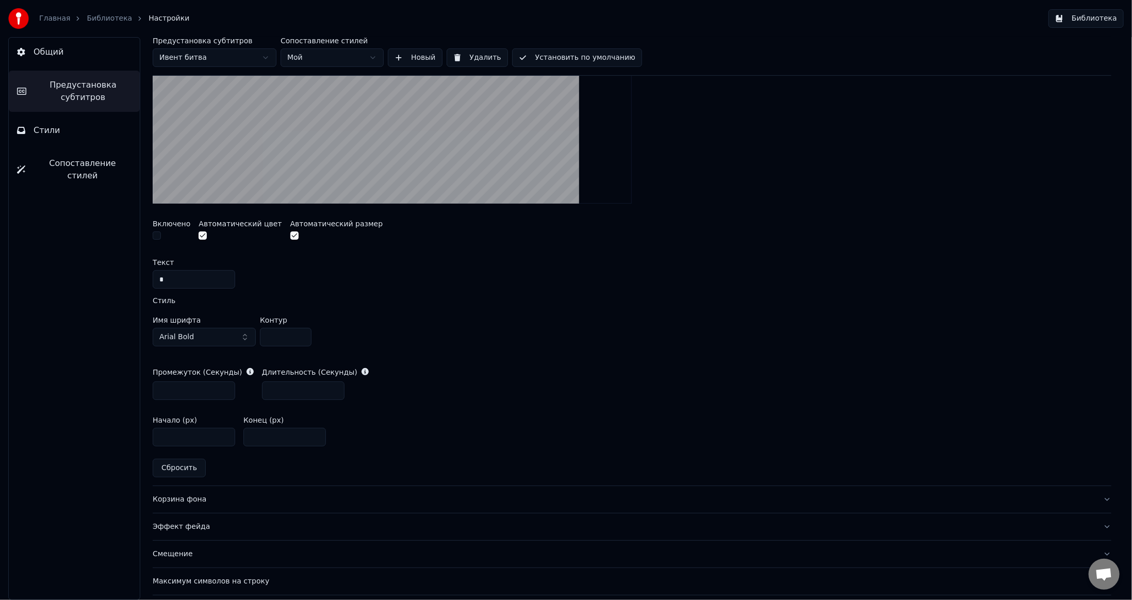
click at [254, 501] on div "Корзина фона" at bounding box center [624, 499] width 942 height 10
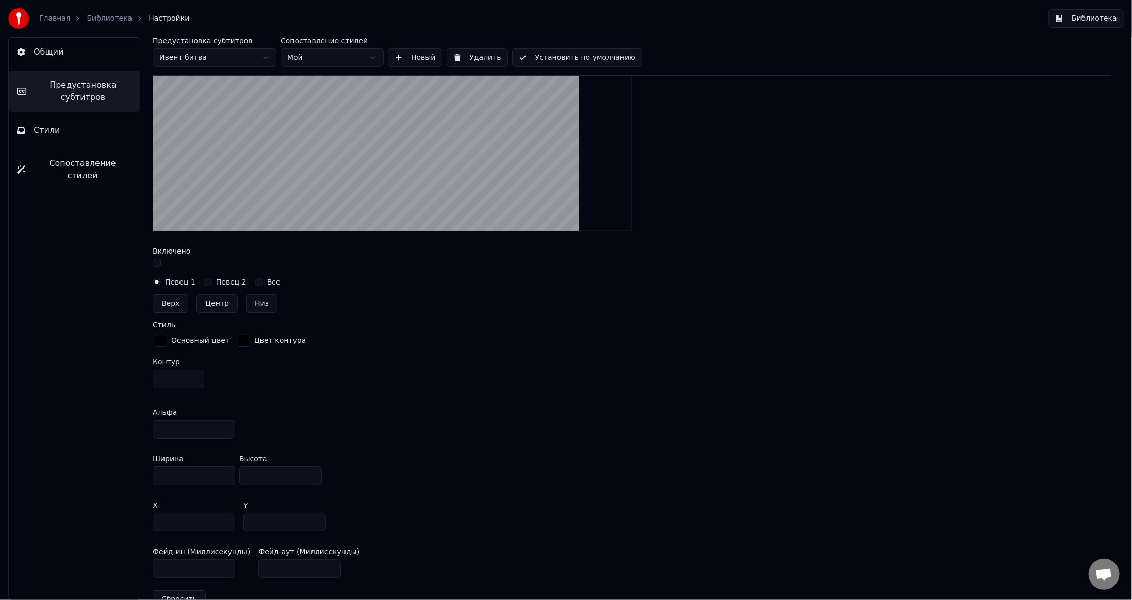
scroll to position [504, 0]
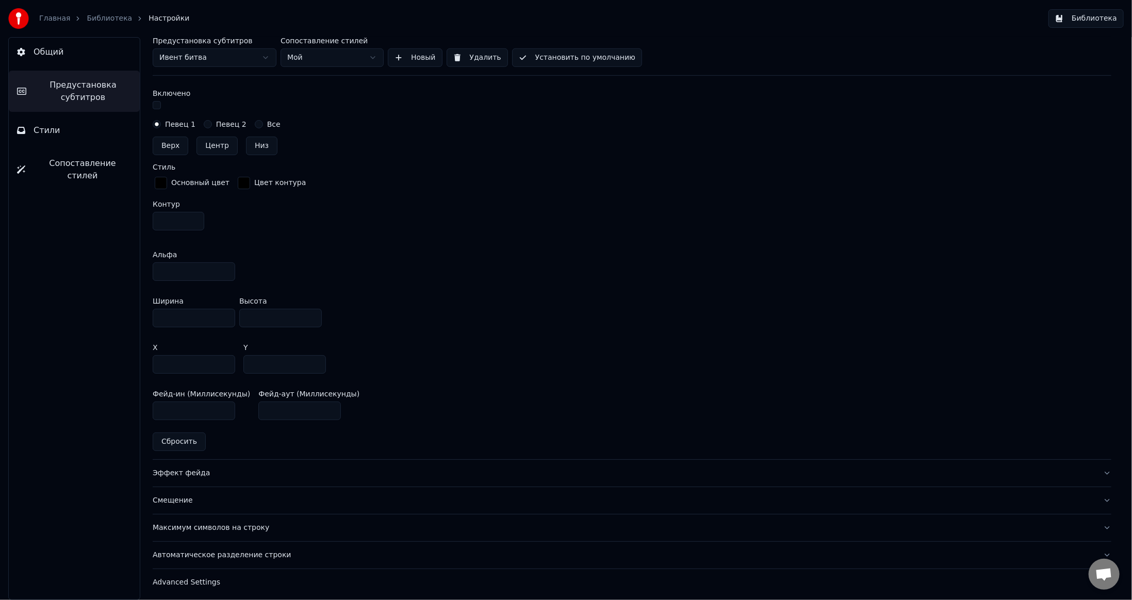
click at [279, 473] on div "Эффект фейда" at bounding box center [624, 473] width 942 height 10
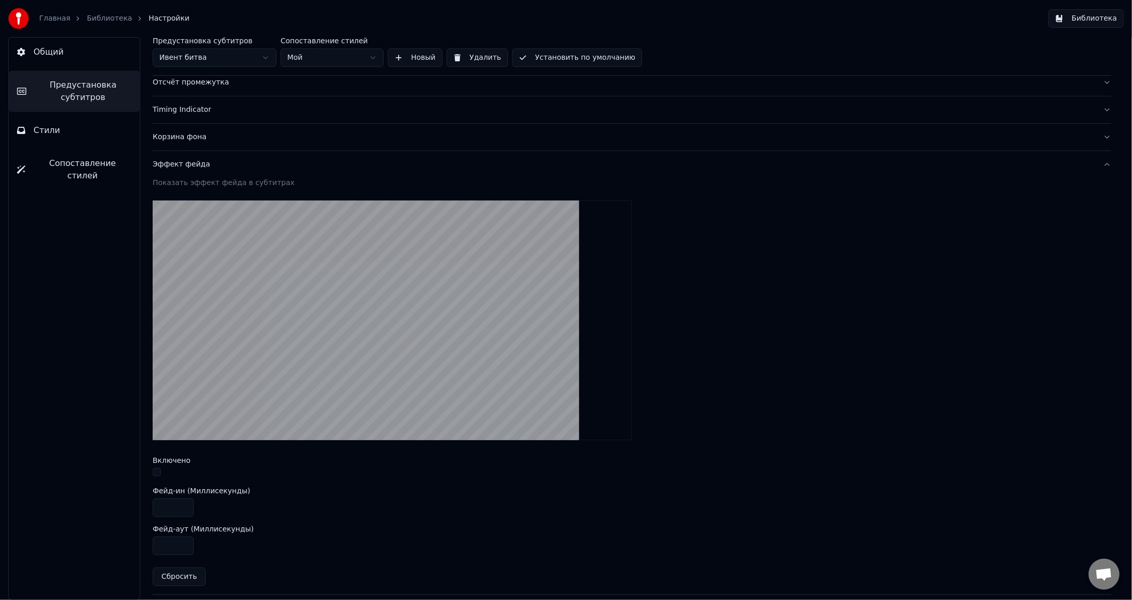
scroll to position [273, 0]
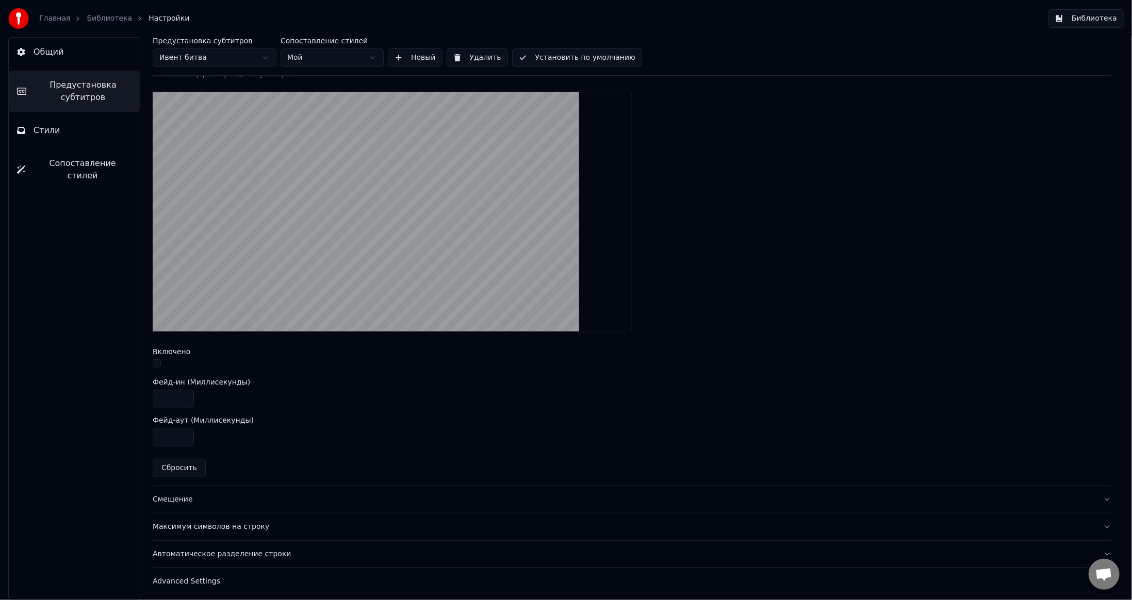
click at [158, 359] on button "button" at bounding box center [157, 363] width 8 height 8
click at [247, 494] on div "Смещение" at bounding box center [624, 499] width 942 height 10
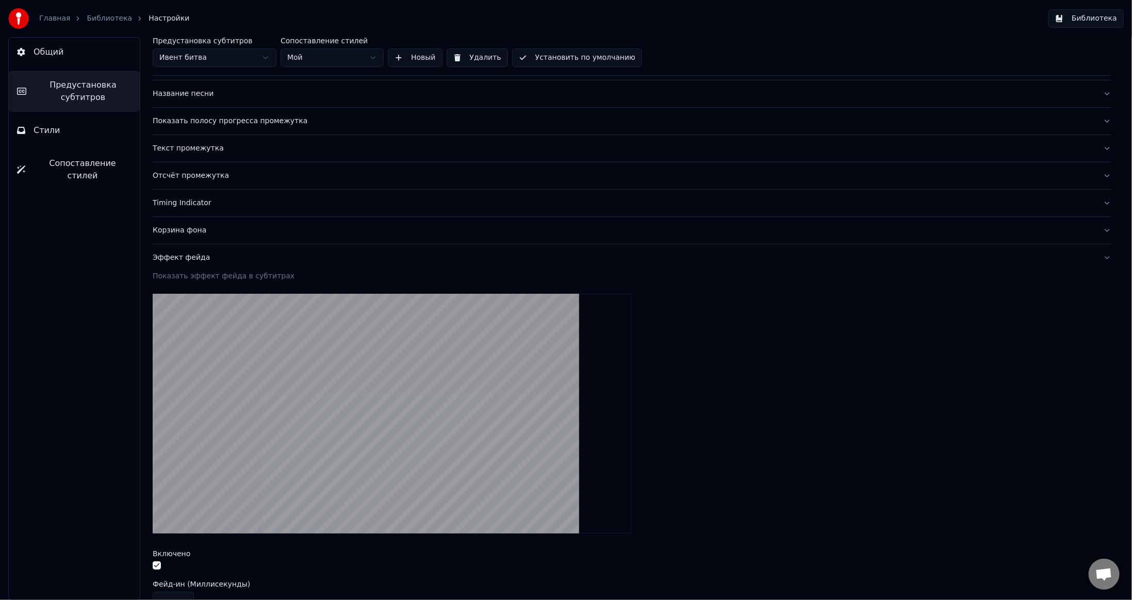
scroll to position [0, 0]
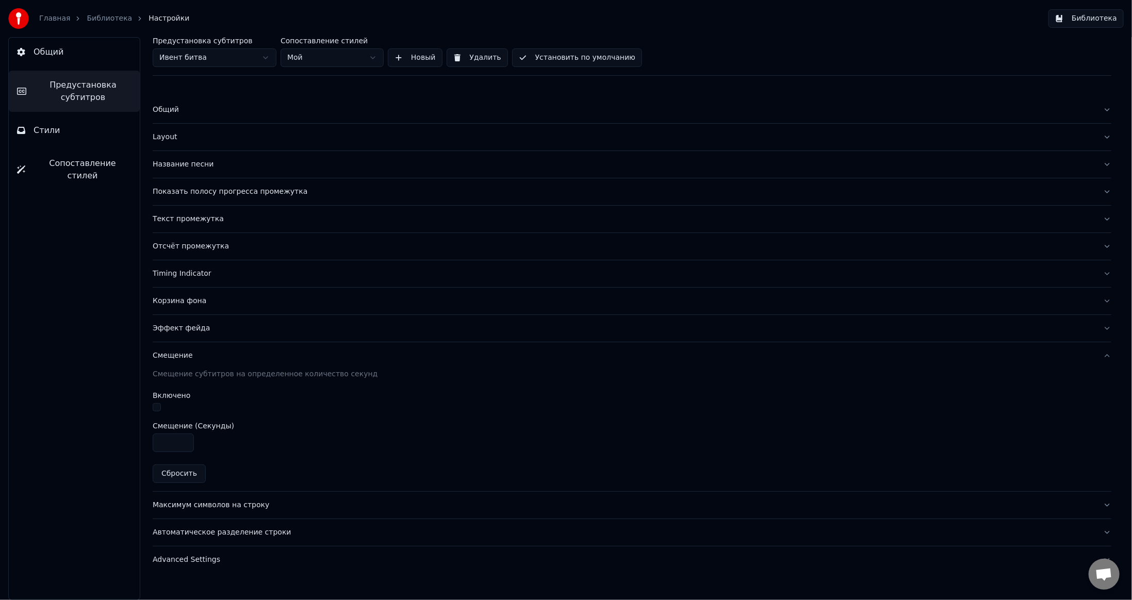
click at [157, 407] on button "button" at bounding box center [157, 407] width 8 height 8
drag, startPoint x: 175, startPoint y: 441, endPoint x: 168, endPoint y: 448, distance: 9.1
click at [168, 448] on input "****" at bounding box center [173, 443] width 41 height 19
type input "****"
click at [307, 502] on div "Максимум символов на строку" at bounding box center [624, 505] width 942 height 10
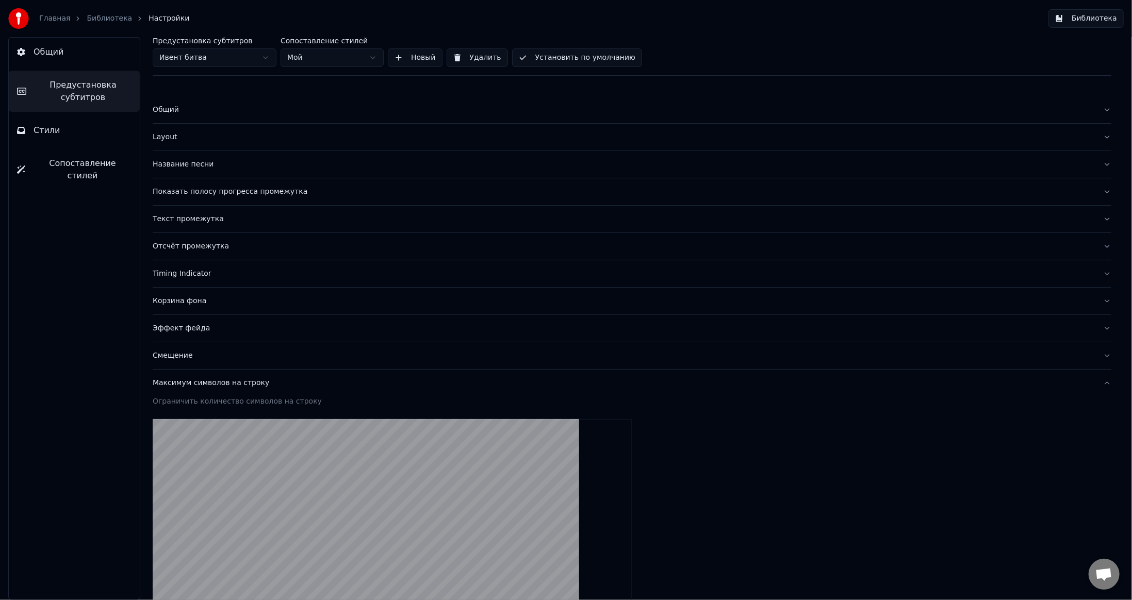
scroll to position [234, 0]
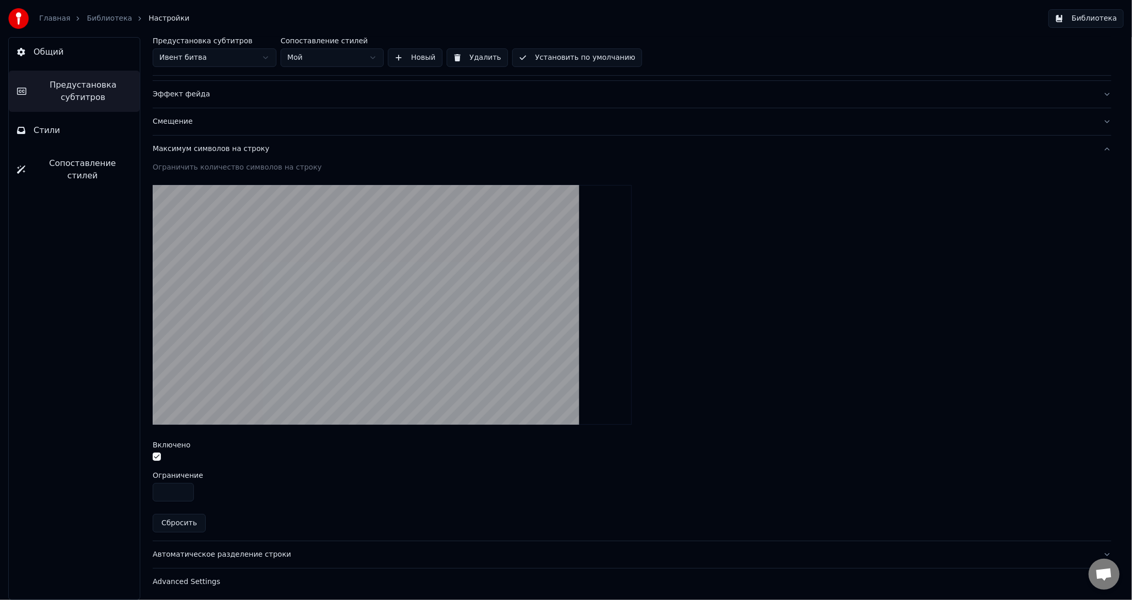
drag, startPoint x: 168, startPoint y: 487, endPoint x: 154, endPoint y: 491, distance: 14.5
click at [154, 491] on input "**" at bounding box center [173, 492] width 41 height 19
type input "**"
click at [311, 550] on div "Автоматическое разделение строки" at bounding box center [624, 555] width 942 height 10
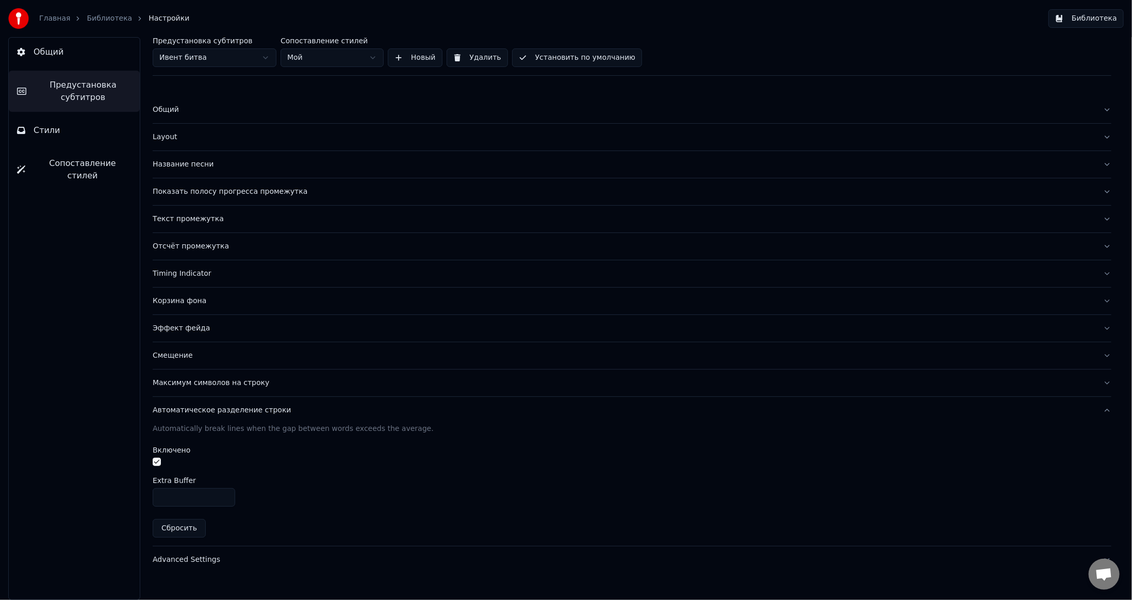
click at [228, 549] on button "Advanced Settings" at bounding box center [632, 560] width 959 height 27
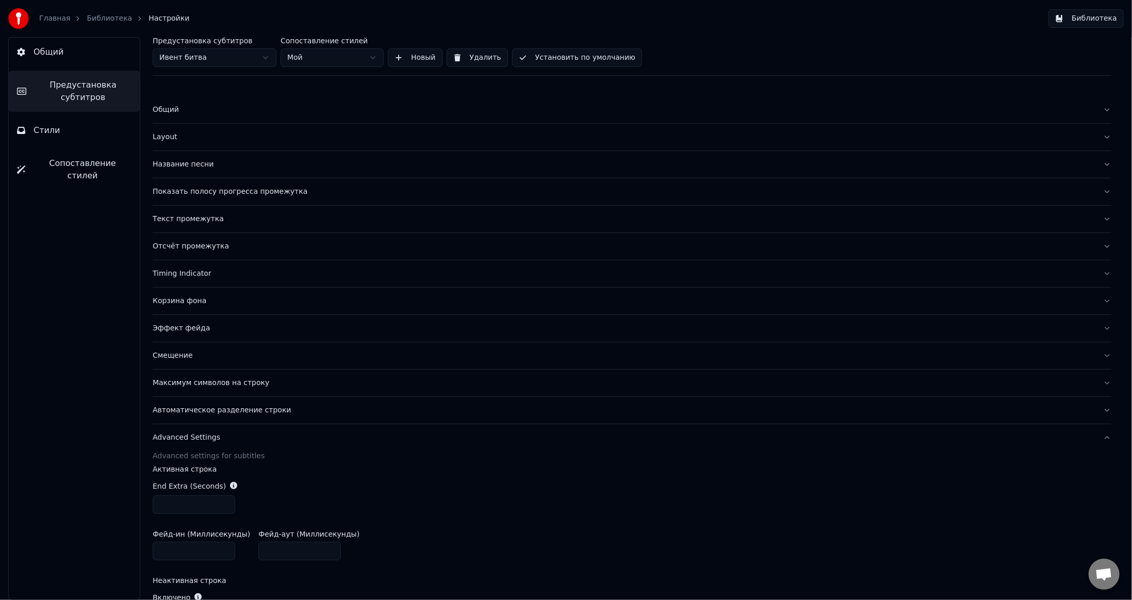
scroll to position [157, 0]
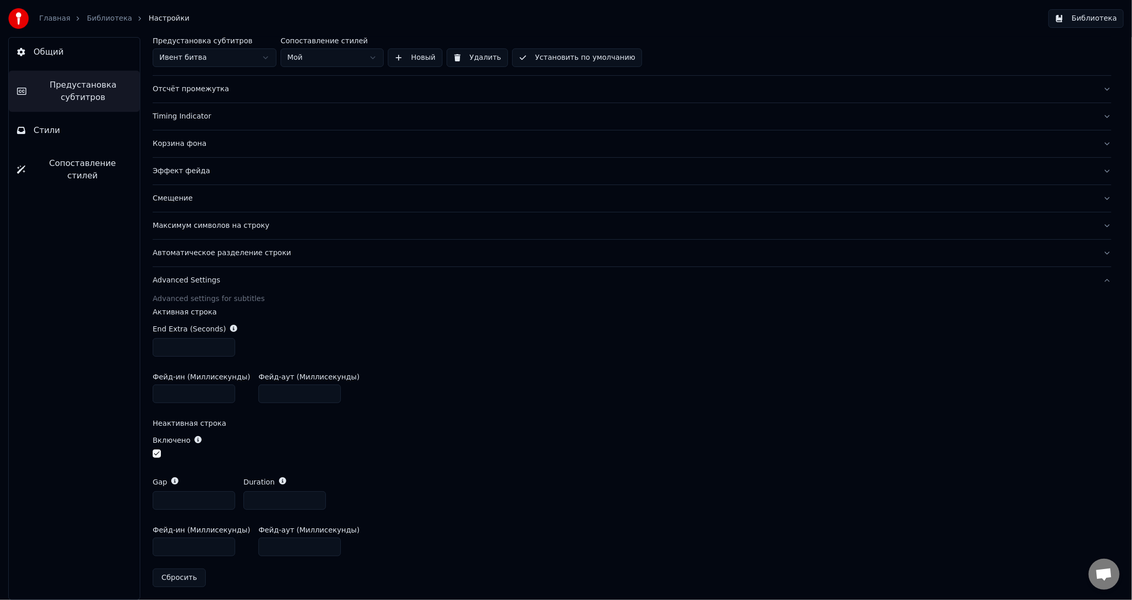
click at [560, 56] on button "Установить по умолчанию" at bounding box center [577, 57] width 130 height 19
click at [1098, 15] on button "Библиотека" at bounding box center [1085, 18] width 75 height 19
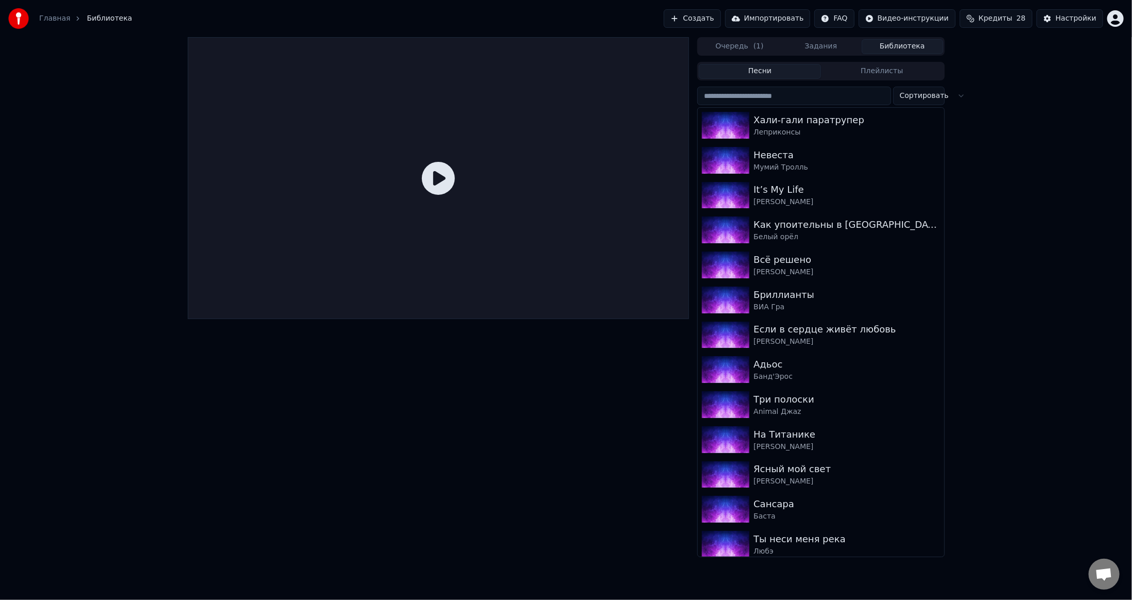
click at [801, 99] on input "search" at bounding box center [793, 96] width 193 height 19
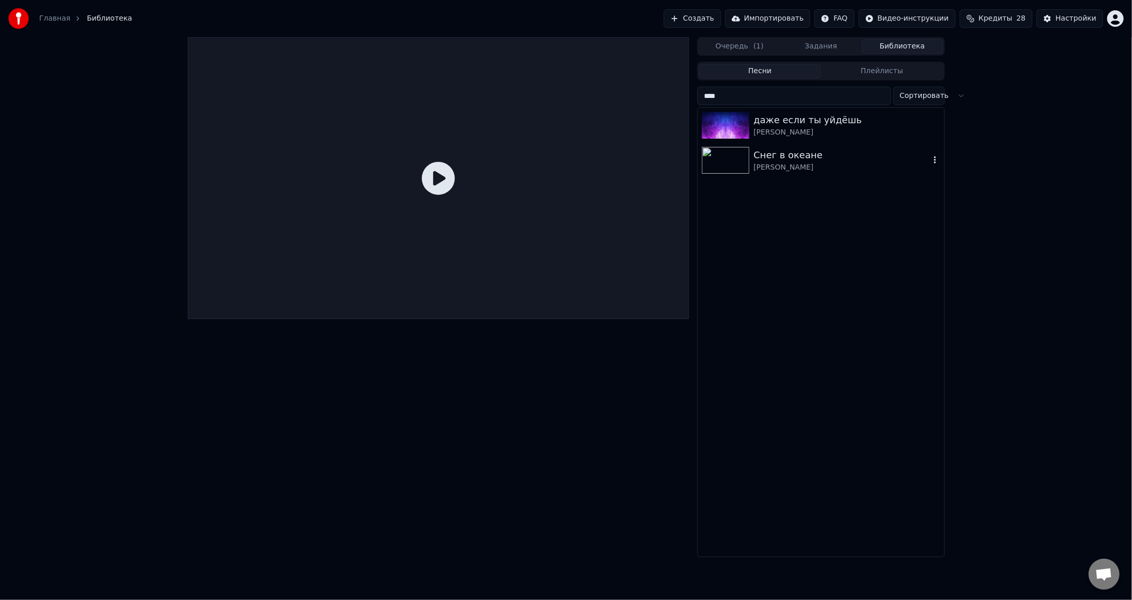
type input "****"
click at [776, 160] on div "Снег в океане" at bounding box center [841, 155] width 176 height 14
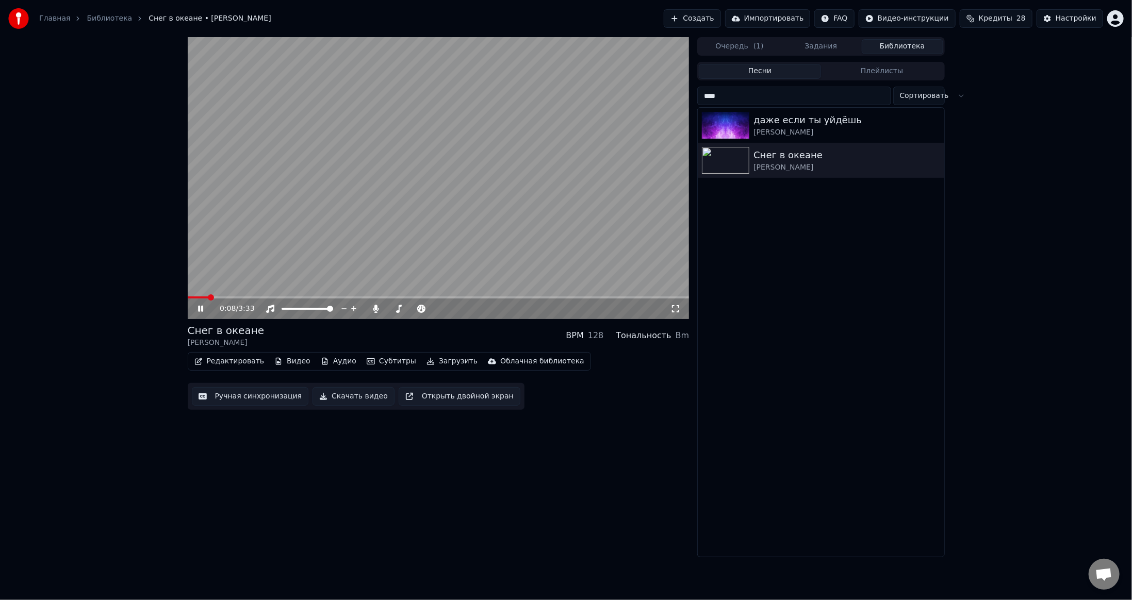
click at [504, 198] on video at bounding box center [439, 178] width 502 height 282
click at [1077, 12] on button "Настройки" at bounding box center [1069, 18] width 67 height 19
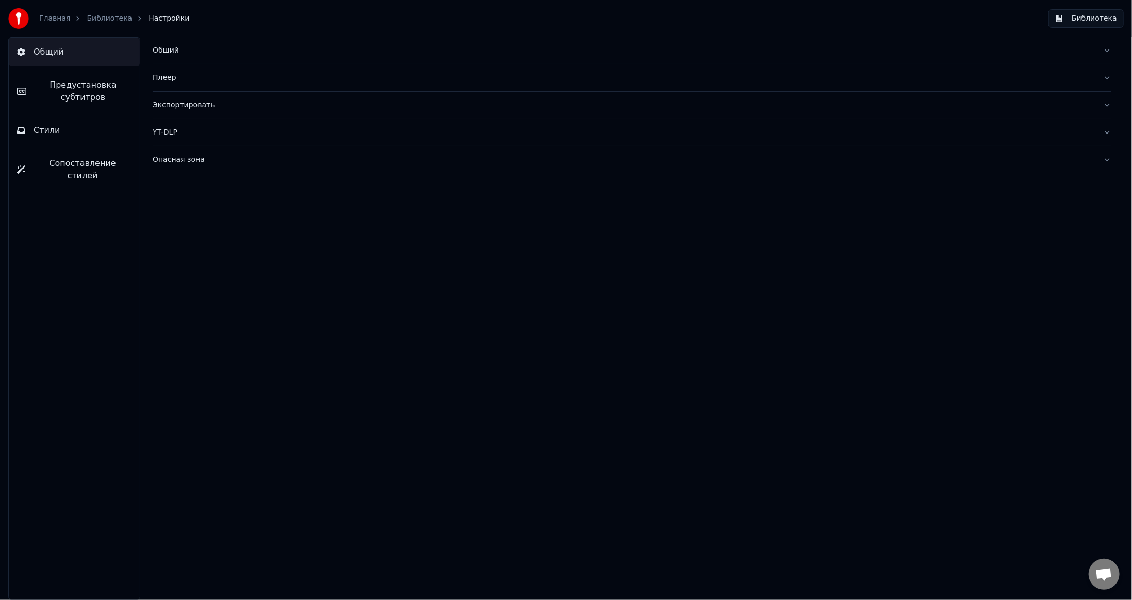
click at [57, 20] on link "Главная" at bounding box center [54, 18] width 31 height 10
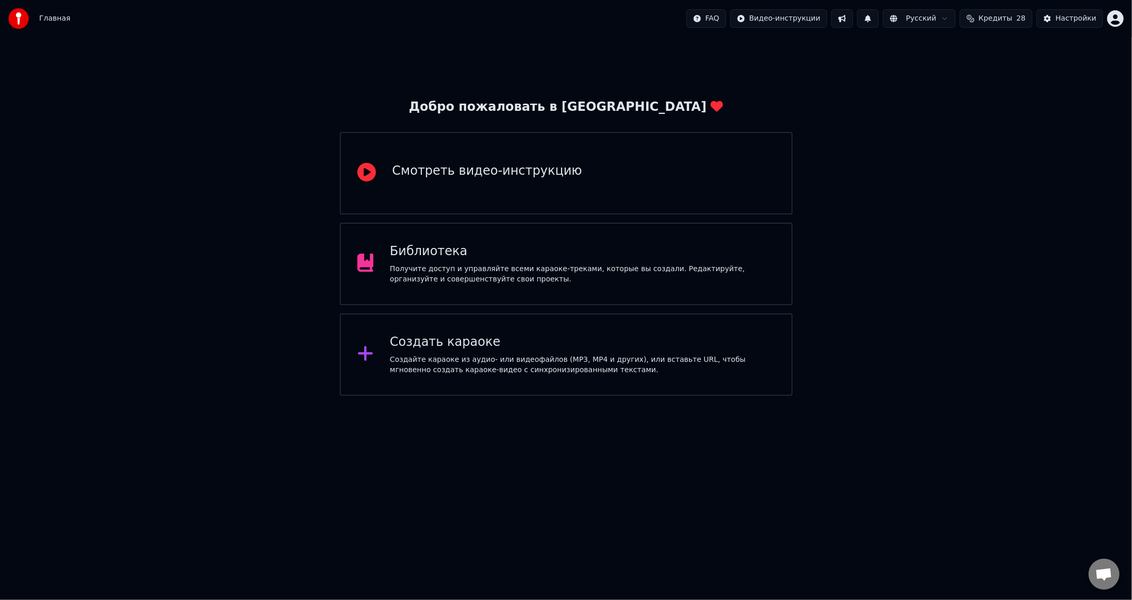
click at [664, 278] on div "Получите доступ и управляйте всеми караоке-треками, которые вы создали. Редакти…" at bounding box center [582, 274] width 385 height 21
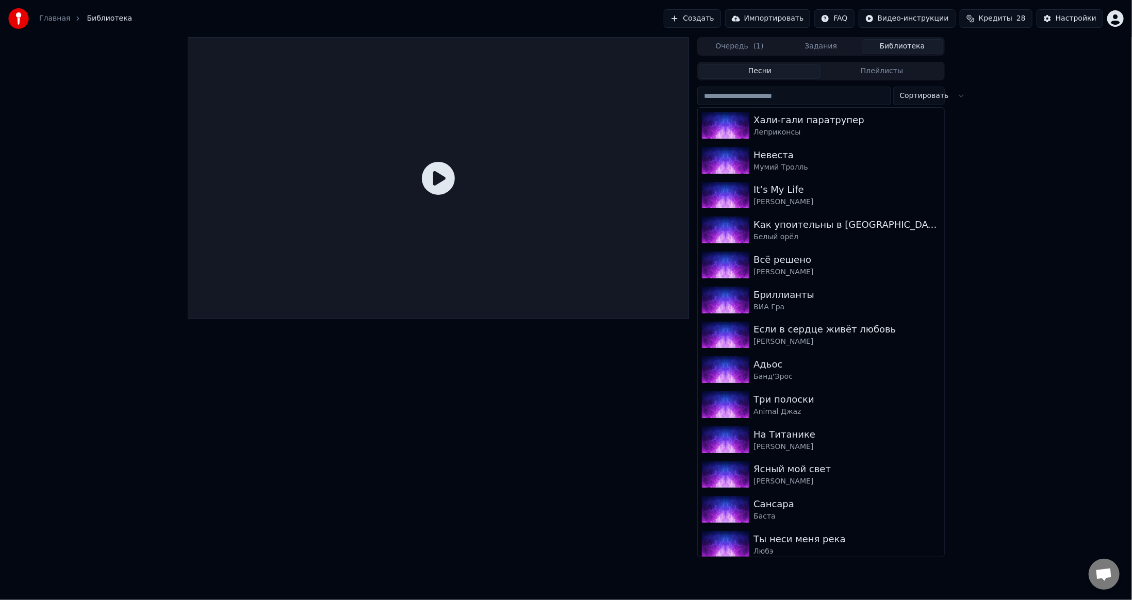
click at [864, 74] on button "Плейлисты" at bounding box center [882, 71] width 122 height 15
click at [764, 71] on button "Песни" at bounding box center [760, 71] width 122 height 15
click at [806, 92] on input "search" at bounding box center [793, 96] width 193 height 19
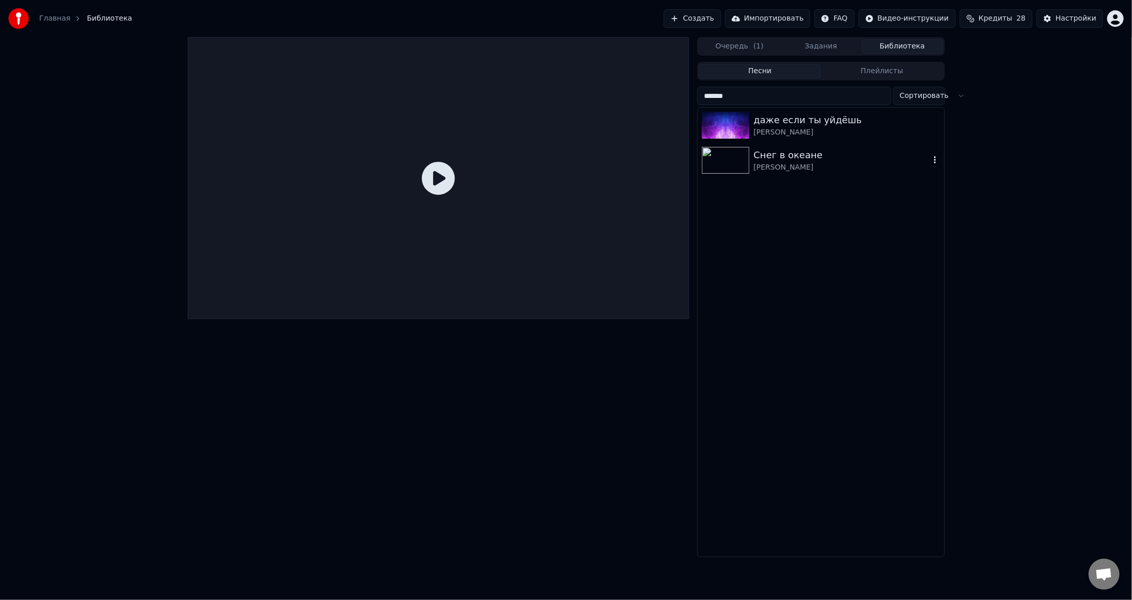
type input "*******"
click at [758, 168] on div "[PERSON_NAME]" at bounding box center [841, 167] width 176 height 10
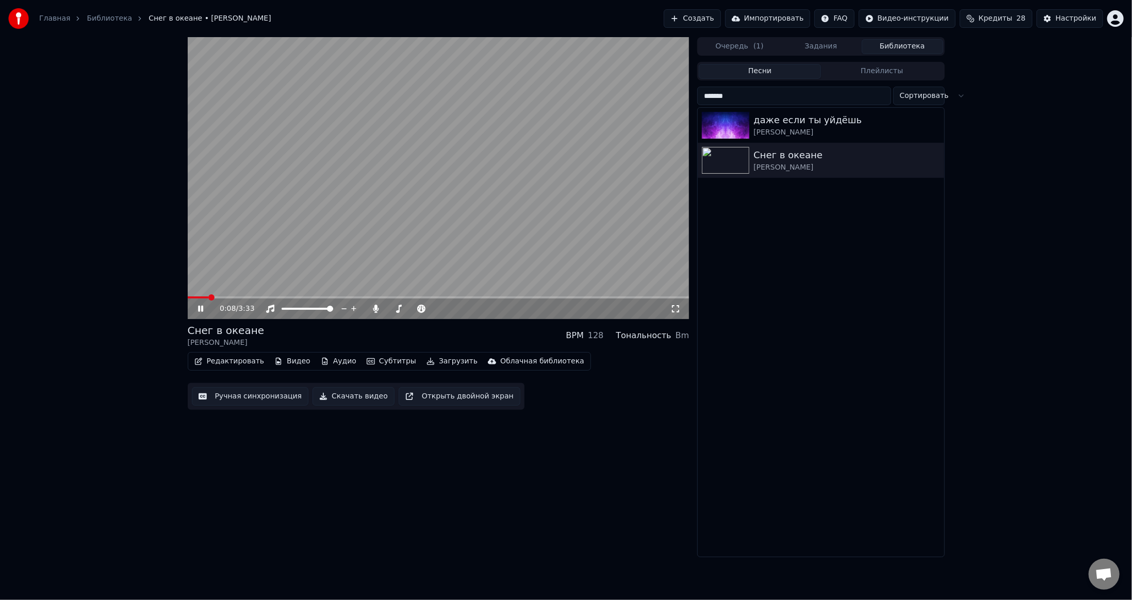
click at [492, 206] on video at bounding box center [439, 178] width 502 height 282
click at [1076, 20] on div "Настройки" at bounding box center [1075, 18] width 41 height 10
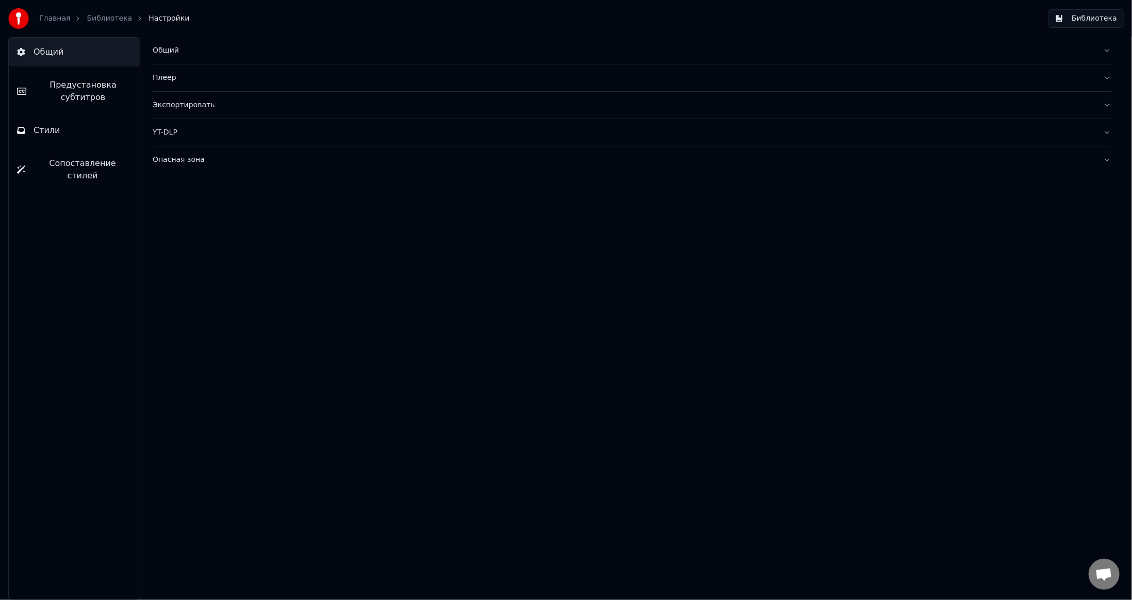
click at [193, 51] on div "Общий" at bounding box center [624, 50] width 942 height 10
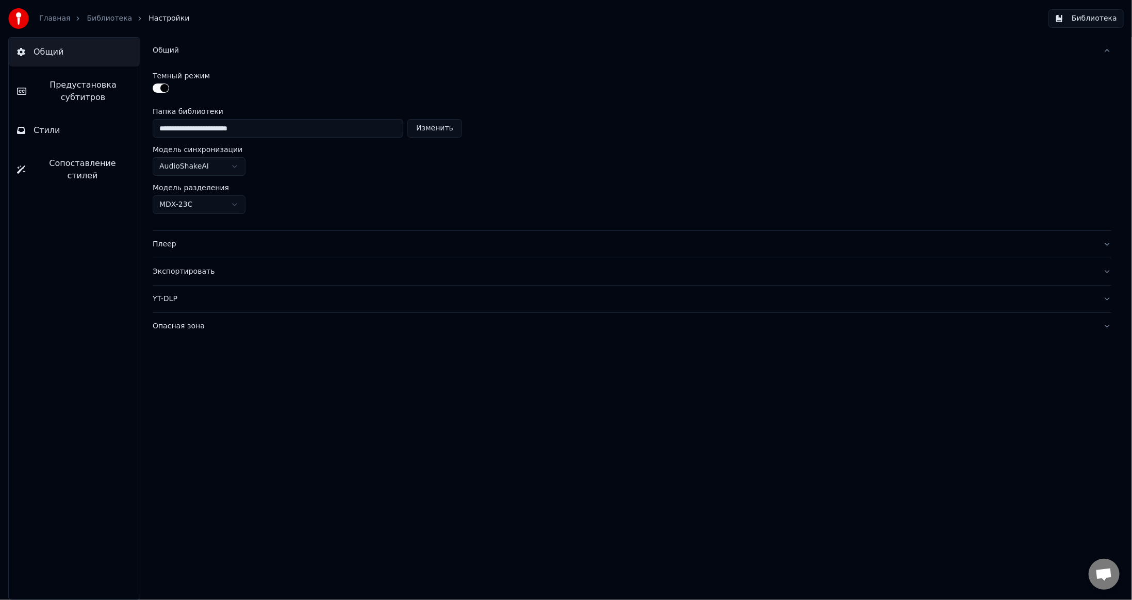
click at [65, 88] on span "Предустановка субтитров" at bounding box center [83, 91] width 97 height 25
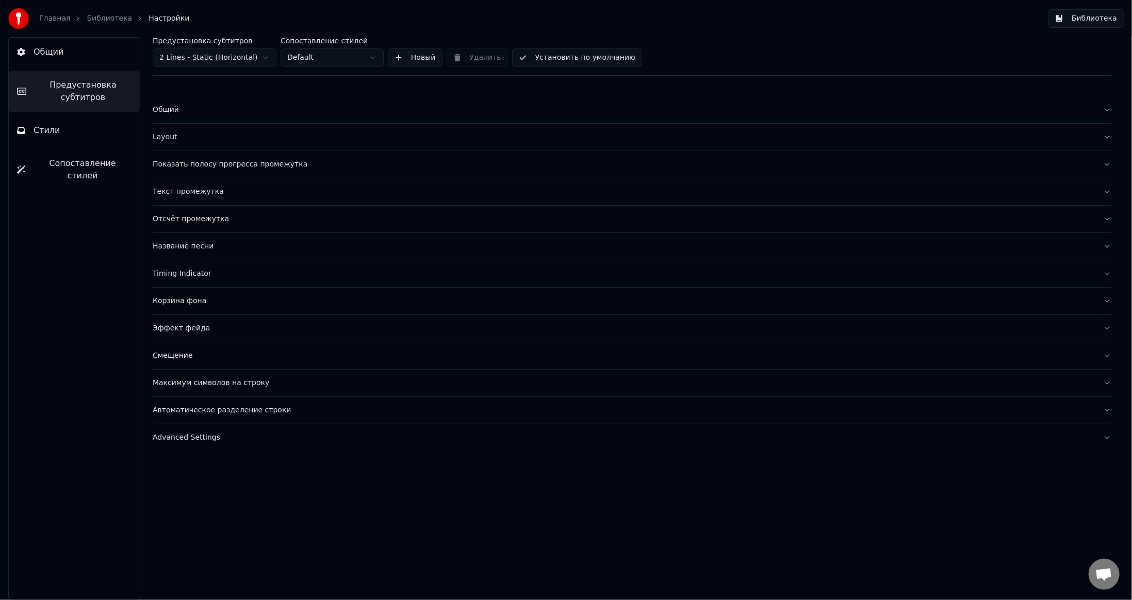
click at [191, 61] on html "Главная Библиотека Настройки Библиотека Общий Предустановка субтитров Стили Соп…" at bounding box center [566, 300] width 1132 height 600
click at [313, 56] on html "Главная Библиотека Настройки Библиотека Общий Предустановка субтитров Стили Соп…" at bounding box center [566, 300] width 1132 height 600
click at [213, 324] on div "Эффект фейда" at bounding box center [624, 328] width 942 height 10
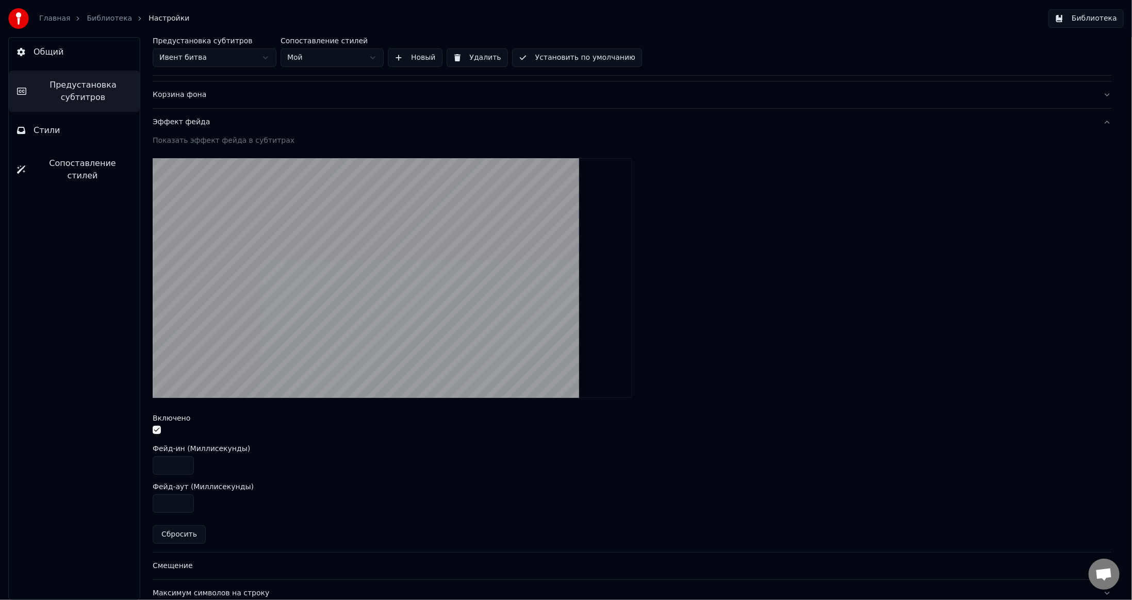
scroll to position [258, 0]
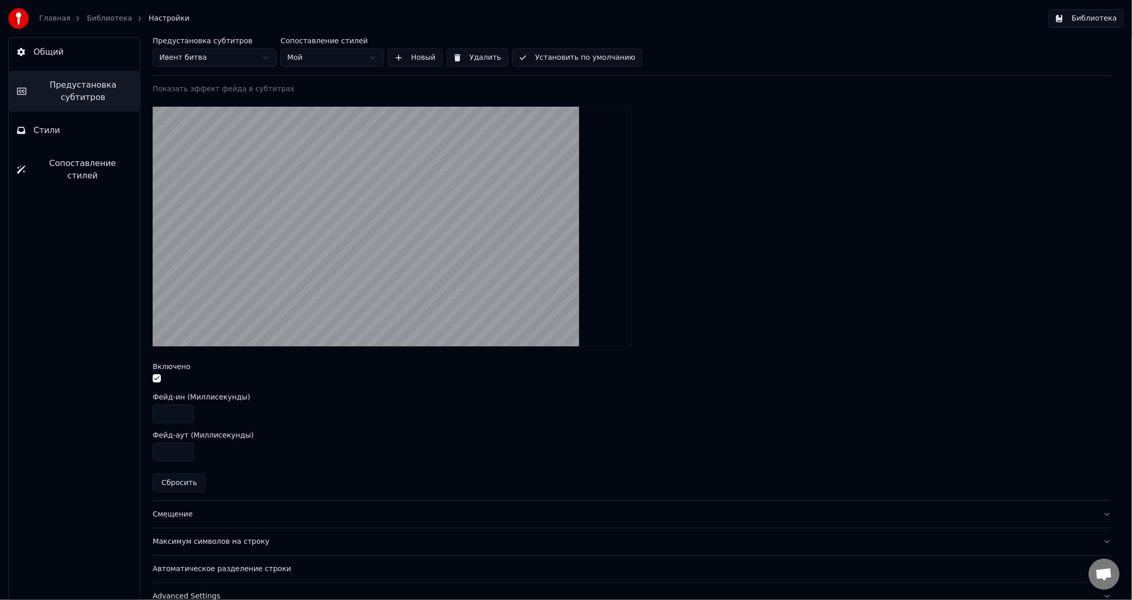
click at [159, 379] on button "button" at bounding box center [157, 378] width 8 height 8
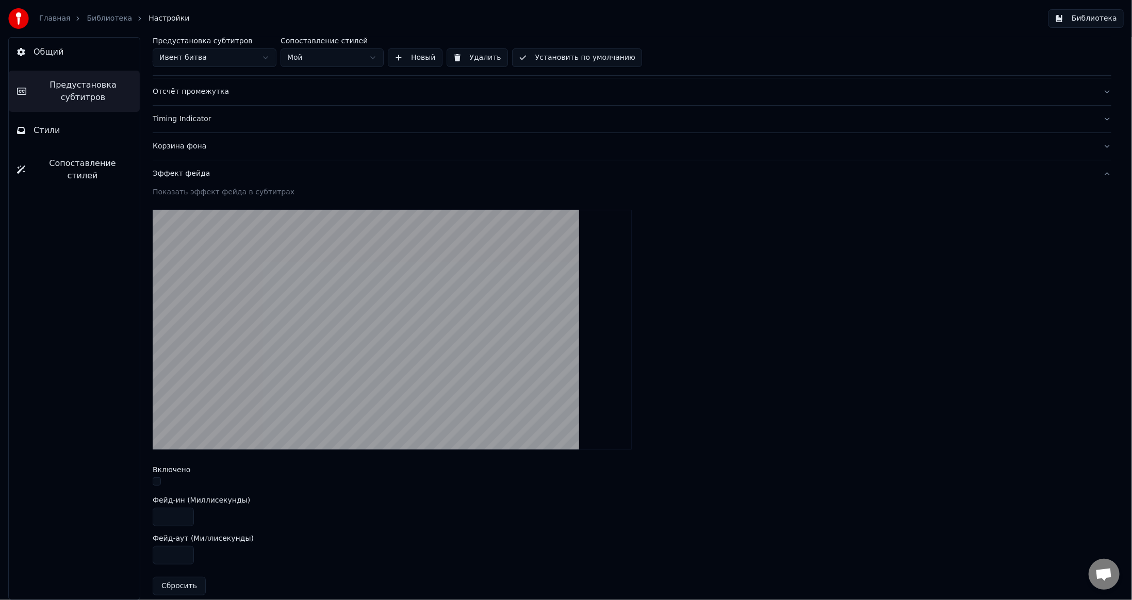
scroll to position [103, 0]
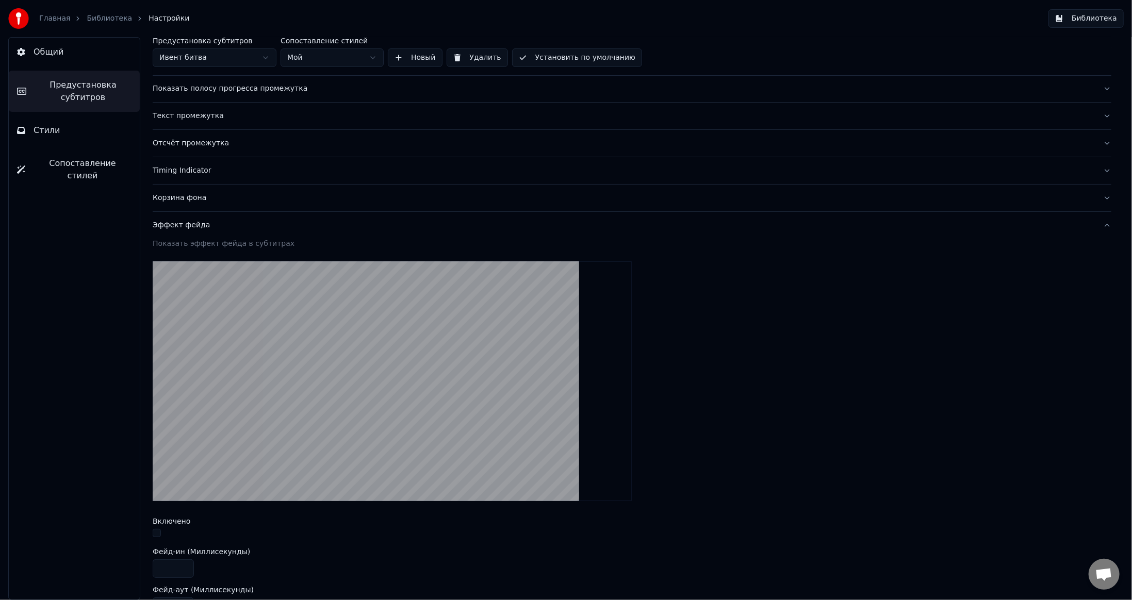
click at [287, 230] on button "Эффект фейда" at bounding box center [632, 225] width 959 height 27
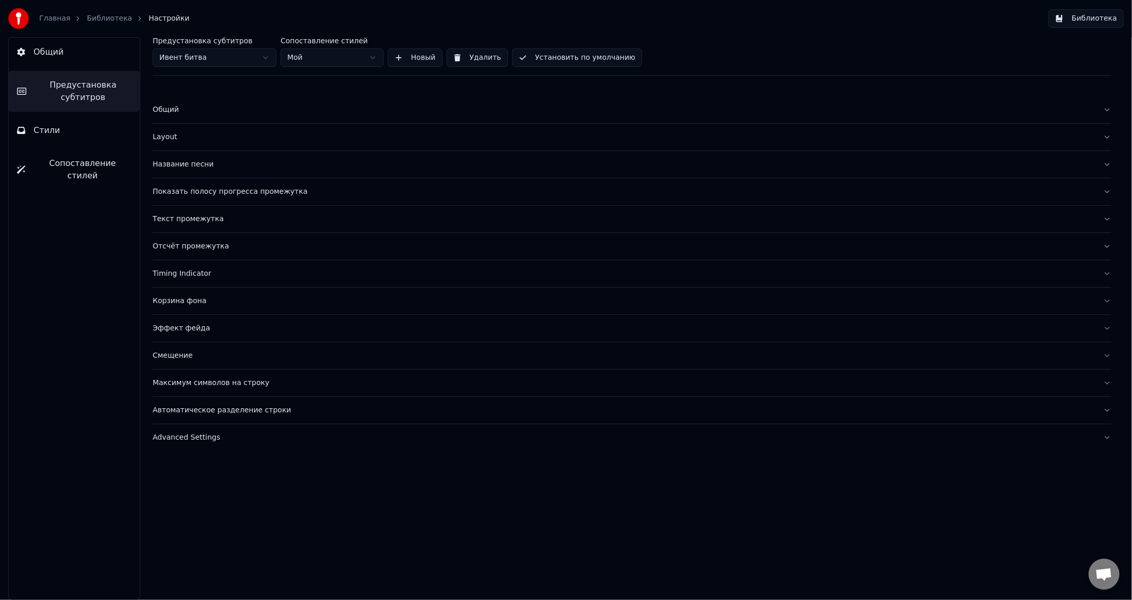
click at [255, 378] on div "Максимум символов на строку" at bounding box center [624, 383] width 942 height 10
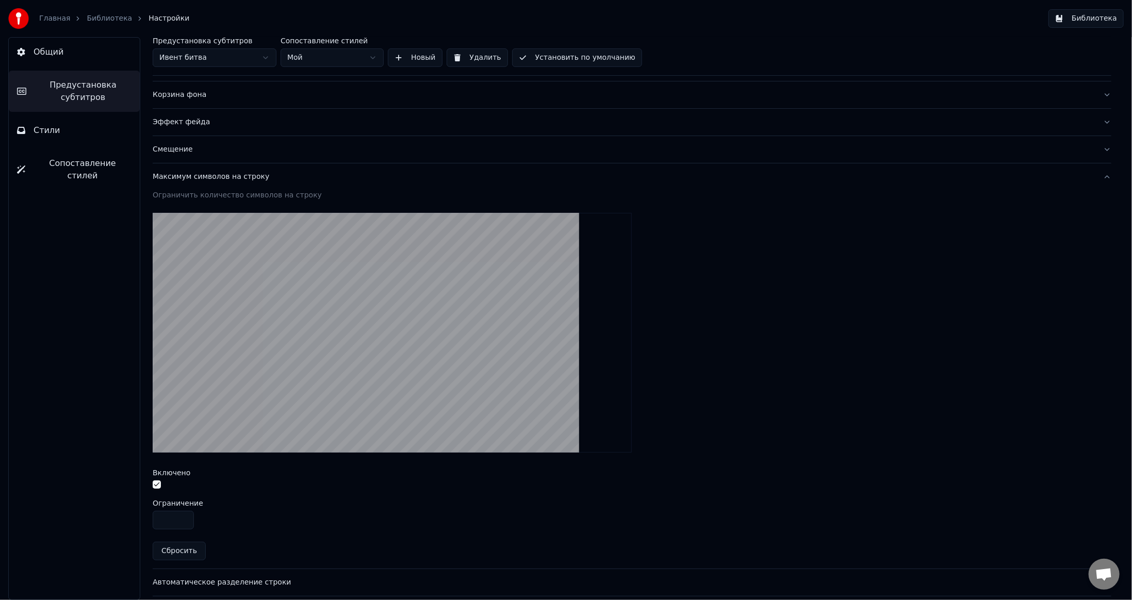
scroll to position [234, 0]
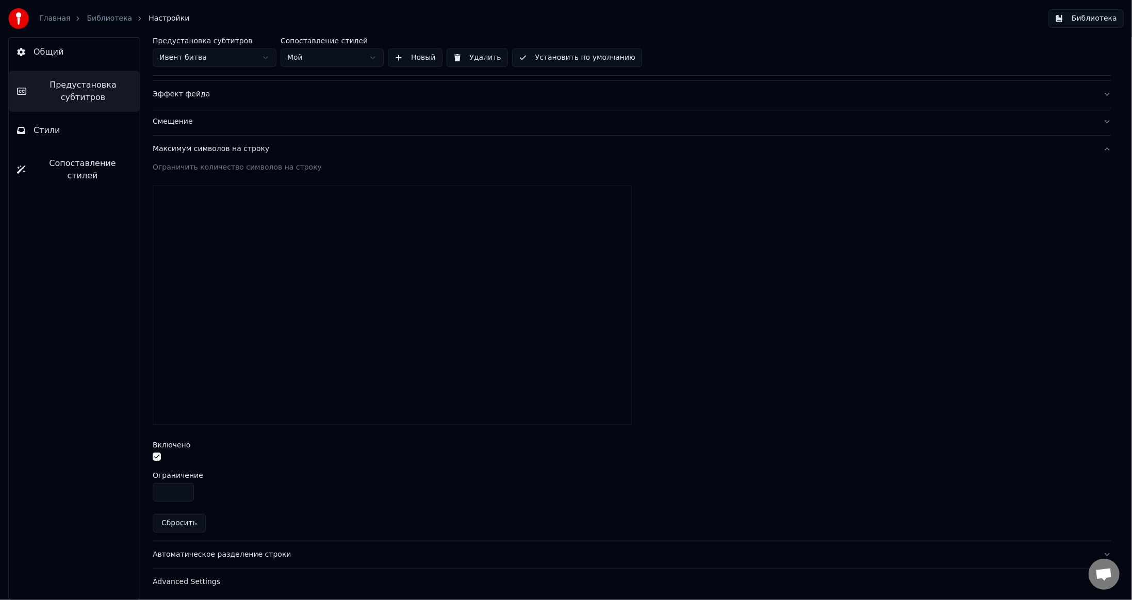
drag, startPoint x: 180, startPoint y: 487, endPoint x: 165, endPoint y: 487, distance: 15.5
click at [165, 487] on input "**" at bounding box center [173, 492] width 41 height 19
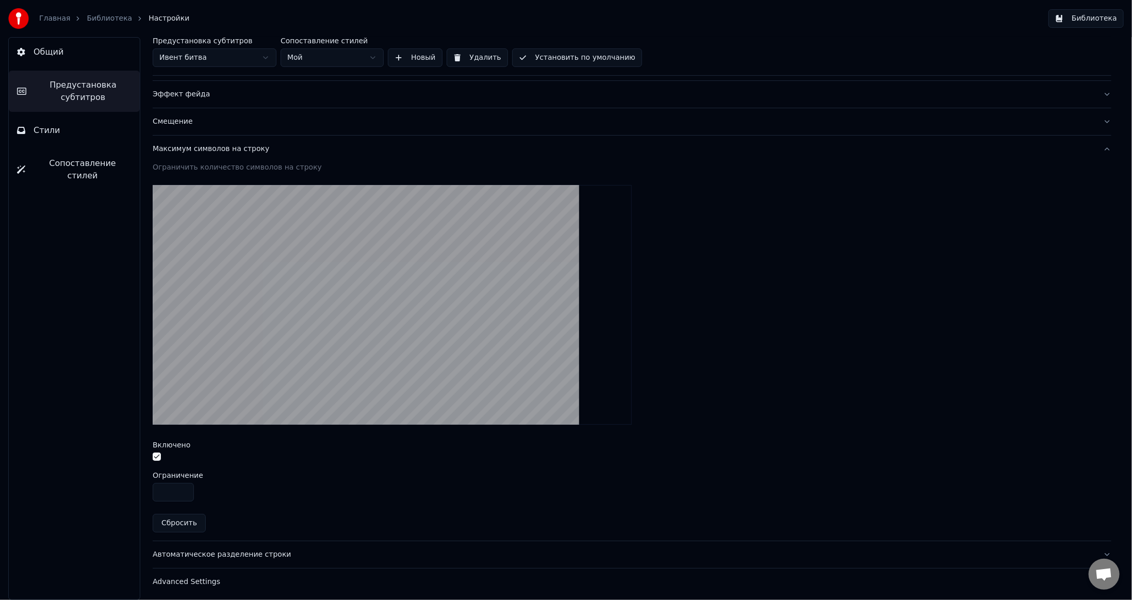
drag, startPoint x: 171, startPoint y: 489, endPoint x: 141, endPoint y: 490, distance: 30.4
click at [141, 490] on div "Предустановка субтитров Ивент битва Сопоставление стилей Мой Новый Удалить Уста…" at bounding box center [632, 318] width 1000 height 563
type input "**"
click at [577, 61] on button "Установить по умолчанию" at bounding box center [577, 57] width 130 height 19
click at [536, 60] on button "Готово" at bounding box center [540, 57] width 56 height 19
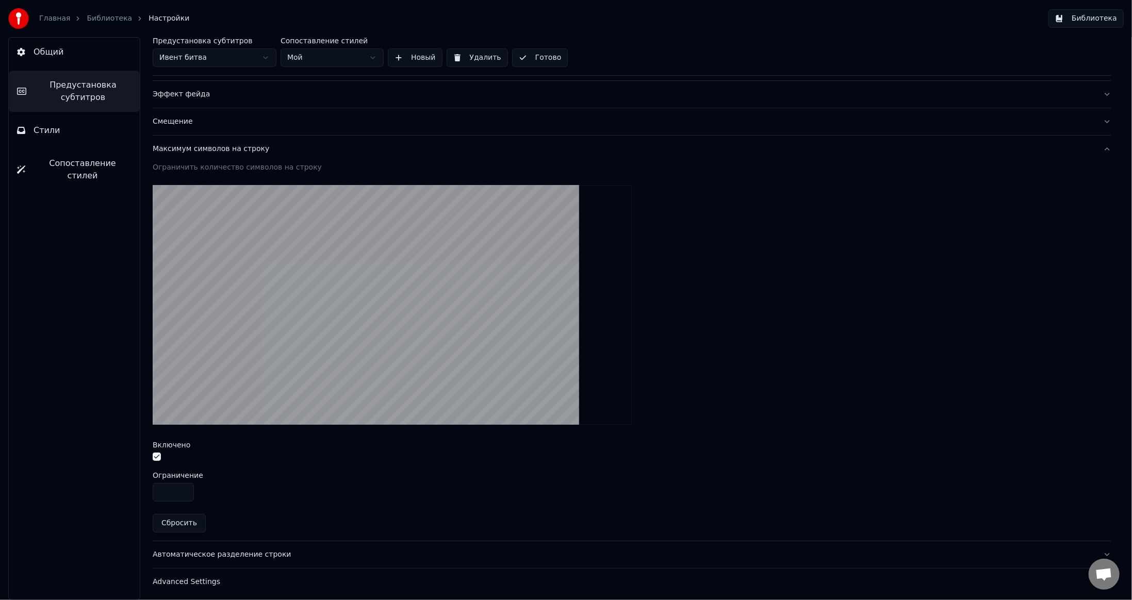
click at [539, 62] on button "Готово" at bounding box center [540, 57] width 56 height 19
click at [1071, 20] on button "Библиотека" at bounding box center [1085, 18] width 75 height 19
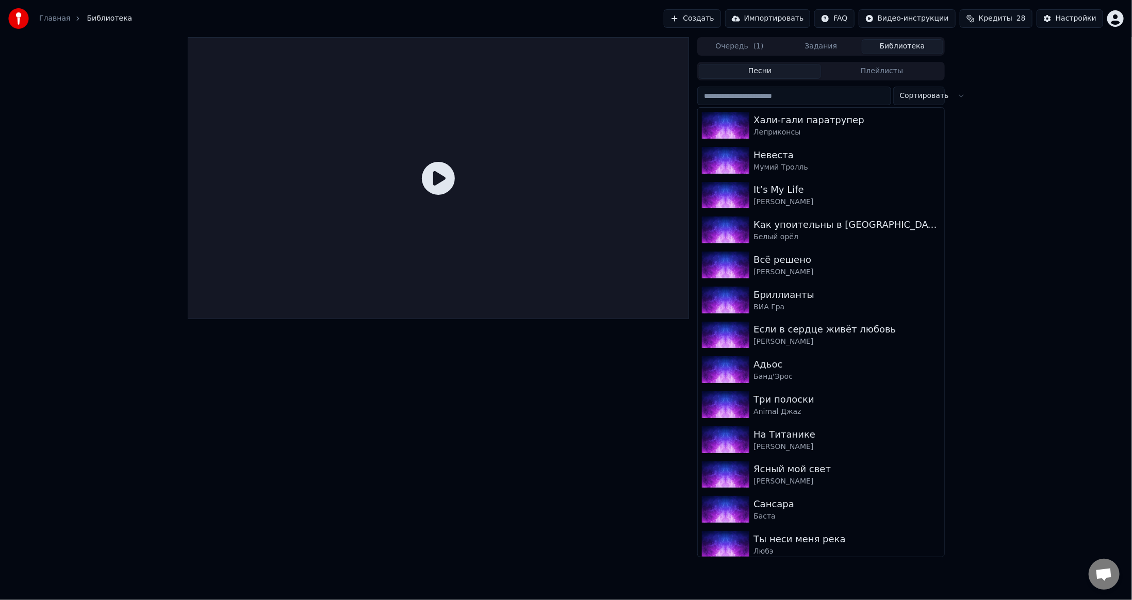
click at [775, 93] on input "search" at bounding box center [793, 96] width 193 height 19
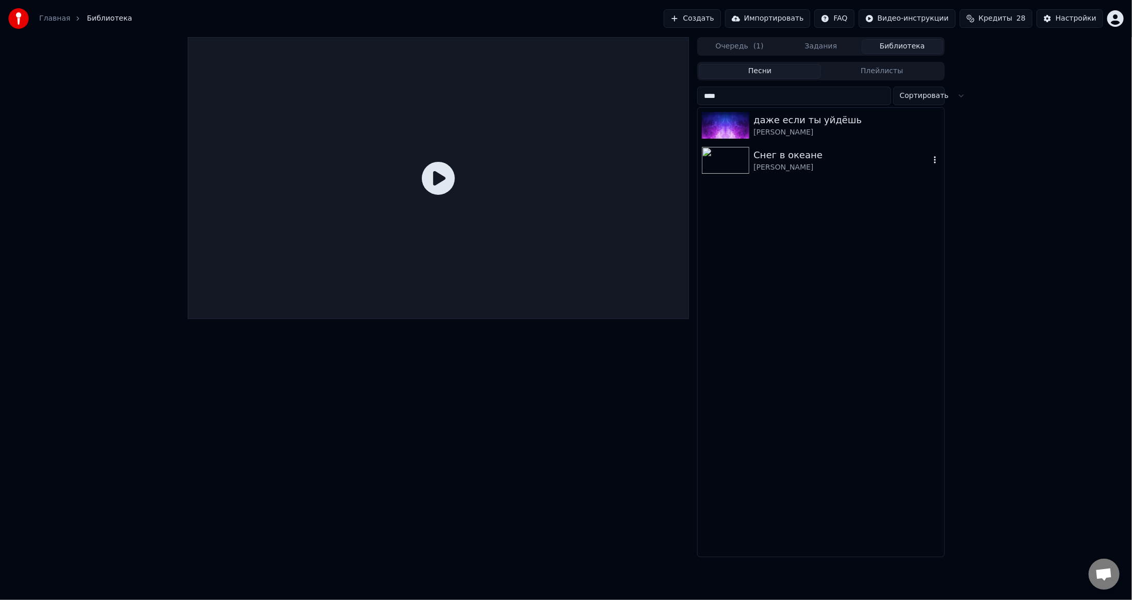
type input "****"
click at [739, 155] on img at bounding box center [725, 160] width 47 height 27
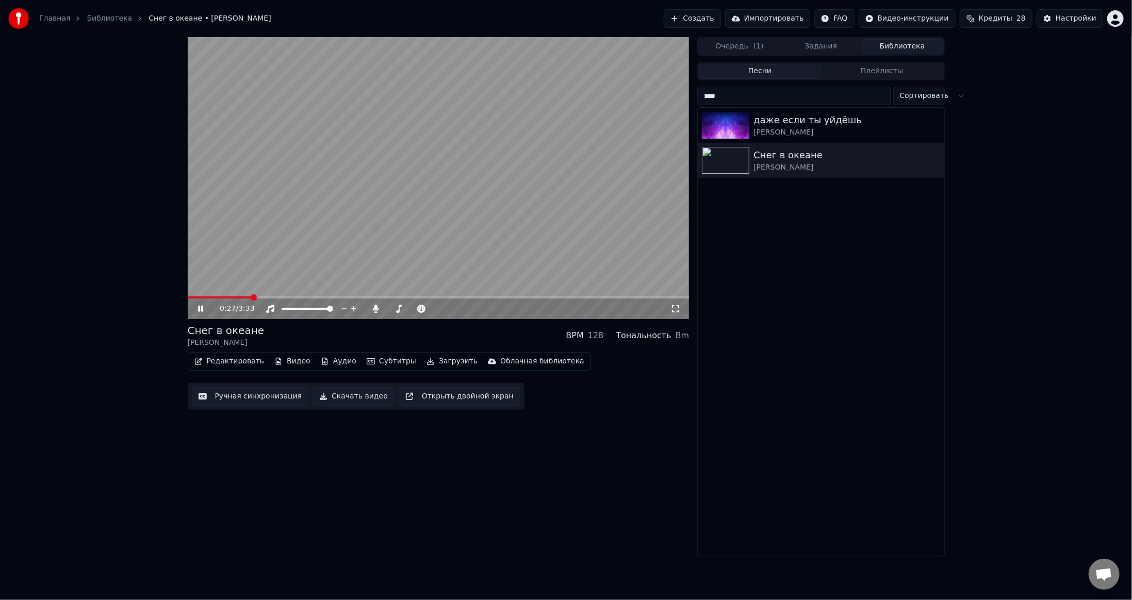
click at [488, 210] on video at bounding box center [439, 178] width 502 height 282
click at [1077, 19] on div "Настройки" at bounding box center [1075, 18] width 41 height 10
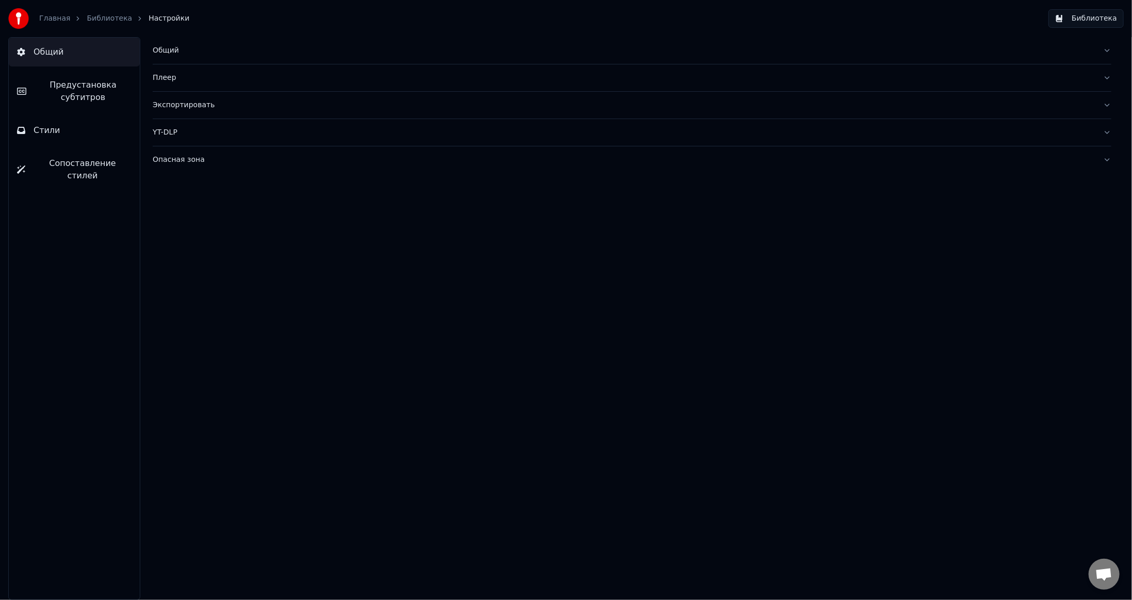
click at [49, 102] on span "Предустановка субтитров" at bounding box center [83, 91] width 97 height 25
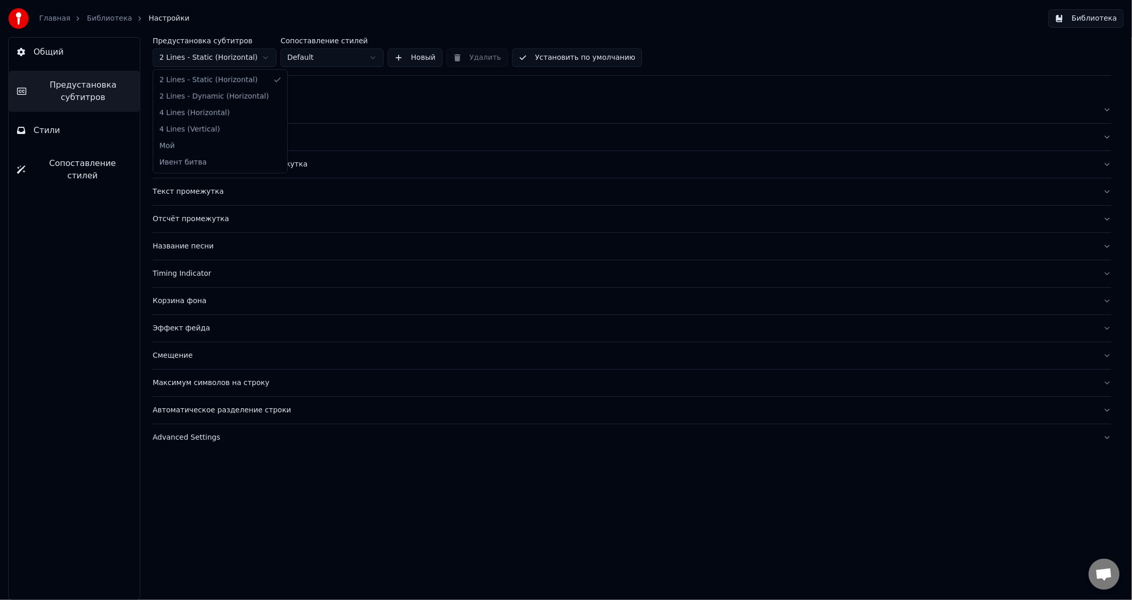
click at [202, 54] on html "Главная Библиотека Настройки Библиотека Общий Предустановка субтитров Стили Соп…" at bounding box center [566, 300] width 1132 height 600
click at [312, 53] on html "Главная Библиотека Настройки Библиотека Общий Предустановка субтитров Стили Соп…" at bounding box center [566, 300] width 1132 height 600
click at [229, 326] on div "Эффект фейда" at bounding box center [624, 328] width 942 height 10
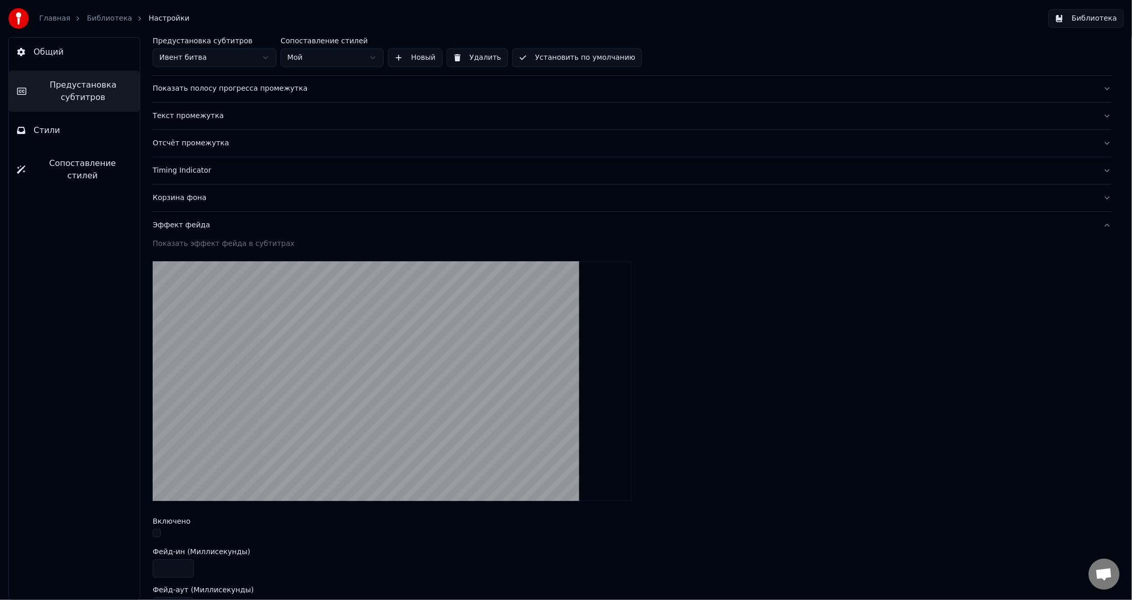
scroll to position [258, 0]
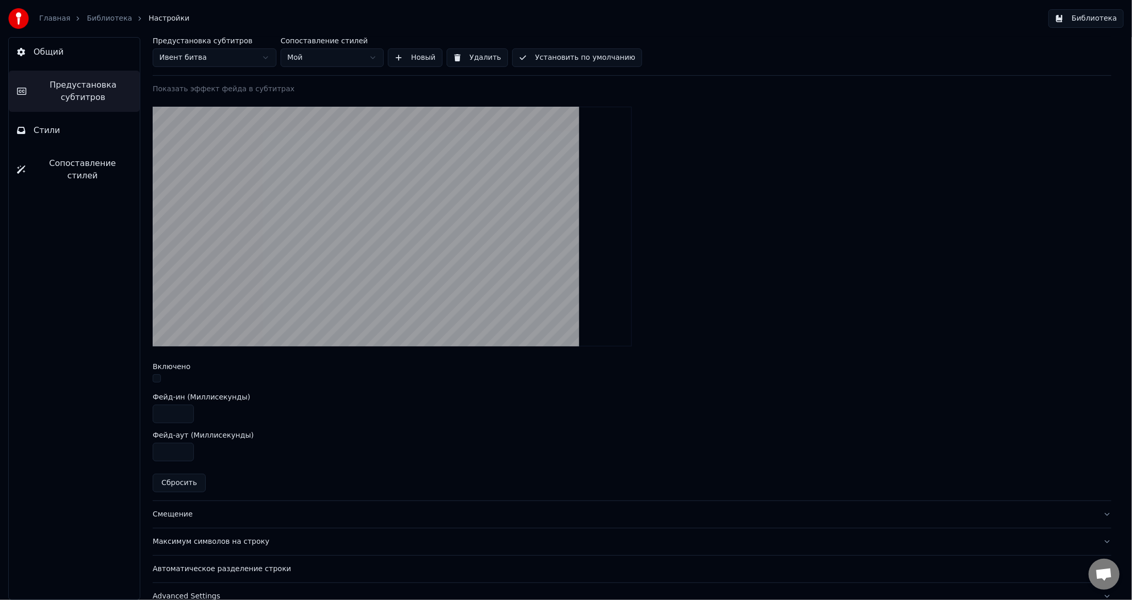
drag, startPoint x: 172, startPoint y: 450, endPoint x: 141, endPoint y: 448, distance: 31.5
click at [141, 448] on div "Предустановка субтитров Ивент битва Сопоставление стилей Мой Новый Удалить Уста…" at bounding box center [632, 318] width 1000 height 563
type input "*"
drag, startPoint x: 175, startPoint y: 411, endPoint x: 152, endPoint y: 411, distance: 23.2
click at [152, 411] on div "Предустановка субтитров Ивент битва Сопоставление стилей Мой Новый Удалить Уста…" at bounding box center [632, 318] width 1000 height 563
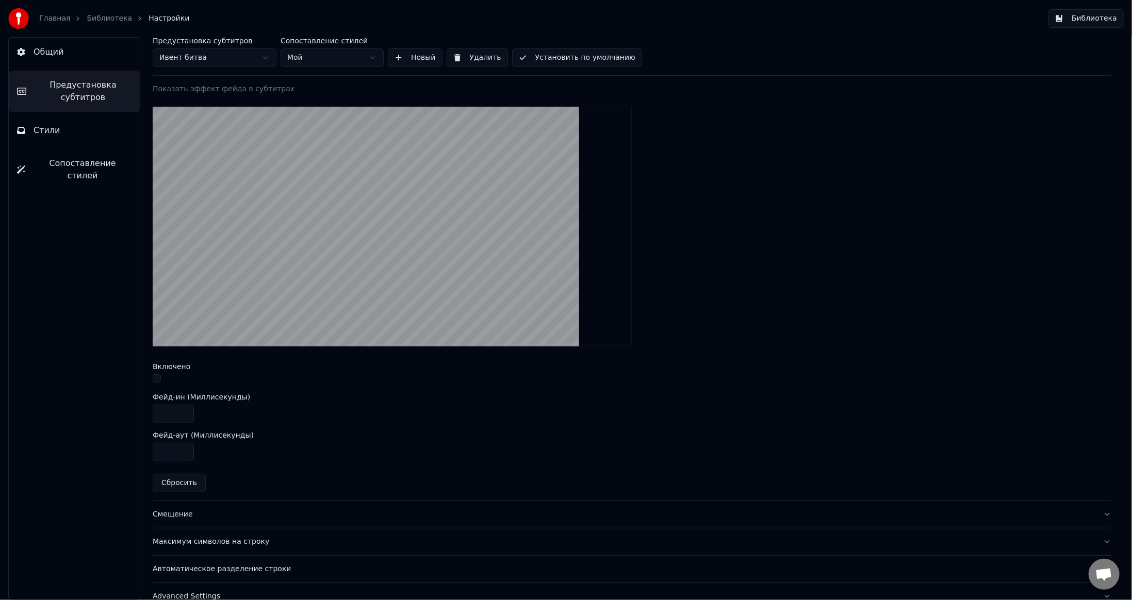
type input "***"
click at [161, 379] on div at bounding box center [632, 379] width 959 height 11
click at [153, 378] on button "button" at bounding box center [157, 378] width 8 height 8
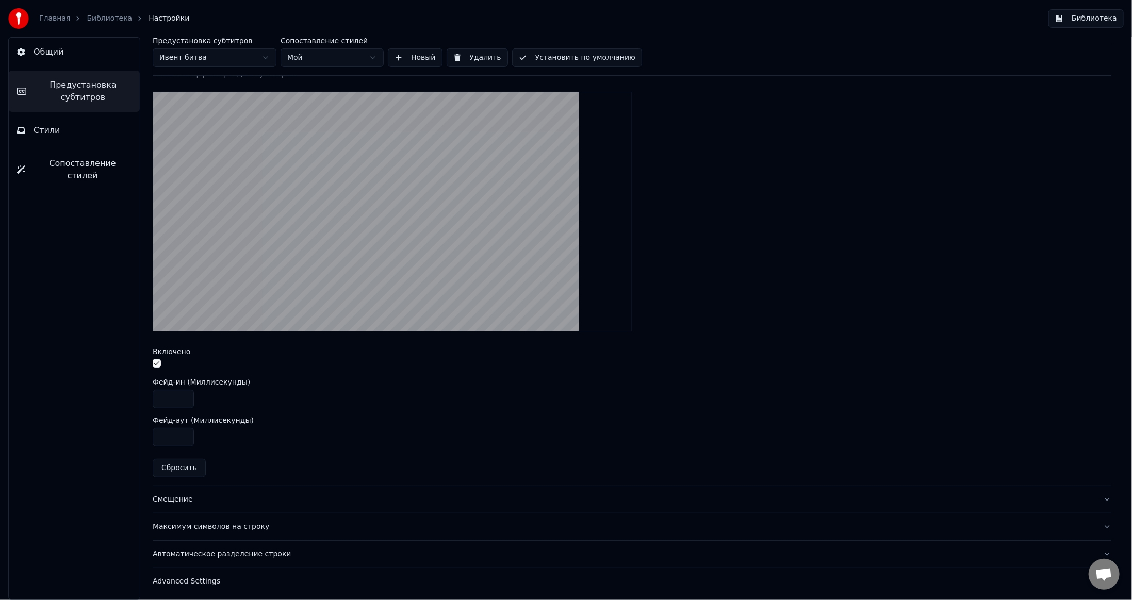
click at [284, 522] on div "Максимум символов на строку" at bounding box center [624, 527] width 942 height 10
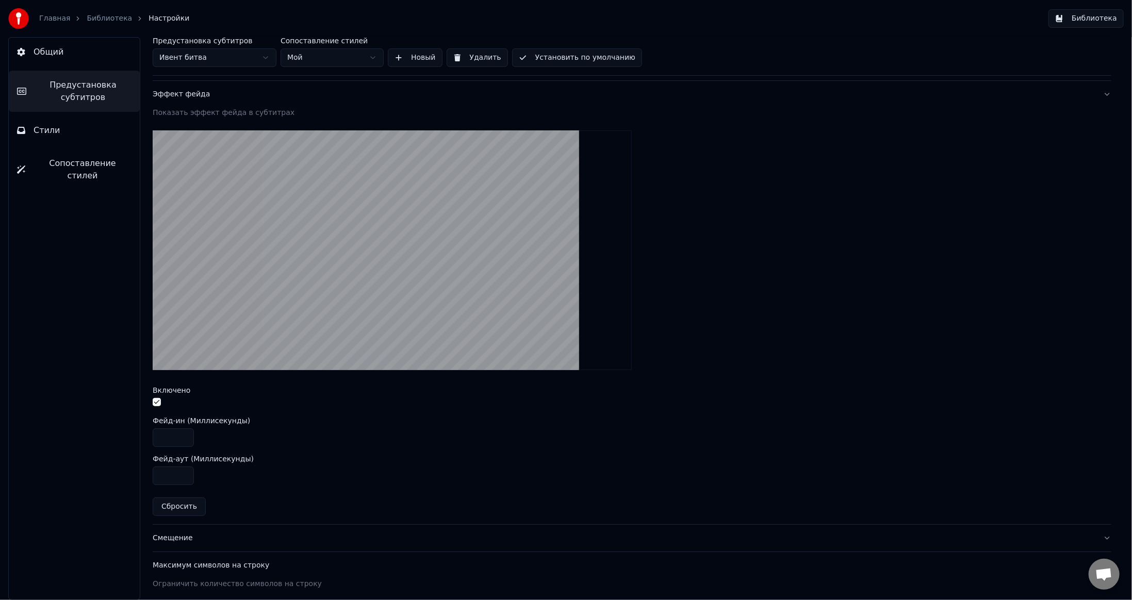
scroll to position [234, 0]
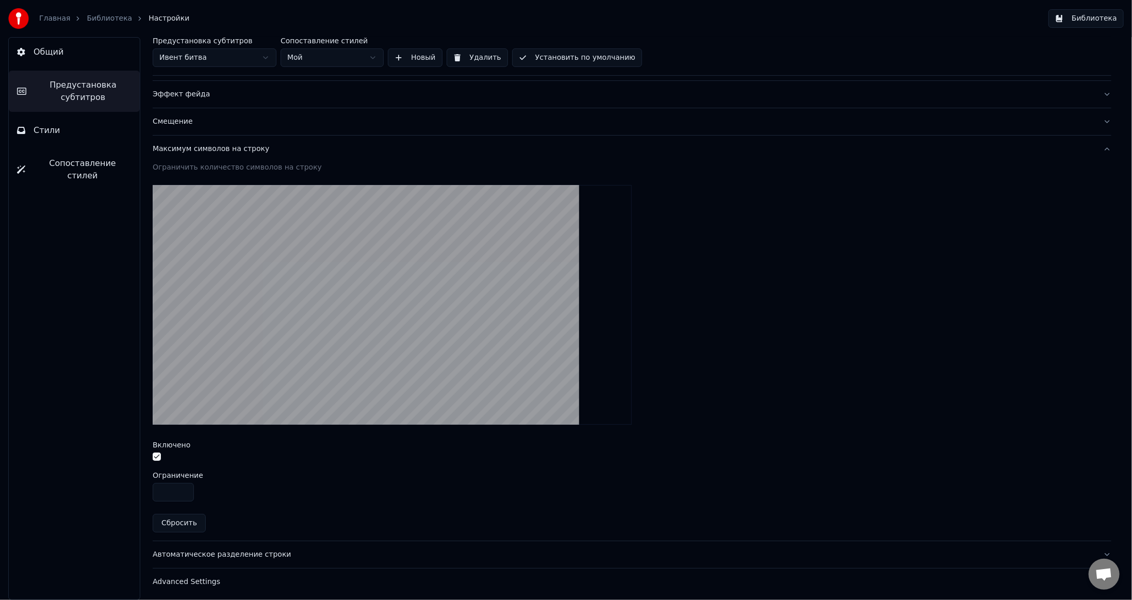
drag, startPoint x: 172, startPoint y: 487, endPoint x: 153, endPoint y: 489, distance: 19.1
click at [153, 489] on input "**" at bounding box center [173, 492] width 41 height 19
type input "**"
click at [572, 60] on button "Установить по умолчанию" at bounding box center [577, 57] width 130 height 19
click at [1108, 15] on button "Библиотека" at bounding box center [1085, 18] width 75 height 19
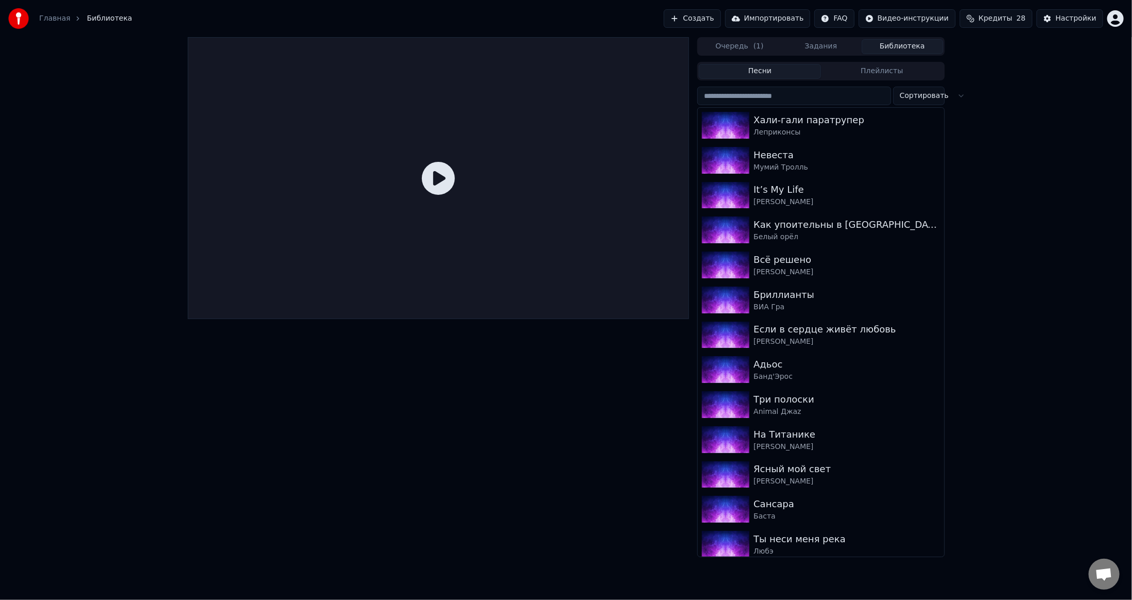
click at [837, 93] on input "search" at bounding box center [793, 96] width 193 height 19
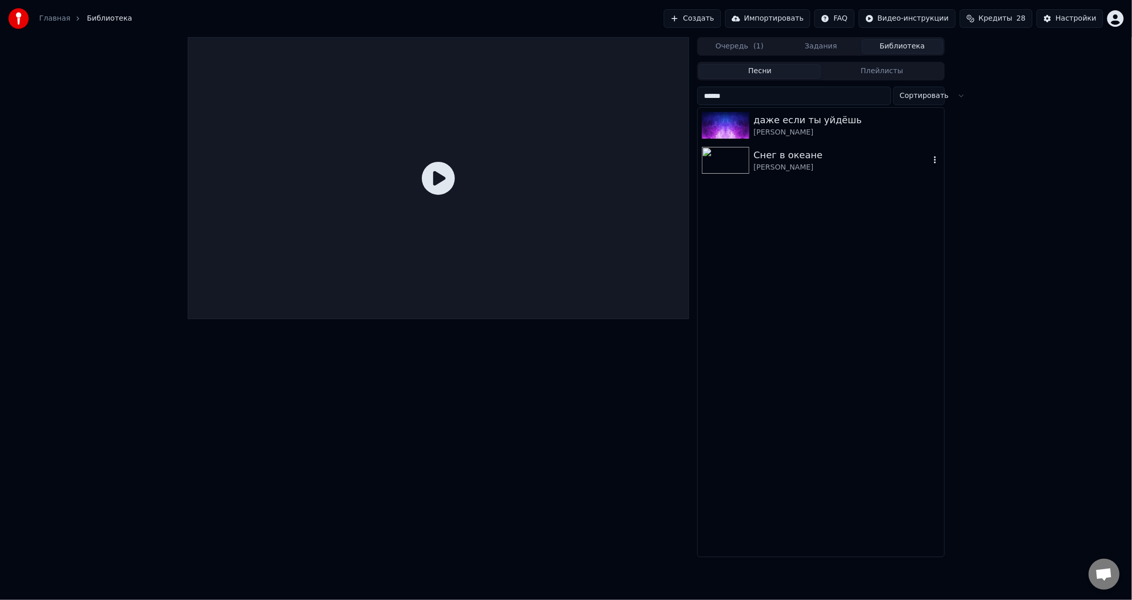
type input "******"
click at [746, 154] on img at bounding box center [725, 160] width 47 height 27
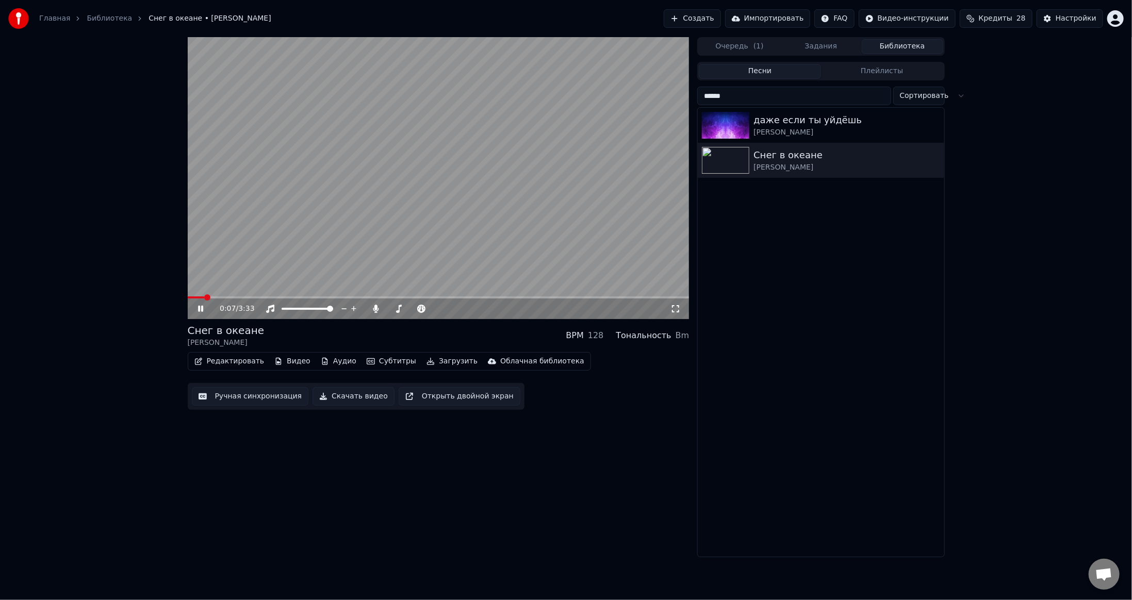
click at [517, 188] on video at bounding box center [439, 178] width 502 height 282
click at [1061, 16] on div "Настройки" at bounding box center [1075, 18] width 41 height 10
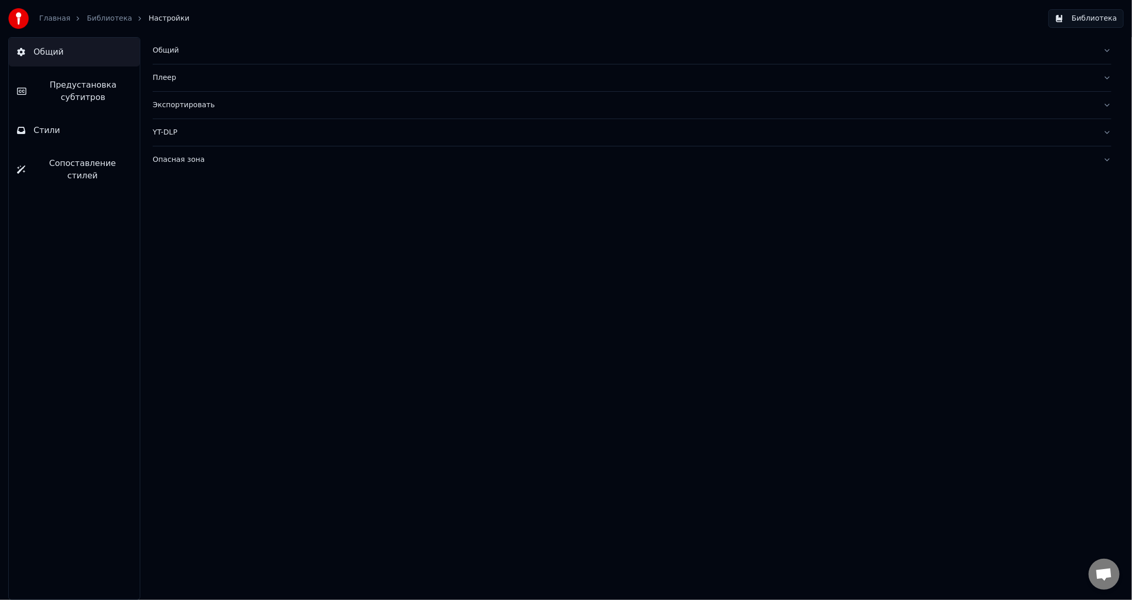
click at [81, 95] on span "Предустановка субтитров" at bounding box center [83, 91] width 97 height 25
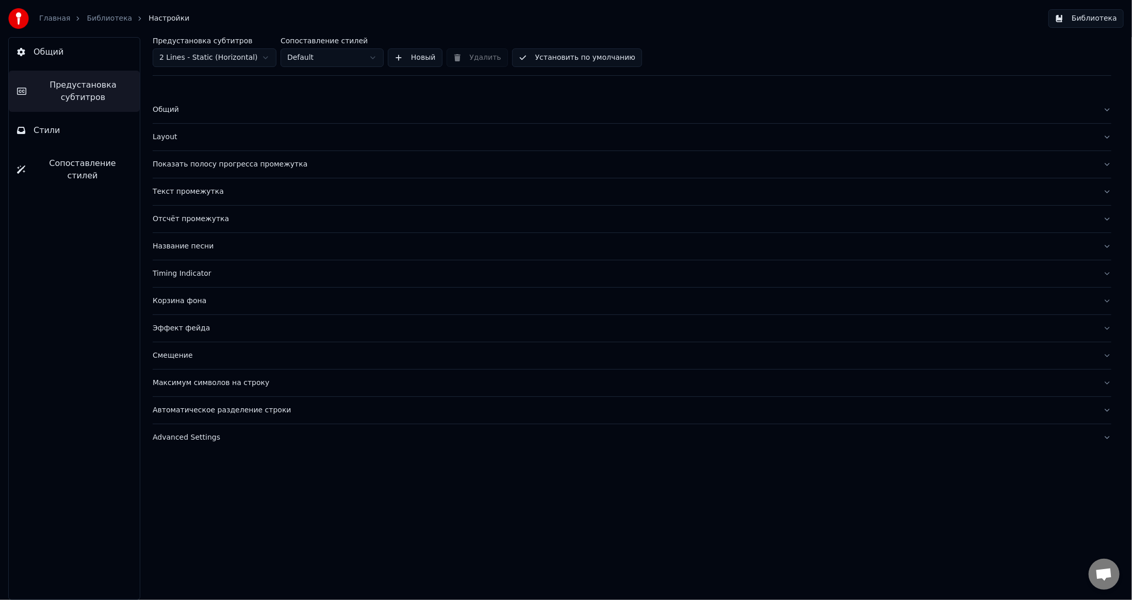
click at [210, 41] on label "Предустановка субтитров" at bounding box center [215, 40] width 124 height 7
click at [205, 51] on html "Главная Библиотека Настройки Библиотека Общий Предустановка субтитров Стили Соп…" at bounding box center [566, 300] width 1132 height 600
click at [296, 58] on html "Главная Библиотека Настройки Библиотека Общий Предустановка субтитров Стили Соп…" at bounding box center [566, 300] width 1132 height 600
click at [224, 325] on div "Эффект фейда" at bounding box center [624, 328] width 942 height 10
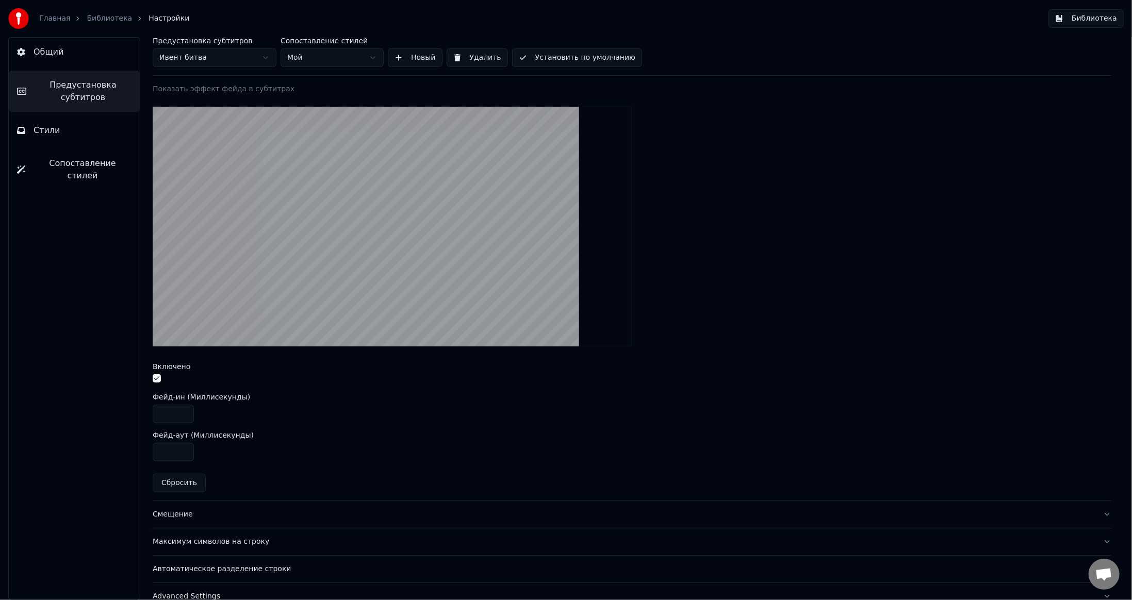
scroll to position [273, 0]
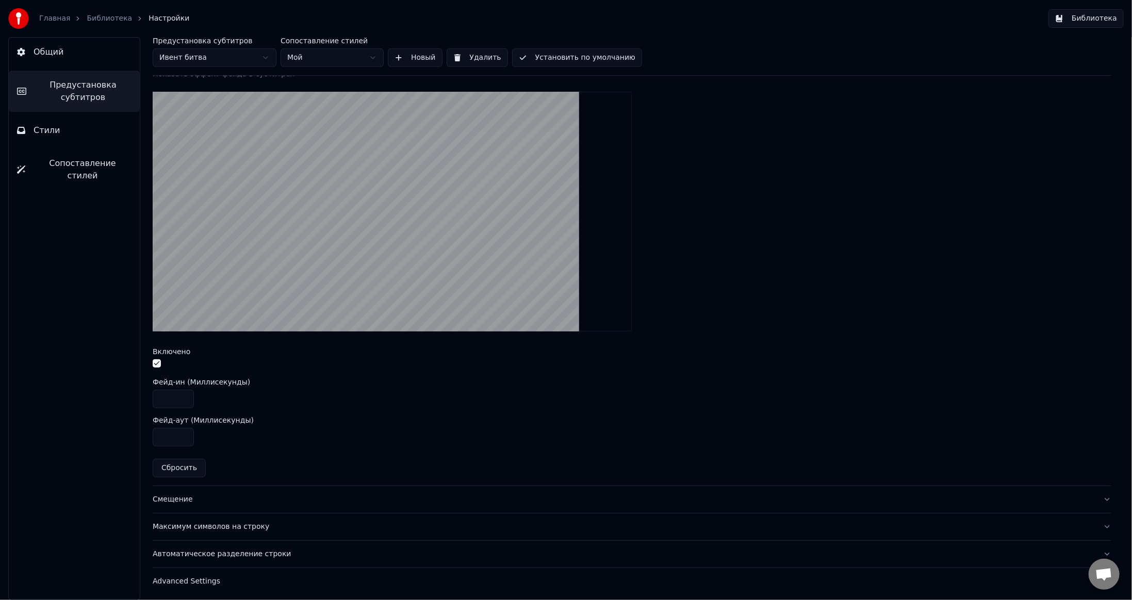
click at [156, 361] on button "button" at bounding box center [157, 363] width 8 height 8
click at [300, 529] on div "Максимум символов на строку" at bounding box center [624, 527] width 942 height 10
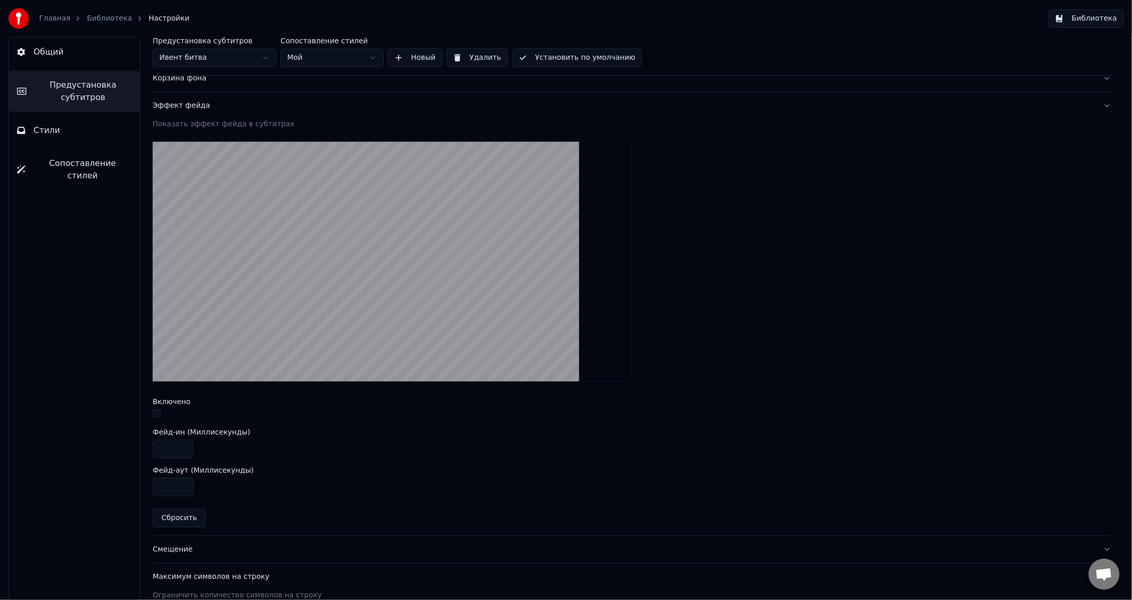
scroll to position [234, 0]
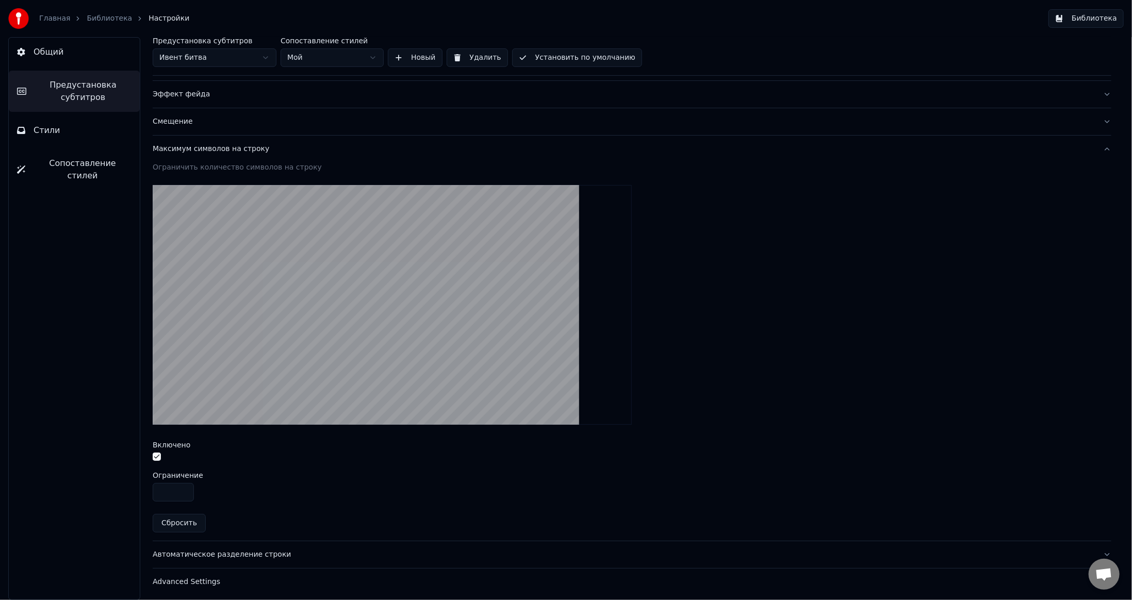
drag, startPoint x: 172, startPoint y: 491, endPoint x: 147, endPoint y: 490, distance: 24.8
click at [147, 490] on div "Предустановка субтитров Ивент битва Сопоставление стилей Мой Новый Удалить Уста…" at bounding box center [632, 318] width 1000 height 563
type input "**"
click at [555, 57] on button "Установить по умолчанию" at bounding box center [577, 57] width 130 height 19
click at [1071, 18] on button "Библиотека" at bounding box center [1085, 18] width 75 height 19
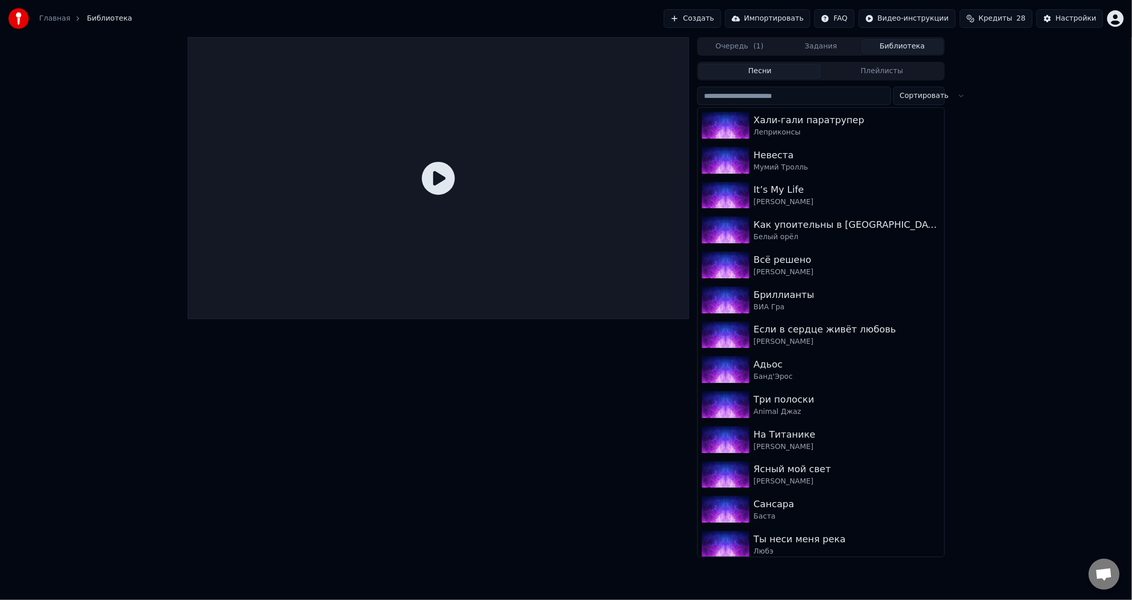
click at [784, 93] on input "search" at bounding box center [793, 96] width 193 height 19
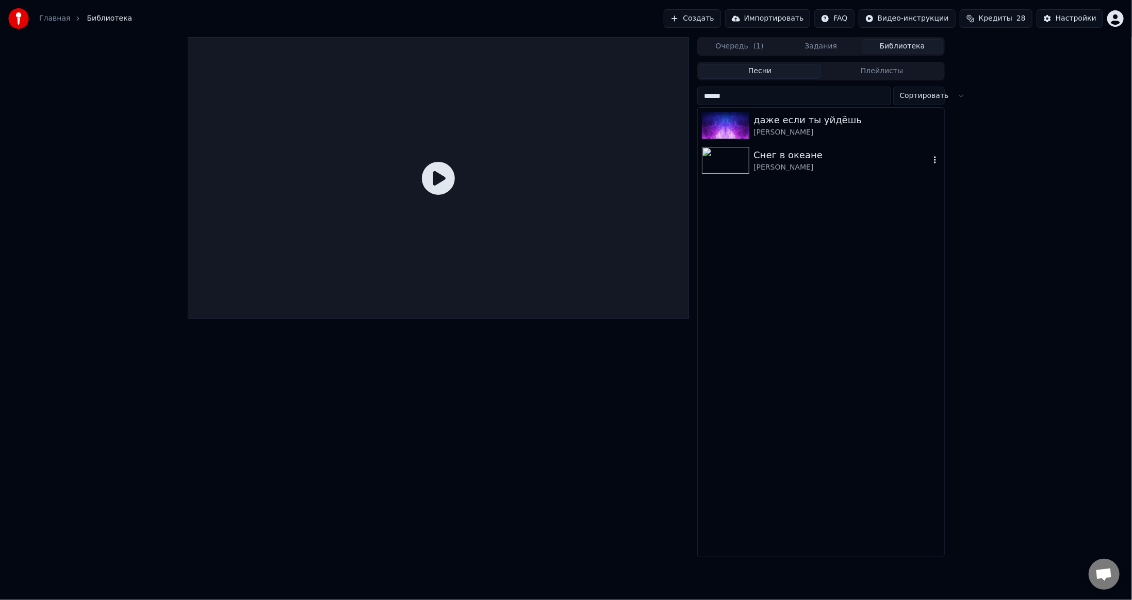
type input "******"
click at [730, 161] on img at bounding box center [725, 160] width 47 height 27
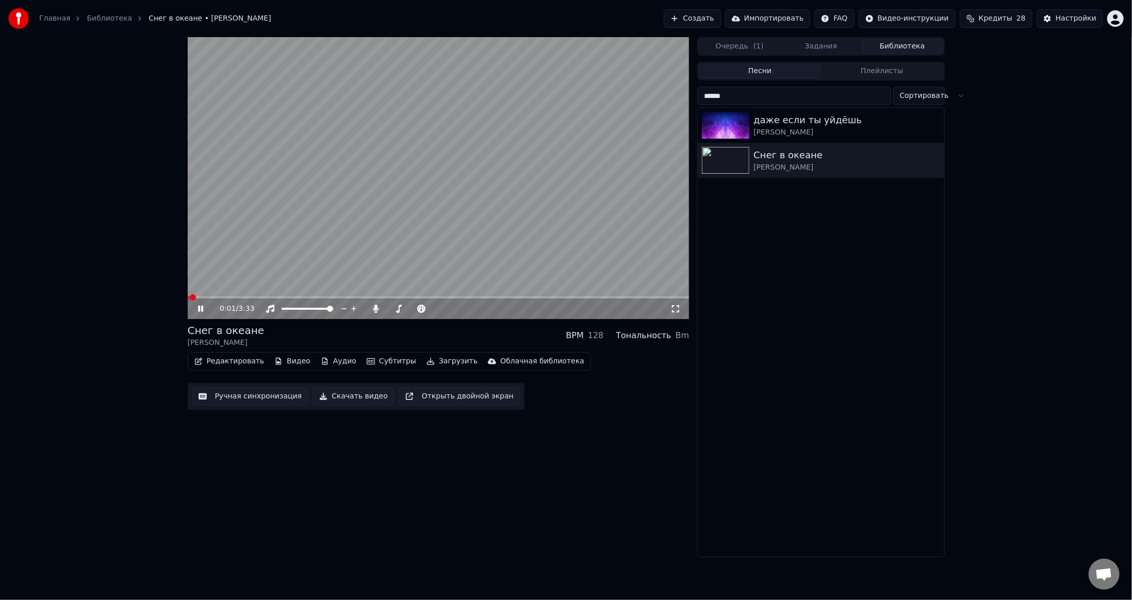
click at [428, 359] on button "Загрузить" at bounding box center [451, 361] width 59 height 14
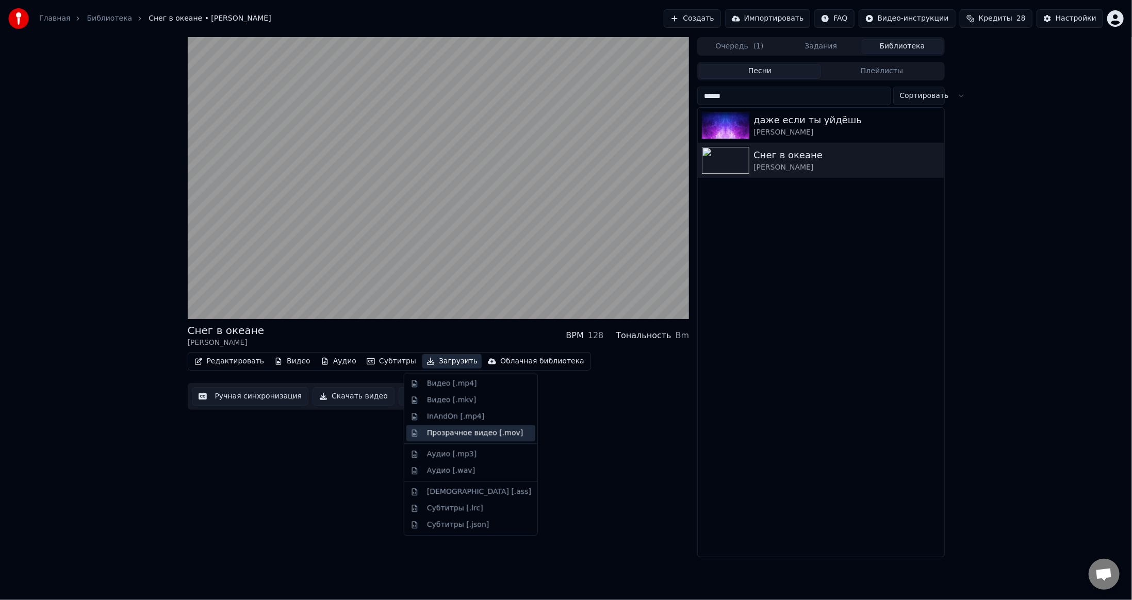
click at [452, 434] on div "Прозрачное видео [.mov]" at bounding box center [475, 433] width 96 height 10
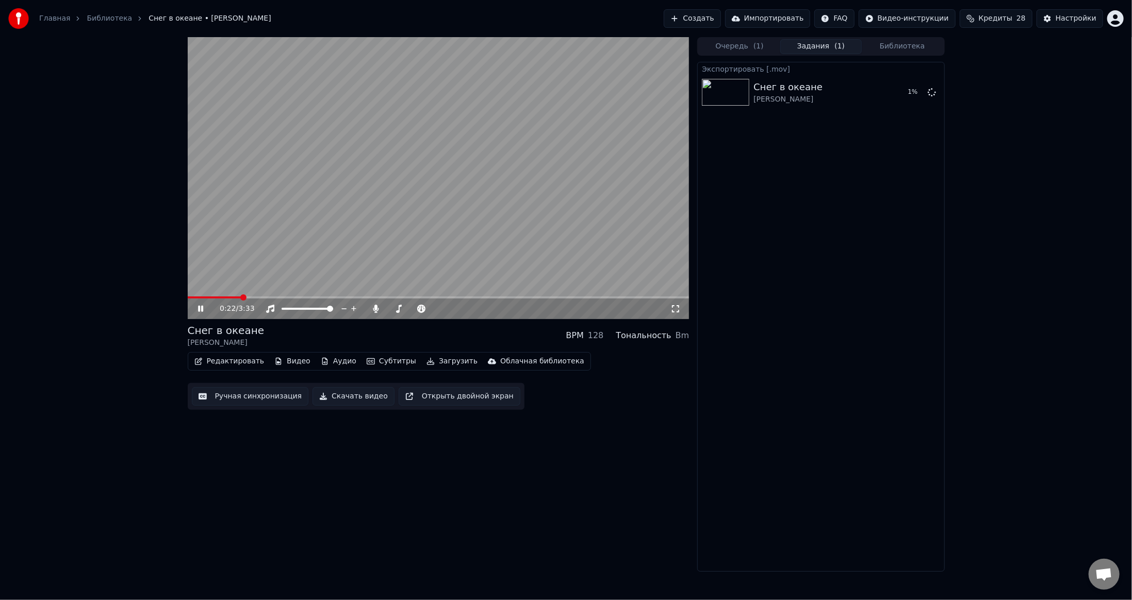
click at [203, 307] on icon at bounding box center [208, 309] width 24 height 8
click at [888, 92] on button "Показать" at bounding box center [896, 92] width 53 height 19
click at [231, 360] on button "Редактировать" at bounding box center [229, 361] width 78 height 14
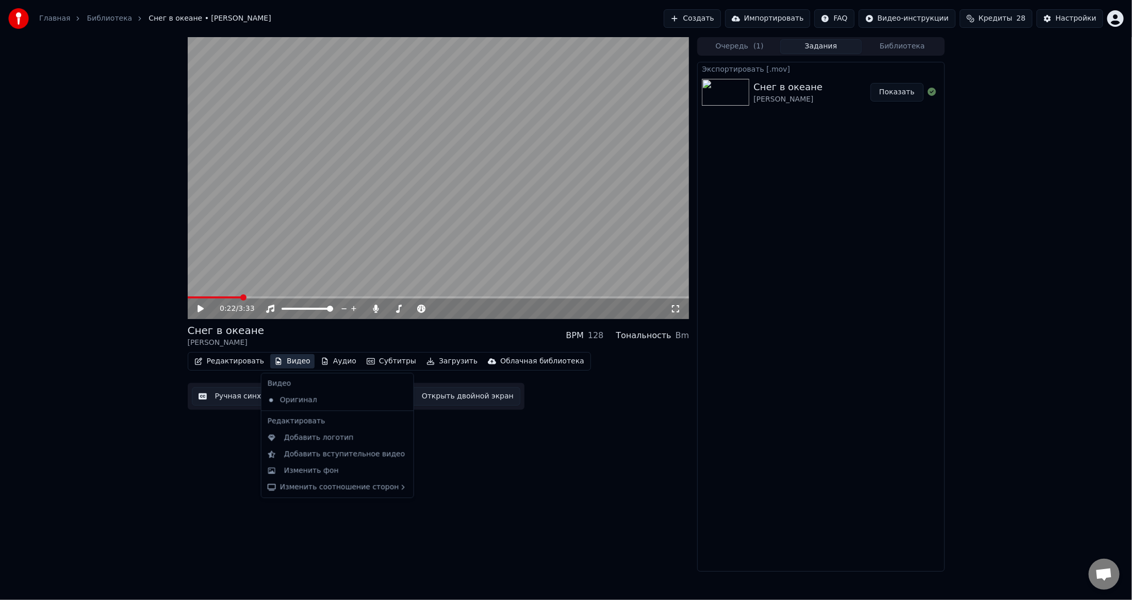
click at [484, 477] on div "0:22 / 3:33 Снег в океане [PERSON_NAME] BPM 128 Тональность Bm Редактировать Ви…" at bounding box center [439, 304] width 502 height 535
click at [280, 363] on button "Видео" at bounding box center [292, 361] width 44 height 14
click at [312, 468] on div "Изменить фон" at bounding box center [311, 471] width 55 height 10
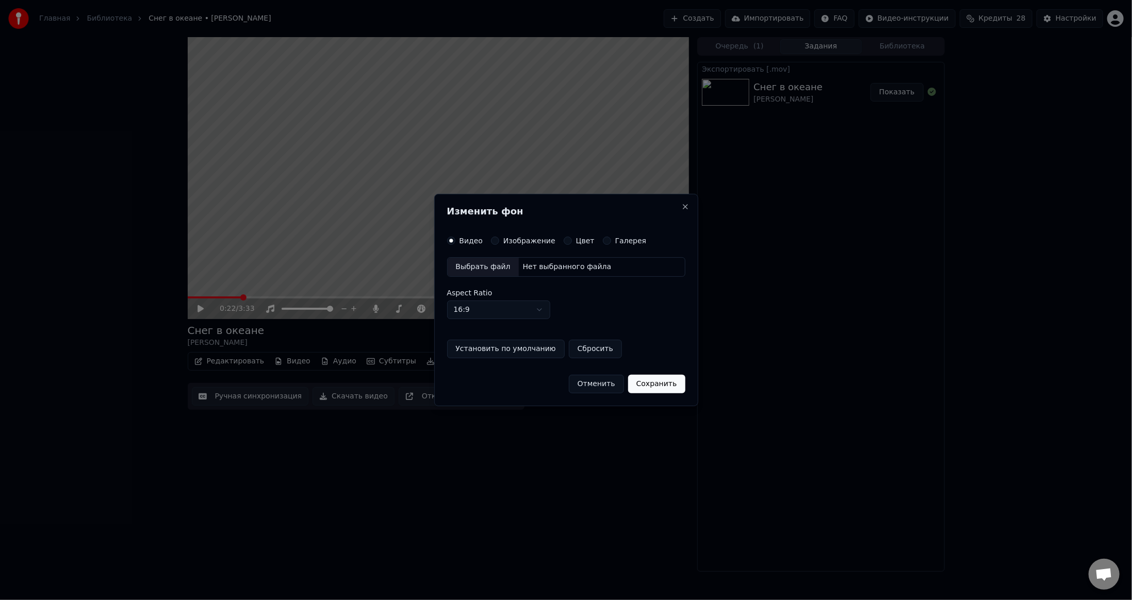
click at [498, 238] on div "Изображение" at bounding box center [523, 241] width 64 height 8
click at [491, 240] on button "Изображение" at bounding box center [495, 241] width 8 height 8
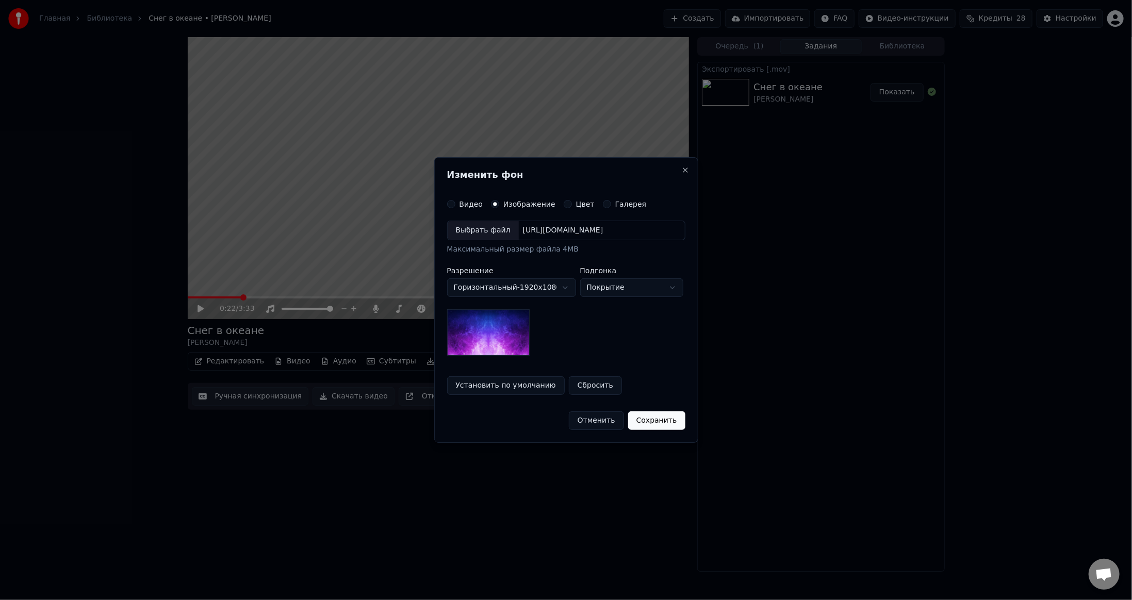
click at [474, 233] on div "Выбрать файл" at bounding box center [483, 230] width 71 height 19
click at [630, 287] on body "Главная Библиотека Снег в океане • [PERSON_NAME] Создать Импортировать FAQ Виде…" at bounding box center [566, 300] width 1132 height 600
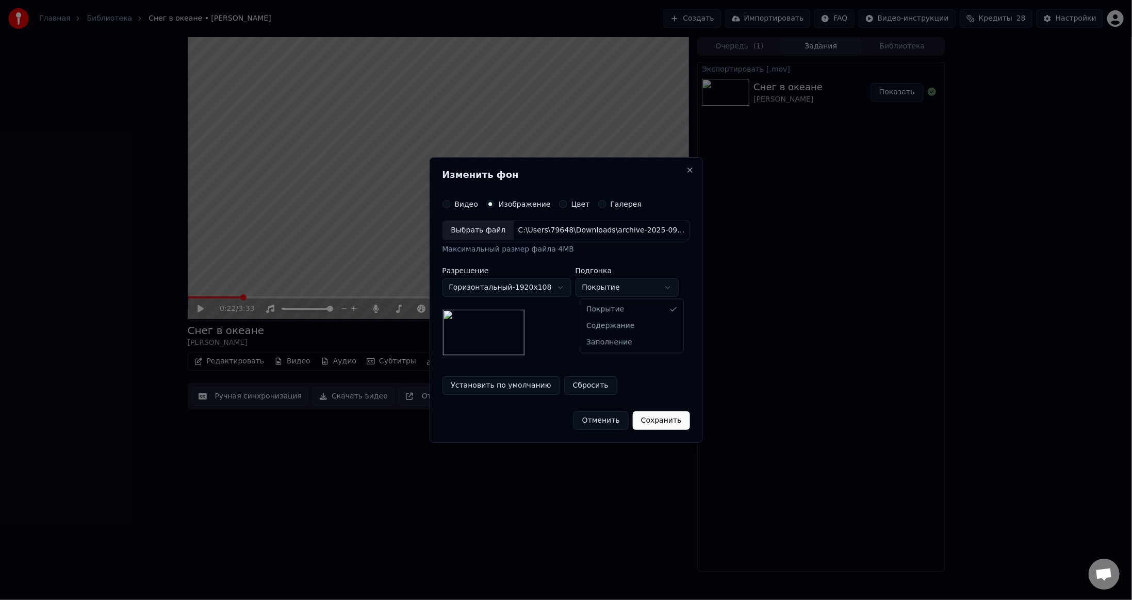
click at [568, 321] on body "Главная Библиотека Снег в океане • [PERSON_NAME] Создать Импортировать FAQ Виде…" at bounding box center [566, 300] width 1132 height 600
click at [562, 203] on button "Цвет" at bounding box center [563, 204] width 8 height 8
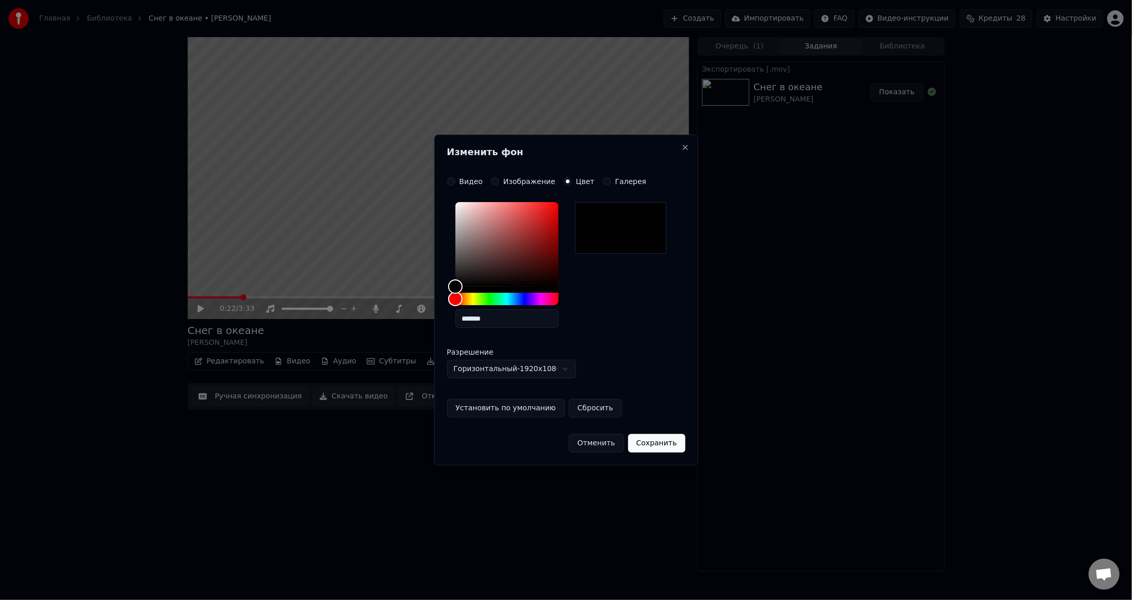
click at [495, 181] on button "Изображение" at bounding box center [495, 181] width 8 height 8
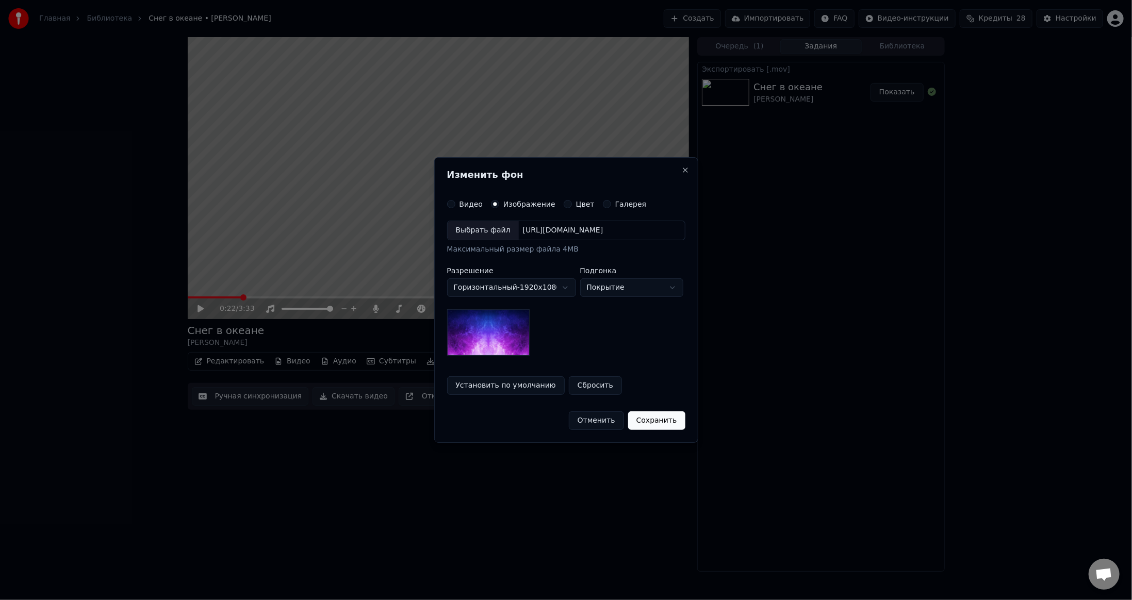
click at [500, 234] on div "Выбрать файл" at bounding box center [483, 230] width 71 height 19
click at [495, 382] on button "Установить по умолчанию" at bounding box center [501, 385] width 118 height 19
click at [662, 419] on button "Сохранить" at bounding box center [661, 420] width 57 height 19
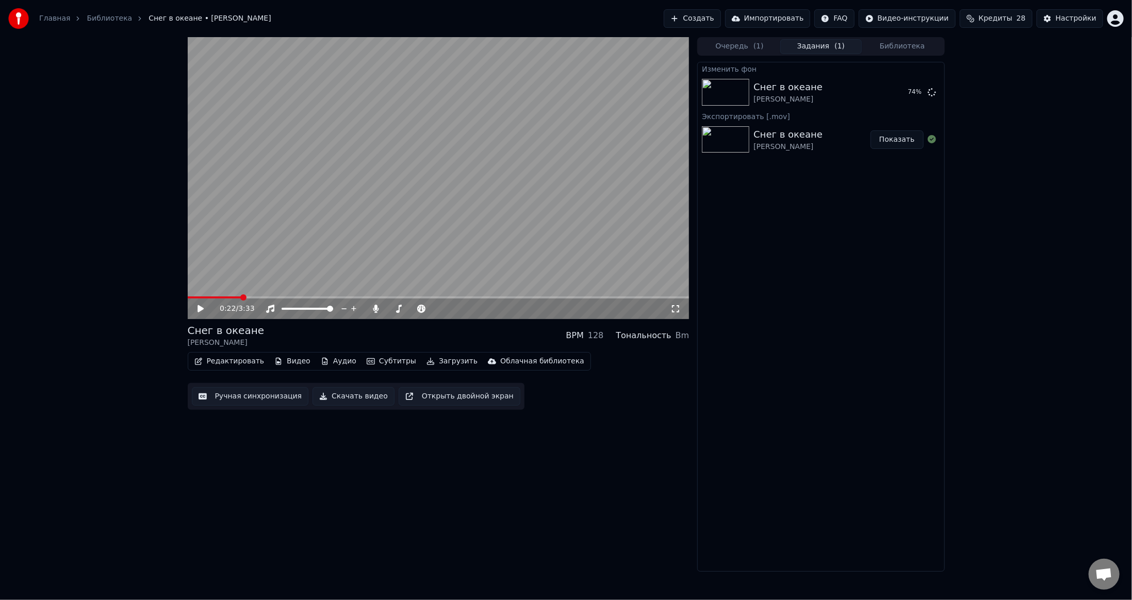
click at [742, 51] on button "Очередь ( 1 )" at bounding box center [739, 46] width 81 height 15
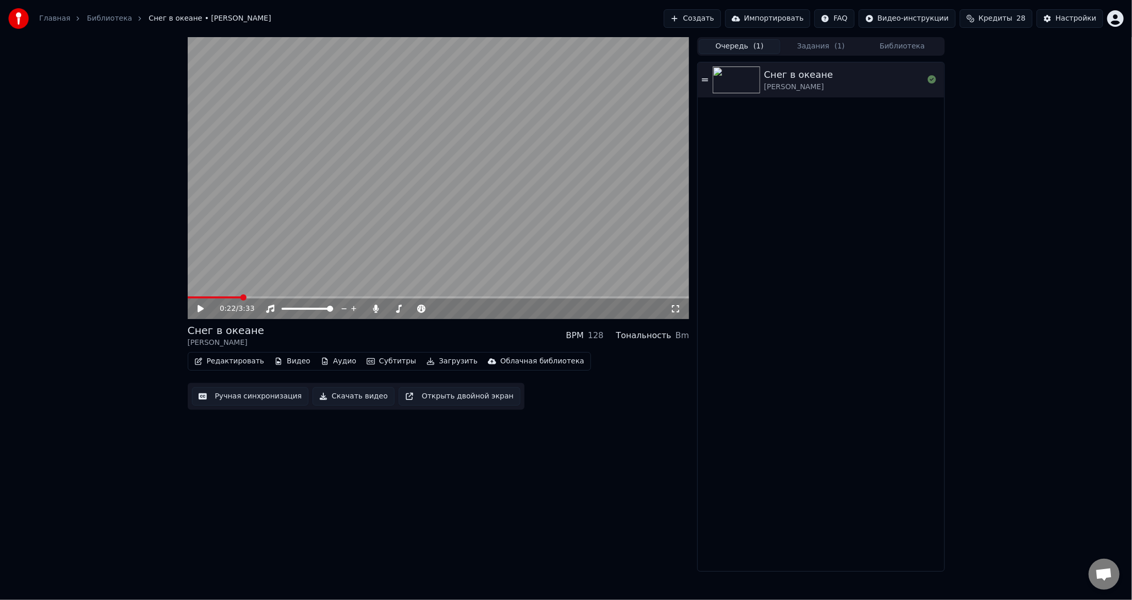
click at [821, 45] on button "Задания ( 1 )" at bounding box center [820, 46] width 81 height 15
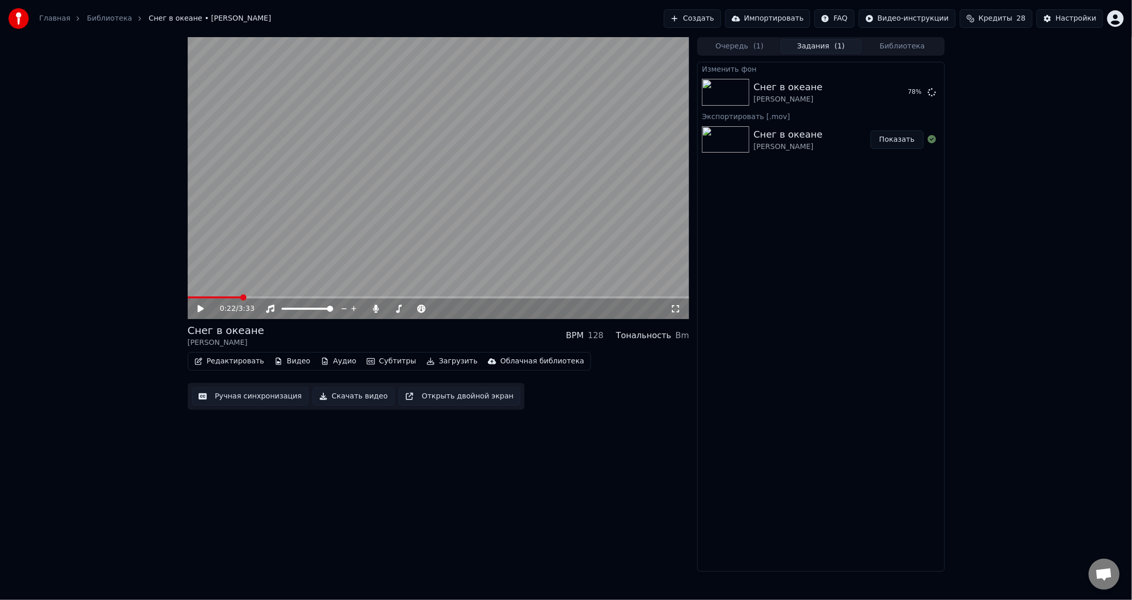
click at [896, 44] on button "Библиотека" at bounding box center [902, 46] width 81 height 15
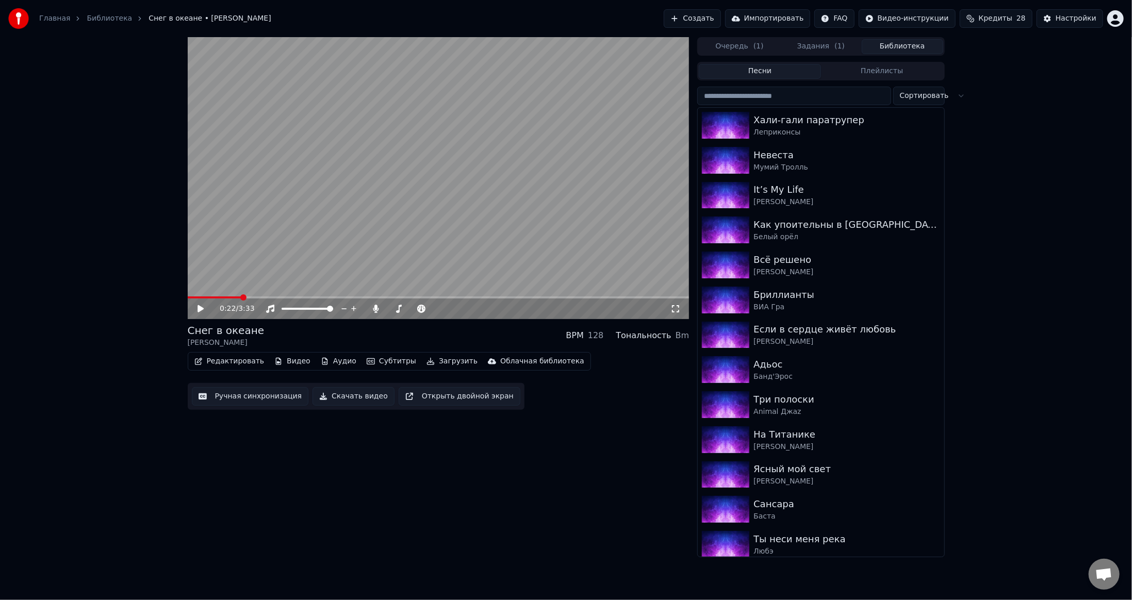
click at [775, 93] on input "search" at bounding box center [793, 96] width 193 height 19
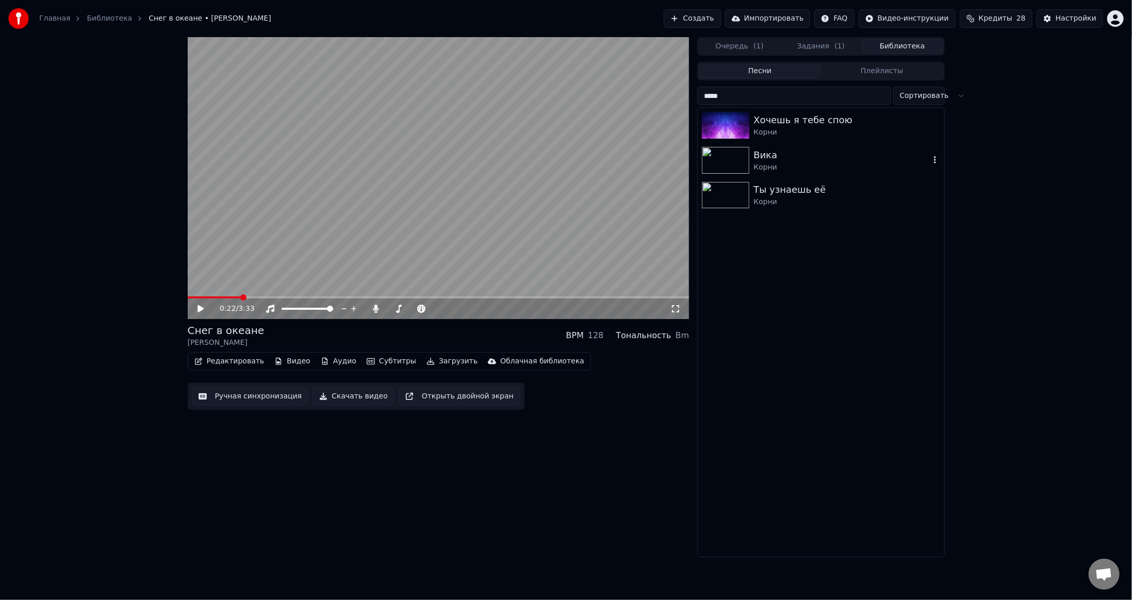
type input "*****"
click at [739, 163] on img at bounding box center [725, 160] width 47 height 27
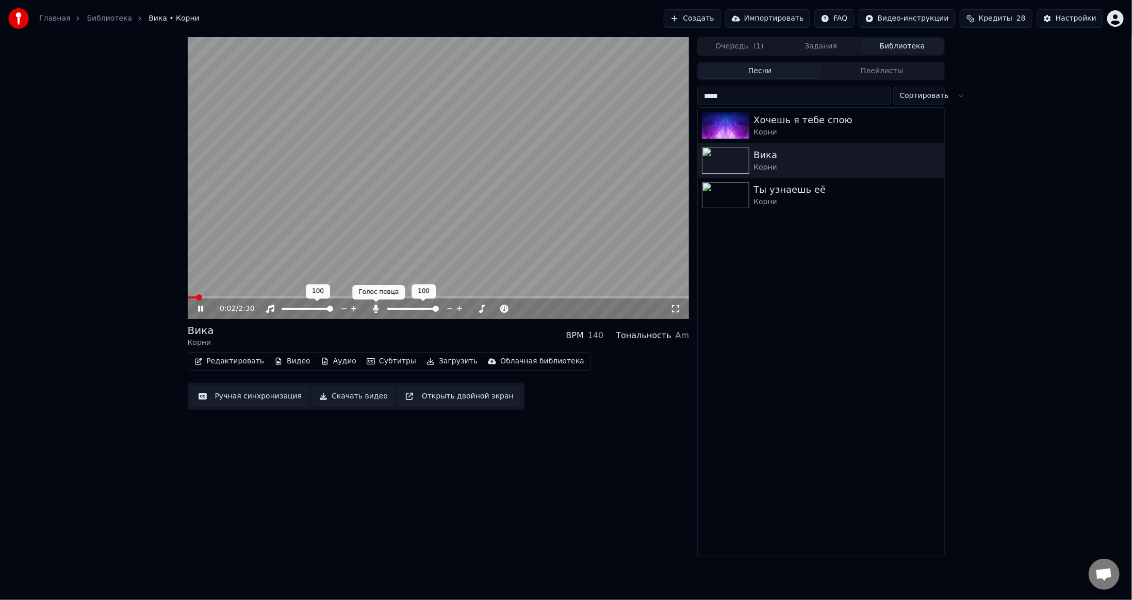
click at [374, 306] on icon at bounding box center [376, 309] width 10 height 8
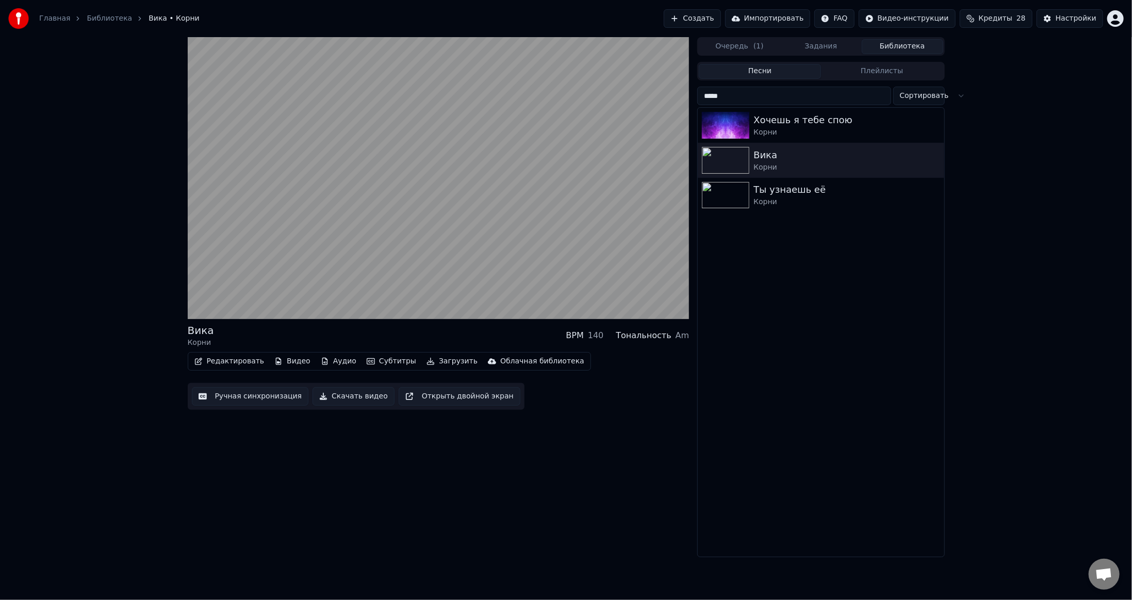
click at [287, 364] on button "Видео" at bounding box center [292, 361] width 44 height 14
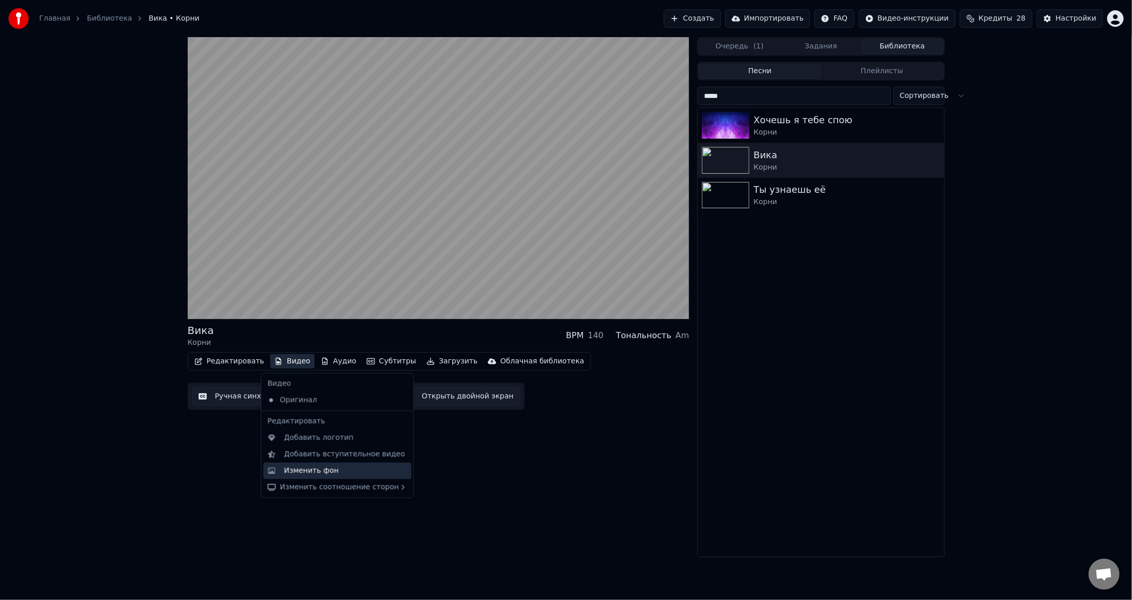
click at [308, 470] on div "Изменить фон" at bounding box center [311, 471] width 55 height 10
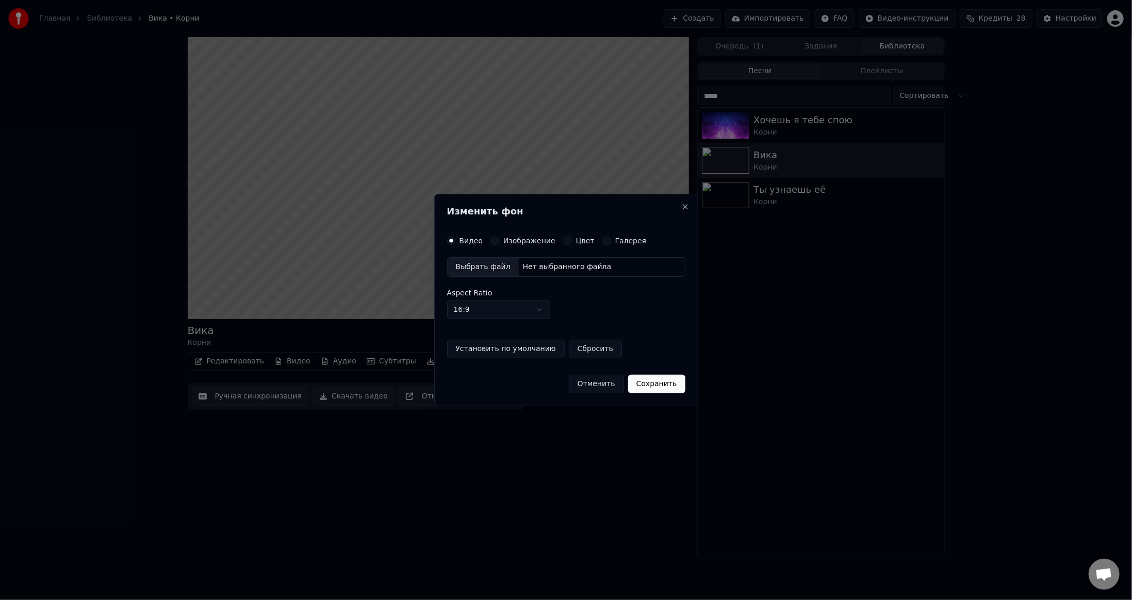
click at [491, 241] on button "Изображение" at bounding box center [495, 241] width 8 height 8
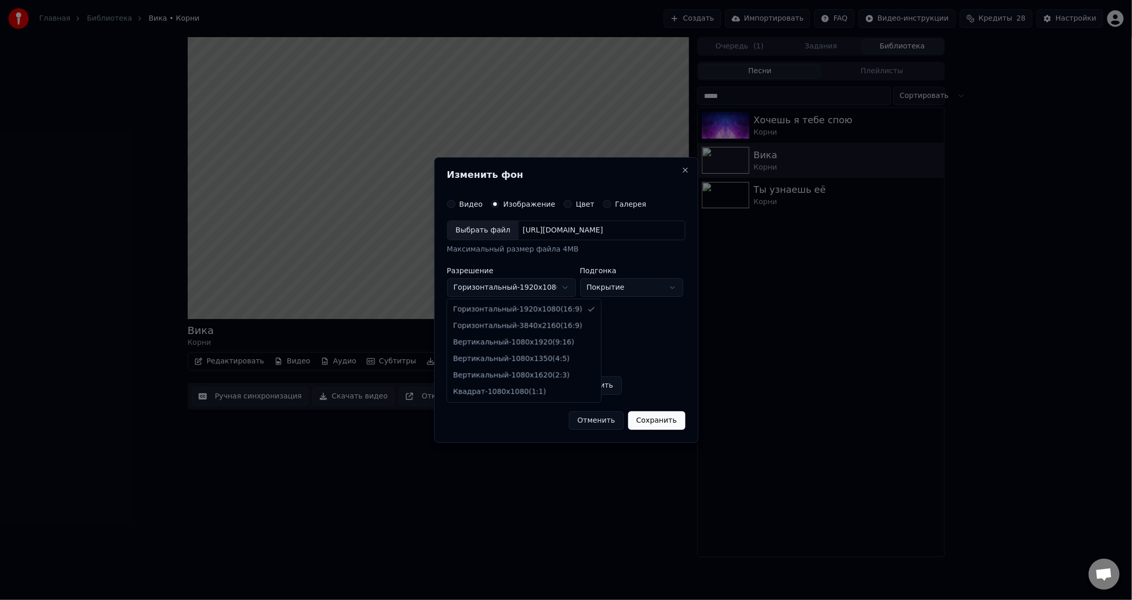
click at [526, 285] on body "Главная Библиотека Вика • Корни Создать Импортировать FAQ Видео-инструкции Кред…" at bounding box center [566, 300] width 1132 height 600
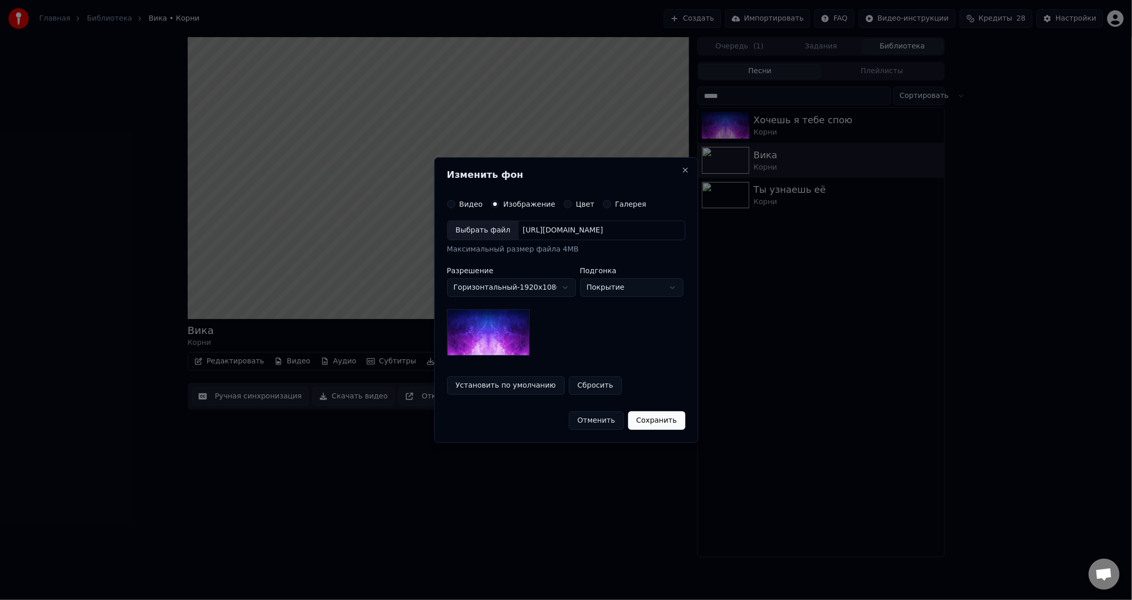
drag, startPoint x: 528, startPoint y: 284, endPoint x: 534, endPoint y: 285, distance: 5.8
click at [528, 284] on body "Главная Библиотека Вика • Корни Создать Импортировать FAQ Видео-инструкции Кред…" at bounding box center [566, 300] width 1132 height 600
click at [486, 230] on div "Выбрать файл" at bounding box center [483, 230] width 71 height 19
click at [653, 420] on button "Сохранить" at bounding box center [661, 420] width 57 height 19
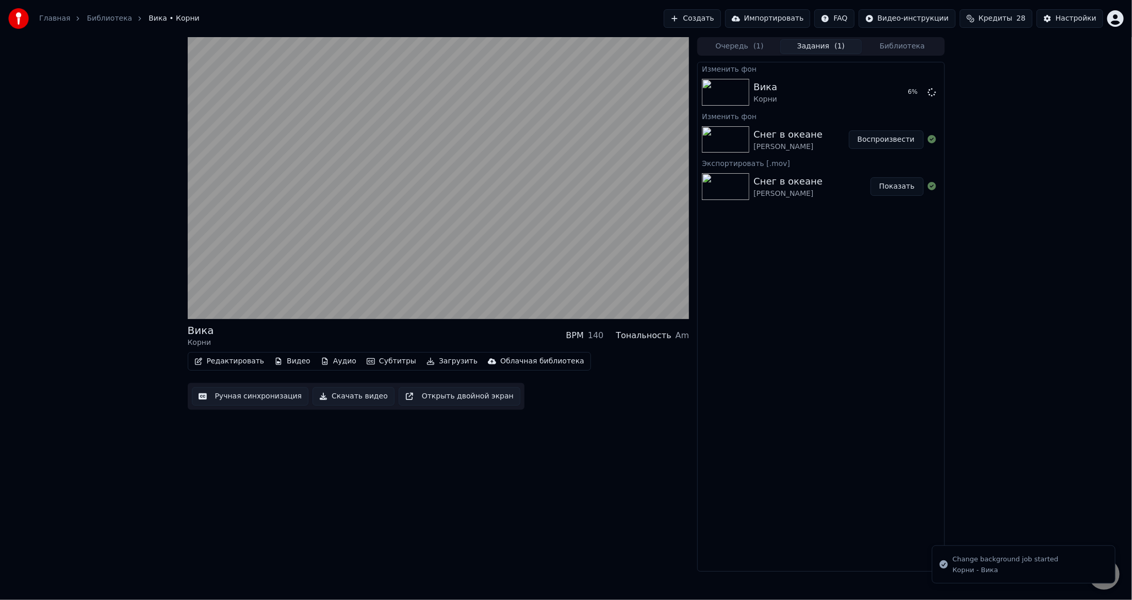
click at [867, 142] on button "Воспроизвести" at bounding box center [886, 139] width 75 height 19
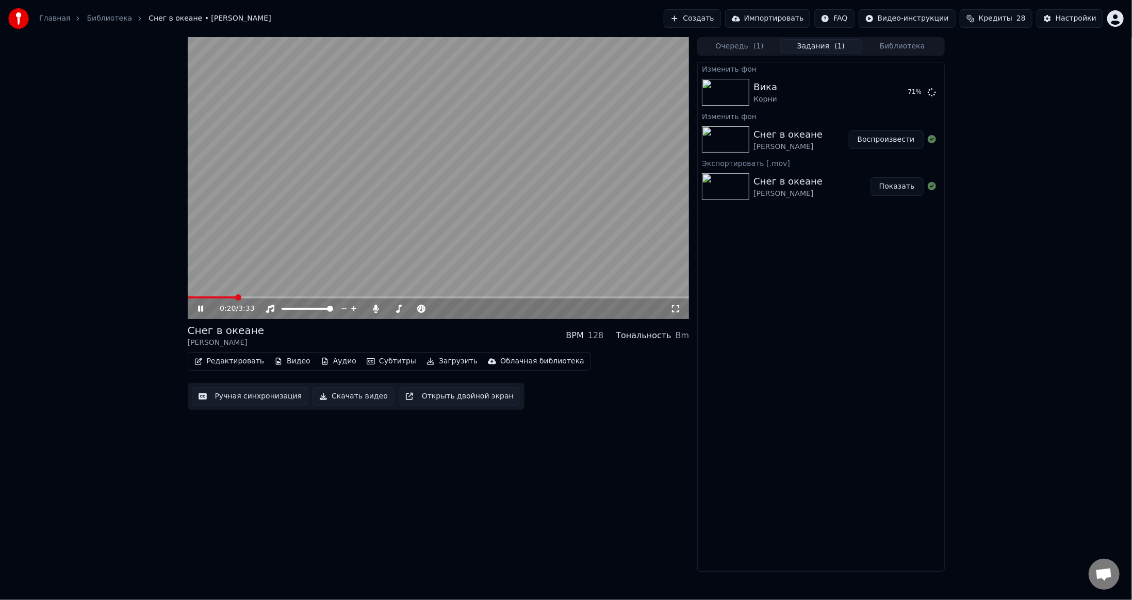
click at [436, 363] on button "Загрузить" at bounding box center [451, 361] width 59 height 14
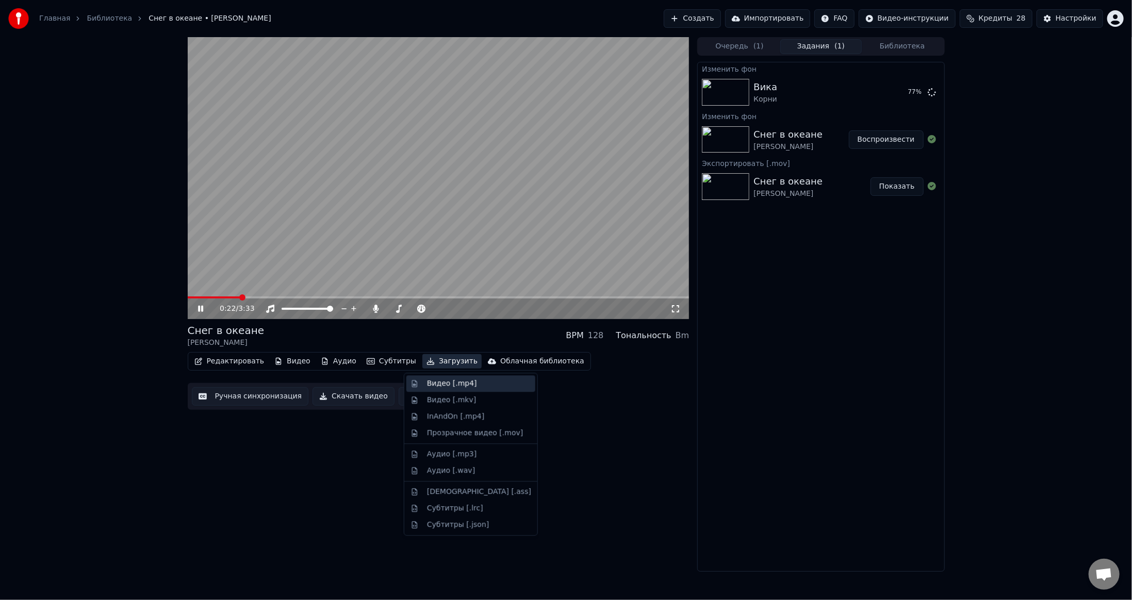
click at [440, 382] on div "Видео [.mp4]" at bounding box center [452, 383] width 50 height 10
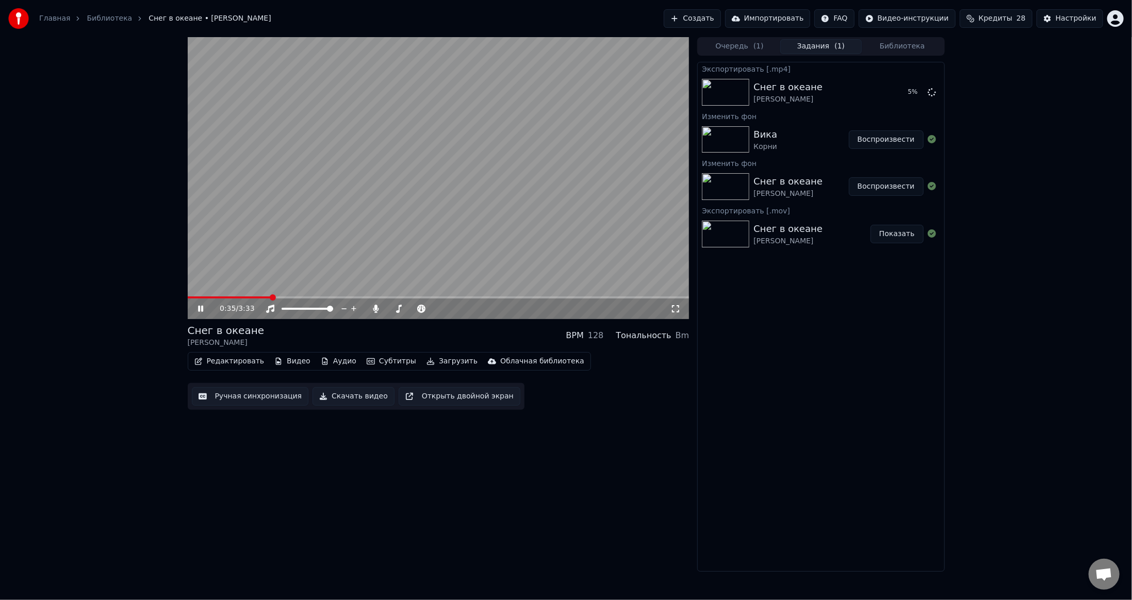
click at [502, 189] on video at bounding box center [439, 178] width 502 height 282
click at [201, 302] on div "0:35 / 3:33" at bounding box center [439, 309] width 502 height 21
click at [200, 308] on icon at bounding box center [200, 308] width 6 height 7
click at [200, 308] on icon at bounding box center [200, 309] width 5 height 6
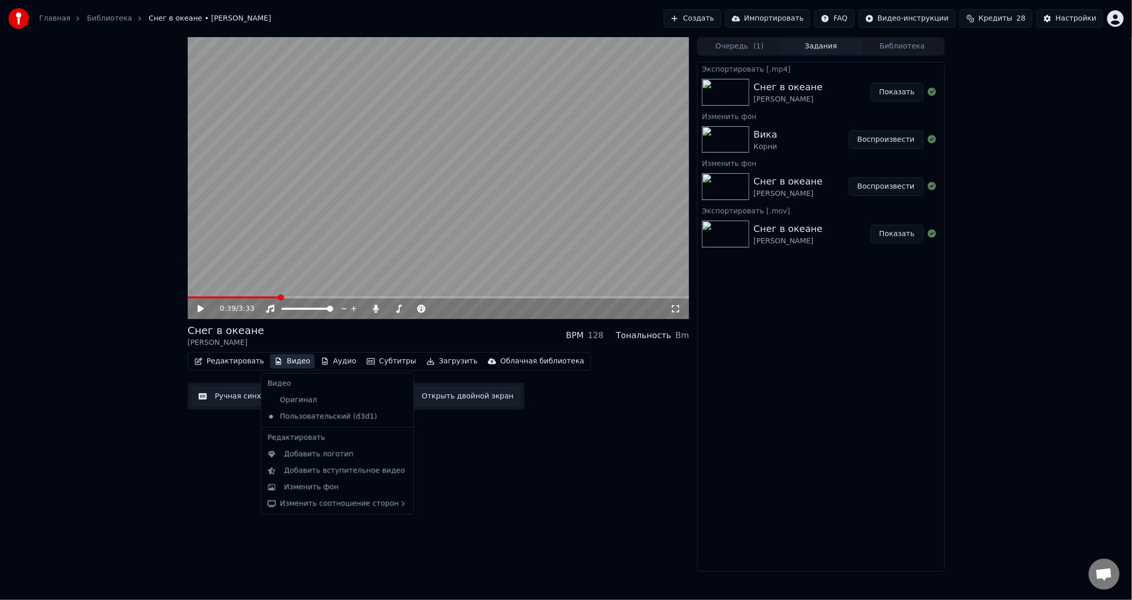
click at [285, 359] on button "Видео" at bounding box center [292, 361] width 44 height 14
click at [320, 492] on div "Изменить фон" at bounding box center [311, 487] width 55 height 10
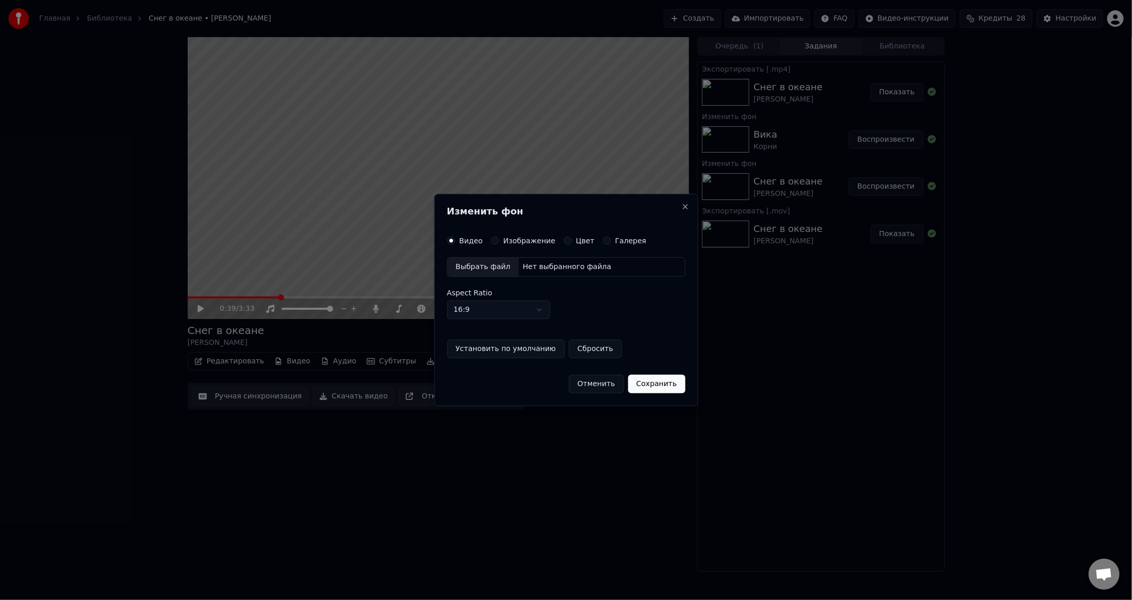
click at [511, 237] on label "Изображение" at bounding box center [529, 240] width 52 height 7
click at [499, 237] on button "Изображение" at bounding box center [495, 241] width 8 height 8
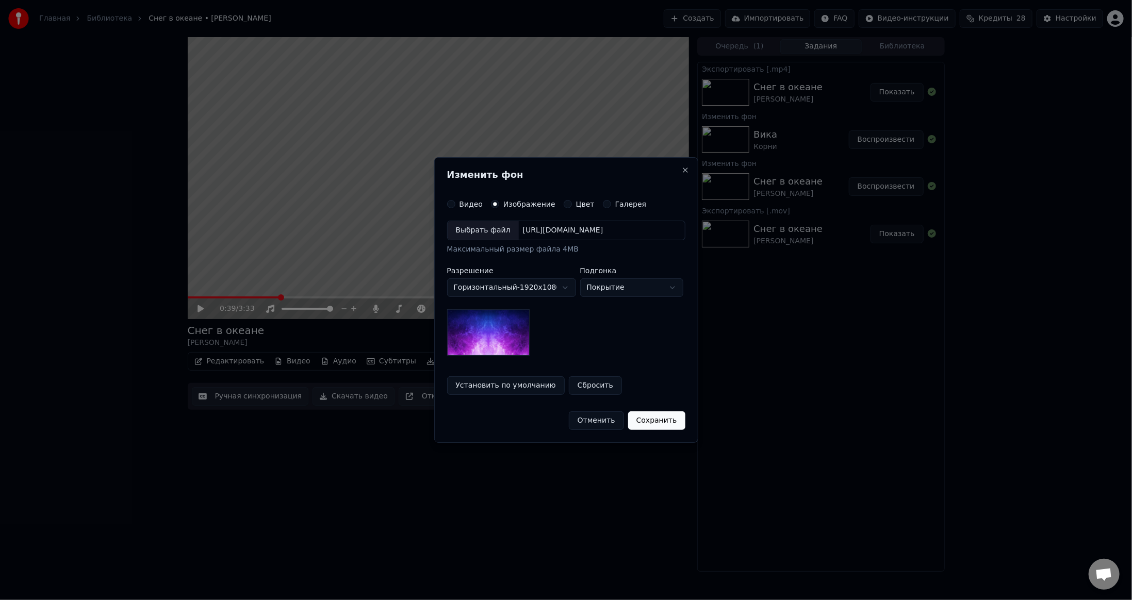
click at [531, 285] on body "Главная Библиотека Снег в океане • [PERSON_NAME] Создать Импортировать FAQ Виде…" at bounding box center [566, 300] width 1132 height 600
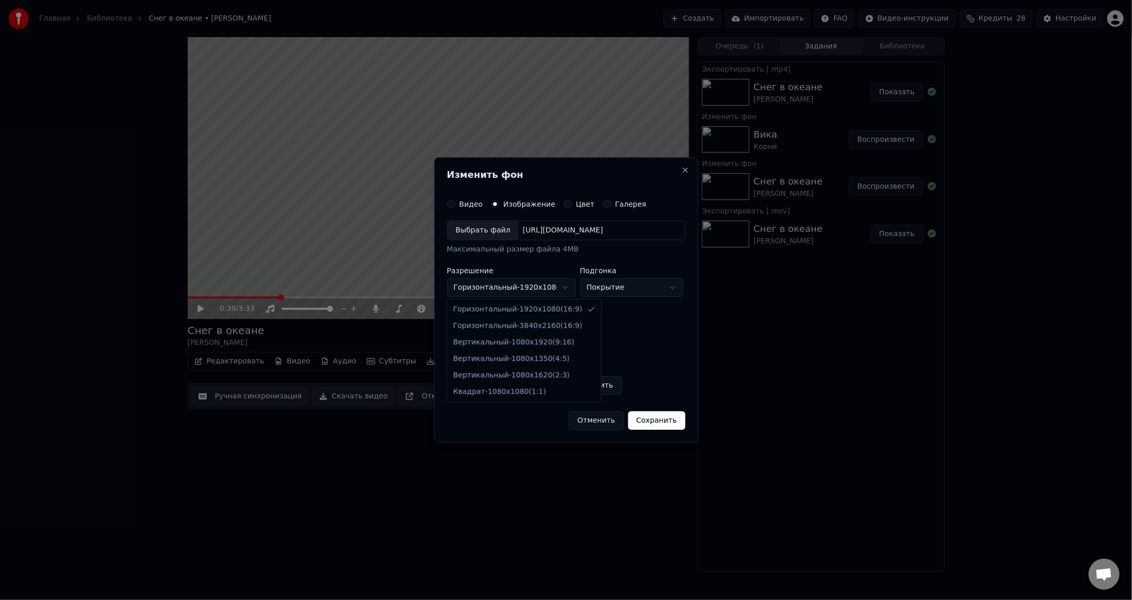
click at [531, 285] on body "Главная Библиотека Снег в океане • [PERSON_NAME] Создать Импортировать FAQ Виде…" at bounding box center [566, 300] width 1132 height 600
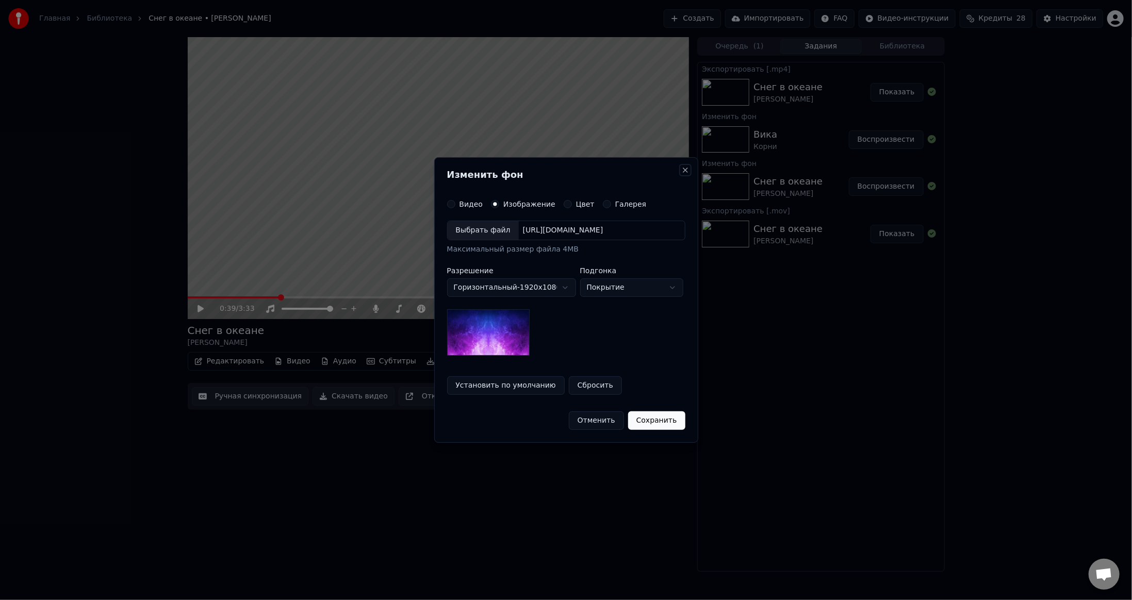
click at [686, 171] on button "Close" at bounding box center [685, 170] width 8 height 8
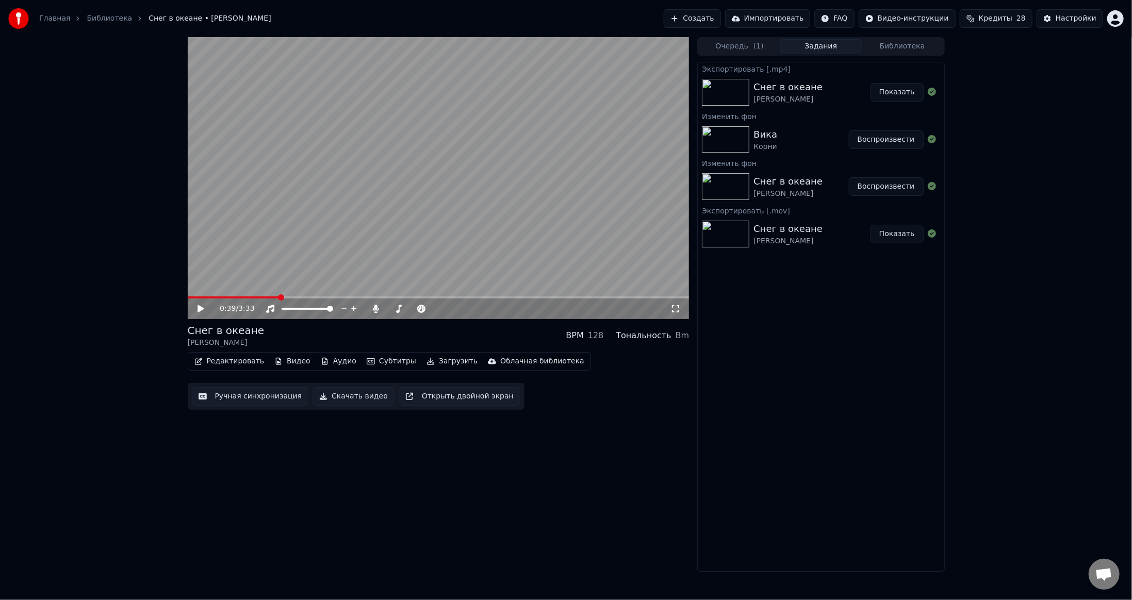
click at [576, 484] on div "0:39 / 3:33 Снег в океане [PERSON_NAME] BPM 128 Тональность Bm Редактировать Ви…" at bounding box center [439, 304] width 502 height 535
click at [674, 312] on icon at bounding box center [675, 309] width 10 height 8
click at [282, 363] on button "Видео" at bounding box center [292, 361] width 44 height 14
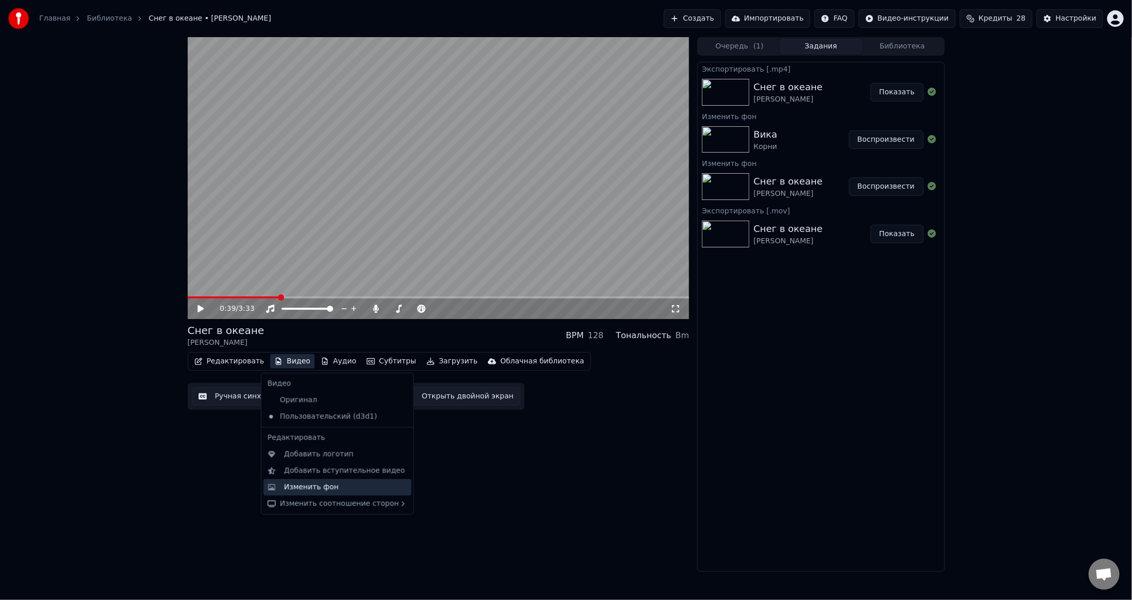
click at [319, 483] on div "Изменить фон" at bounding box center [311, 487] width 55 height 10
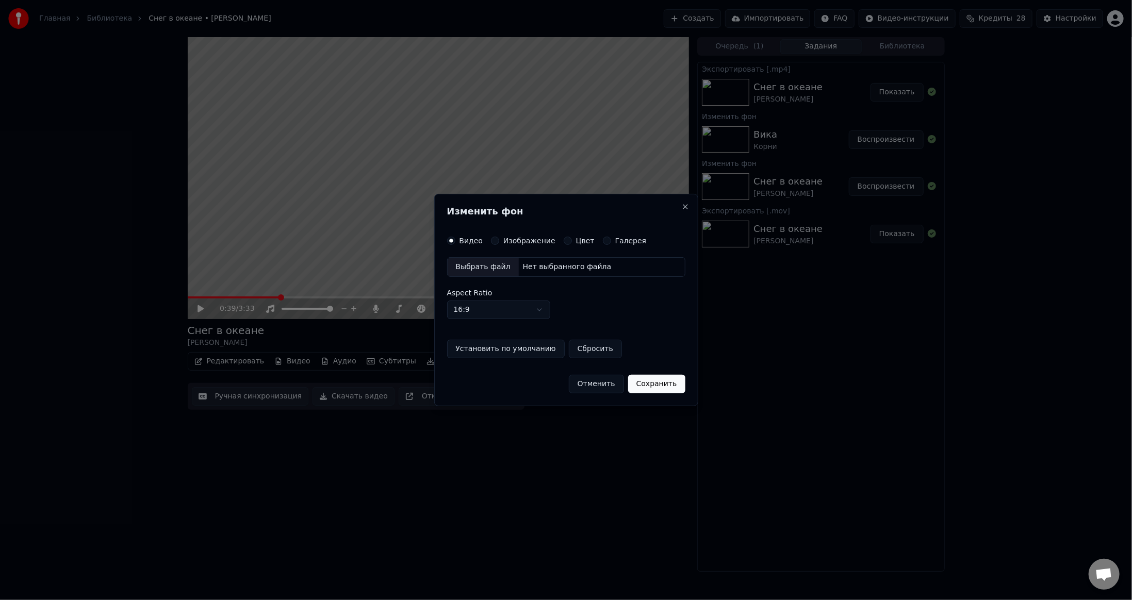
click at [497, 240] on div "Изображение" at bounding box center [523, 241] width 64 height 8
click at [493, 242] on button "Изображение" at bounding box center [495, 241] width 8 height 8
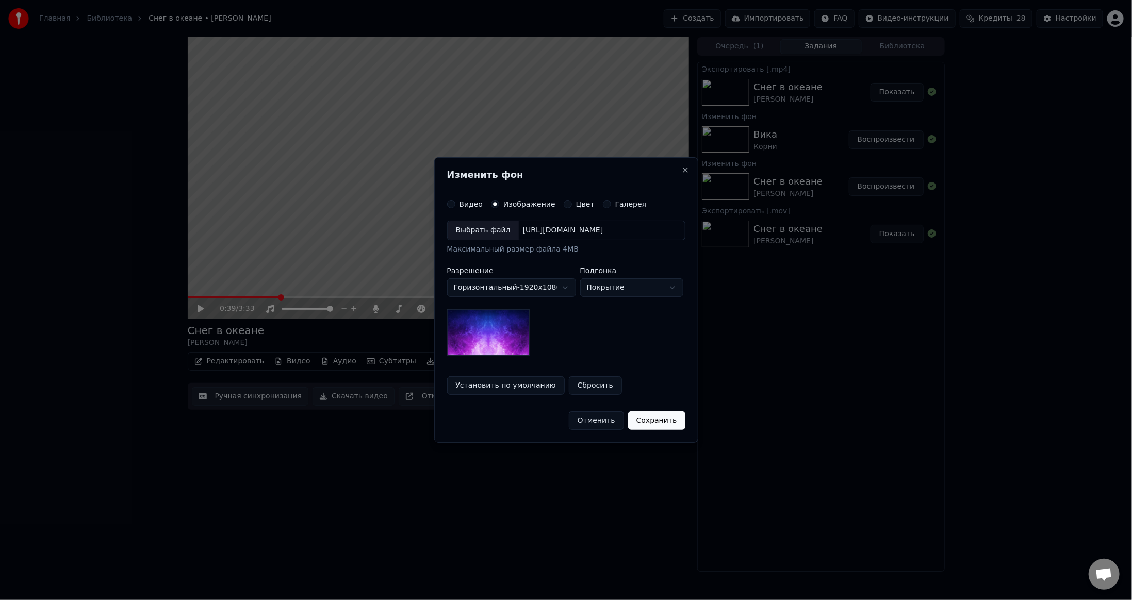
click at [469, 236] on div "Выбрать файл" at bounding box center [483, 230] width 71 height 19
click at [663, 425] on button "Сохранить" at bounding box center [661, 420] width 57 height 19
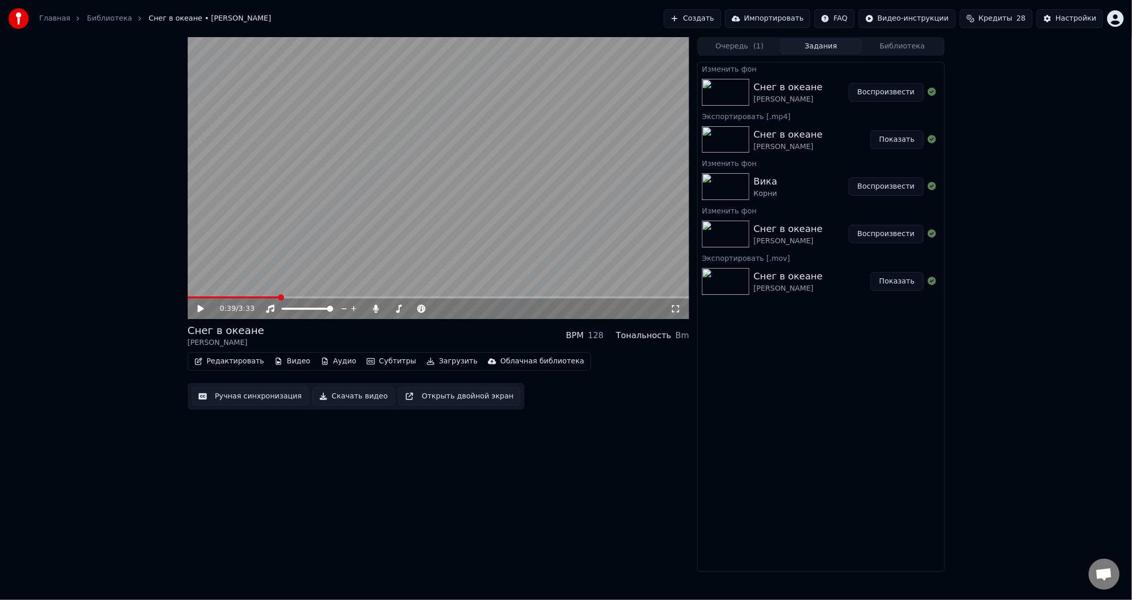
click at [881, 92] on button "Воспроизвести" at bounding box center [886, 92] width 75 height 19
click at [475, 215] on video at bounding box center [439, 178] width 502 height 282
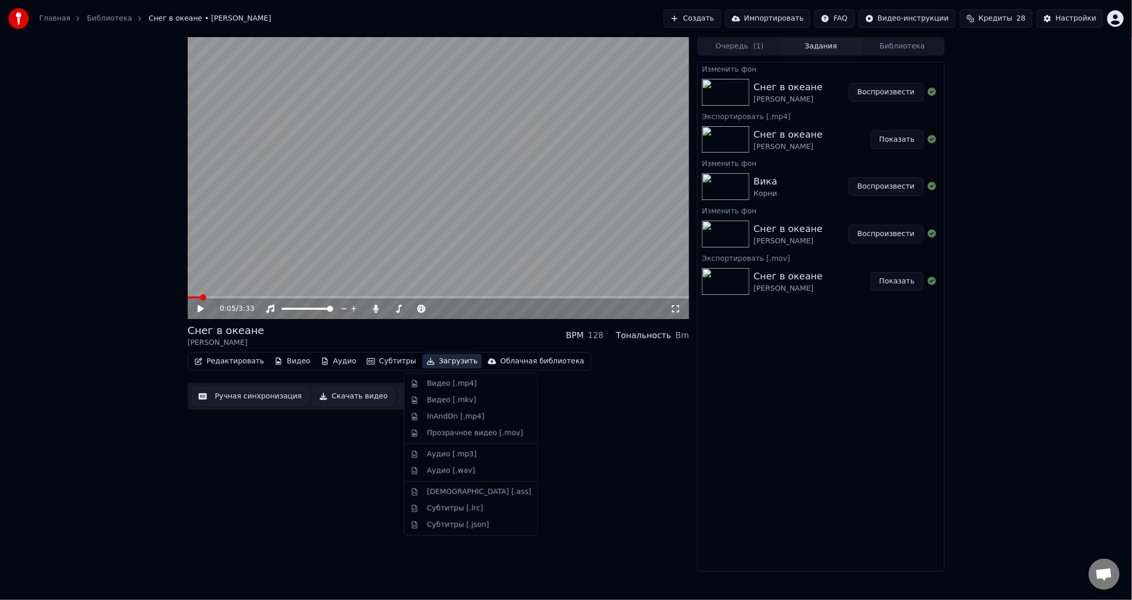
click at [434, 360] on button "Загрузить" at bounding box center [451, 361] width 59 height 14
click at [445, 385] on div "Видео [.mp4]" at bounding box center [452, 383] width 50 height 10
